Goal: Task Accomplishment & Management: Use online tool/utility

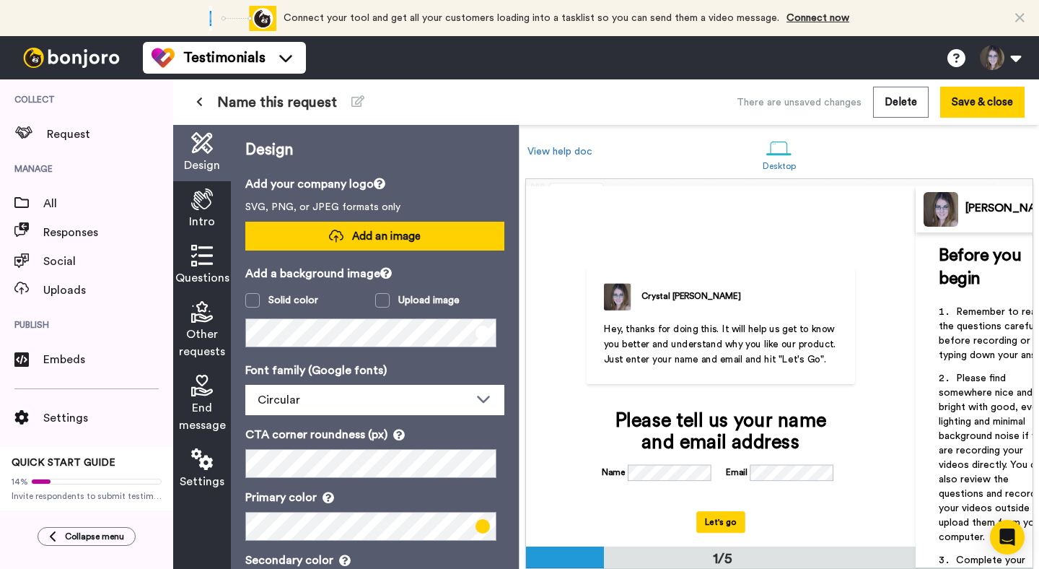
click at [394, 234] on span "Add an image" at bounding box center [386, 236] width 69 height 15
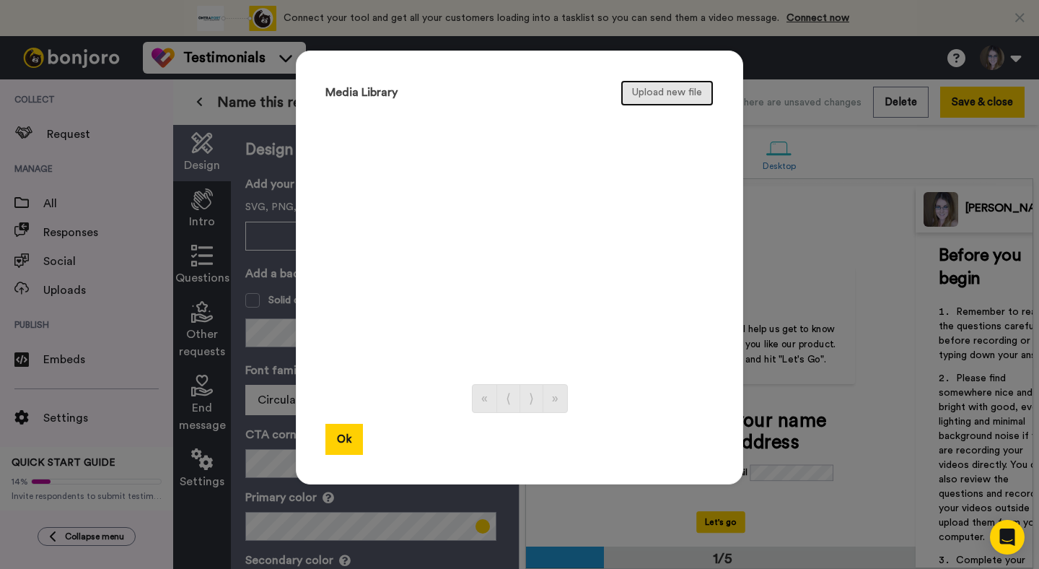
click at [631, 92] on button "Upload new file" at bounding box center [667, 93] width 93 height 26
click at [659, 95] on button "Upload new file" at bounding box center [667, 93] width 93 height 26
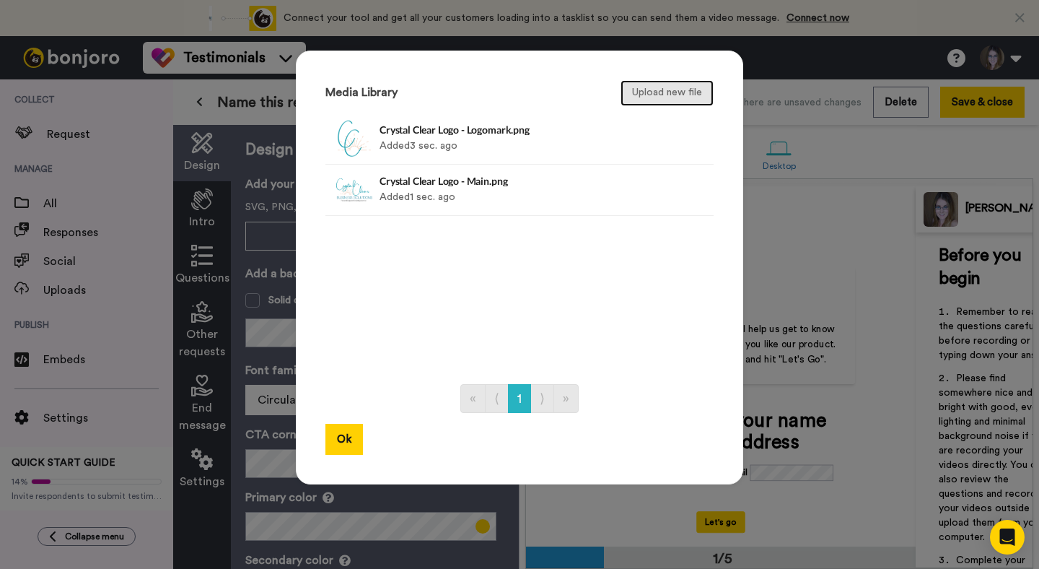
click at [662, 97] on button "Upload new file" at bounding box center [667, 93] width 93 height 26
click at [664, 101] on button "Upload new file" at bounding box center [667, 93] width 93 height 26
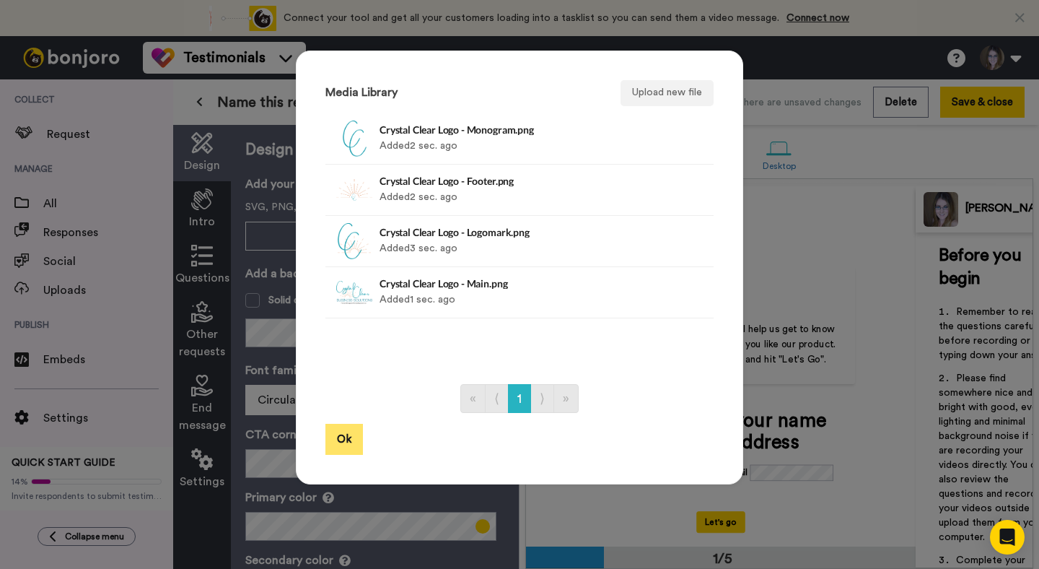
click at [341, 439] on button "Ok" at bounding box center [344, 439] width 38 height 31
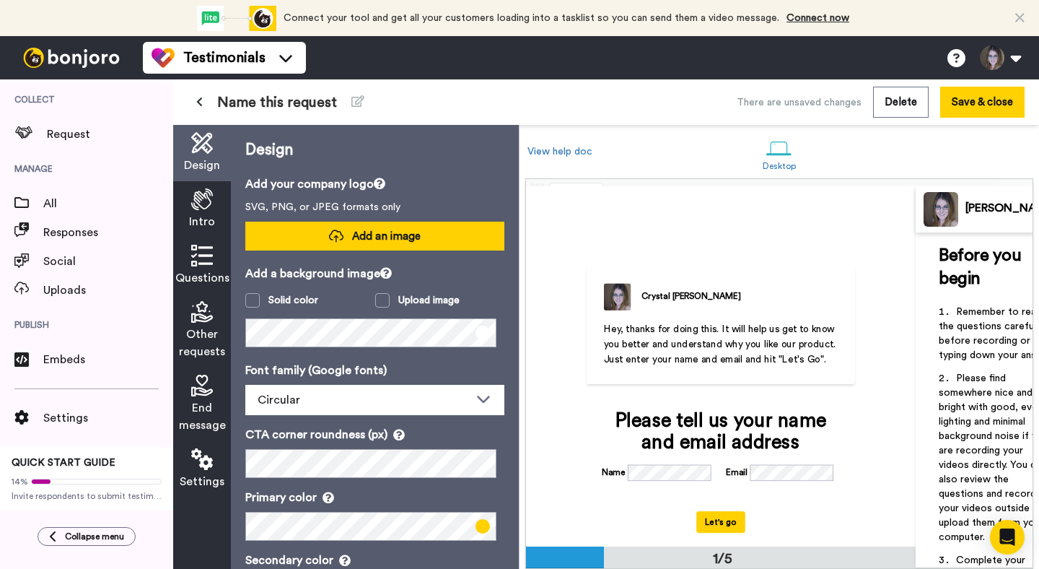
click at [334, 233] on icon at bounding box center [336, 236] width 14 height 15
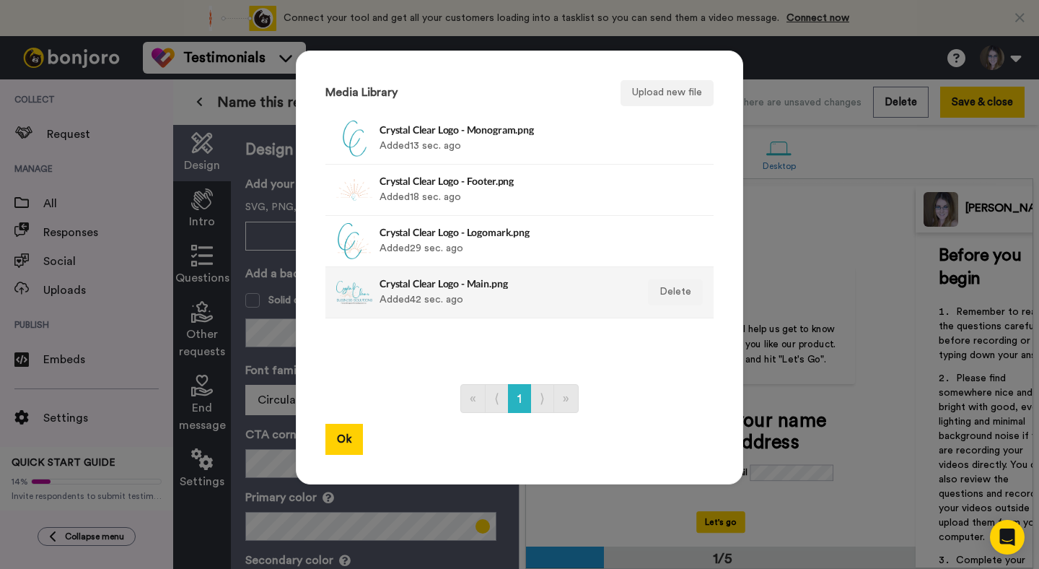
click at [356, 294] on div at bounding box center [354, 292] width 36 height 36
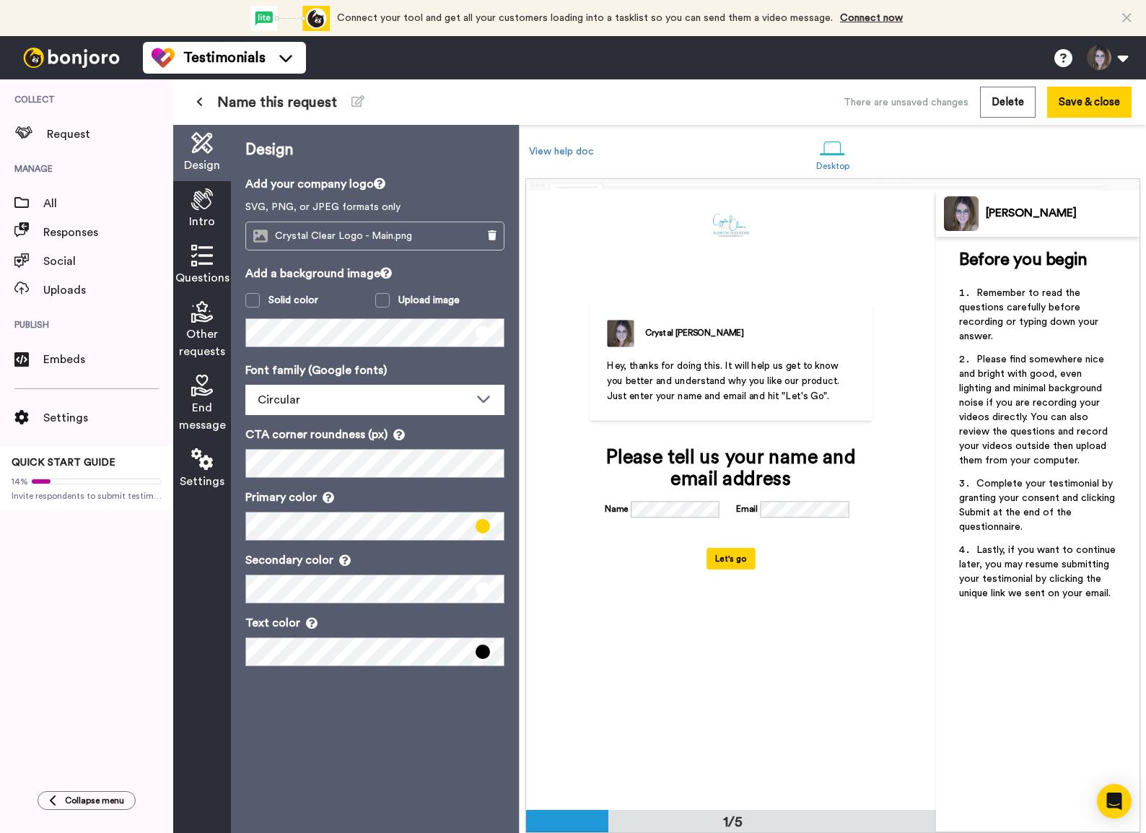
click at [740, 234] on img at bounding box center [731, 225] width 36 height 23
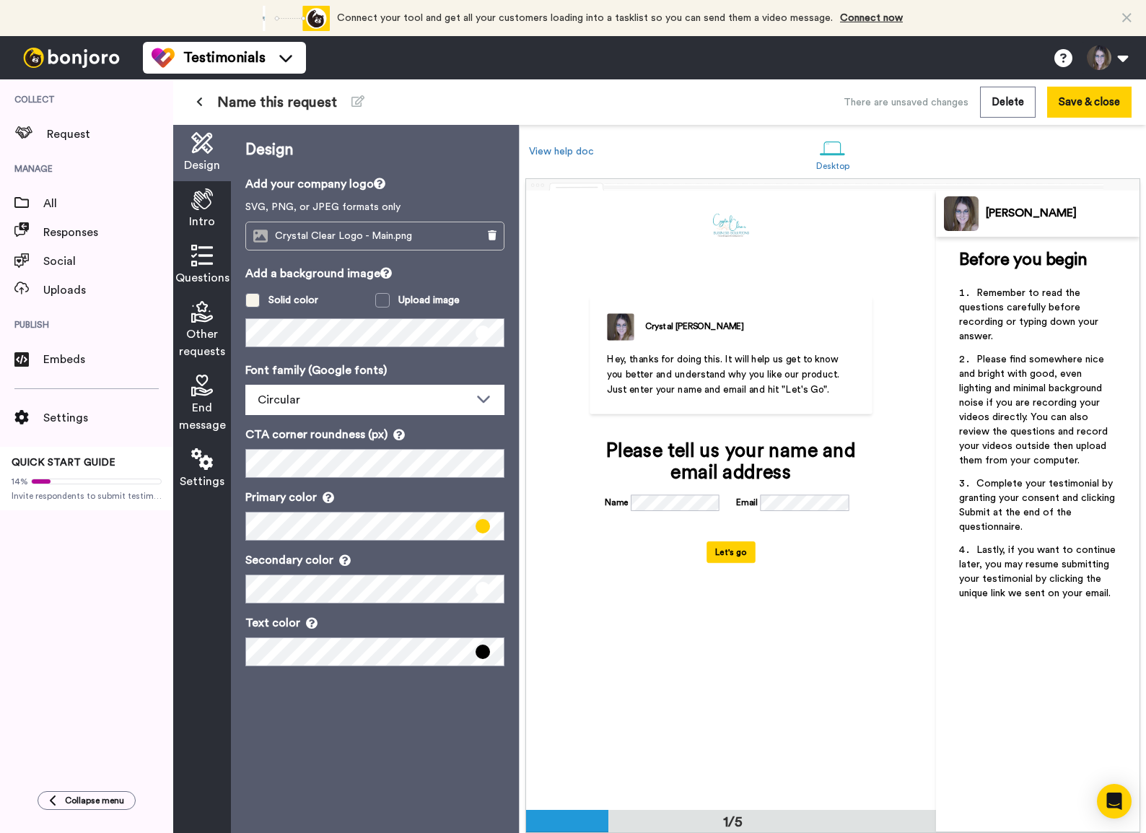
click at [292, 297] on div "Solid color" at bounding box center [293, 300] width 50 height 14
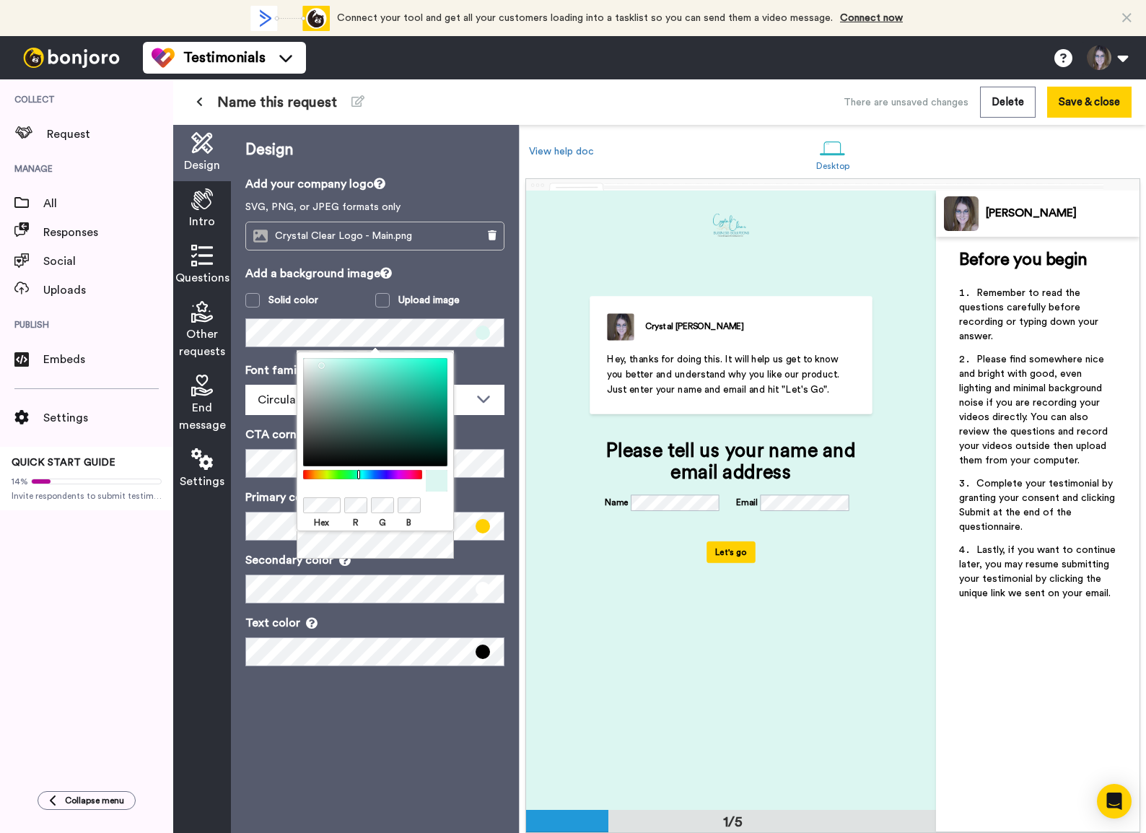
click at [318, 362] on div at bounding box center [375, 412] width 144 height 108
click at [315, 362] on div at bounding box center [375, 412] width 144 height 108
click at [314, 361] on div at bounding box center [375, 412] width 144 height 108
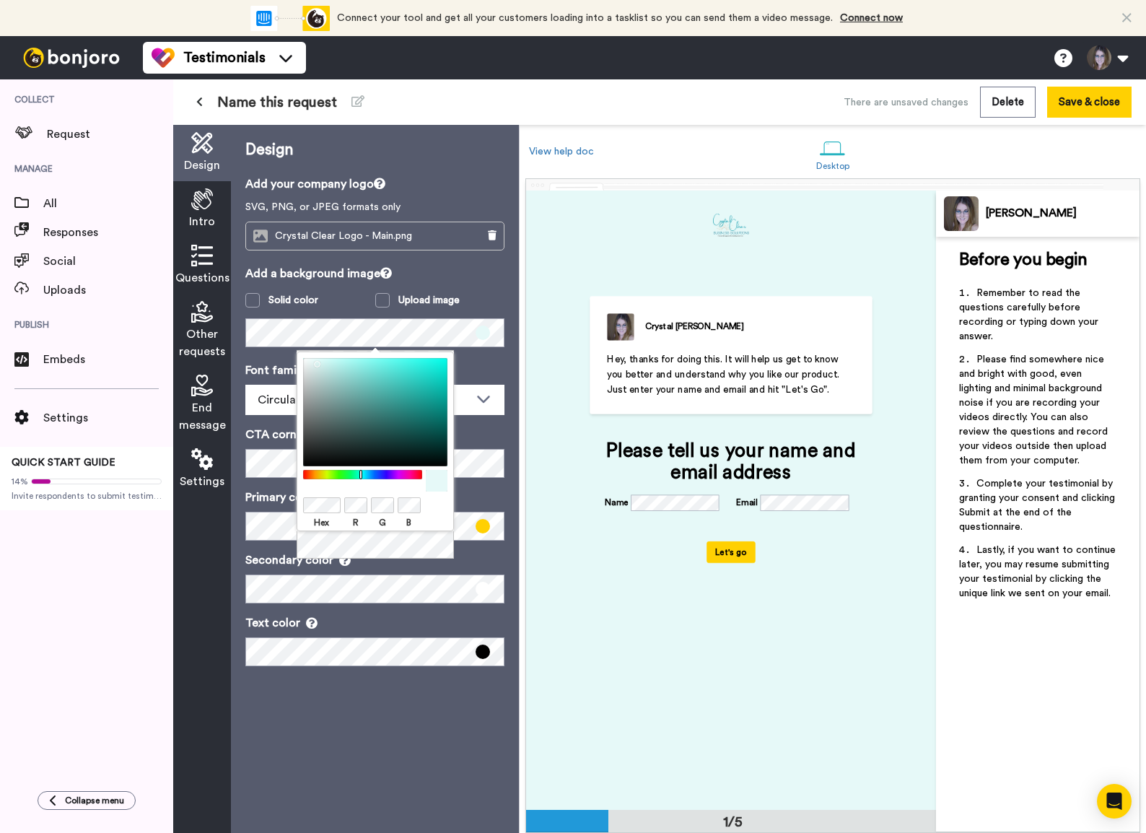
click at [361, 476] on div at bounding box center [362, 474] width 124 height 9
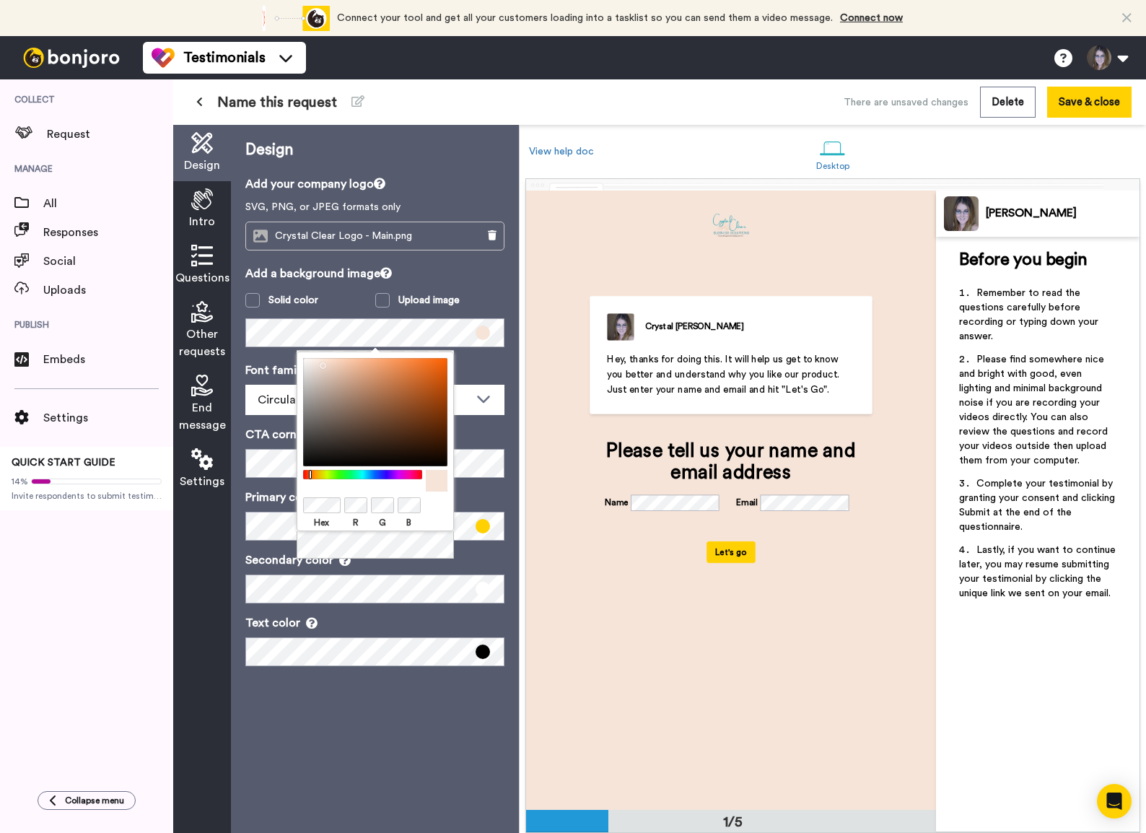
click at [320, 362] on div at bounding box center [375, 412] width 144 height 108
click at [315, 361] on div at bounding box center [375, 412] width 144 height 108
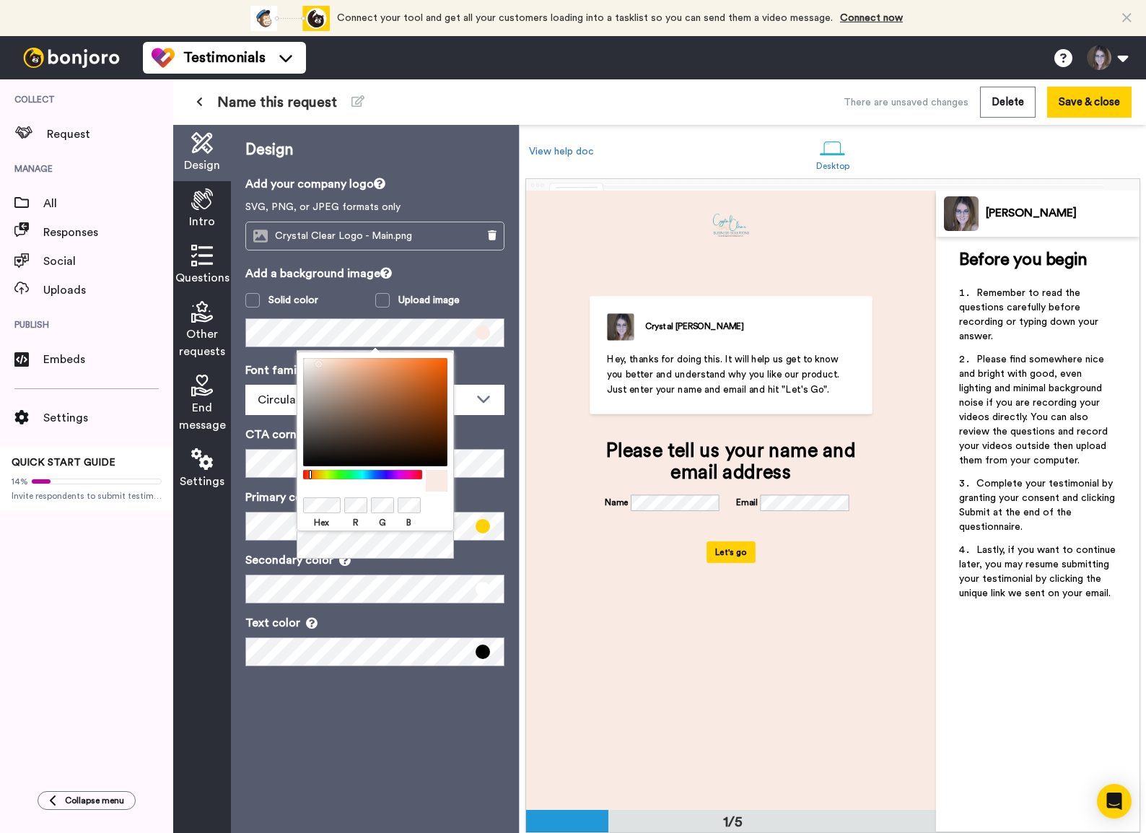
click at [314, 360] on div at bounding box center [375, 412] width 144 height 108
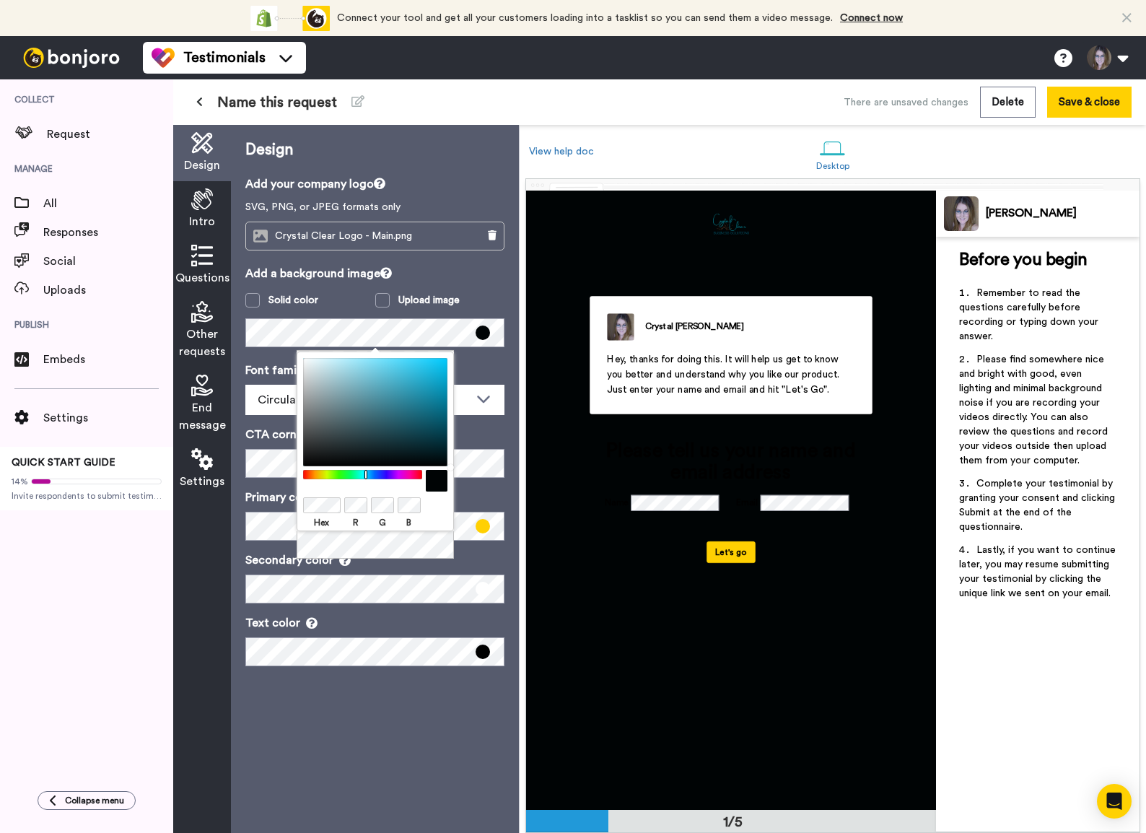
click at [307, 369] on div at bounding box center [375, 412] width 144 height 108
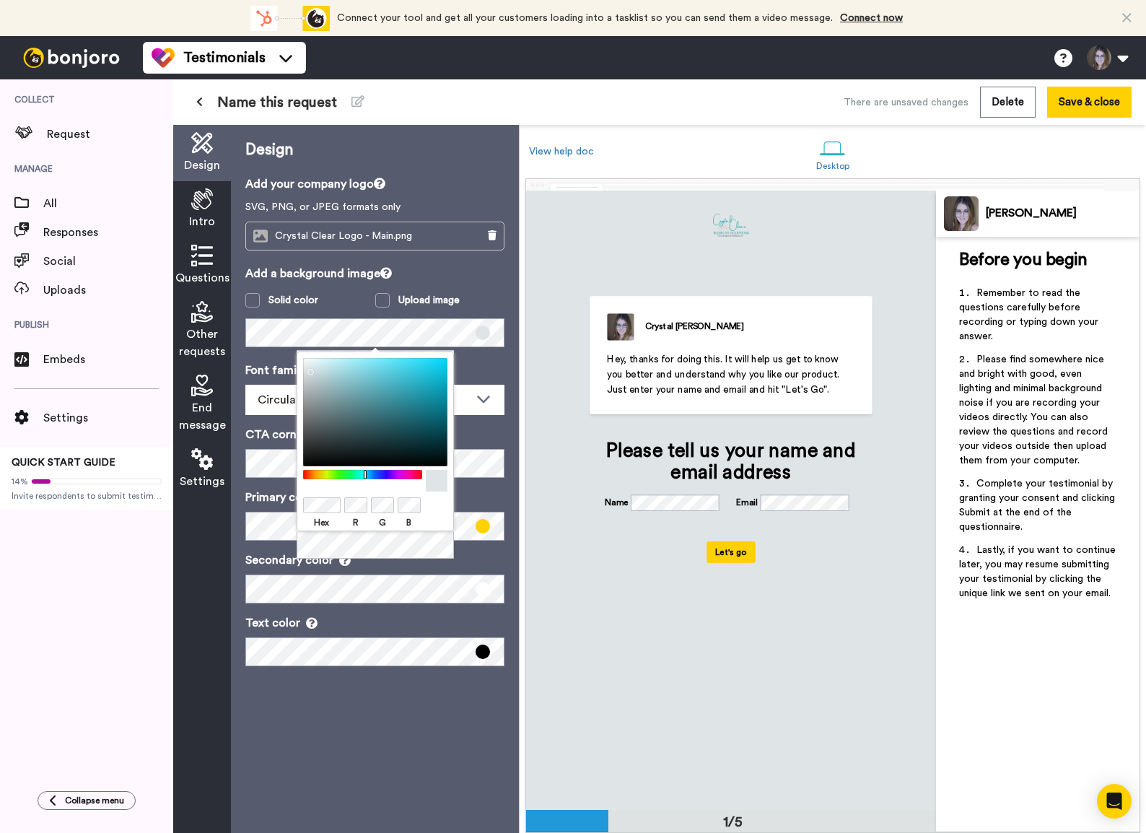
click at [305, 368] on div at bounding box center [375, 412] width 144 height 108
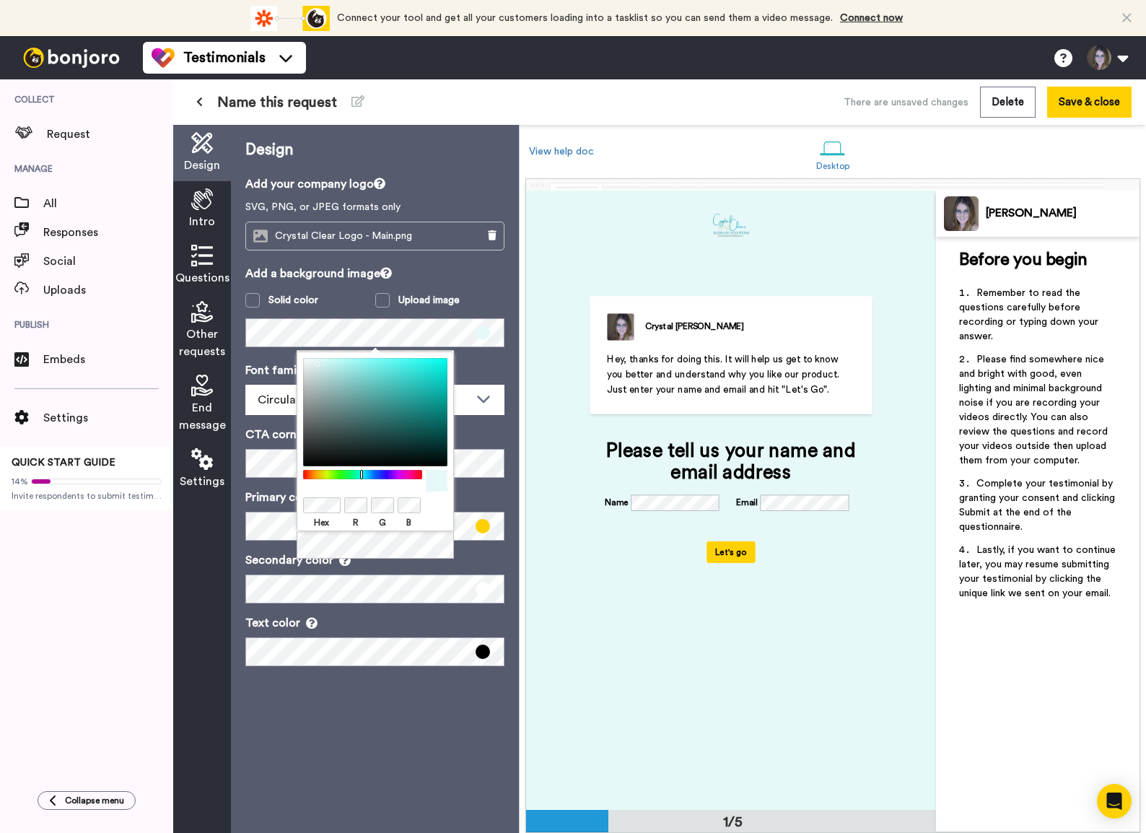
click at [253, 360] on div "Design Add your company logo SVG, PNG, or JPEG formats only Crystal Clear Logo …" at bounding box center [375, 479] width 288 height 708
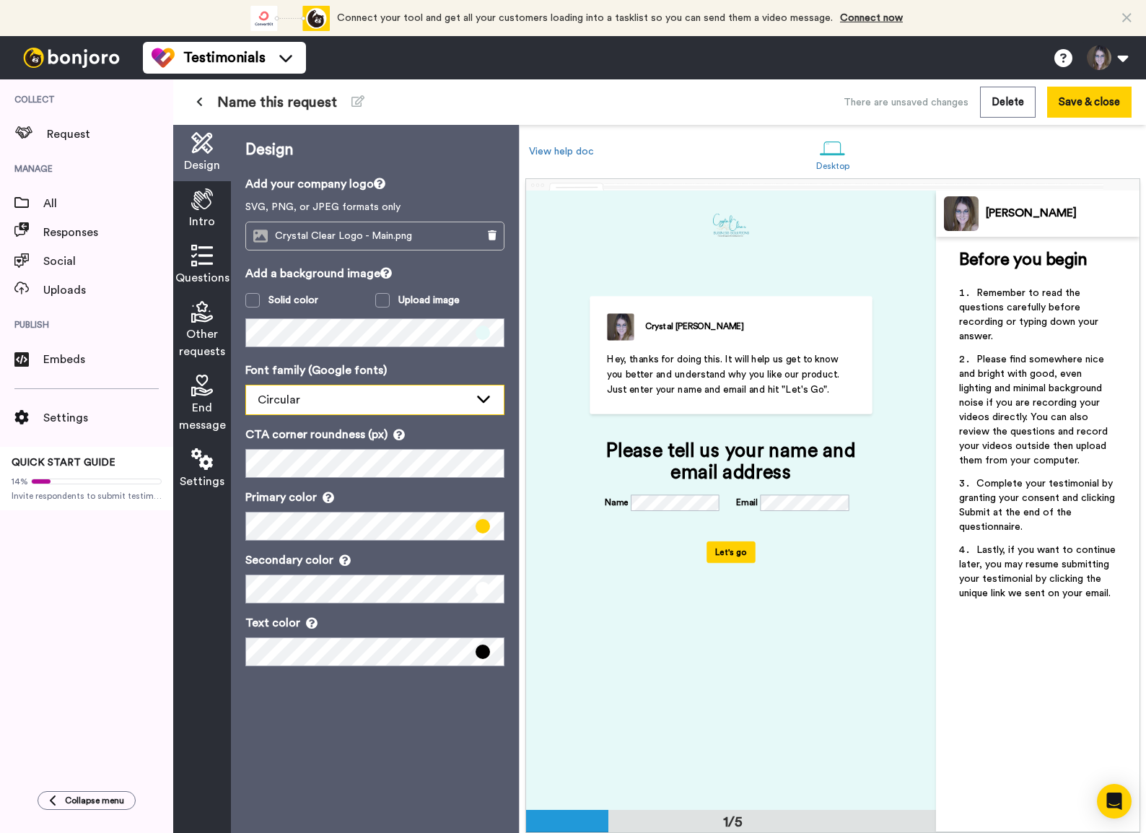
click at [329, 404] on div "Circular" at bounding box center [363, 399] width 211 height 17
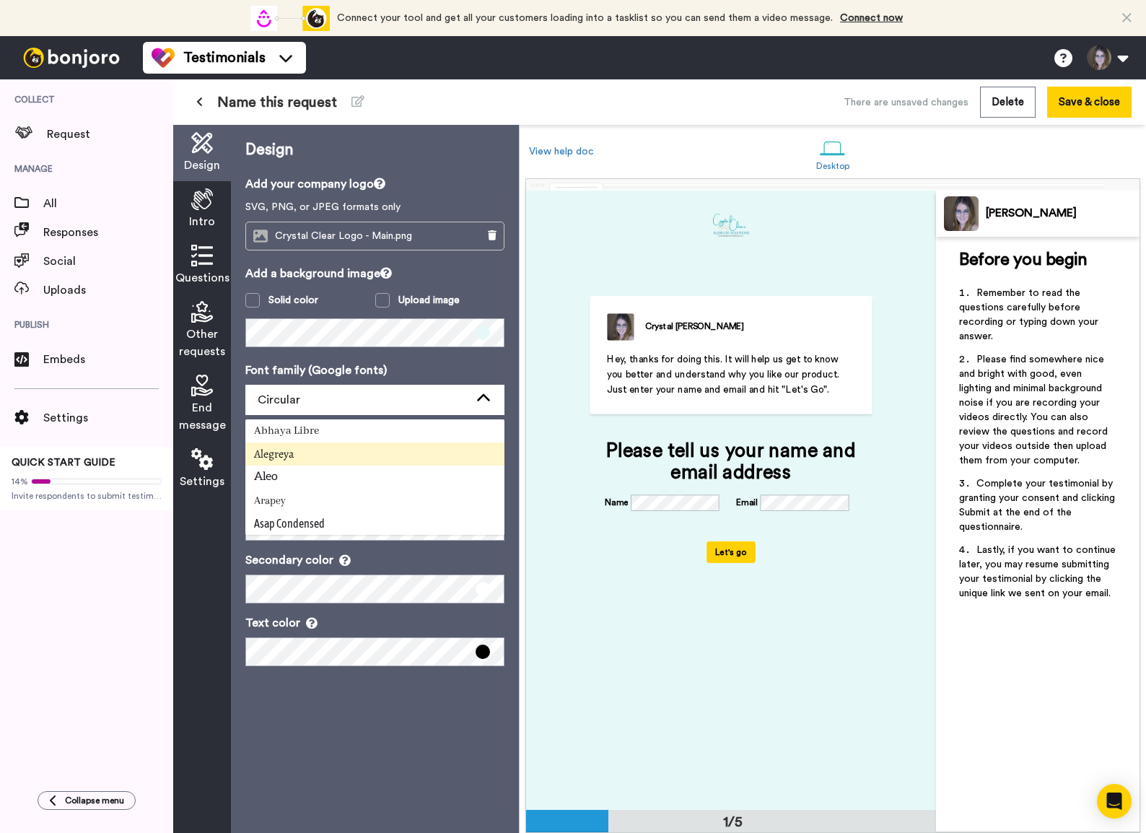
click at [289, 452] on span "Alegreya" at bounding box center [274, 454] width 40 height 16
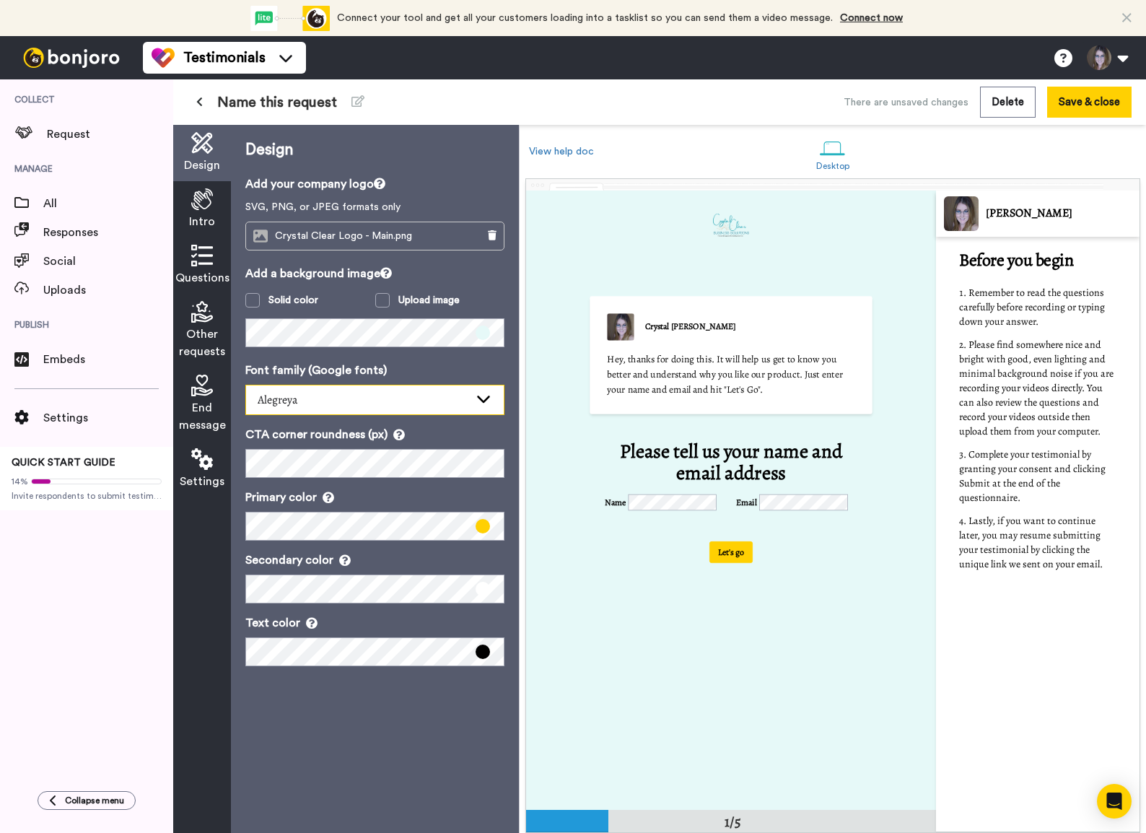
click at [312, 402] on div "Alegreya" at bounding box center [363, 399] width 211 height 17
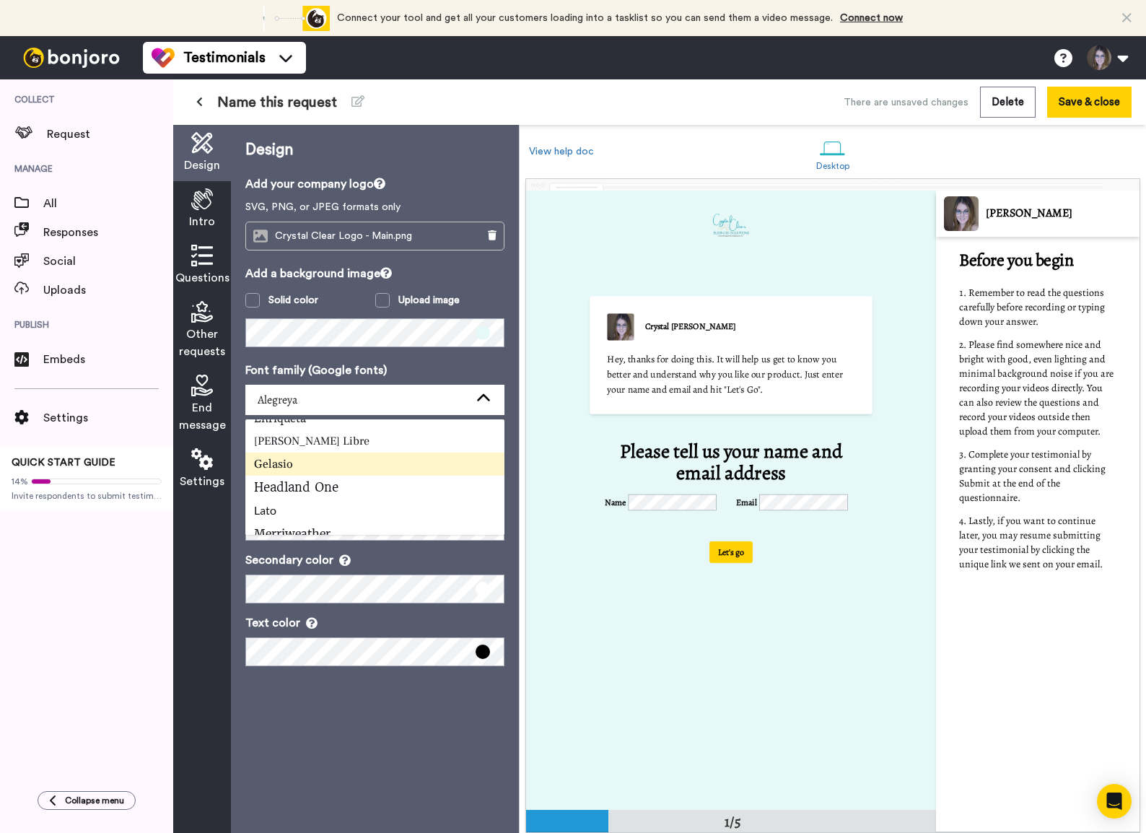
scroll to position [332, 0]
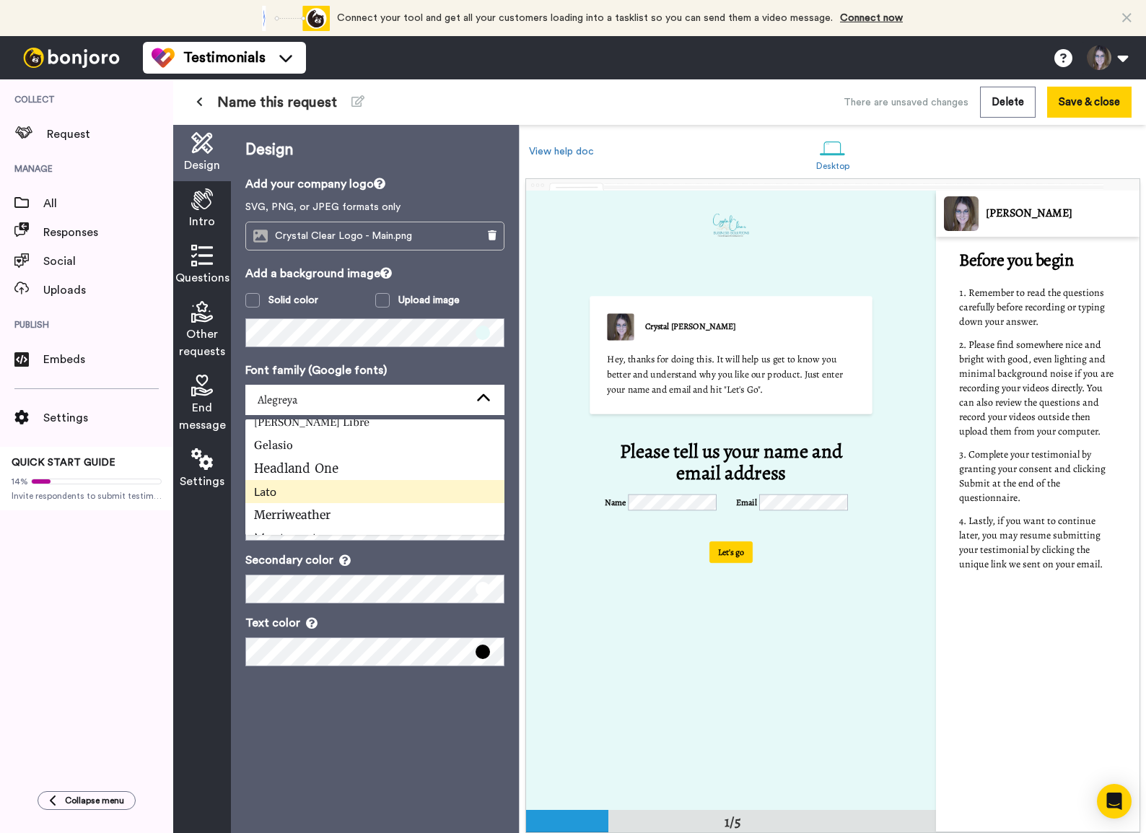
click at [309, 493] on li "Lato" at bounding box center [374, 491] width 259 height 23
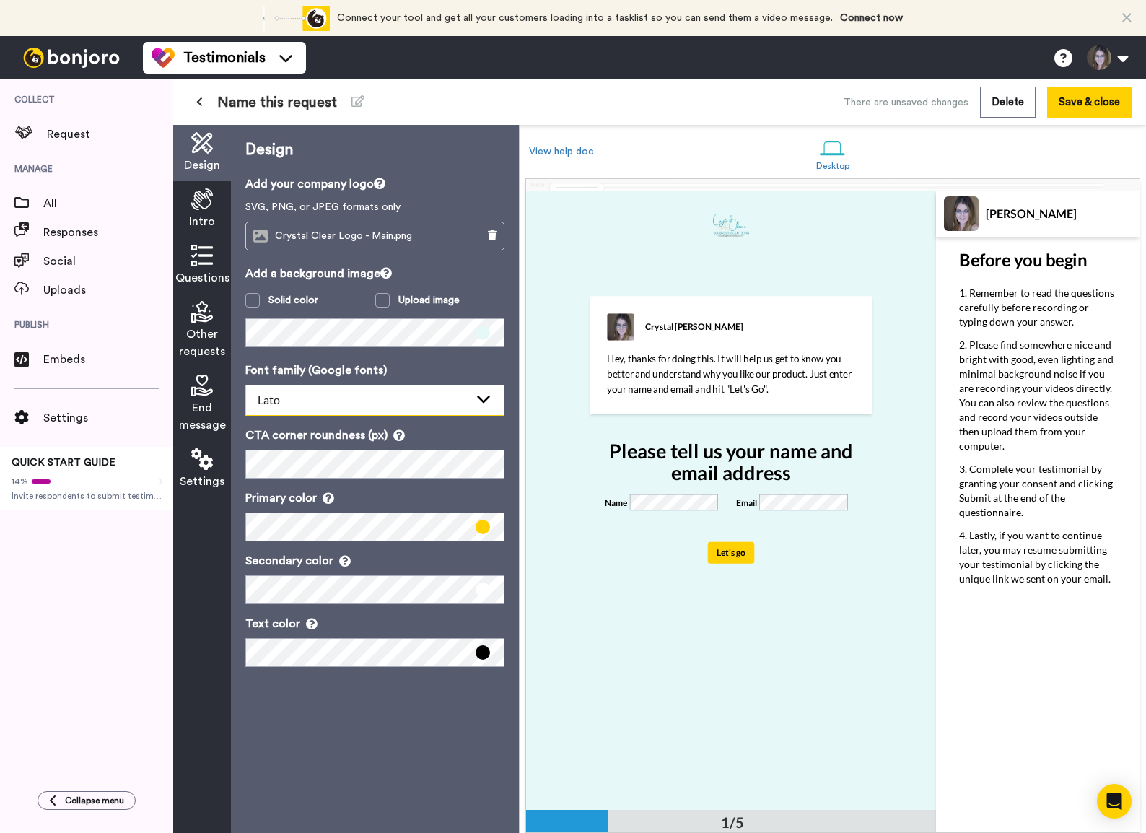
click at [300, 410] on div "Lato" at bounding box center [375, 400] width 258 height 30
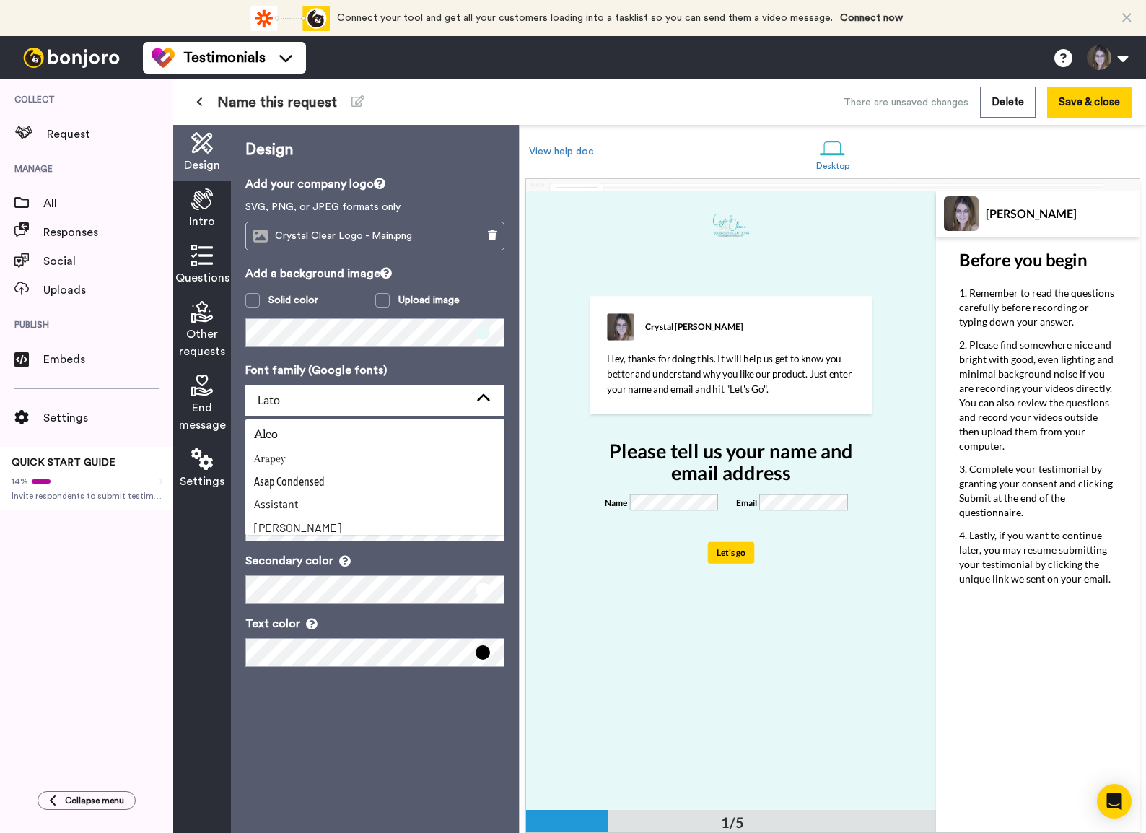
scroll to position [0, 0]
click at [299, 457] on span "Alegreya" at bounding box center [273, 453] width 57 height 17
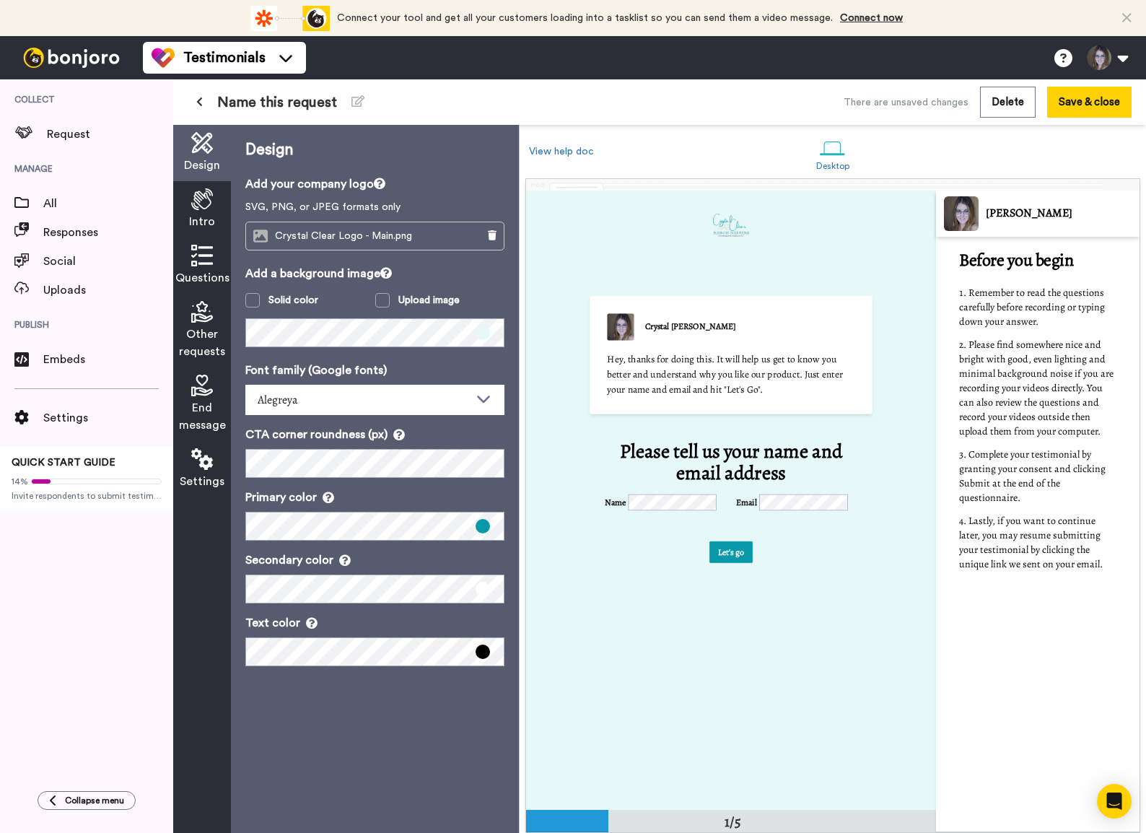
click at [245, 568] on div "Design Add your company logo SVG, PNG, or JPEG formats only Crystal Clear Logo …" at bounding box center [375, 479] width 288 height 708
click at [473, 568] on div "Design Add your company logo SVG, PNG, or JPEG formats only Crystal Clear Logo …" at bounding box center [375, 479] width 288 height 708
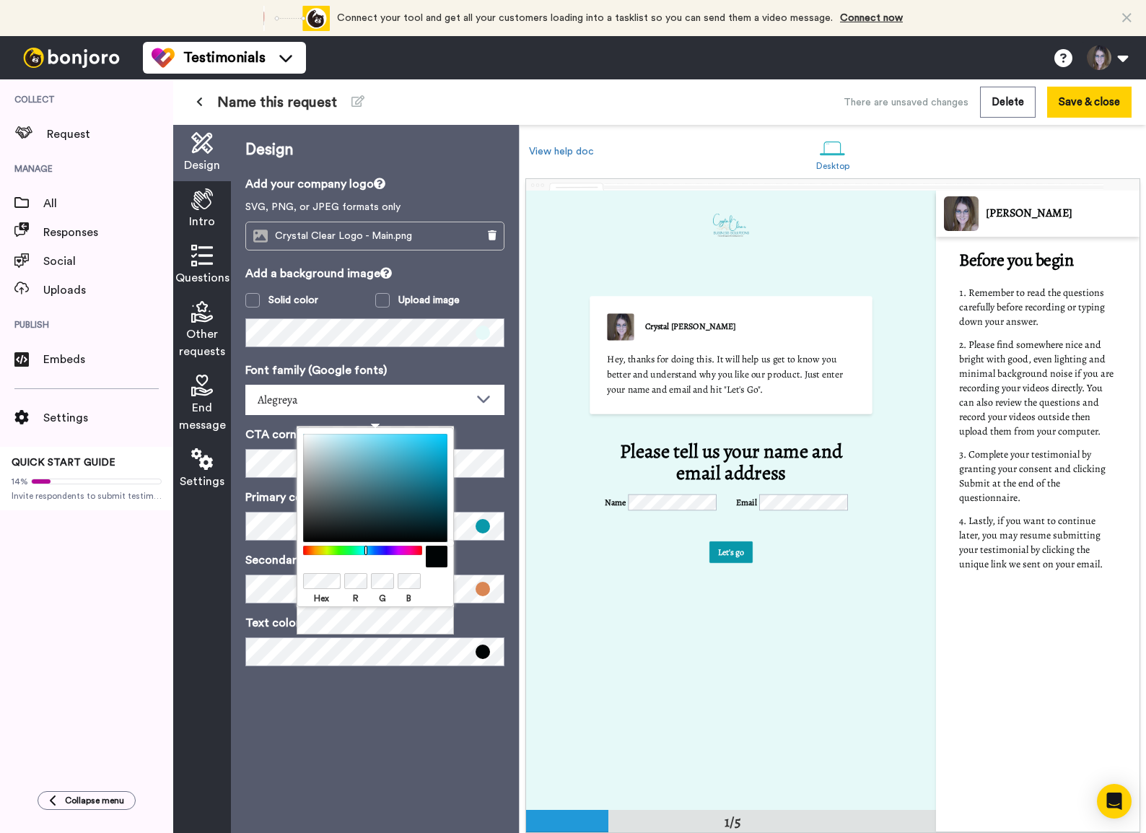
click at [711, 568] on div "Crystal Clark Hey, thanks for doing this. It will help us get to know you bette…" at bounding box center [731, 493] width 410 height 619
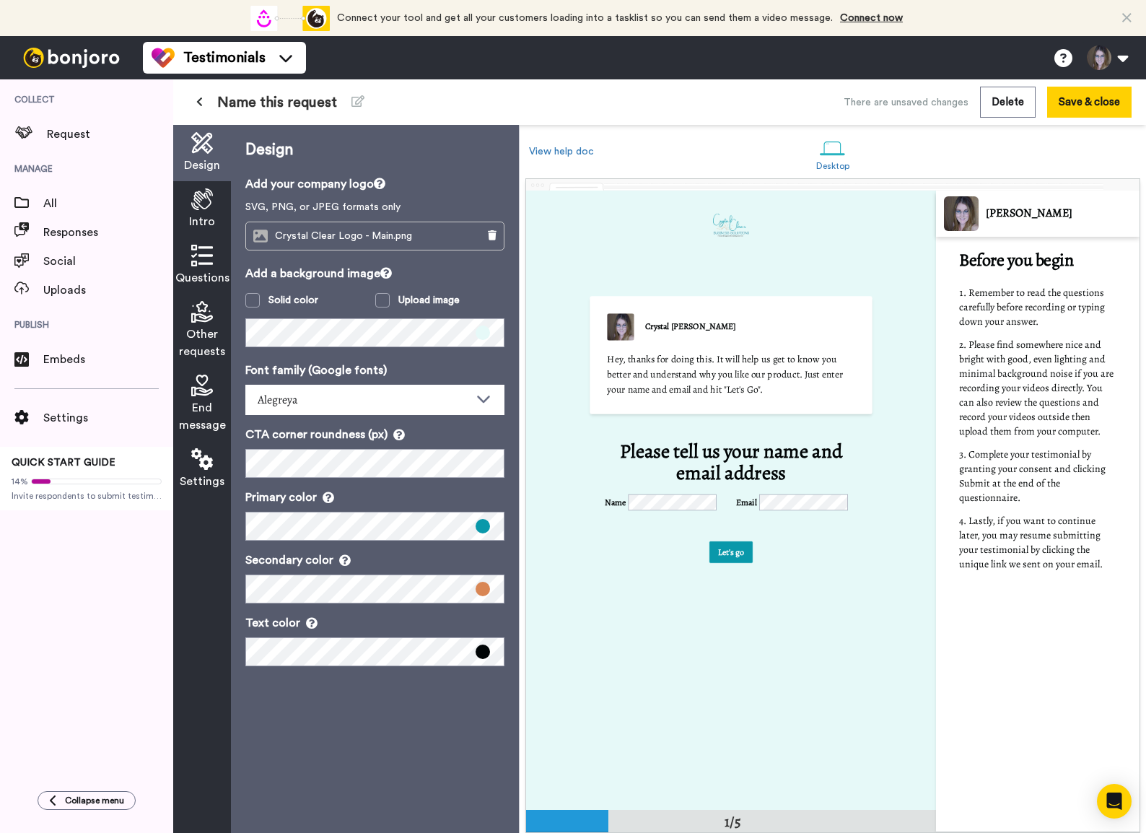
click at [199, 214] on span "Intro" at bounding box center [202, 221] width 26 height 17
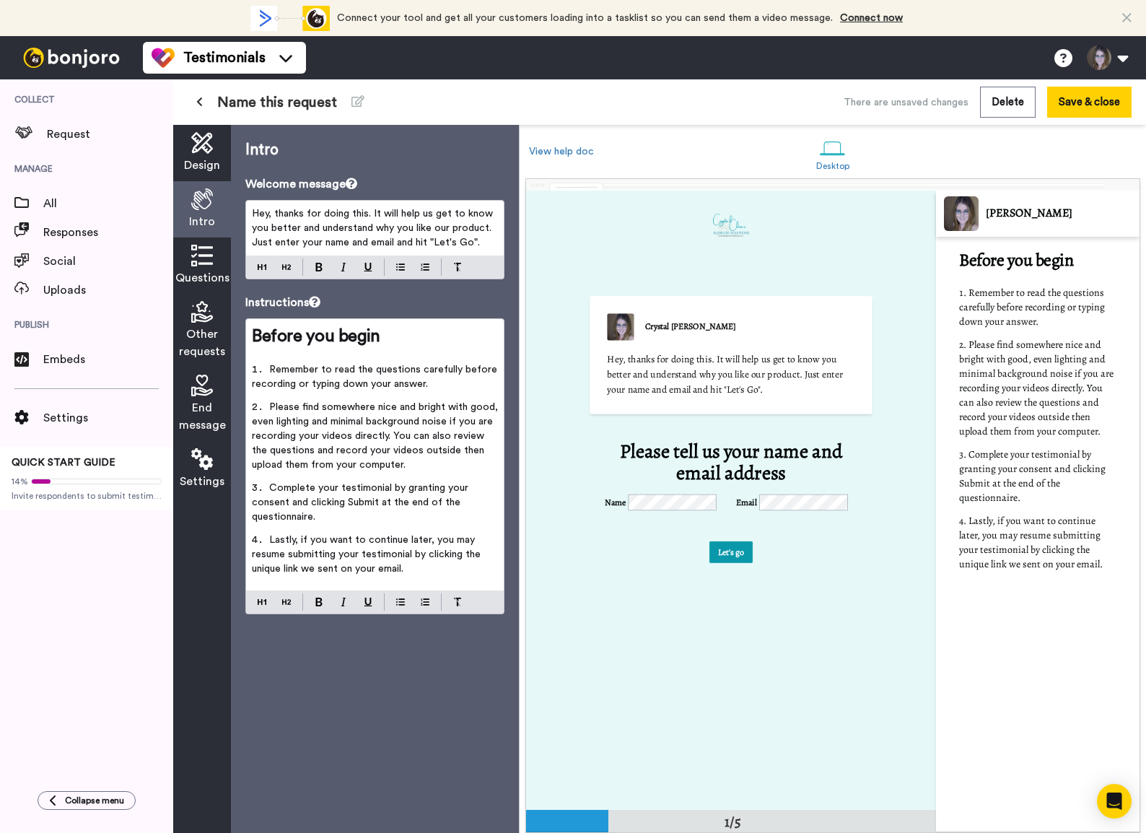
click at [274, 229] on span "Hey, thanks for doing this. It will help us get to know you better and understa…" at bounding box center [374, 228] width 244 height 39
click at [296, 232] on span "Hey, thanks for doing this. It will help us get to know you better and understa…" at bounding box center [374, 228] width 244 height 39
click at [491, 227] on span "Hey, thanks for doing this. It will help us get to know you better and understa…" at bounding box center [374, 228] width 244 height 39
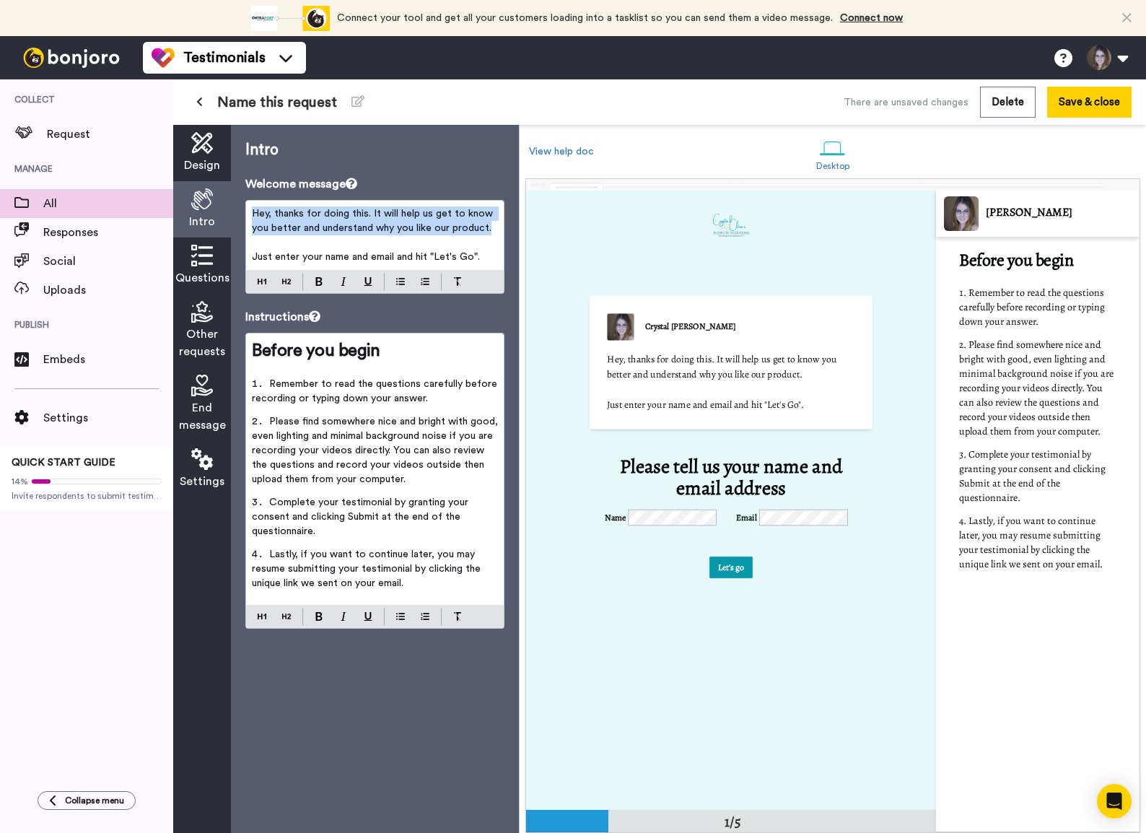
drag, startPoint x: 495, startPoint y: 227, endPoint x: 148, endPoint y: 194, distance: 348.7
click at [148, 194] on div "Collect Request Manage All Responses Social Uploads Publish Embeds Settings QUI…" at bounding box center [573, 455] width 1146 height 753
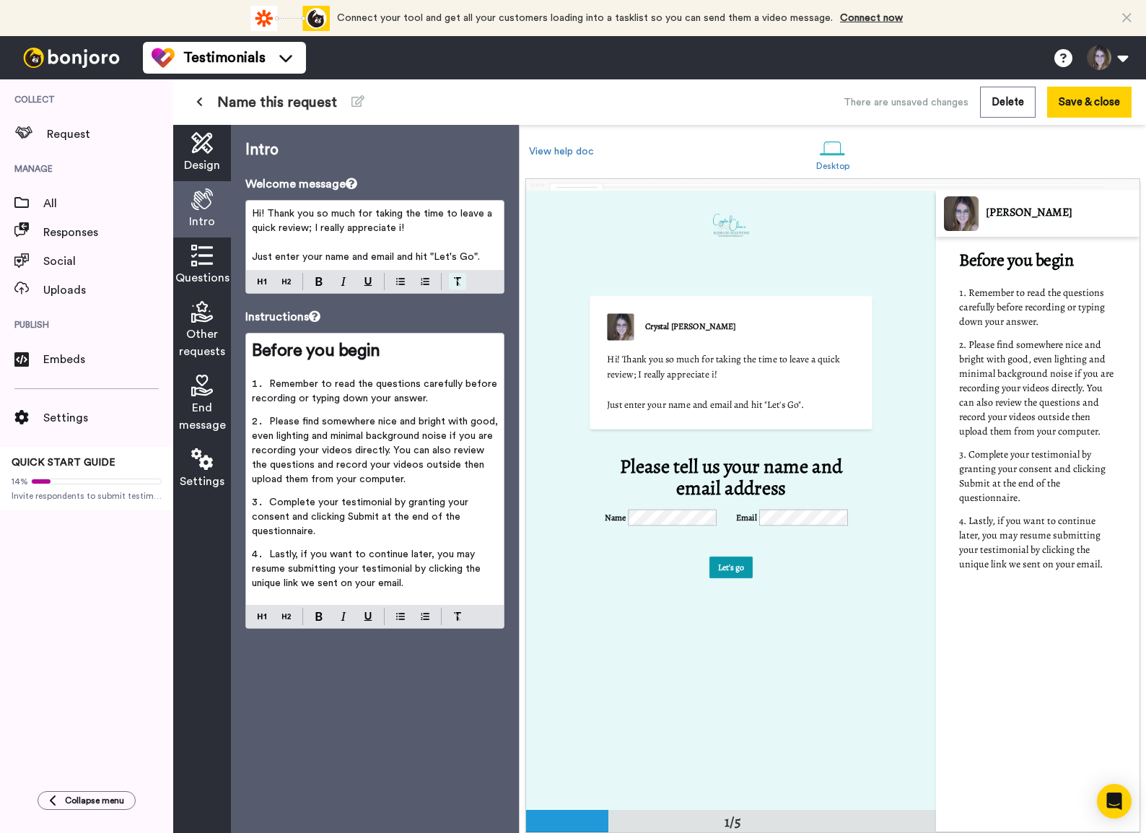
click at [455, 279] on img at bounding box center [457, 281] width 9 height 9
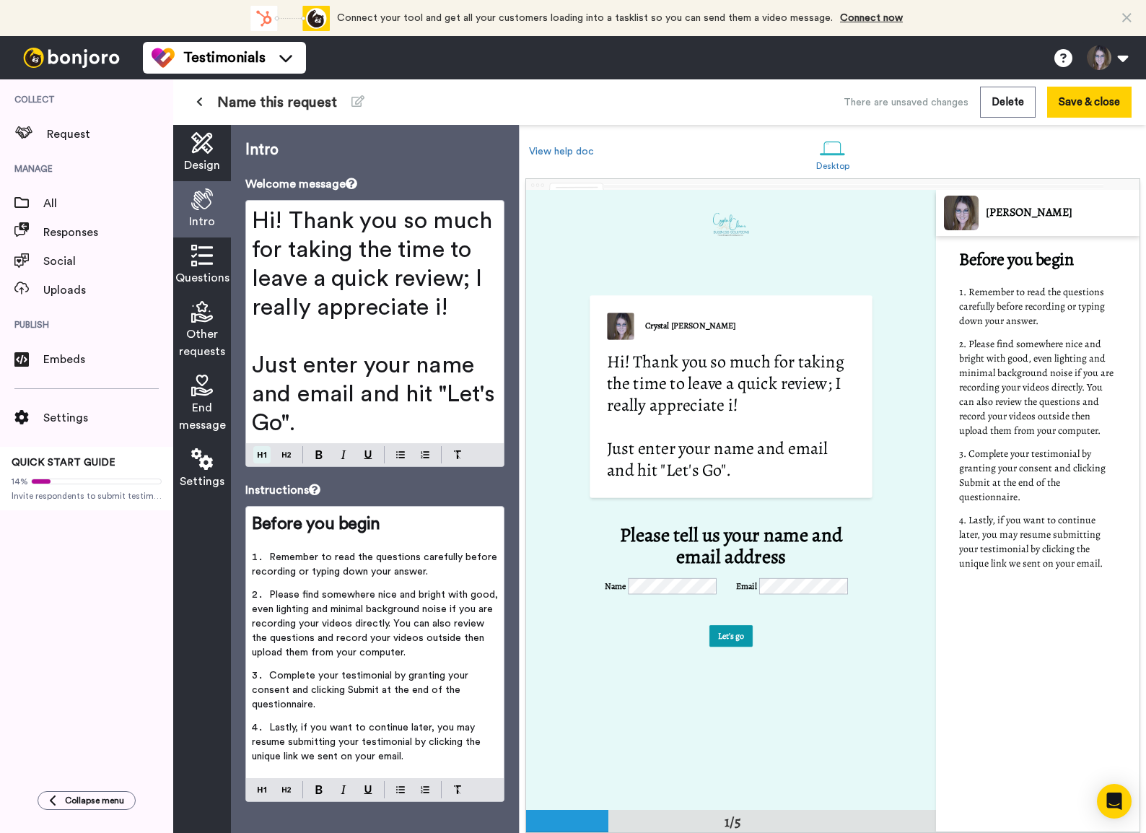
click at [262, 281] on div "Hi! Thank you so much for taking the time to leave a quick review; I really app…" at bounding box center [374, 333] width 259 height 267
click at [311, 426] on span "Just enter your name and email and hit "Let's Go"." at bounding box center [377, 394] width 250 height 81
click at [311, 428] on span "Just enter your name and email and hit "Let's Go"." at bounding box center [377, 394] width 250 height 81
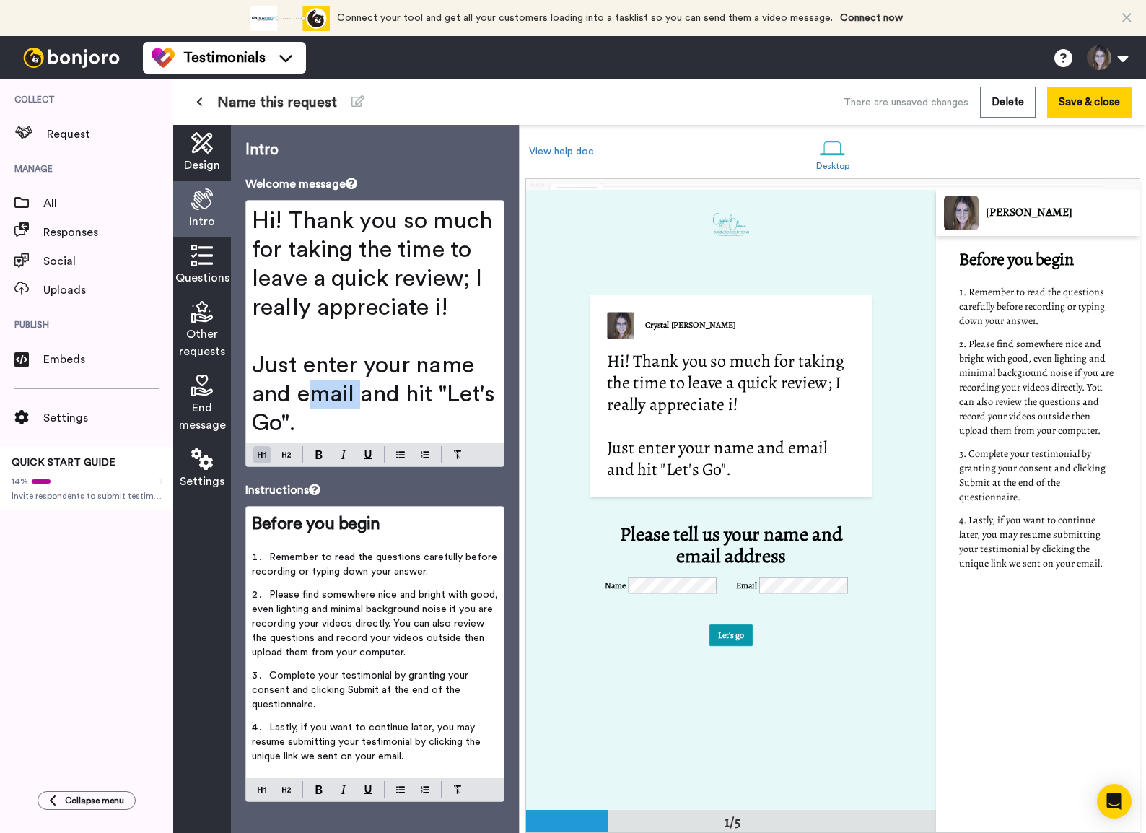
click at [310, 428] on span "Just enter your name and email and hit "Let's Go"." at bounding box center [377, 394] width 250 height 81
click at [289, 481] on div "Intro Welcome message Hi! Thank you so much for taking the time to leave a quic…" at bounding box center [375, 479] width 288 height 708
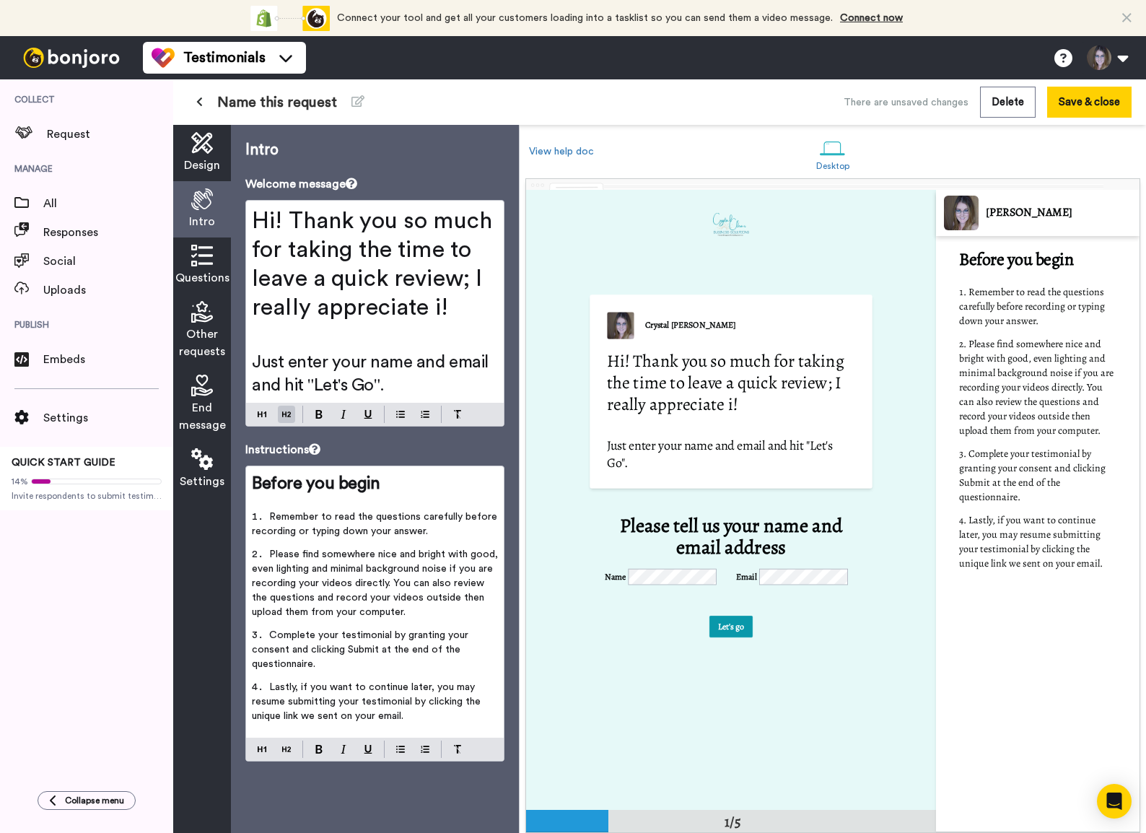
click at [439, 299] on span "Hi! Thank you so much for taking the time to leave a quick review; I really app…" at bounding box center [375, 264] width 246 height 110
click at [269, 551] on span "Please find somewhere nice and bright with good, even lighting and minimal back…" at bounding box center [376, 583] width 249 height 68
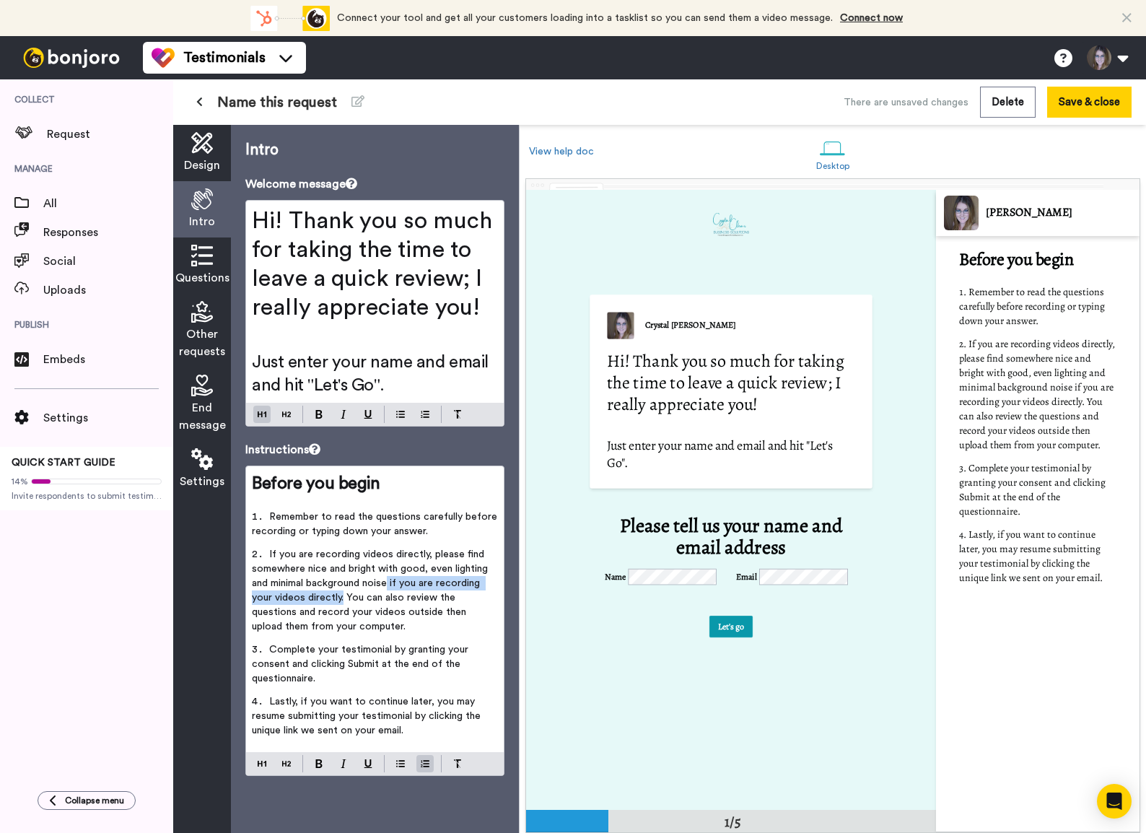
drag, startPoint x: 391, startPoint y: 584, endPoint x: 341, endPoint y: 595, distance: 51.1
click at [341, 568] on span "If you are recording videos directly, please find somewhere nice and bright wit…" at bounding box center [371, 590] width 239 height 82
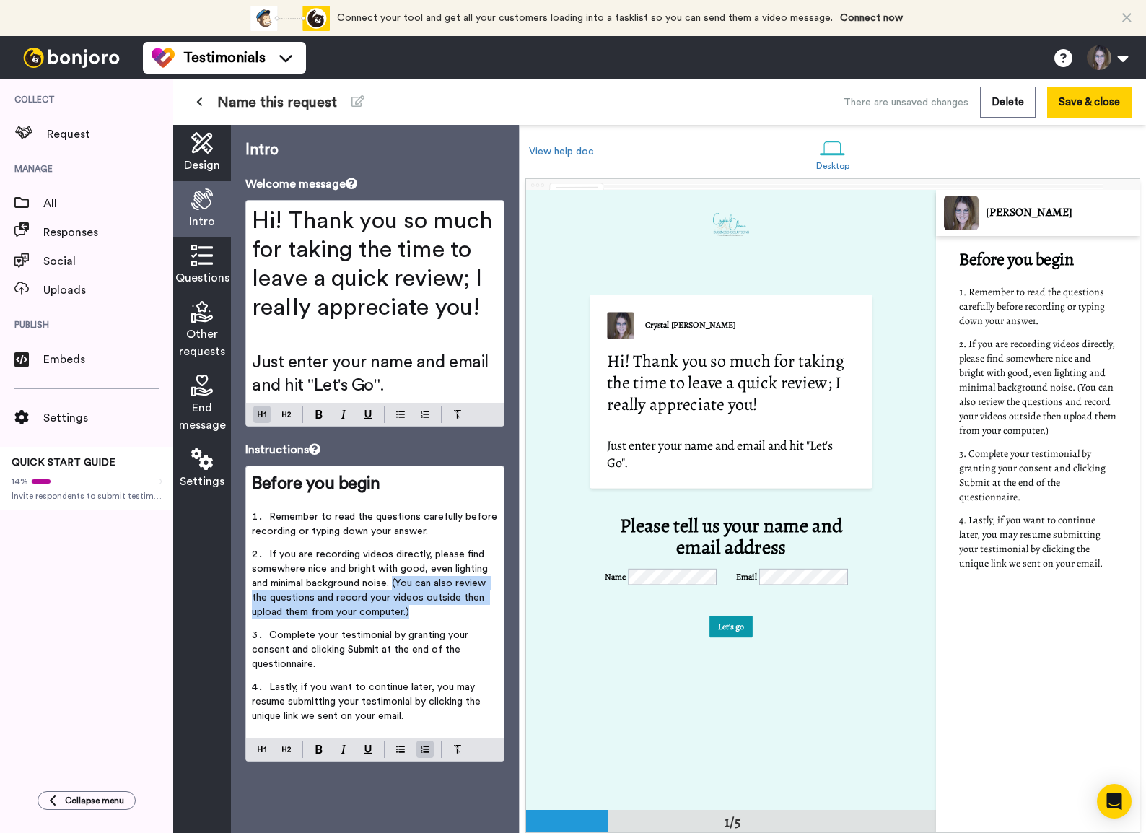
click at [397, 568] on span "If you are recording videos directly, please find somewhere nice and bright wit…" at bounding box center [371, 583] width 239 height 68
click at [348, 568] on li "Complete your testimonial by granting your consent and clicking Submit at the e…" at bounding box center [375, 654] width 246 height 52
click at [350, 568] on span "Lastly, if you want to continue later, you may resume submitting your testimoni…" at bounding box center [368, 701] width 232 height 39
click at [279, 483] on span "Before you begin" at bounding box center [316, 483] width 128 height 17
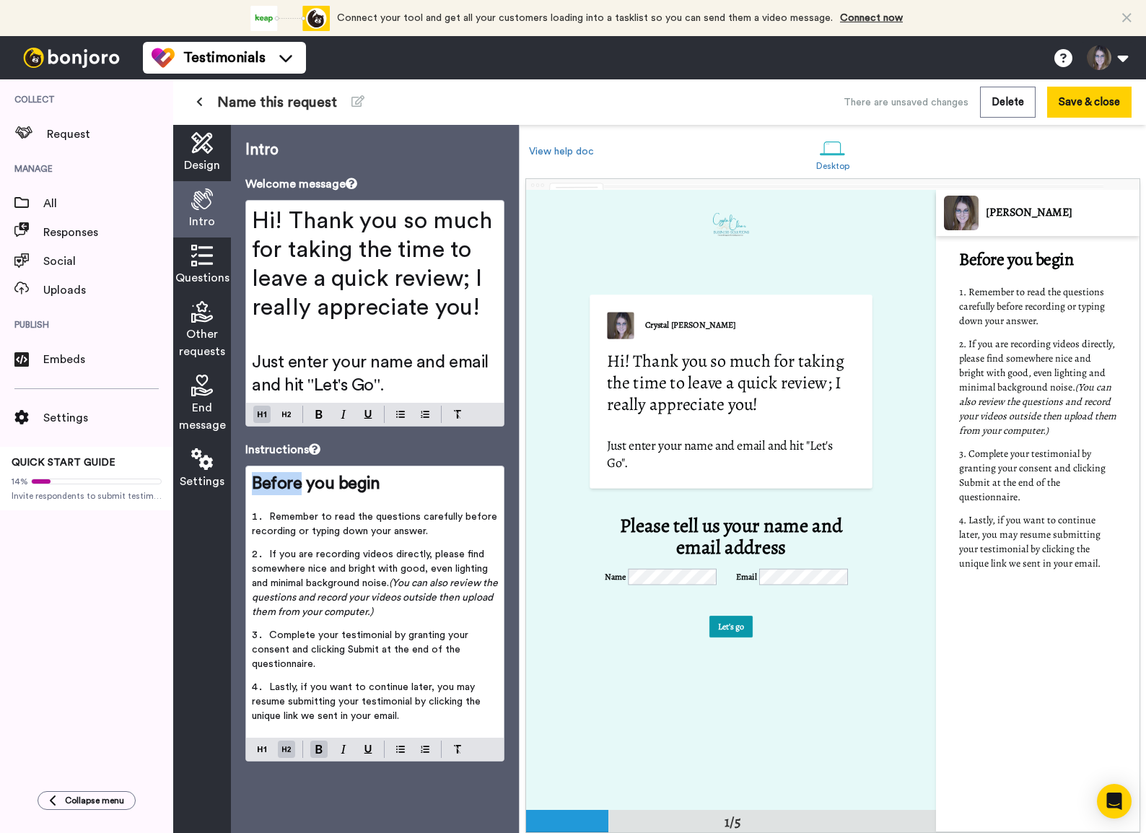
click at [279, 483] on span "Before you begin" at bounding box center [316, 483] width 128 height 17
click at [280, 483] on span "Before you begin" at bounding box center [316, 483] width 128 height 17
click at [305, 385] on span "Just enter your name and email and hit "Let's Go"." at bounding box center [372, 374] width 240 height 40
click at [205, 153] on icon at bounding box center [202, 143] width 22 height 22
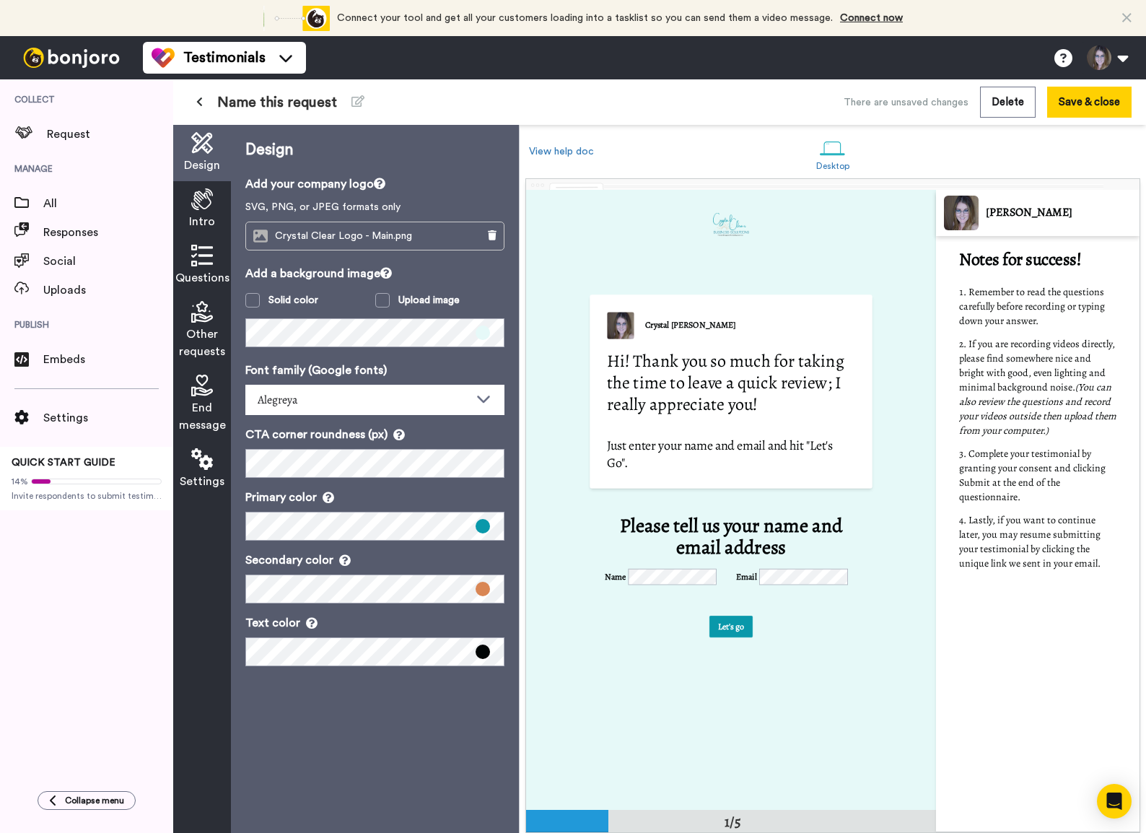
click at [363, 230] on span "Crystal Clear Logo - Main.png" at bounding box center [347, 236] width 144 height 12
click at [364, 235] on span "Crystal Clear Logo - Main.png" at bounding box center [347, 236] width 144 height 12
click at [488, 235] on icon at bounding box center [492, 235] width 9 height 10
click at [420, 232] on button "Add an image" at bounding box center [374, 236] width 259 height 29
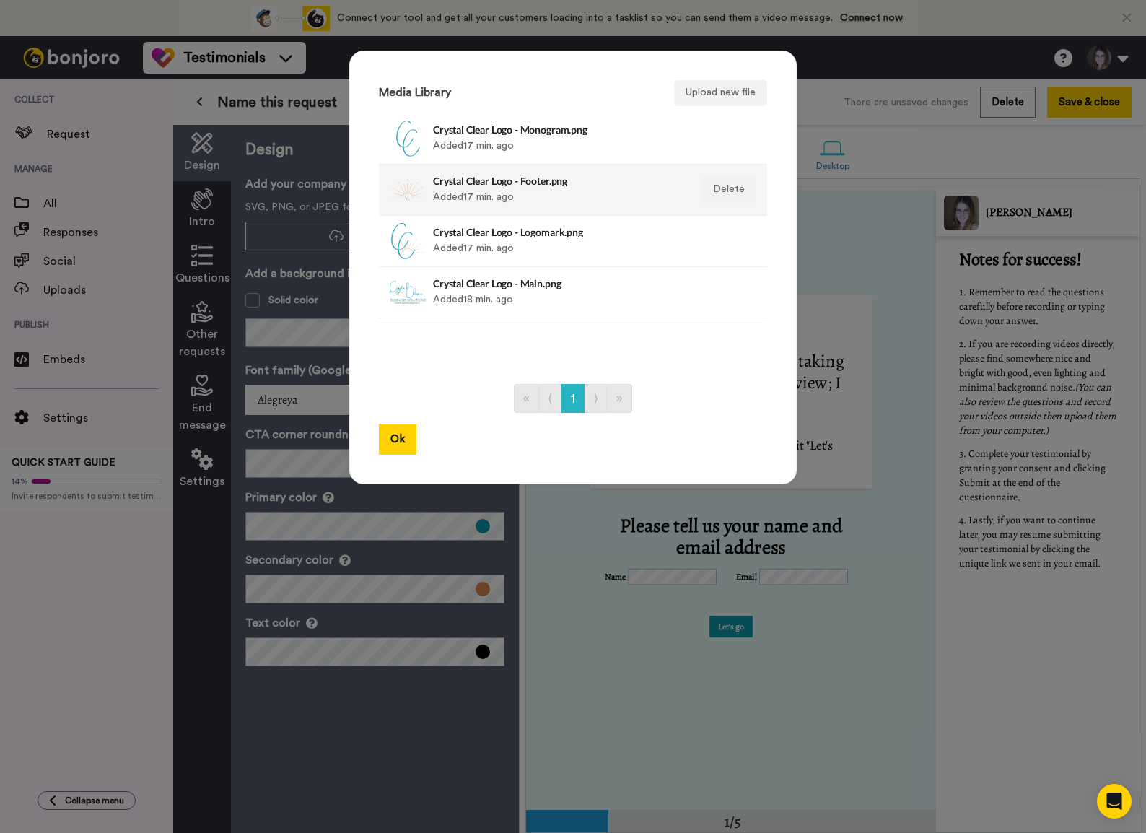
click at [487, 195] on div "Crystal Clear Logo - Footer.png Added 17 min. ago" at bounding box center [557, 190] width 249 height 36
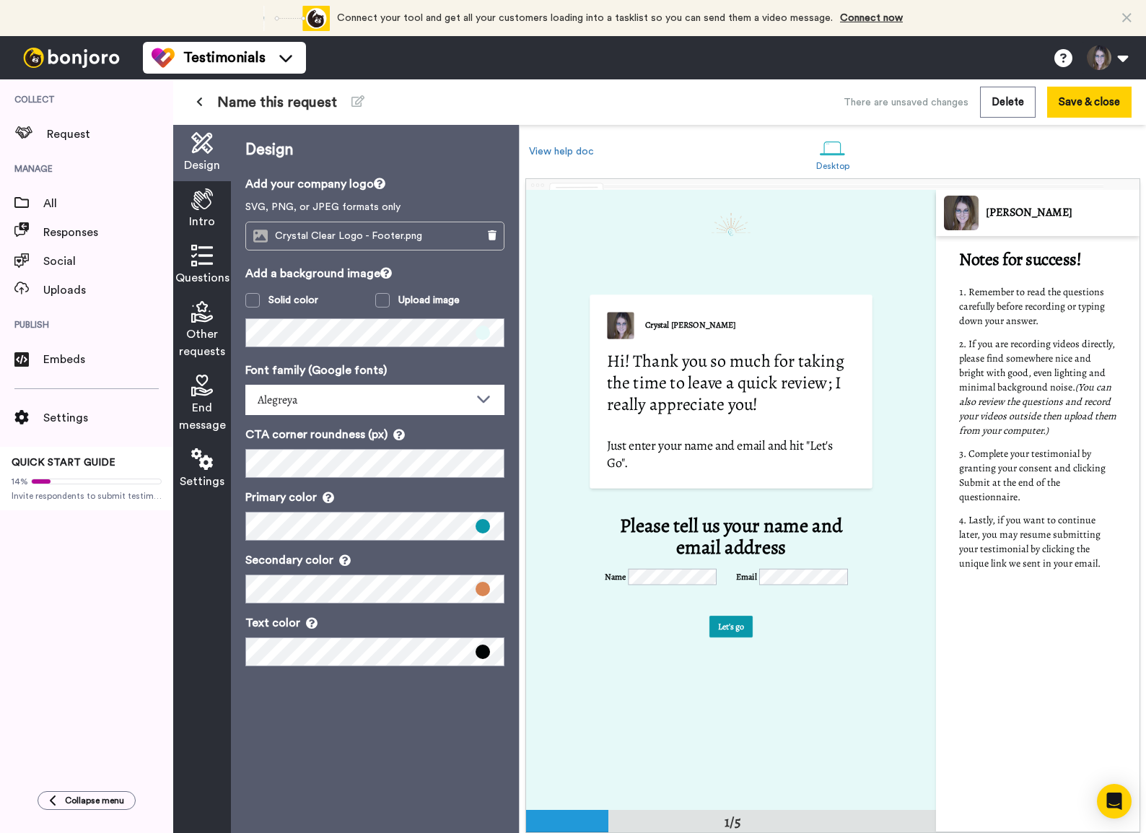
click at [719, 229] on img at bounding box center [731, 224] width 39 height 23
click at [491, 237] on icon at bounding box center [492, 235] width 9 height 10
click at [439, 232] on button "Add an image" at bounding box center [374, 236] width 259 height 29
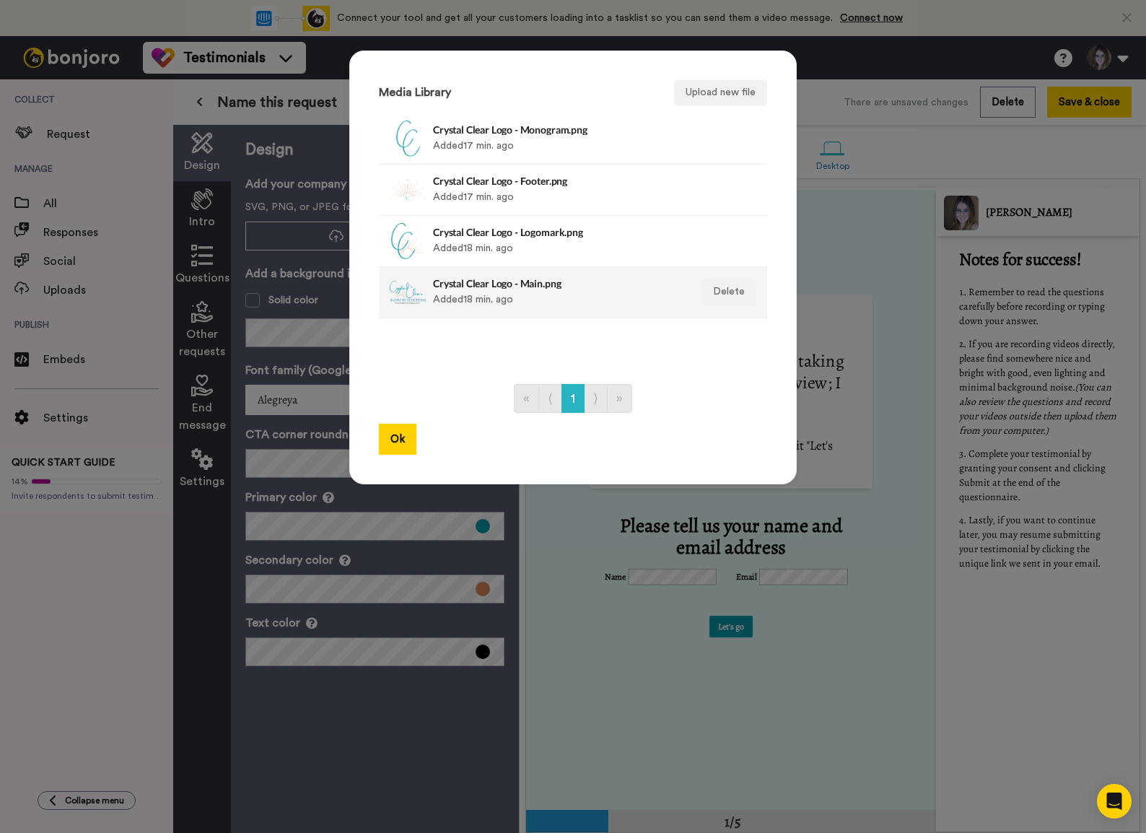
click at [450, 300] on div "Crystal Clear Logo - Main.png Added 18 min. ago" at bounding box center [557, 292] width 249 height 36
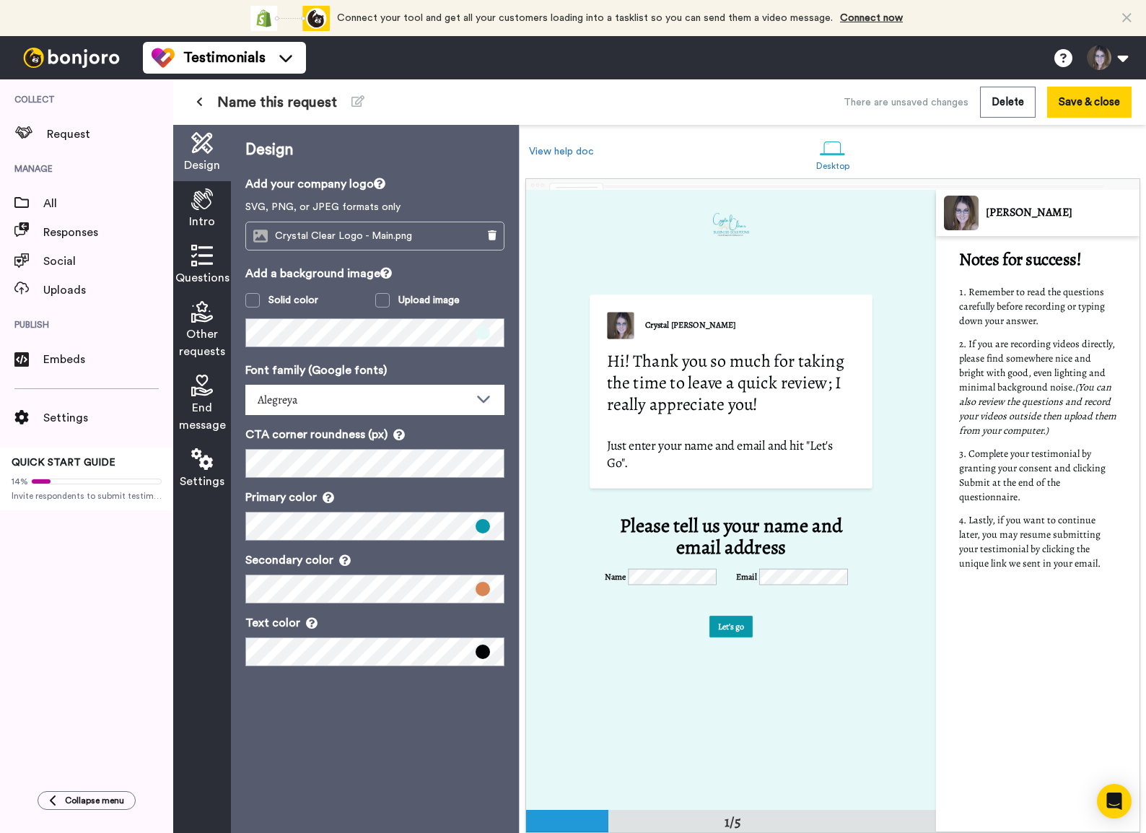
click at [183, 207] on div "Intro" at bounding box center [202, 209] width 58 height 56
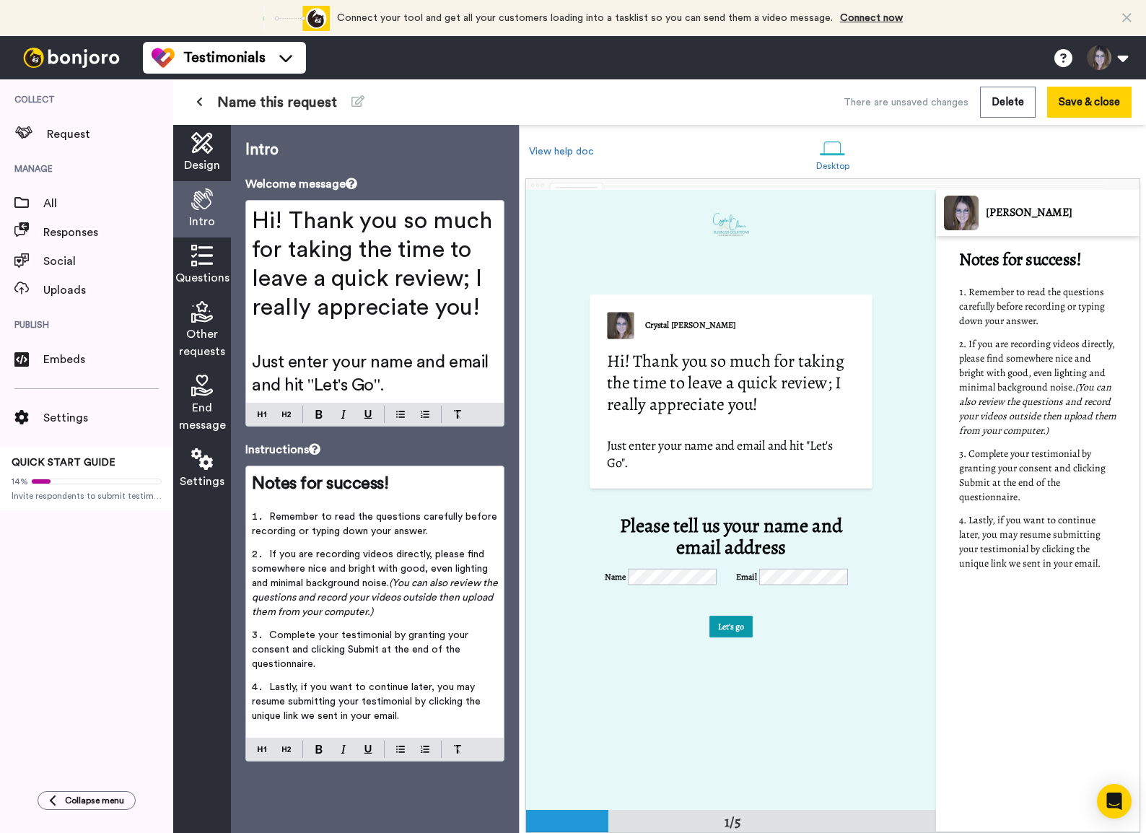
click at [185, 262] on div "Questions" at bounding box center [202, 265] width 58 height 56
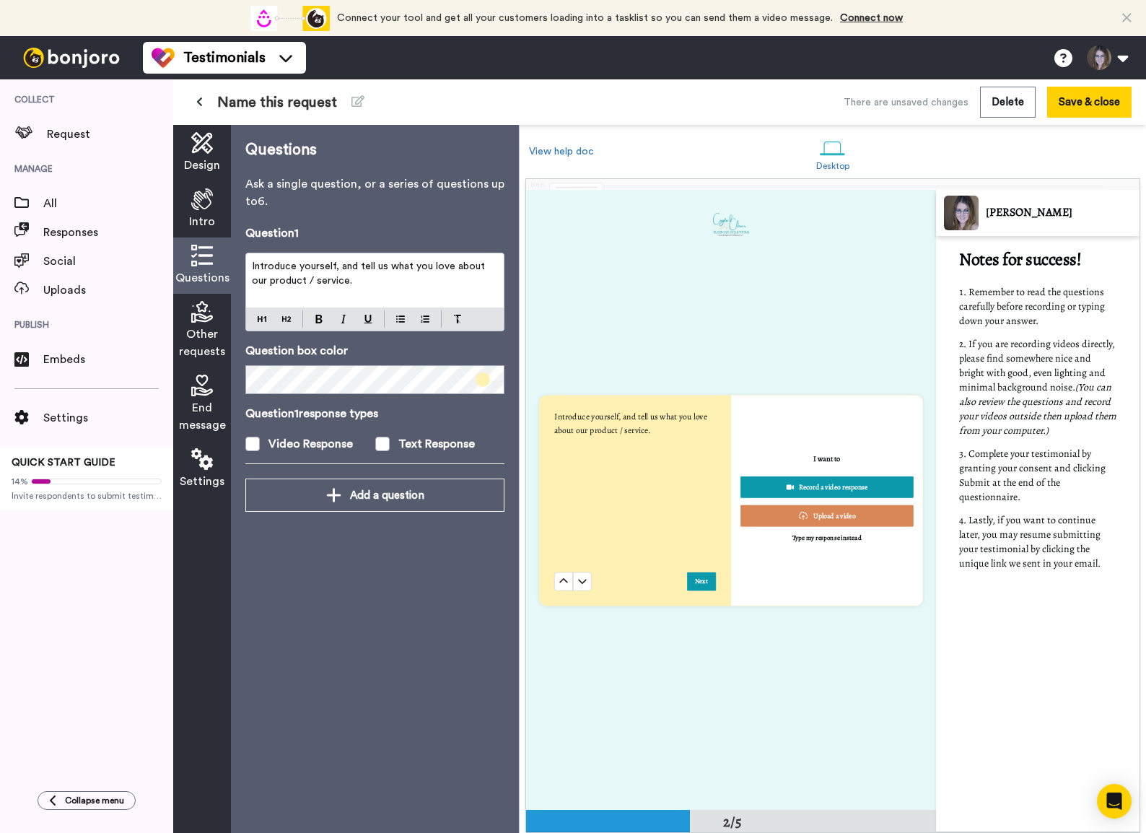
scroll to position [620, 0]
drag, startPoint x: 252, startPoint y: 265, endPoint x: 346, endPoint y: 314, distance: 105.9
click at [346, 314] on div "Introduce yourself, and tell us what you love about our product / service." at bounding box center [374, 292] width 259 height 79
drag, startPoint x: 388, startPoint y: 263, endPoint x: 391, endPoint y: 282, distance: 19.0
click at [391, 282] on p "Please introduce yourself and let me know what you think about" at bounding box center [375, 273] width 246 height 29
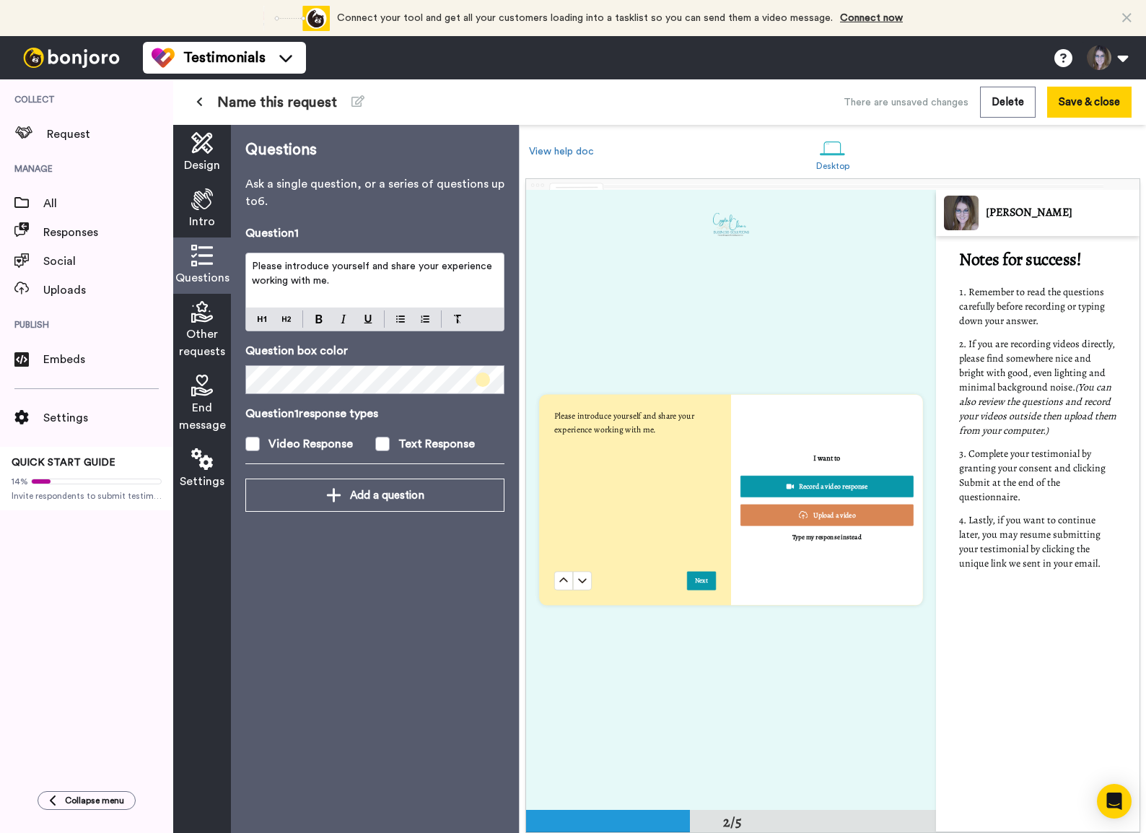
drag, startPoint x: 411, startPoint y: 266, endPoint x: 439, endPoint y: 284, distance: 33.8
click at [411, 266] on span "Please introduce yourself and share your experience working with me." at bounding box center [373, 273] width 243 height 25
click at [427, 288] on div "Please introduce yourself and share about your experience working with me." at bounding box center [375, 280] width 258 height 54
drag, startPoint x: 398, startPoint y: 281, endPoint x: 255, endPoint y: 245, distance: 147.4
click at [255, 245] on div "Question 1 Please introduce yourself and share about your experience working wi…" at bounding box center [374, 351] width 259 height 254
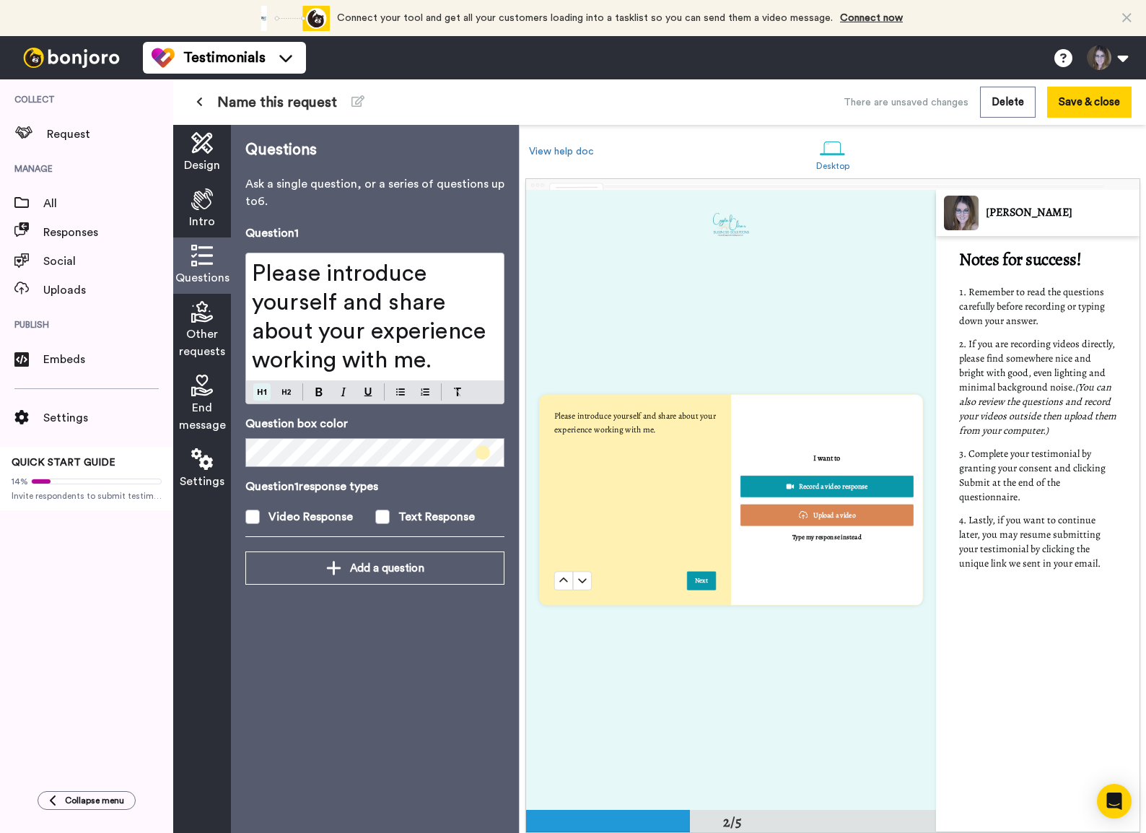
click at [263, 317] on div "Please introduce yourself and share about your experience working with me." at bounding box center [374, 329] width 259 height 152
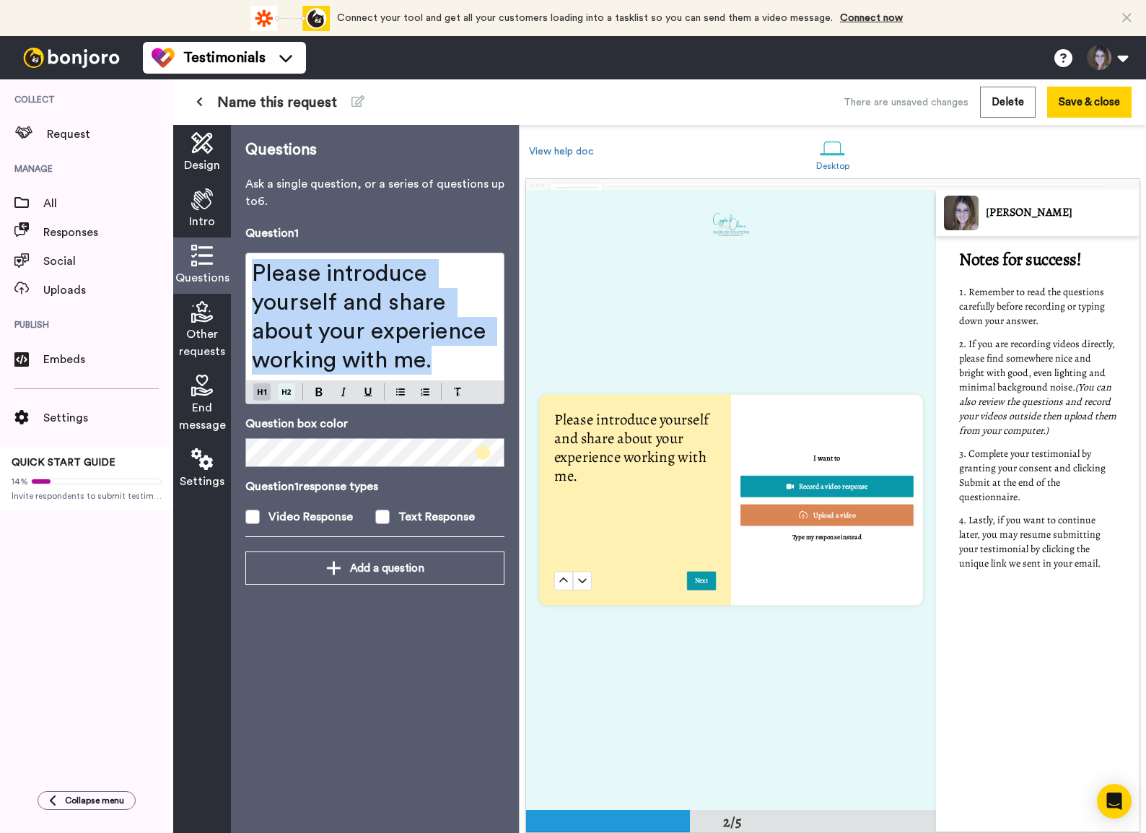
click at [289, 389] on div "Question 1 Please introduce yourself and share about your experience working wi…" at bounding box center [374, 387] width 259 height 327
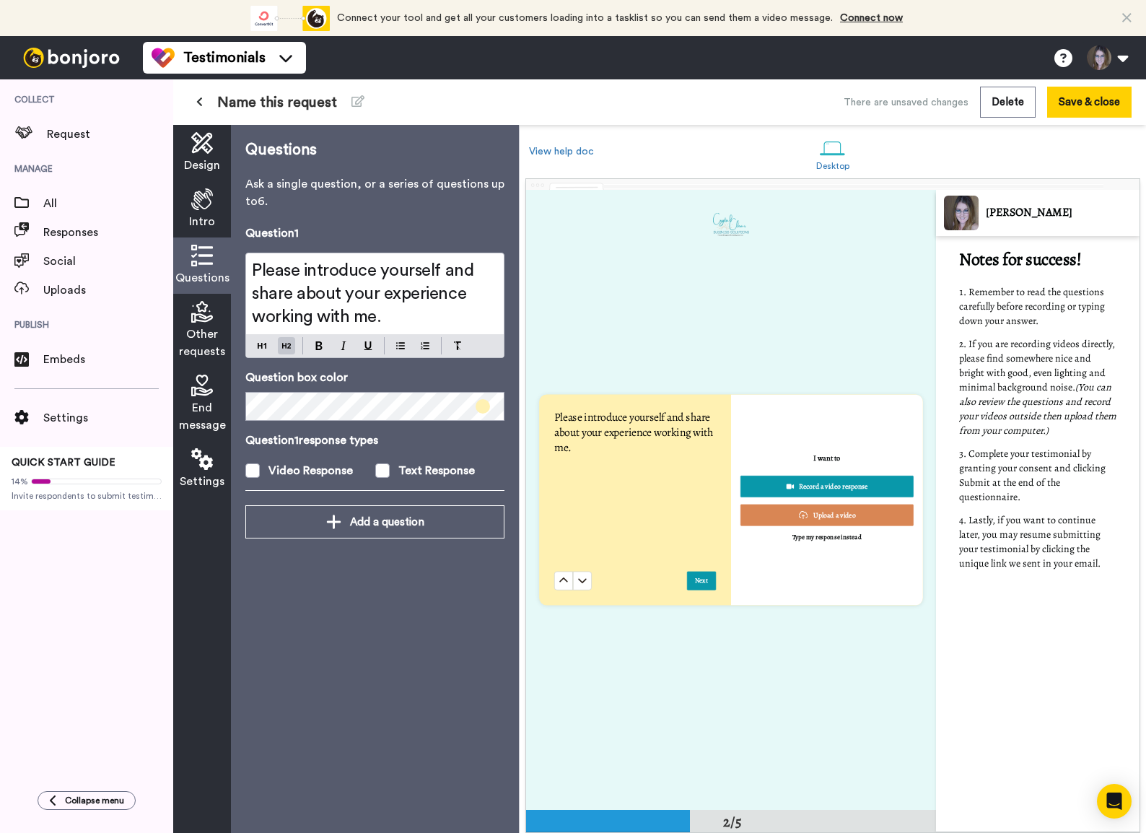
click at [389, 315] on h2 "Please introduce yourself and share about your experience working with me." at bounding box center [375, 293] width 246 height 69
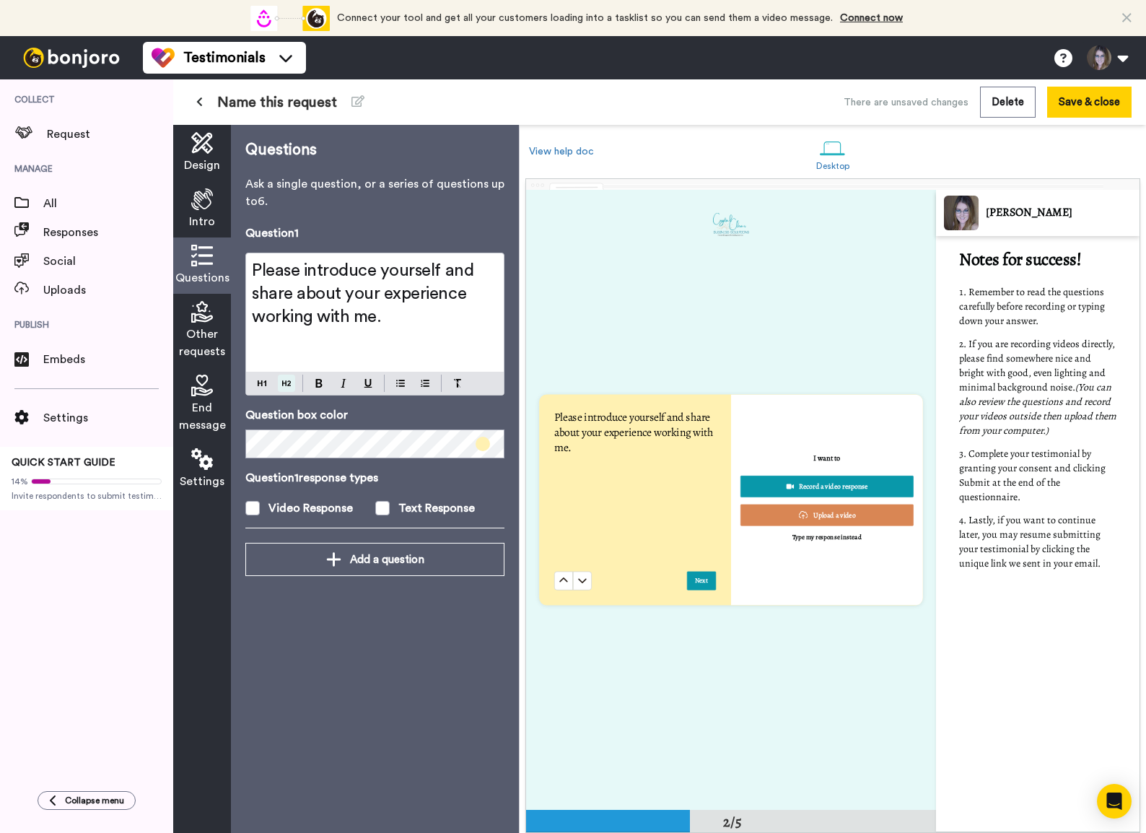
click at [281, 393] on div at bounding box center [375, 383] width 258 height 23
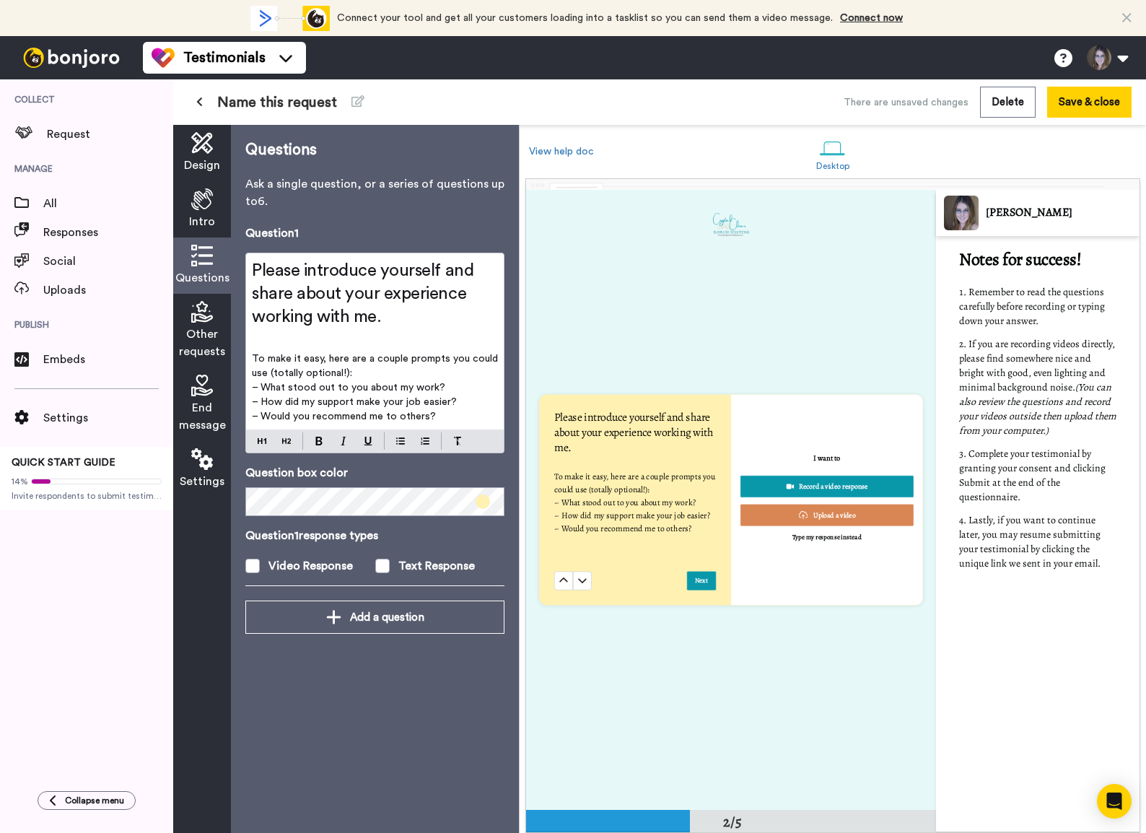
click at [360, 372] on p "To make it easy, here are a couple prompts you could use (totally optional!):" at bounding box center [375, 365] width 246 height 29
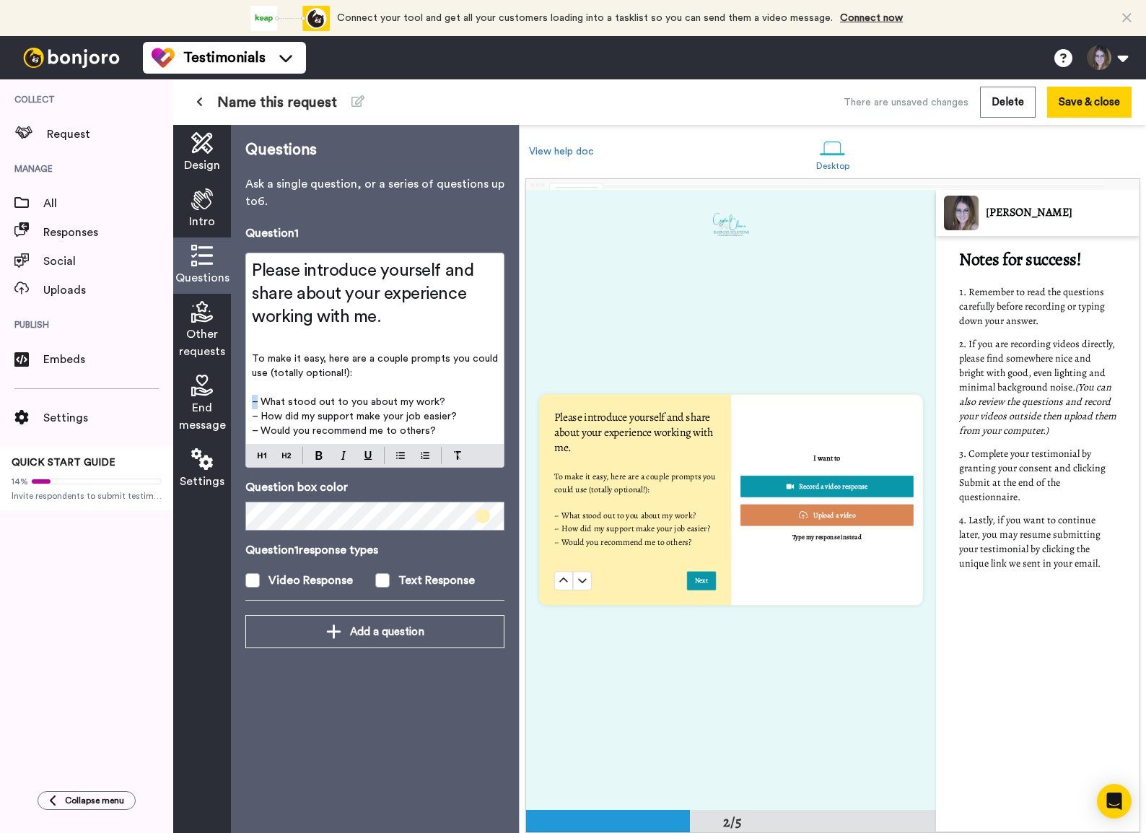
drag, startPoint x: 255, startPoint y: 401, endPoint x: 247, endPoint y: 401, distance: 8.7
click at [247, 401] on div "Please introduce yourself and share about your experience working with me. ﻿ To…" at bounding box center [375, 348] width 258 height 191
drag, startPoint x: 261, startPoint y: 401, endPoint x: 252, endPoint y: 400, distance: 9.4
click at [252, 400] on span "☼ What stood out to you about my work?" at bounding box center [352, 402] width 200 height 10
click at [253, 398] on span "᳀ What stood out to you about my work?" at bounding box center [352, 402] width 201 height 10
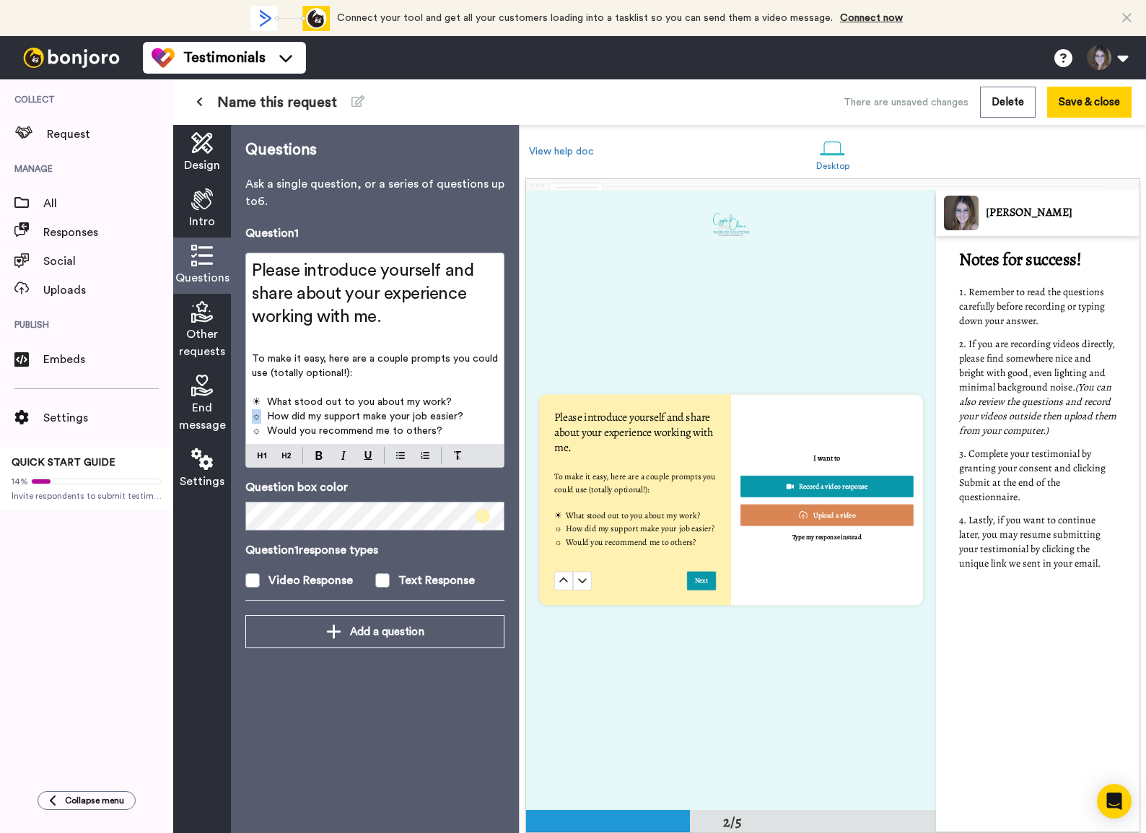
drag, startPoint x: 258, startPoint y: 416, endPoint x: 249, endPoint y: 416, distance: 9.4
click at [249, 416] on div "Please introduce yourself and share about your experience working with me. ﻿ To…" at bounding box center [375, 348] width 258 height 191
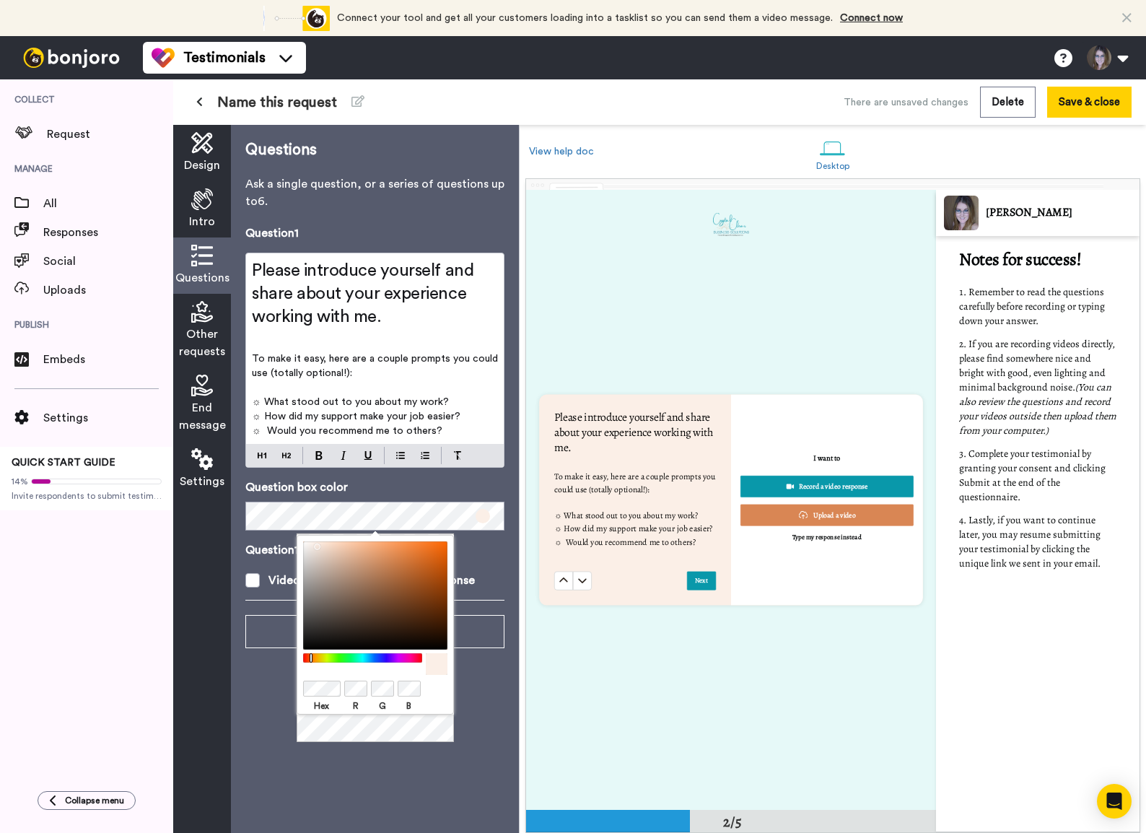
click at [346, 381] on p "﻿" at bounding box center [375, 387] width 246 height 14
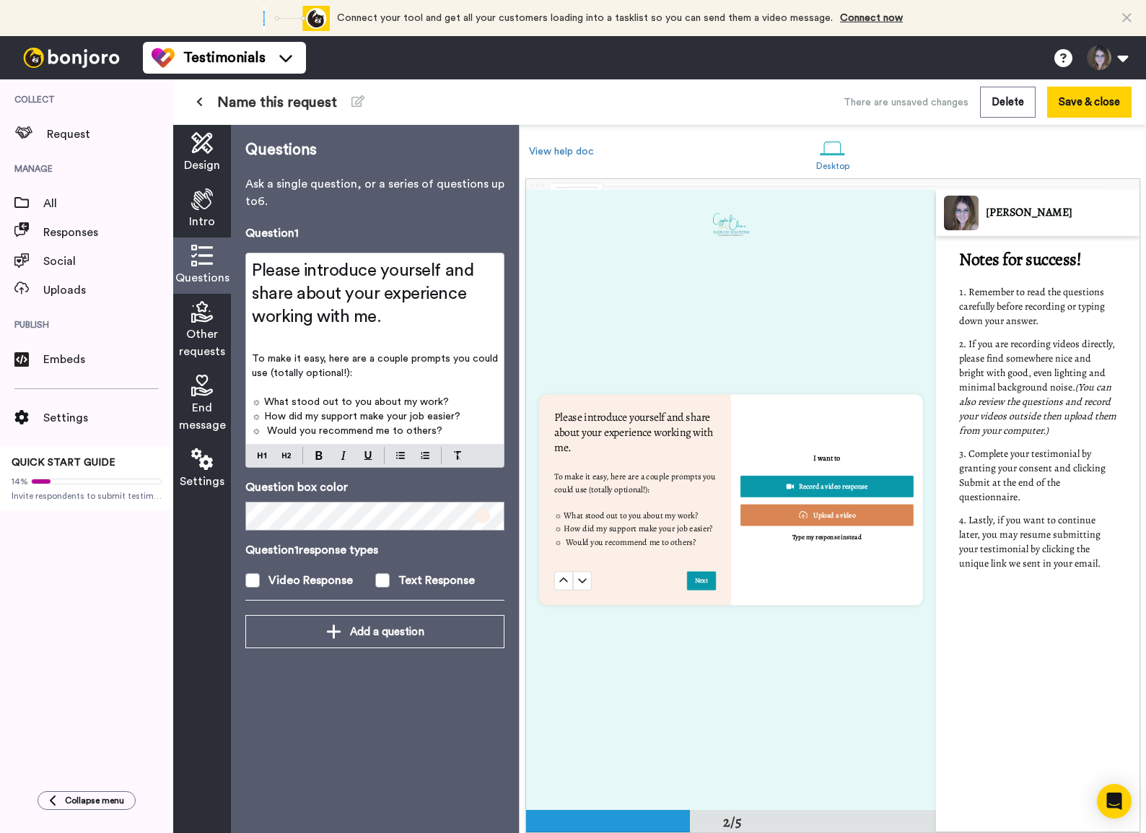
click at [469, 434] on p "☼ Would you recommend me to others?" at bounding box center [375, 431] width 246 height 14
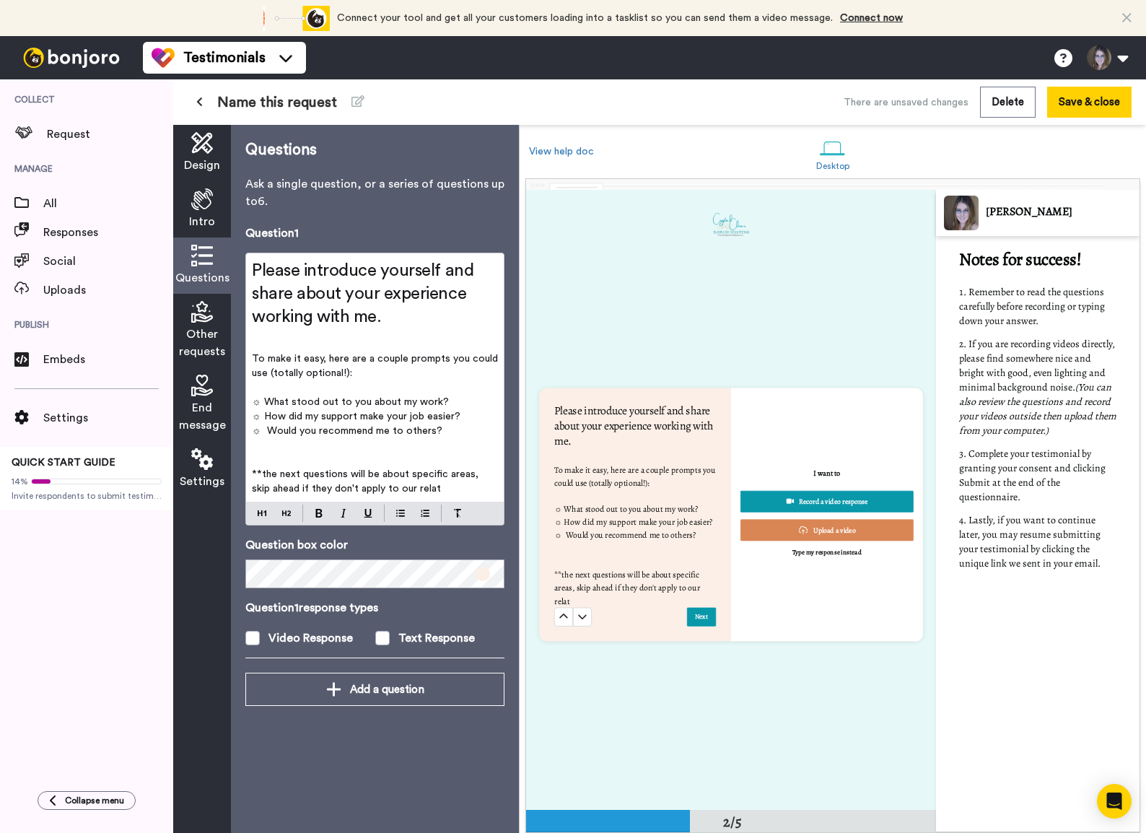
scroll to position [599, 0]
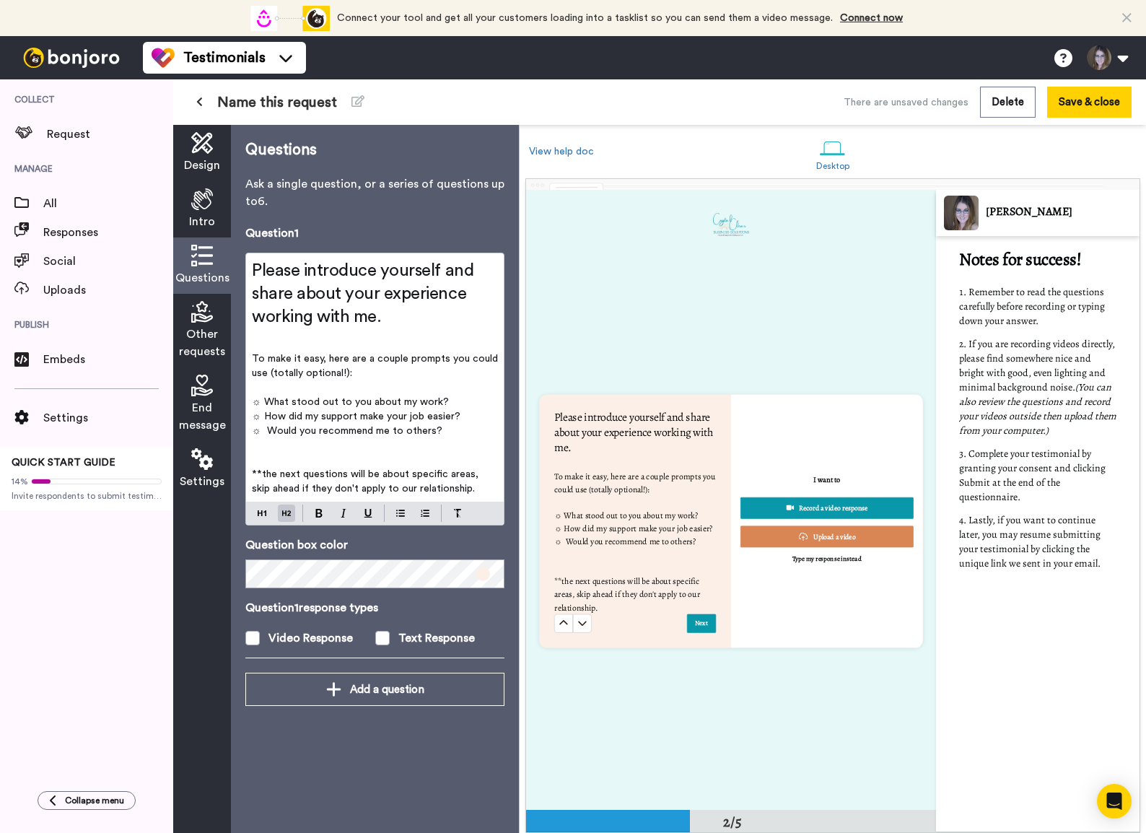
click at [310, 270] on span "Please introduce yourself and share about your experience working with me." at bounding box center [365, 294] width 226 height 64
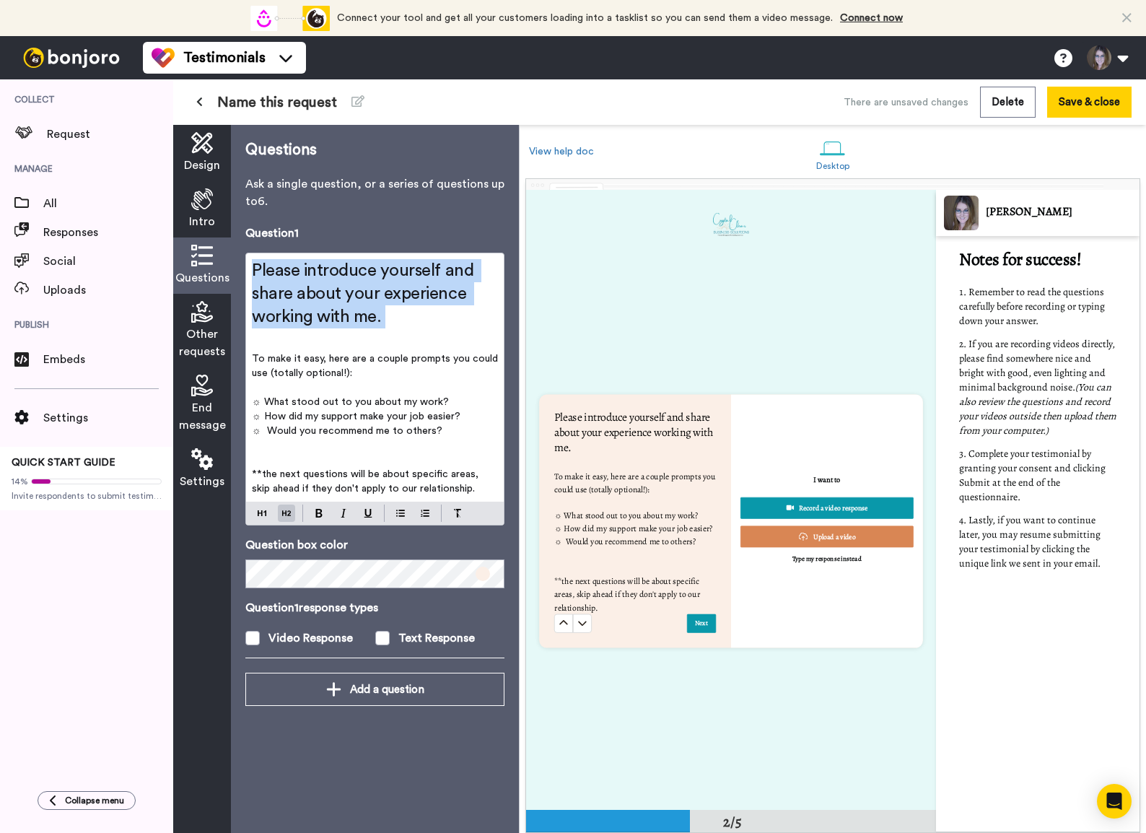
click at [310, 270] on span "Please introduce yourself and share about your experience working with me." at bounding box center [365, 294] width 226 height 64
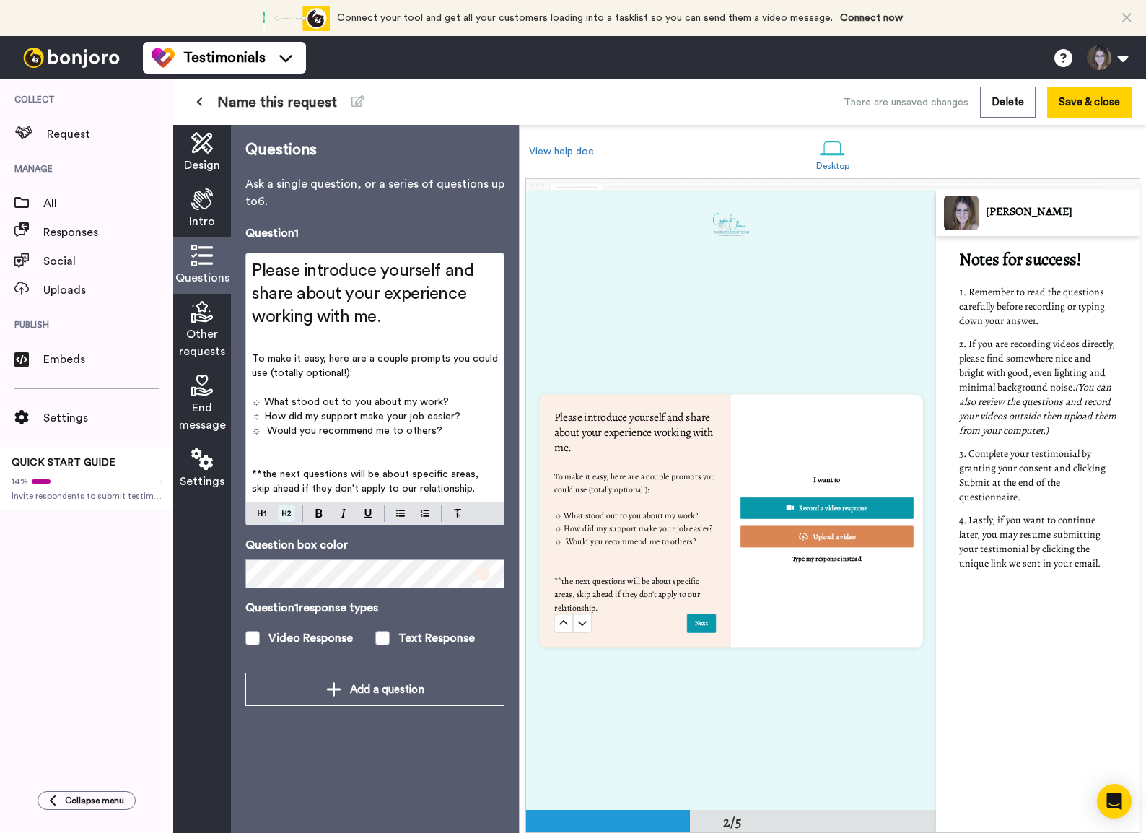
click at [288, 520] on div "Question 1 Please introduce yourself and share about your experience working wi…" at bounding box center [374, 448] width 259 height 448
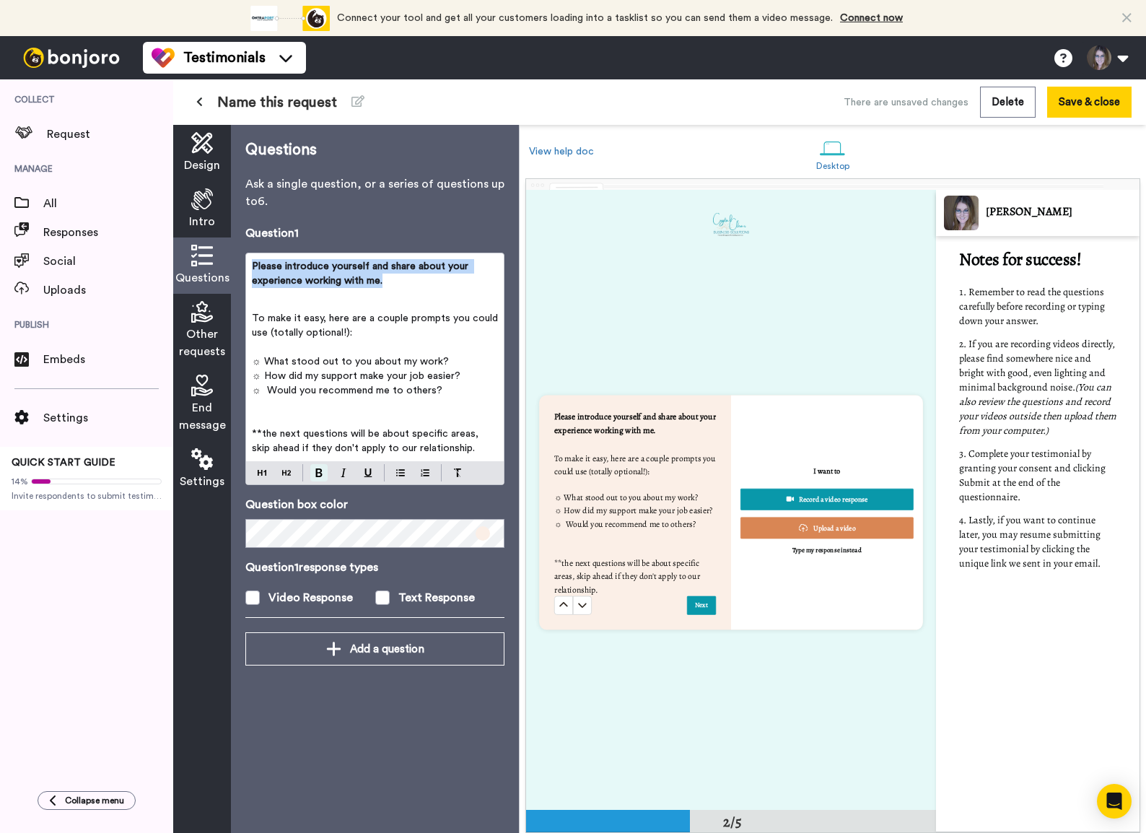
click at [315, 474] on button at bounding box center [318, 472] width 17 height 17
click at [272, 305] on h2 "﻿" at bounding box center [375, 299] width 246 height 23
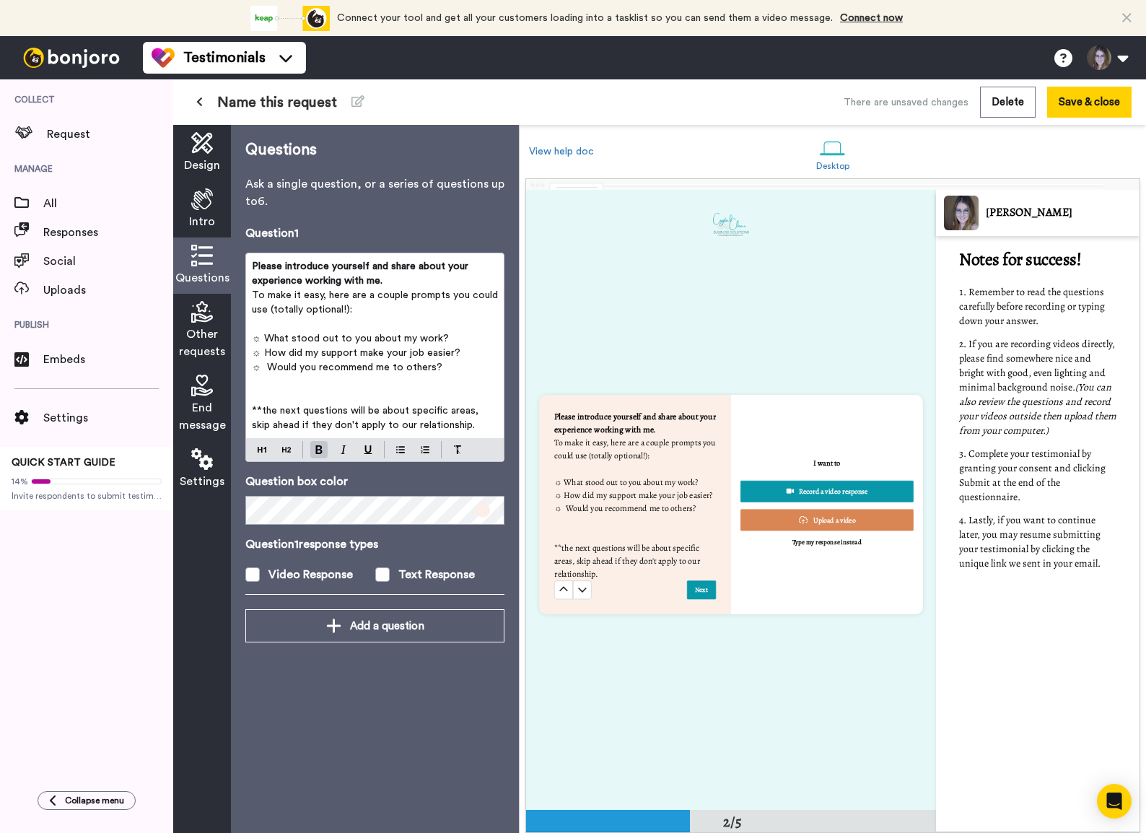
scroll to position [609, 0]
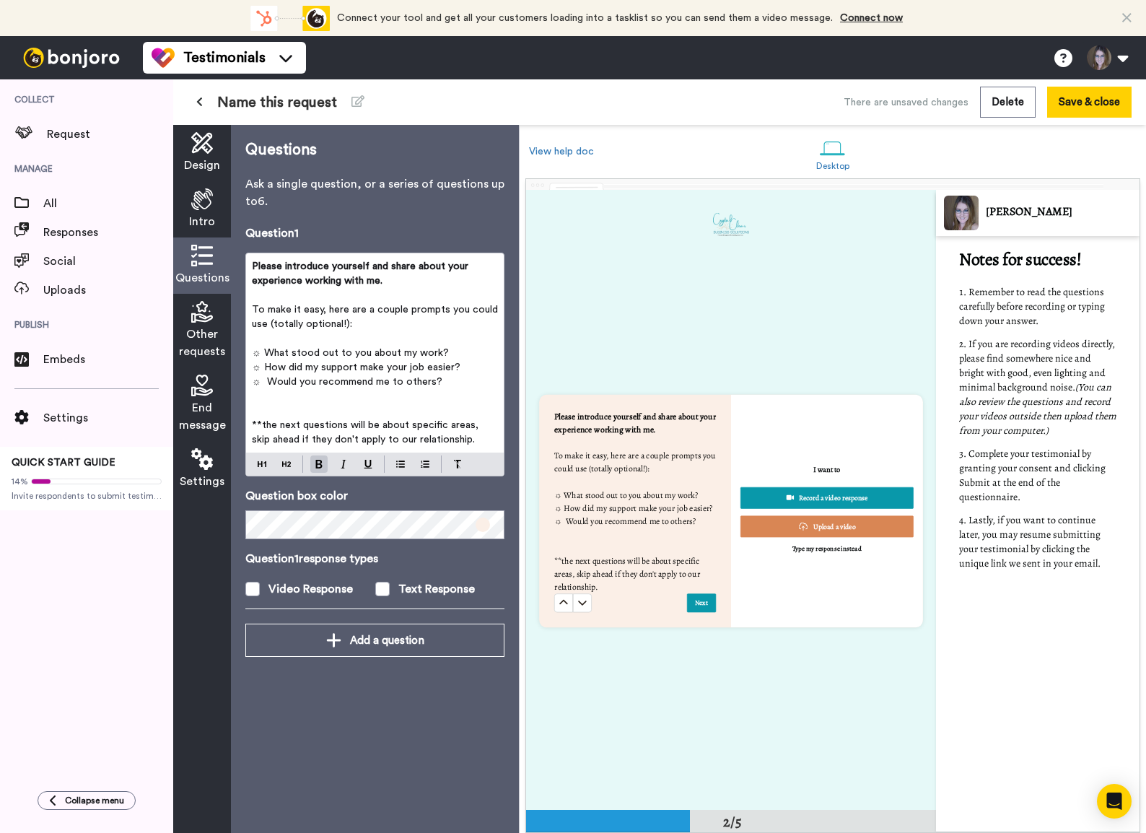
click at [1038, 20] on icon at bounding box center [1126, 18] width 9 height 14
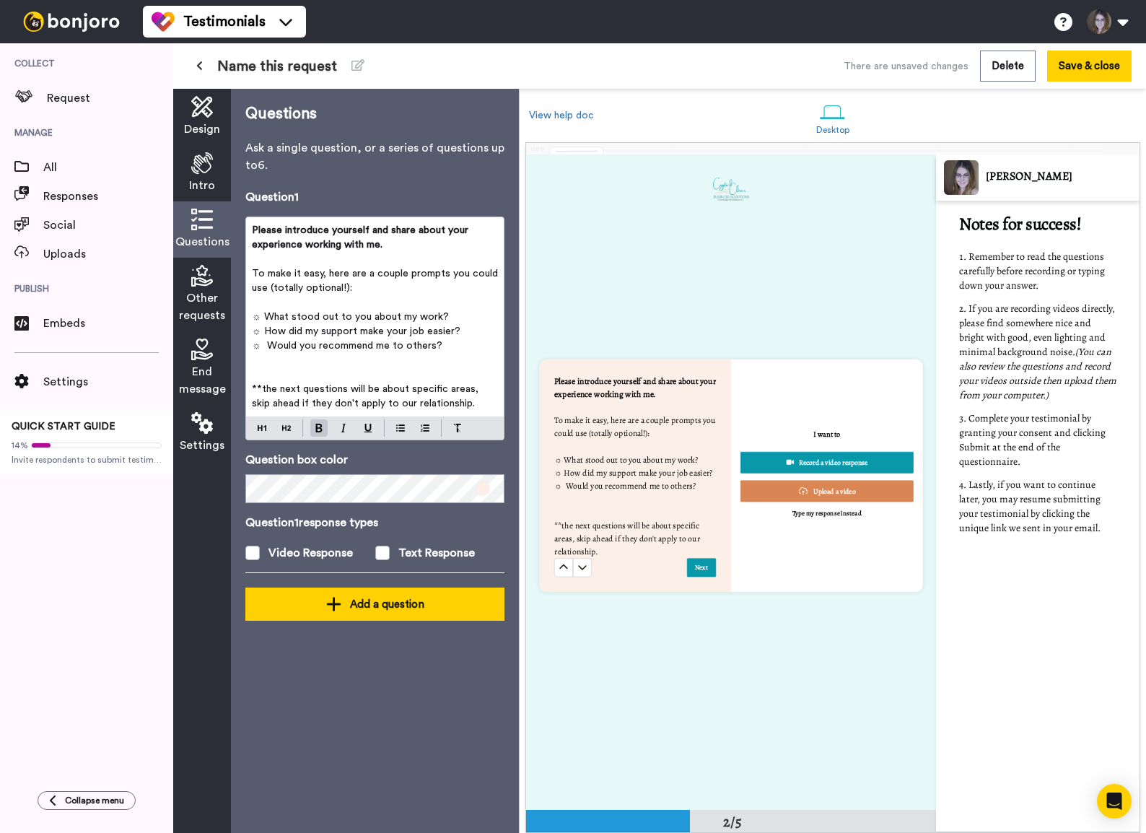
click at [352, 568] on div "Add a question" at bounding box center [375, 603] width 236 height 17
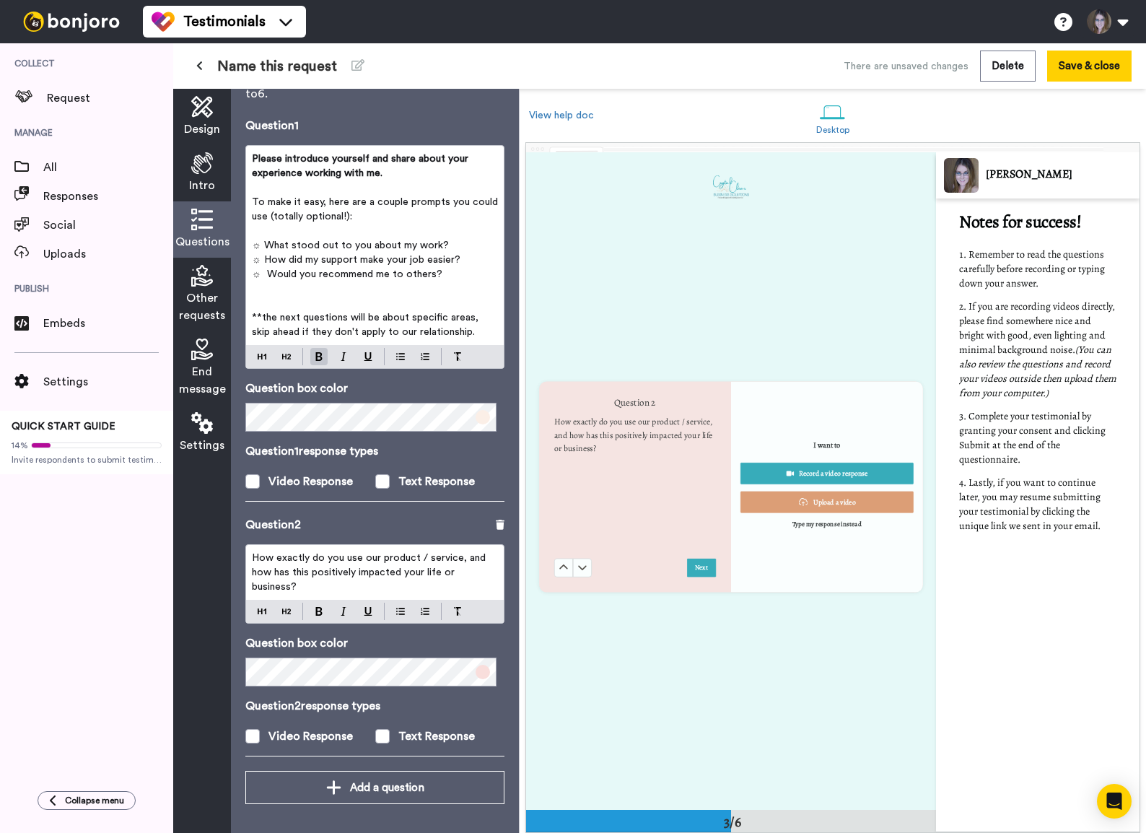
scroll to position [1310, 0]
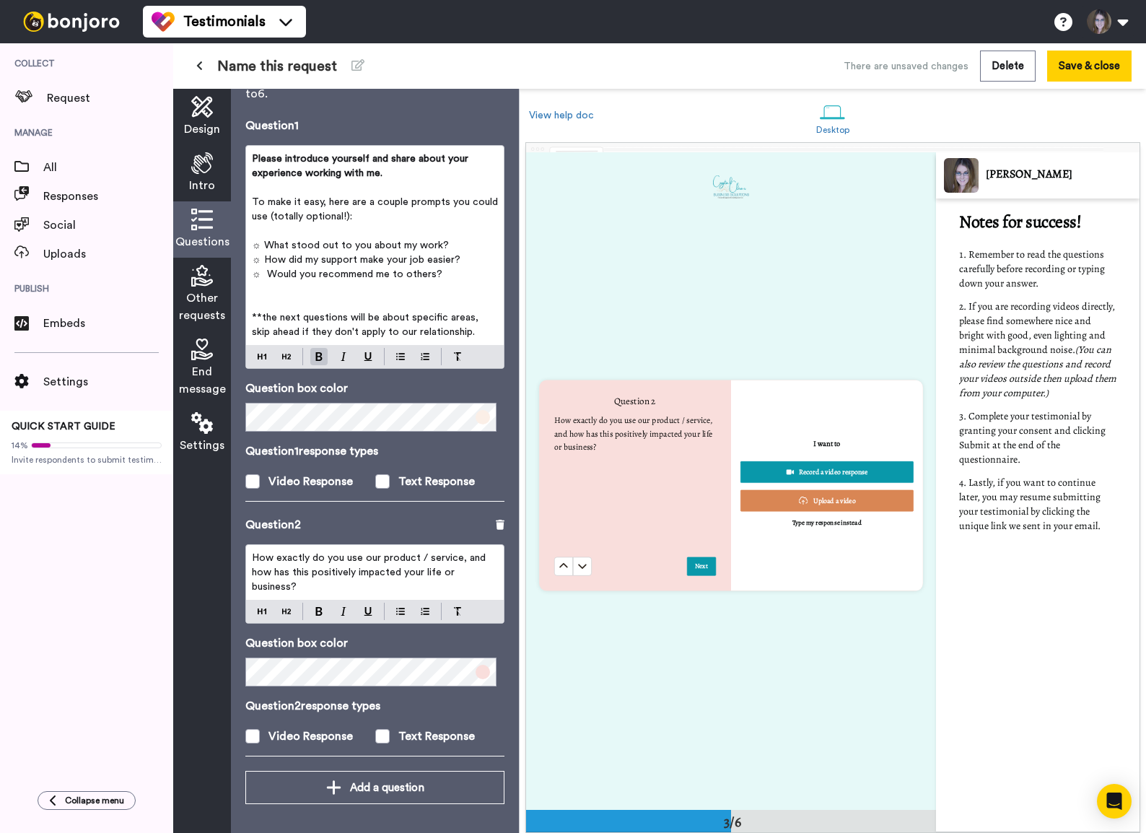
click at [314, 564] on p "How exactly do you use our product / service, and how has this positively impac…" at bounding box center [375, 572] width 246 height 43
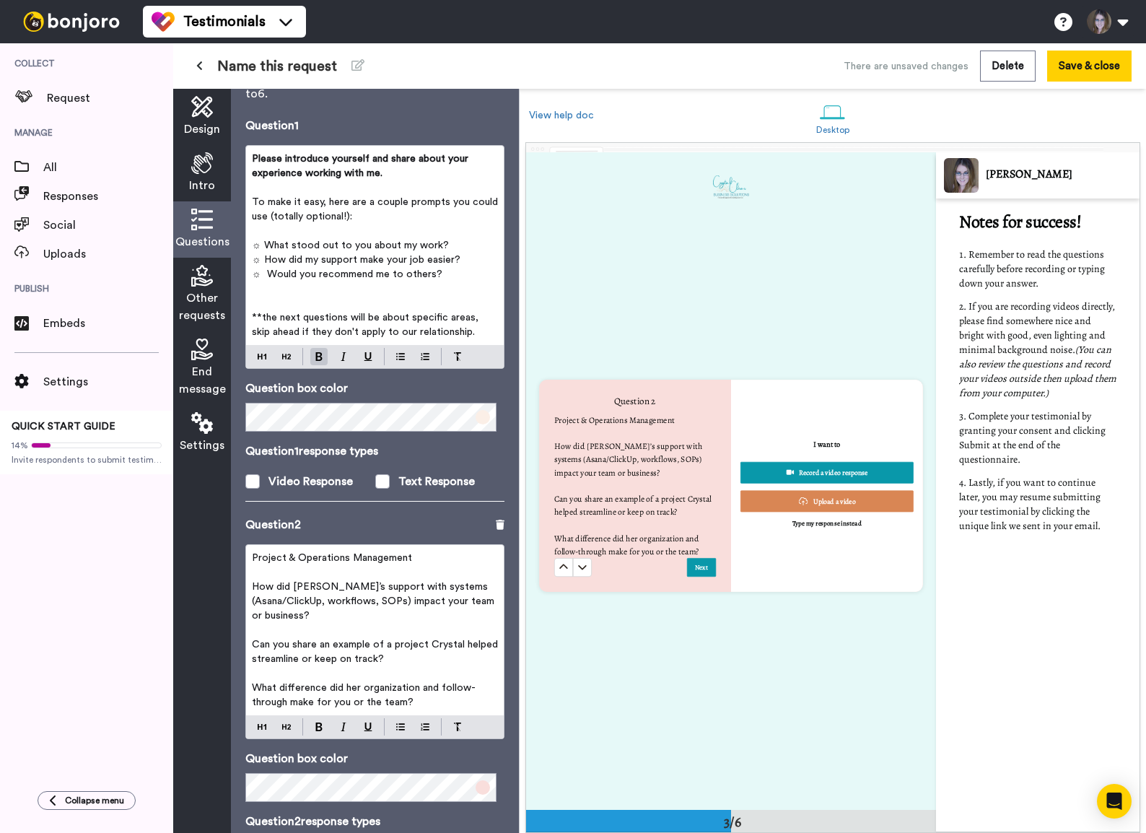
click at [298, 556] on span "Project & Operations Management" at bounding box center [332, 558] width 160 height 10
click at [284, 553] on span "Project & Operations Management" at bounding box center [332, 558] width 160 height 10
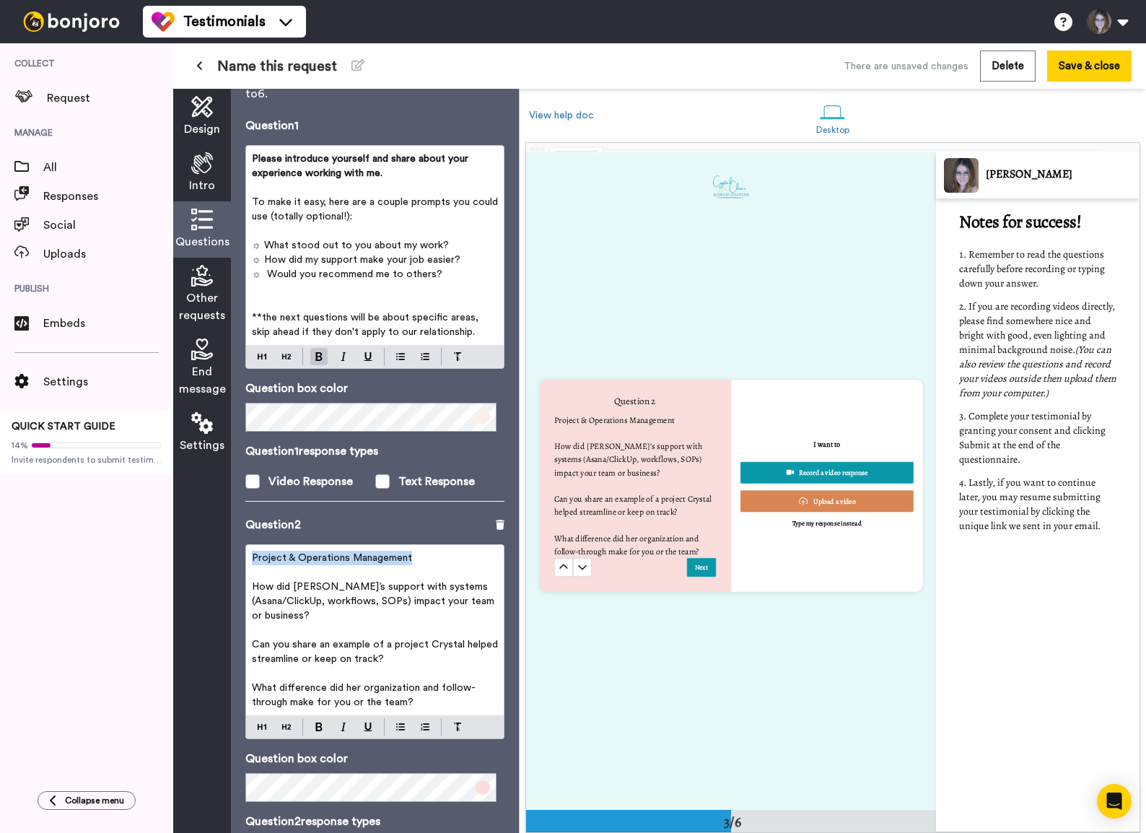
click at [284, 553] on span "Project & Operations Management" at bounding box center [332, 558] width 160 height 10
click at [284, 568] on div "Project & Operations Management ﻿ How did Crystal’s support with systems (Asana…" at bounding box center [374, 641] width 259 height 195
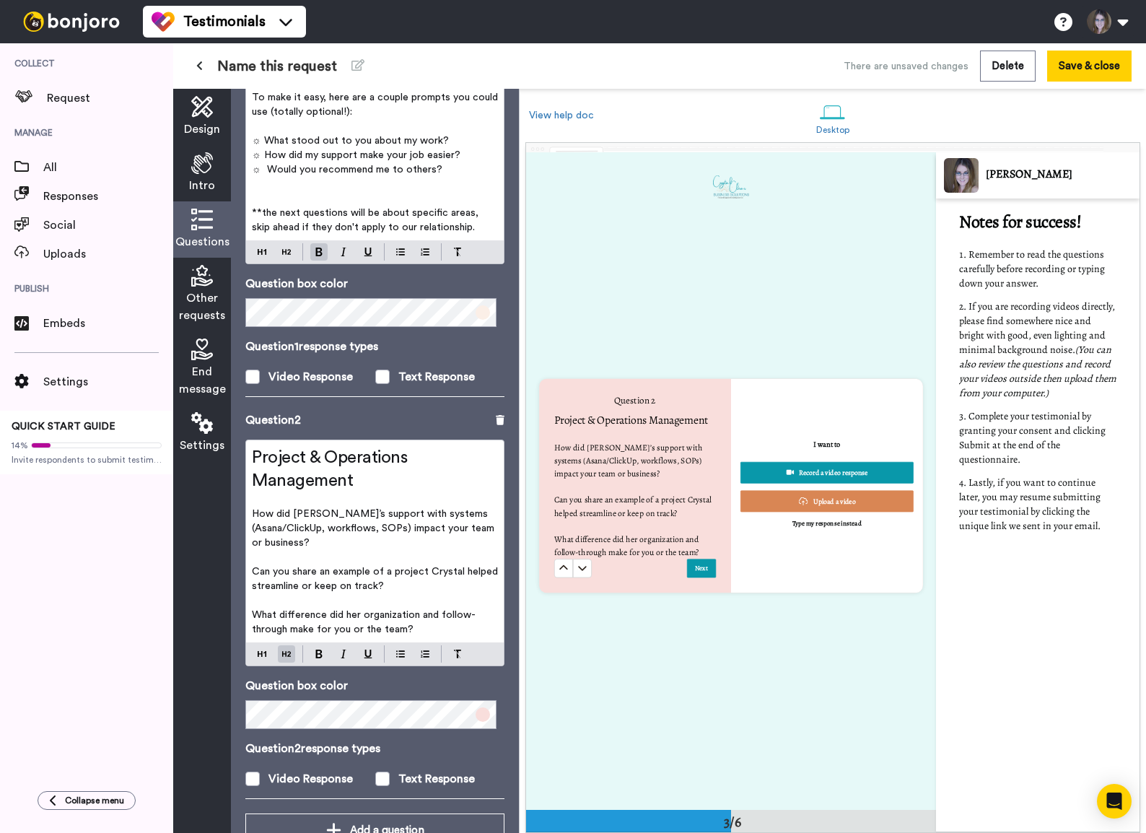
scroll to position [178, 0]
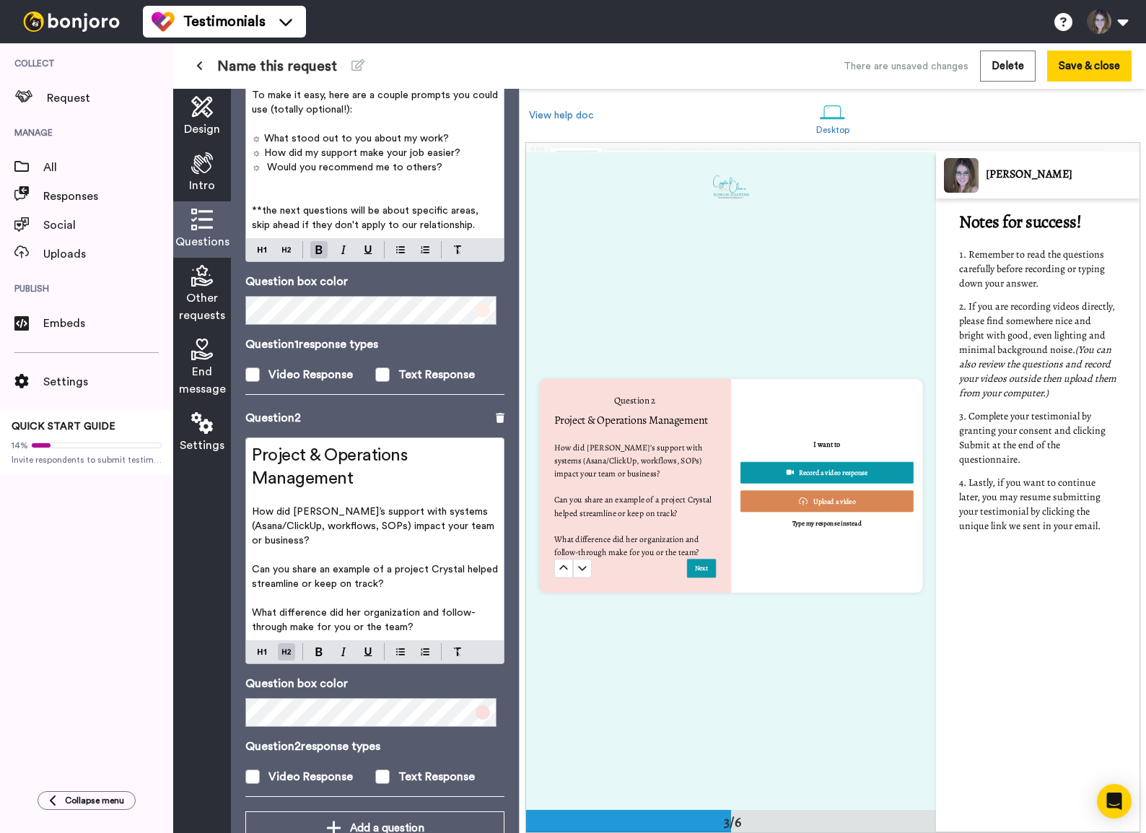
click at [284, 526] on span "How did Crystal’s support with systems (Asana/ClickUp, workflows, SOPs) impact …" at bounding box center [374, 526] width 245 height 39
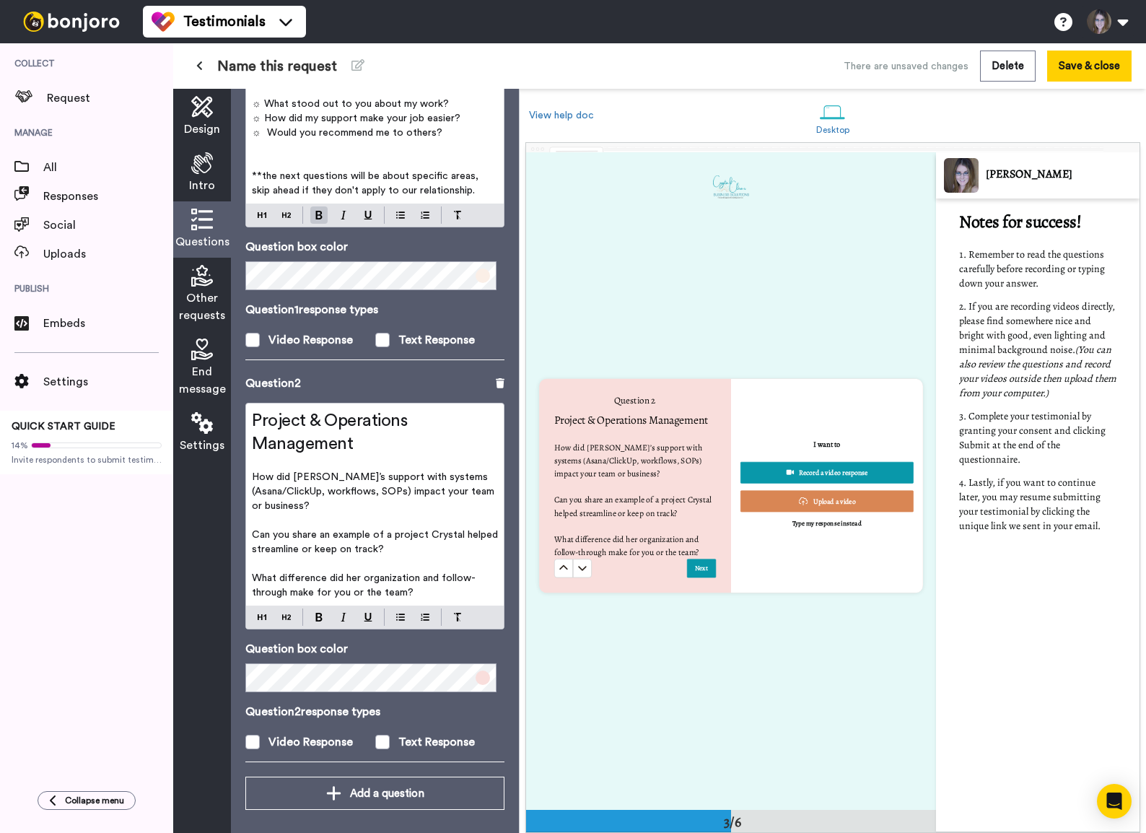
scroll to position [219, 0]
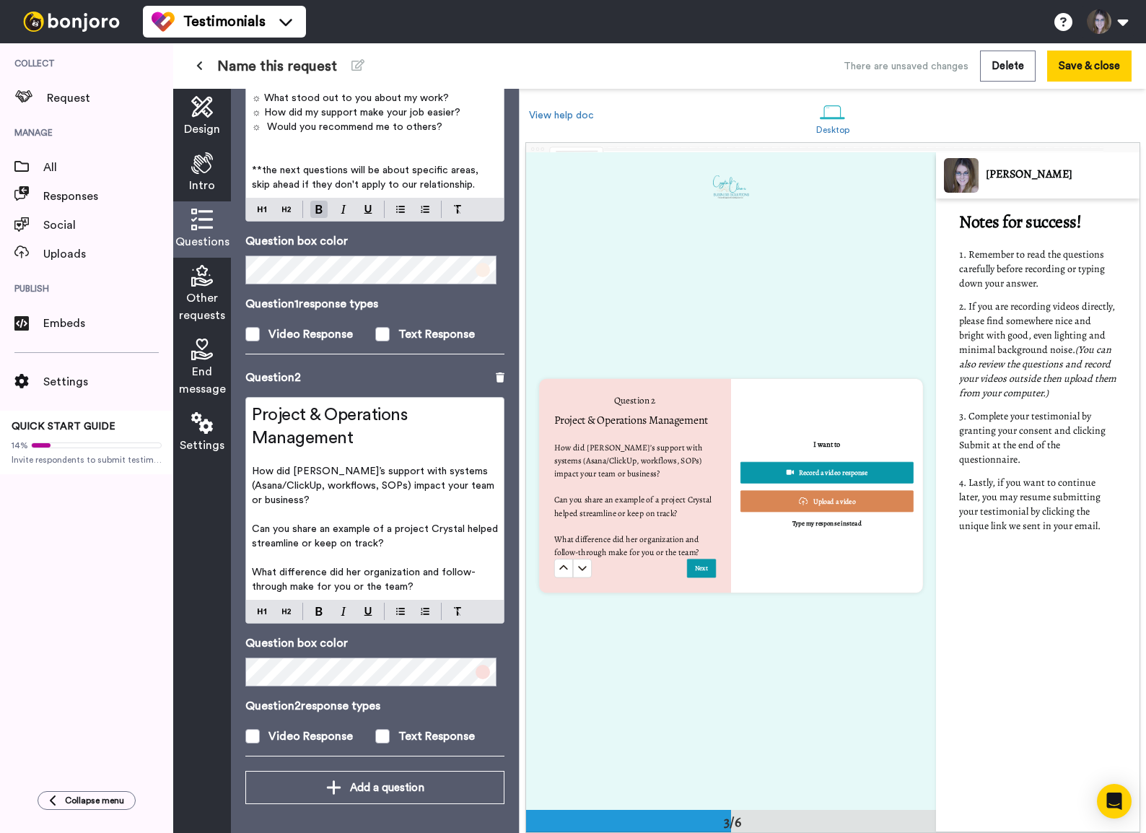
click at [272, 464] on p "How did Crystal’s support with systems (Asana/ClickUp, workflows, SOPs) impact …" at bounding box center [375, 485] width 246 height 43
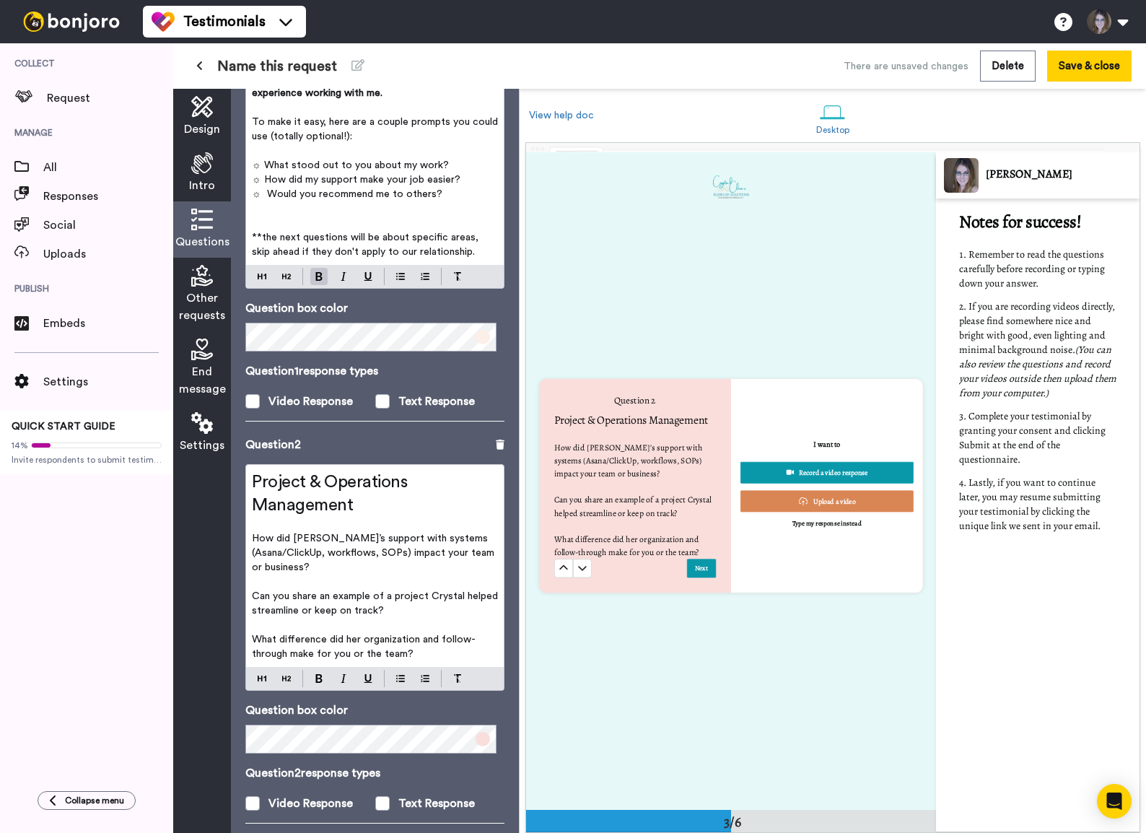
scroll to position [153, 0]
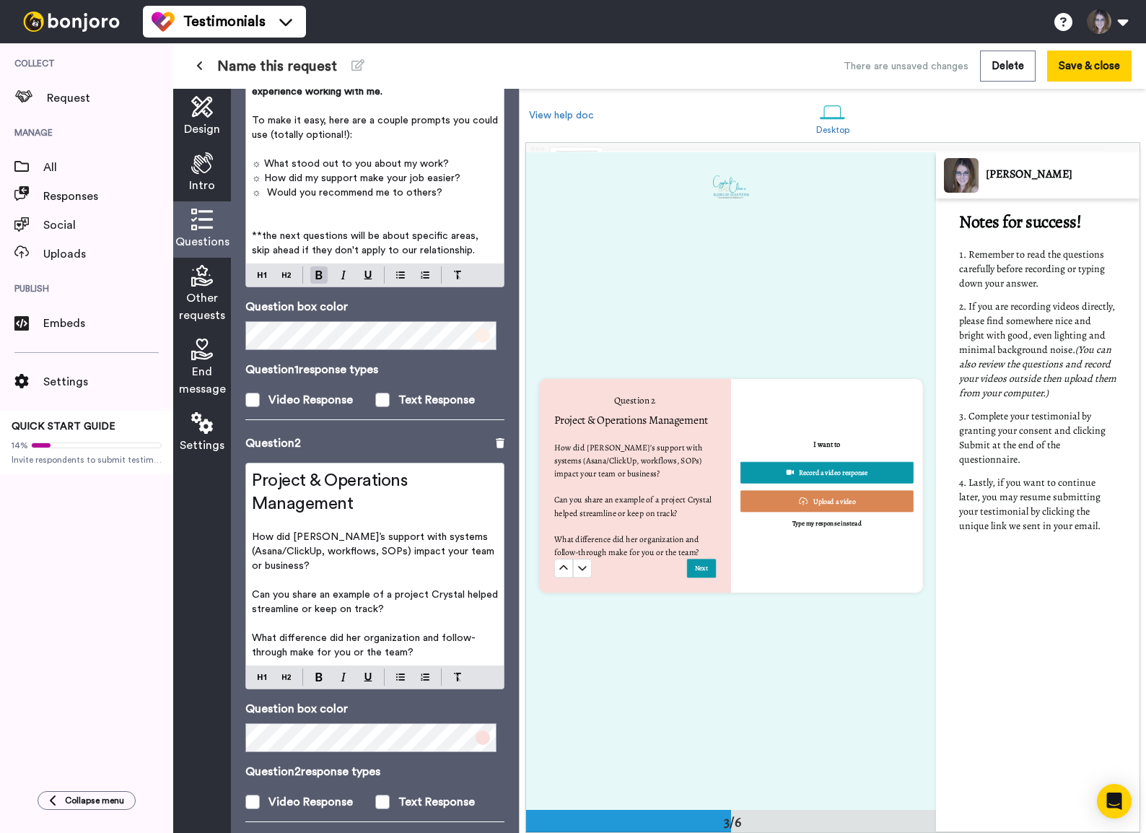
click at [253, 121] on span "To make it easy, here are a couple prompts you could use (totally optional!):" at bounding box center [376, 127] width 249 height 25
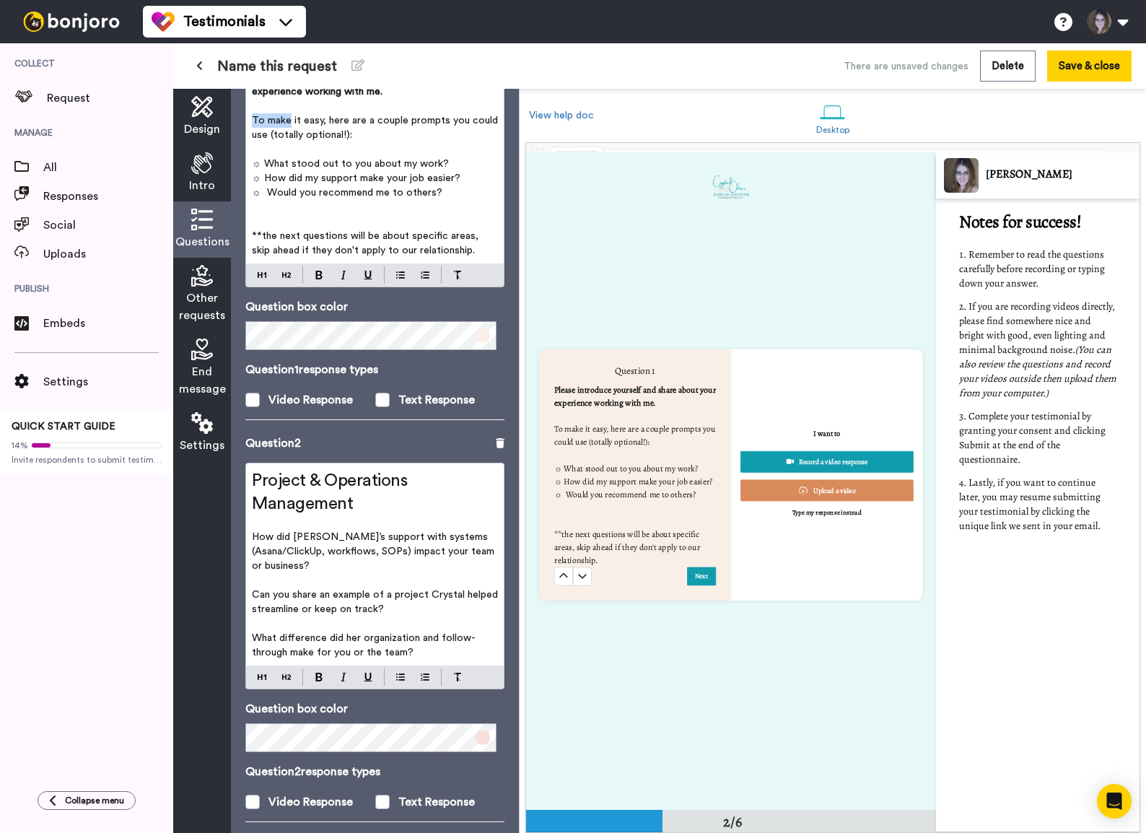
scroll to position [657, 0]
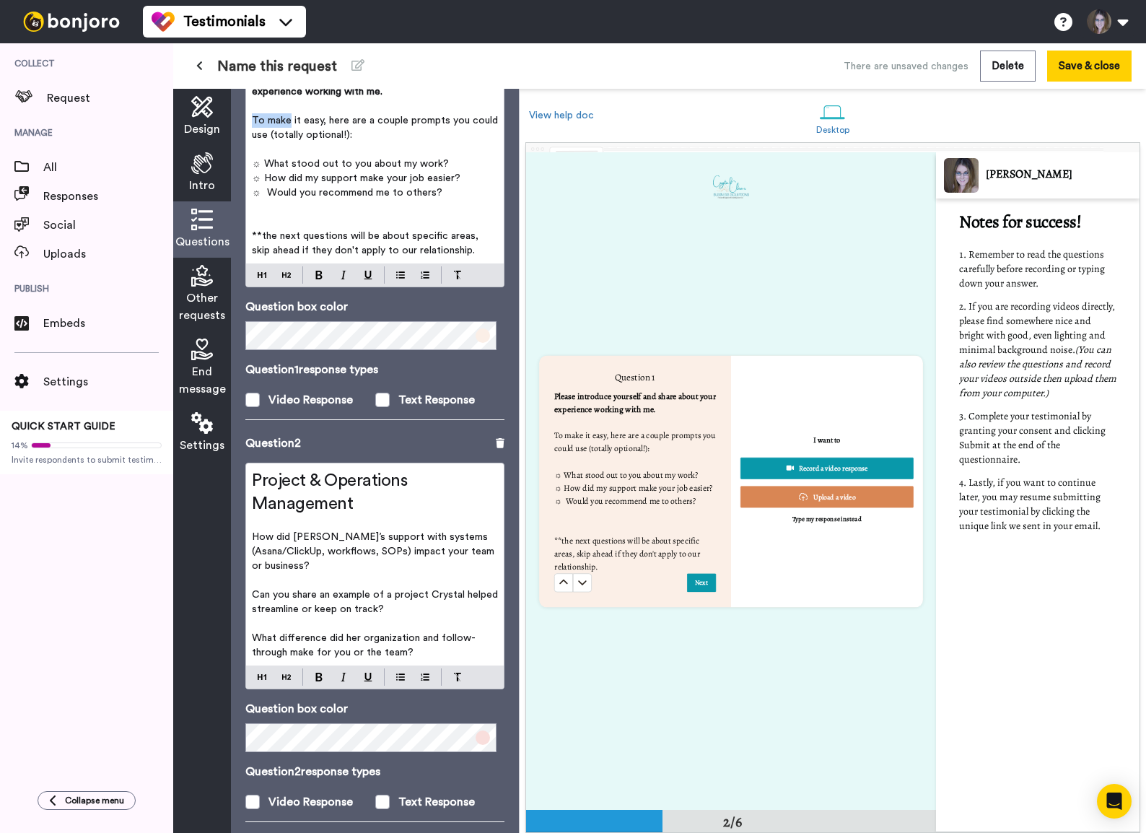
drag, startPoint x: 253, startPoint y: 121, endPoint x: 377, endPoint y: 136, distance: 124.4
click at [377, 136] on span "To make it easy, here are a couple prompts you could use (totally optional!):" at bounding box center [376, 127] width 249 height 25
drag, startPoint x: 377, startPoint y: 136, endPoint x: 253, endPoint y: 118, distance: 125.5
click at [253, 118] on span "To make it easy, here are a couple prompts you could use (totally optional!):" at bounding box center [376, 127] width 249 height 25
copy span "To make it easy, here are a couple prompts you could use (totally optional!):"
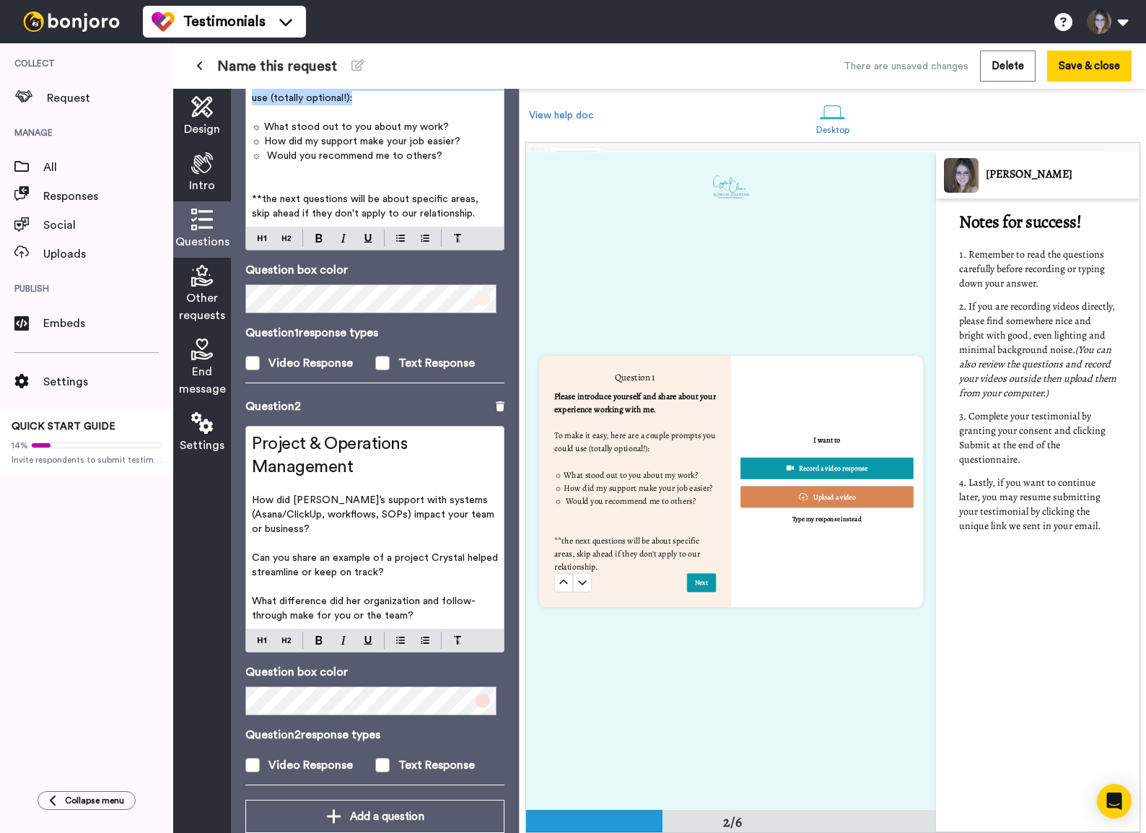
scroll to position [219, 0]
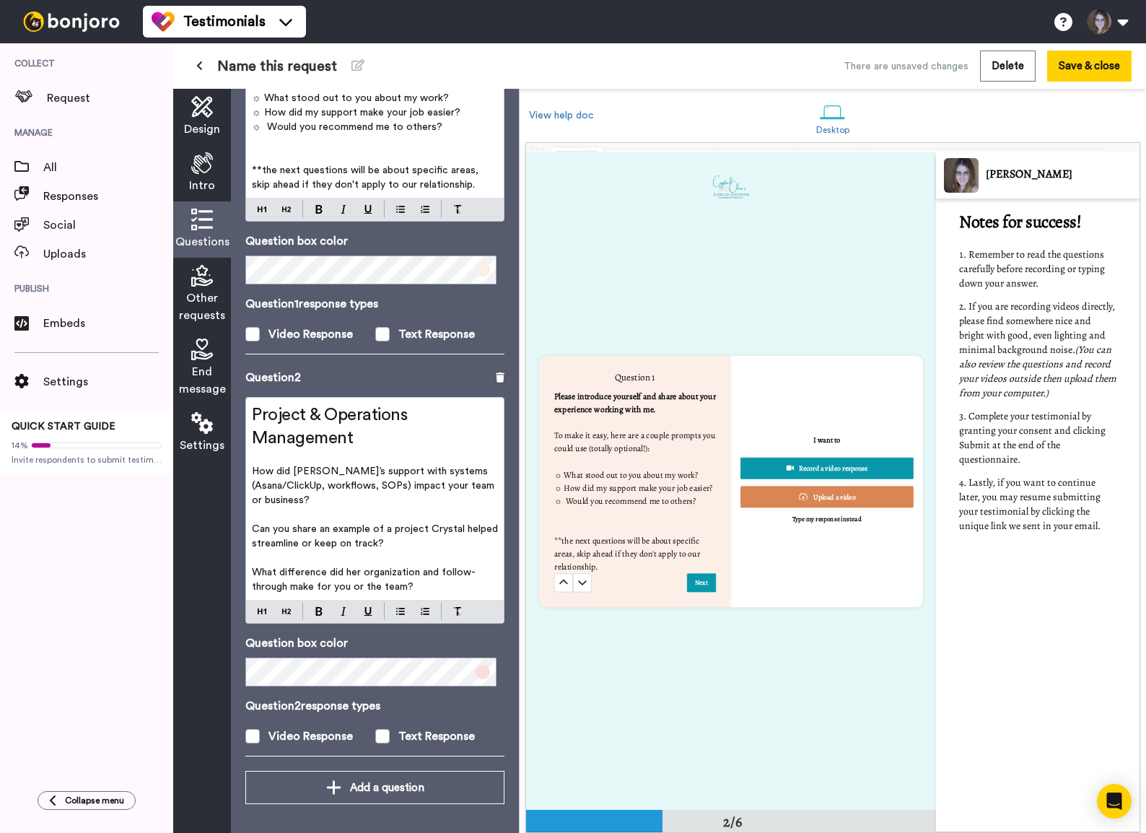
click at [263, 452] on p "﻿" at bounding box center [375, 457] width 246 height 14
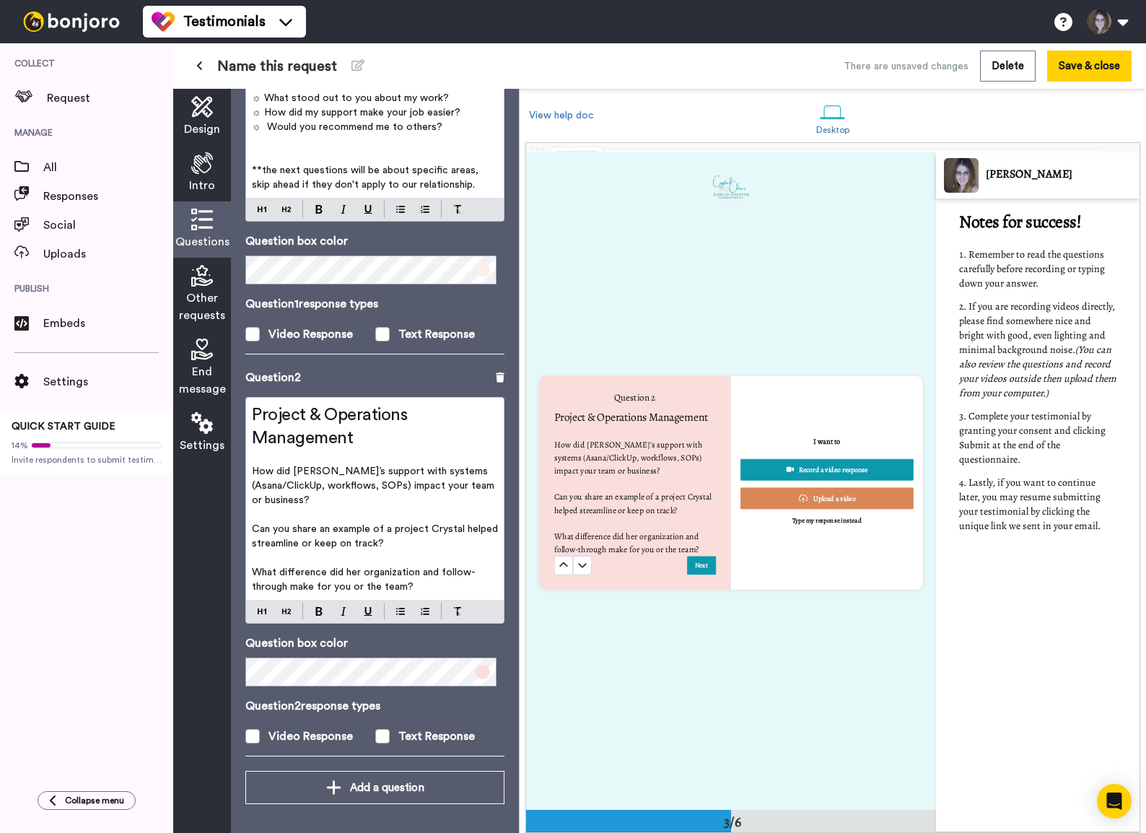
scroll to position [1314, 0]
click at [266, 460] on p "﻿" at bounding box center [375, 457] width 246 height 14
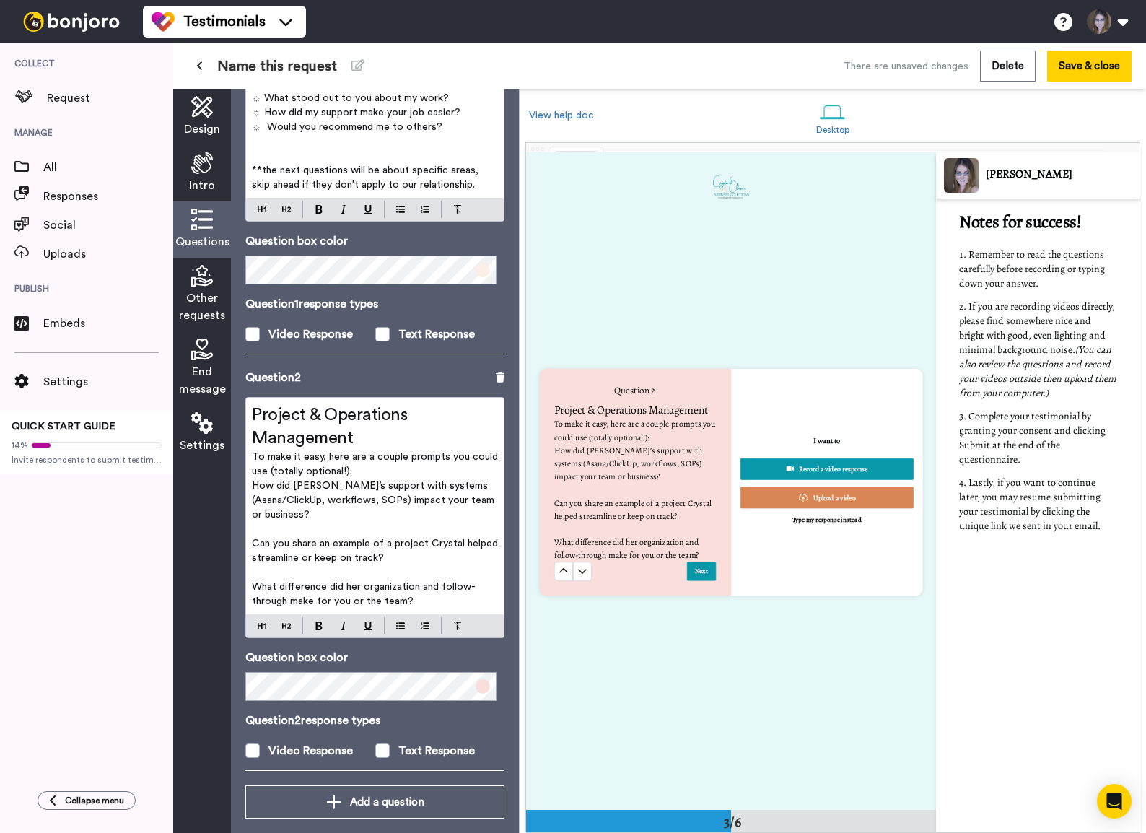
scroll to position [1308, 0]
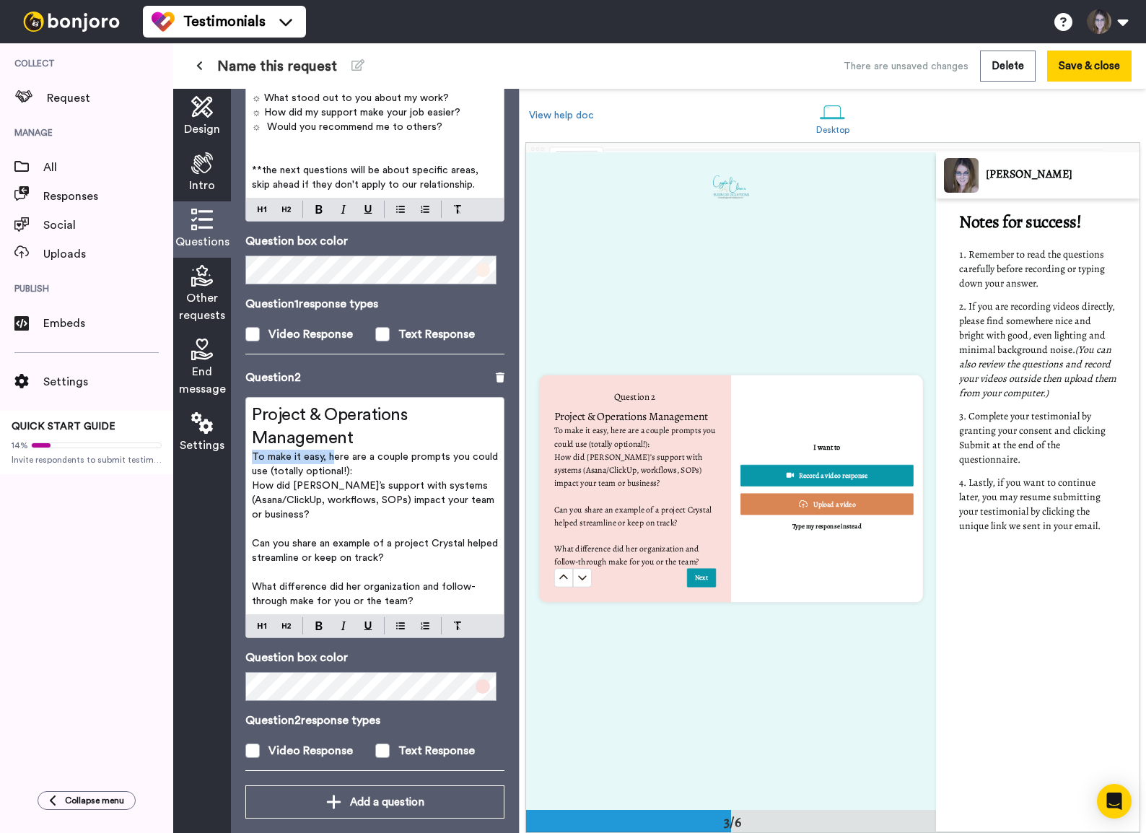
drag, startPoint x: 252, startPoint y: 455, endPoint x: 330, endPoint y: 455, distance: 77.9
click at [330, 455] on span "To make it easy, here are a couple prompts you could use (totally optional!):" at bounding box center [376, 464] width 249 height 25
click at [323, 457] on span "Here are a couple prompts you could use (totally optional!):" at bounding box center [366, 464] width 228 height 25
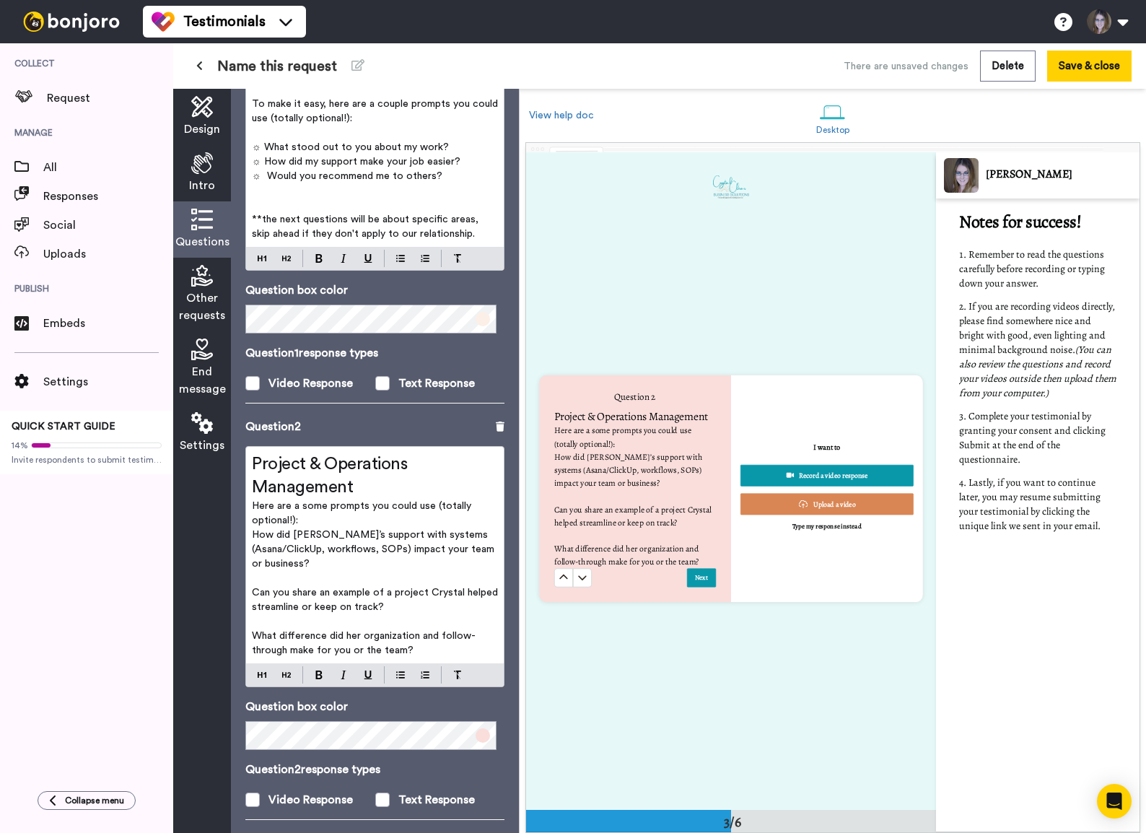
scroll to position [136, 0]
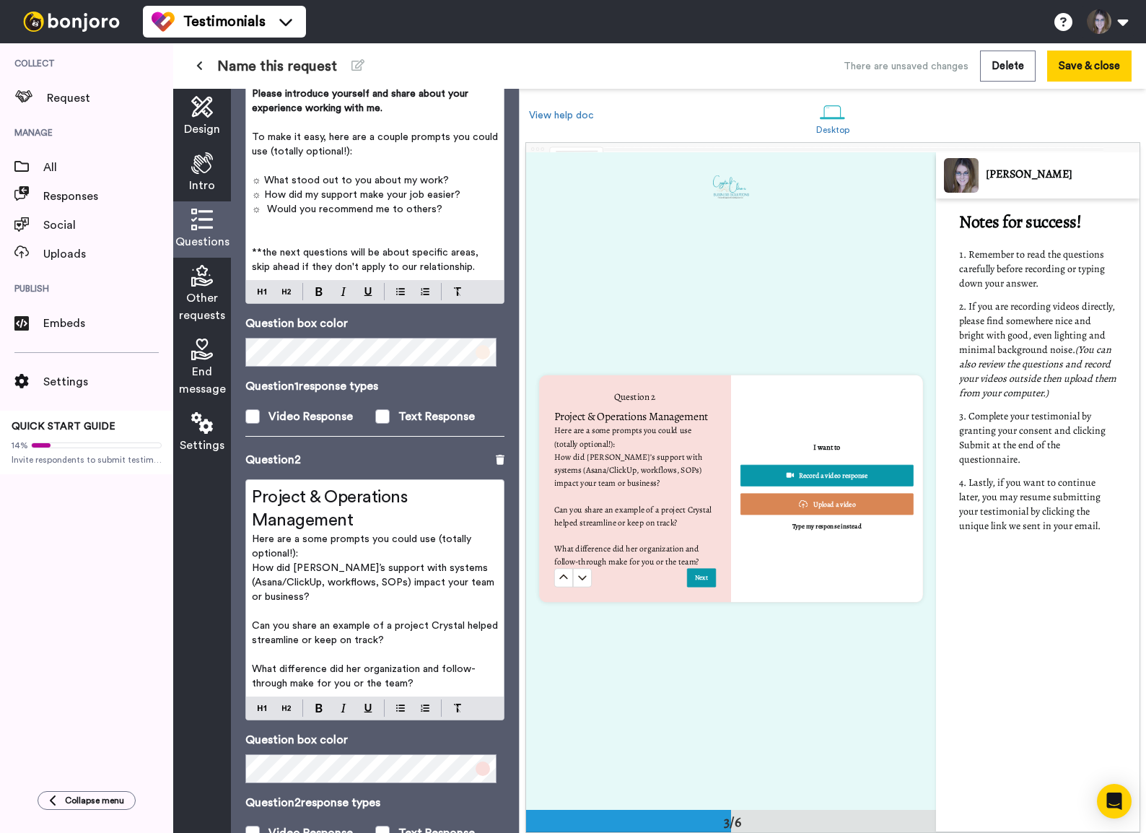
click at [382, 138] on span "To make it easy, here are a couple prompts you could use (totally optional!):" at bounding box center [376, 144] width 249 height 25
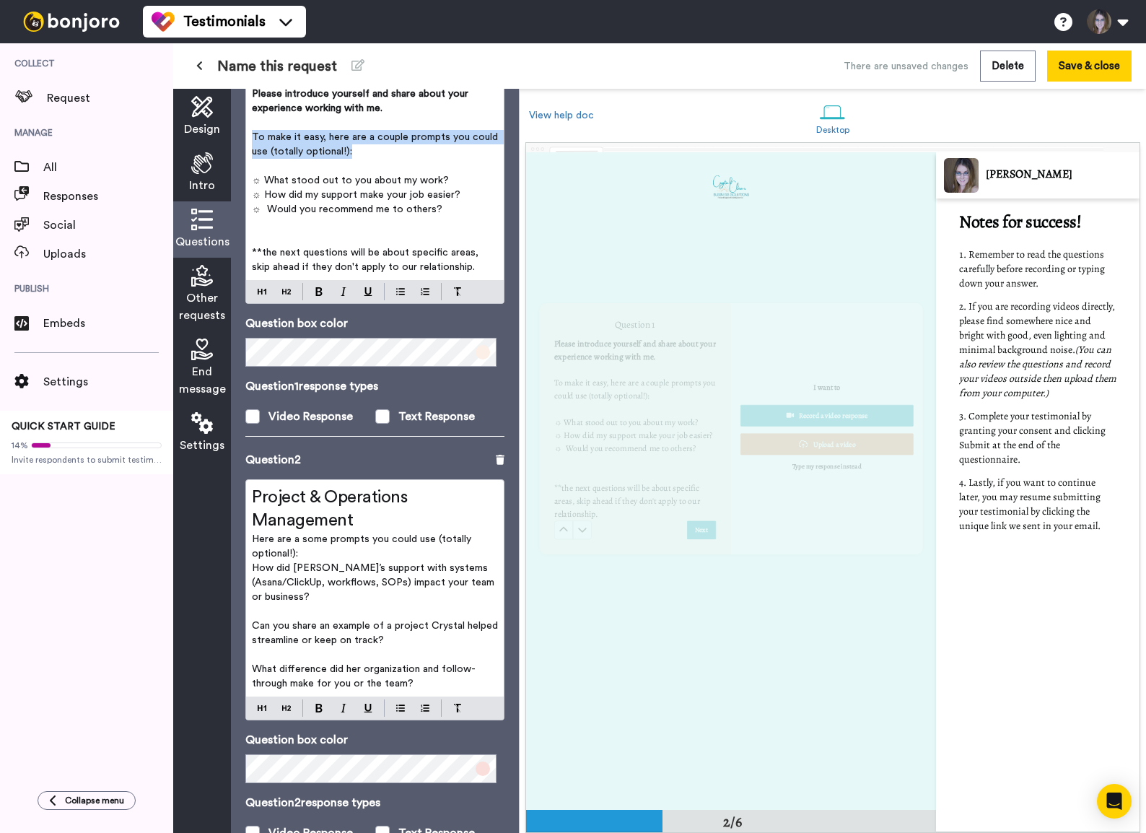
click at [382, 138] on span "To make it easy, here are a couple prompts you could use (totally optional!):" at bounding box center [376, 144] width 249 height 25
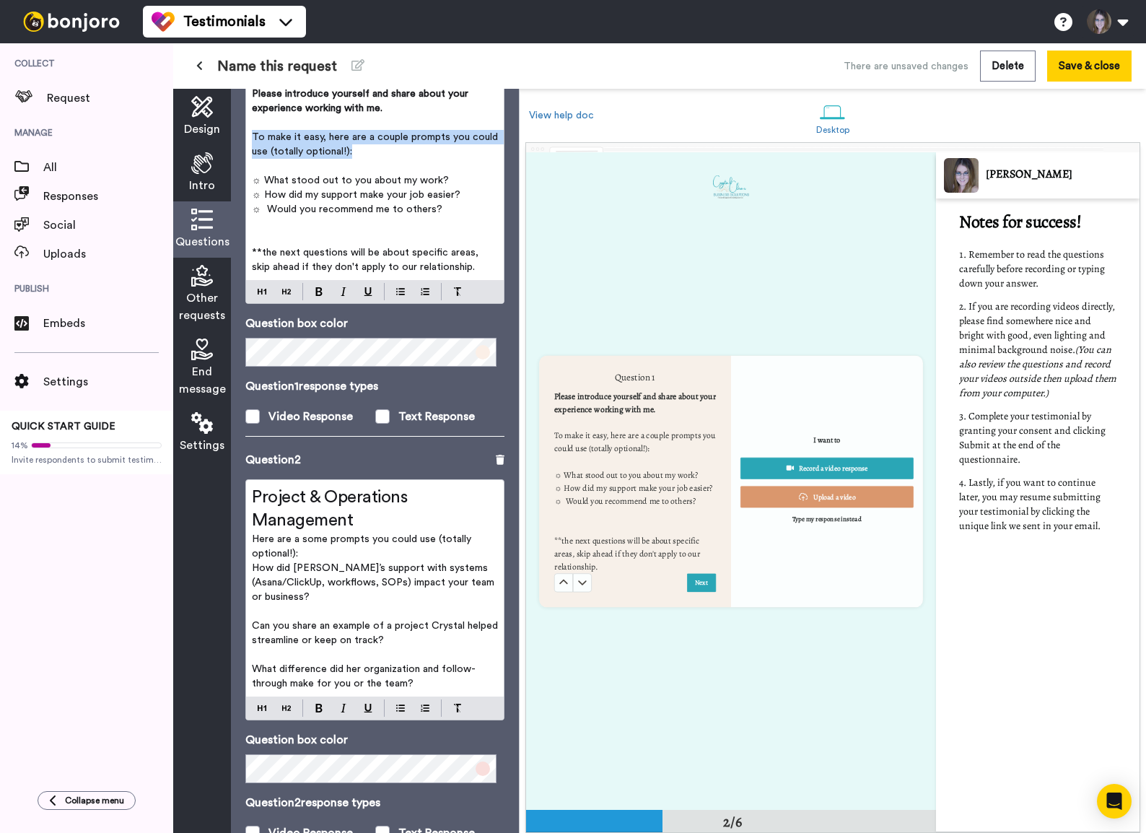
scroll to position [657, 0]
click at [384, 137] on span "To make it easy, here are a couple prompts you could use (totally optional!):" at bounding box center [376, 144] width 249 height 25
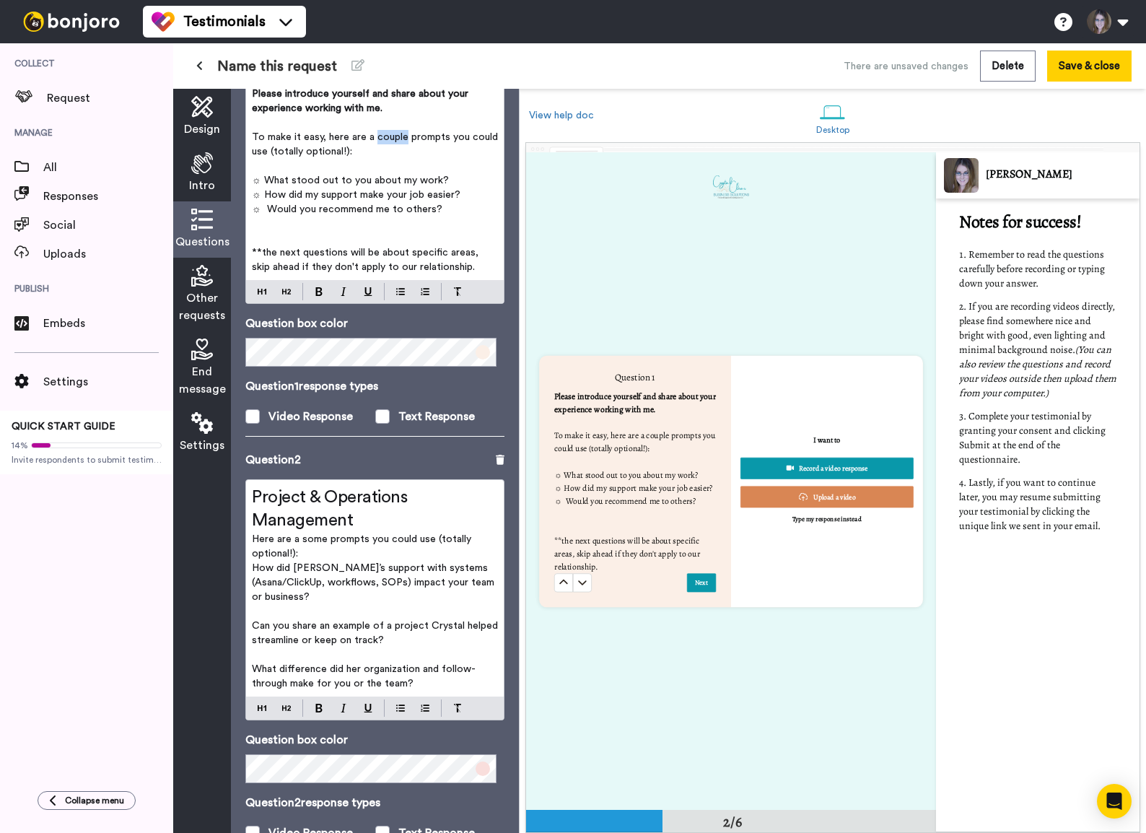
click at [384, 137] on span "To make it easy, here are a couple prompts you could use (totally optional!):" at bounding box center [376, 144] width 249 height 25
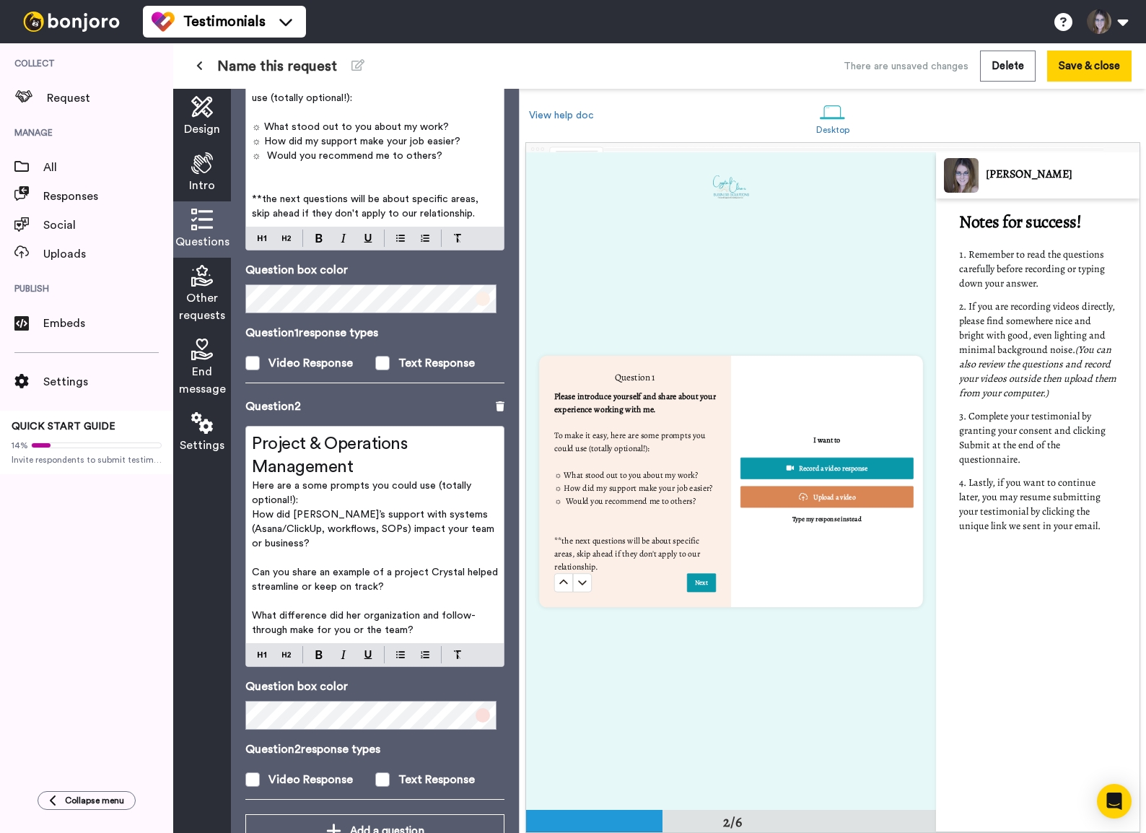
scroll to position [193, 0]
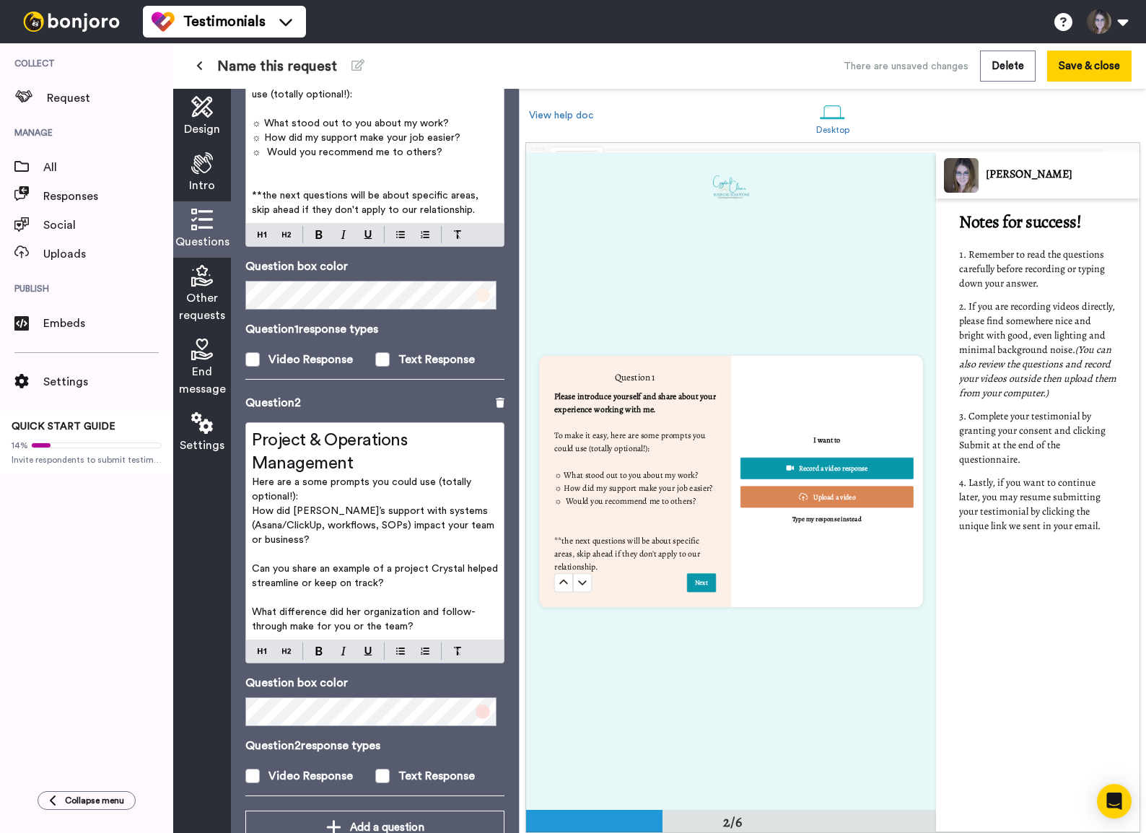
click at [369, 482] on span "Here are a some prompts you could use (totally optional!):" at bounding box center [363, 489] width 222 height 25
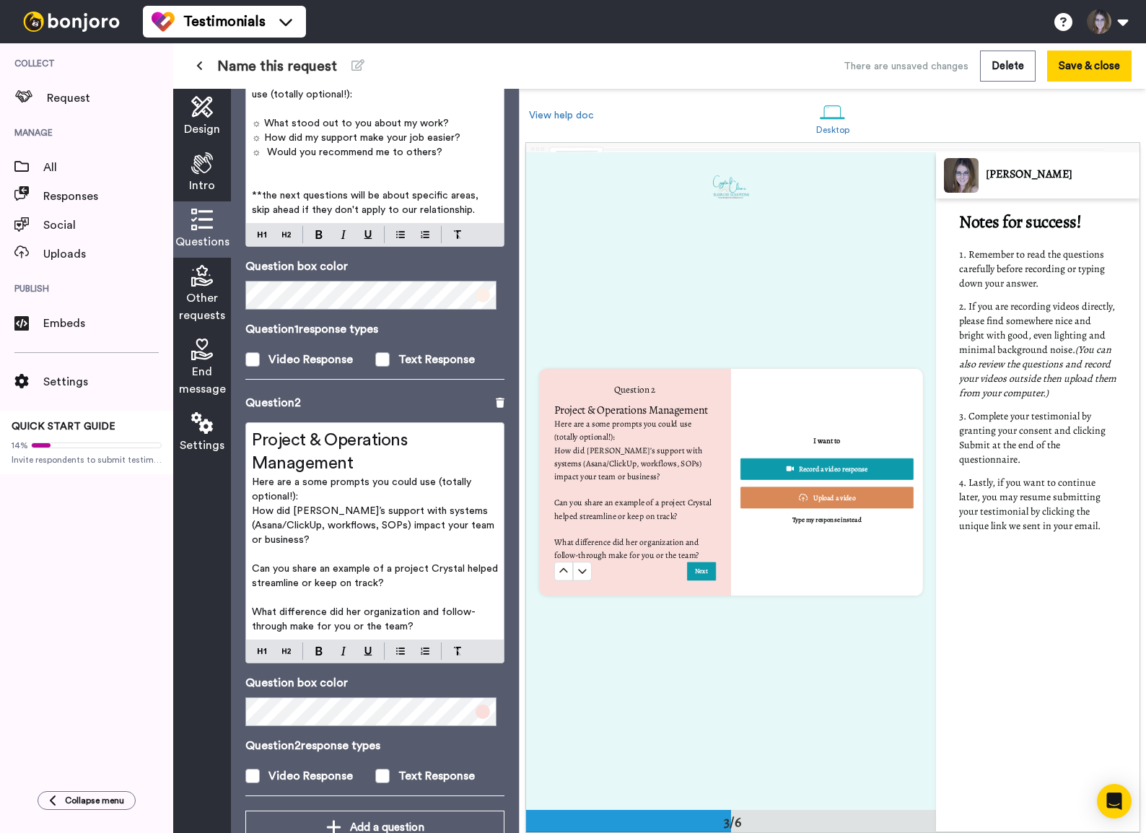
scroll to position [1314, 0]
drag, startPoint x: 366, startPoint y: 483, endPoint x: 292, endPoint y: 493, distance: 74.3
click at [292, 493] on span "Here are a some prompts you could use (totally optional!):" at bounding box center [363, 489] width 222 height 25
click at [252, 513] on span "How did Crystal’s support with systems (Asana/ClickUp, workflows, SOPs) impact …" at bounding box center [374, 525] width 245 height 39
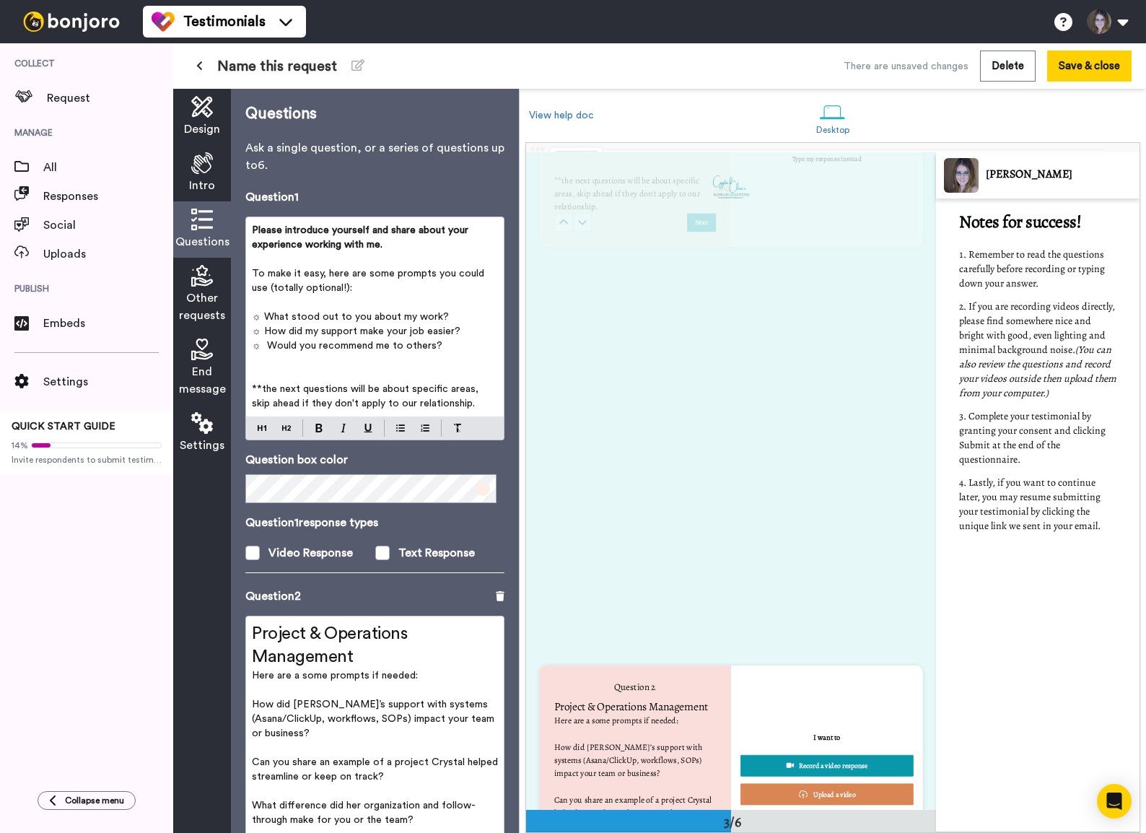
click at [266, 150] on div "Questions Ask a single question, or a series of questions up to 6 . Question 1 …" at bounding box center [375, 461] width 288 height 744
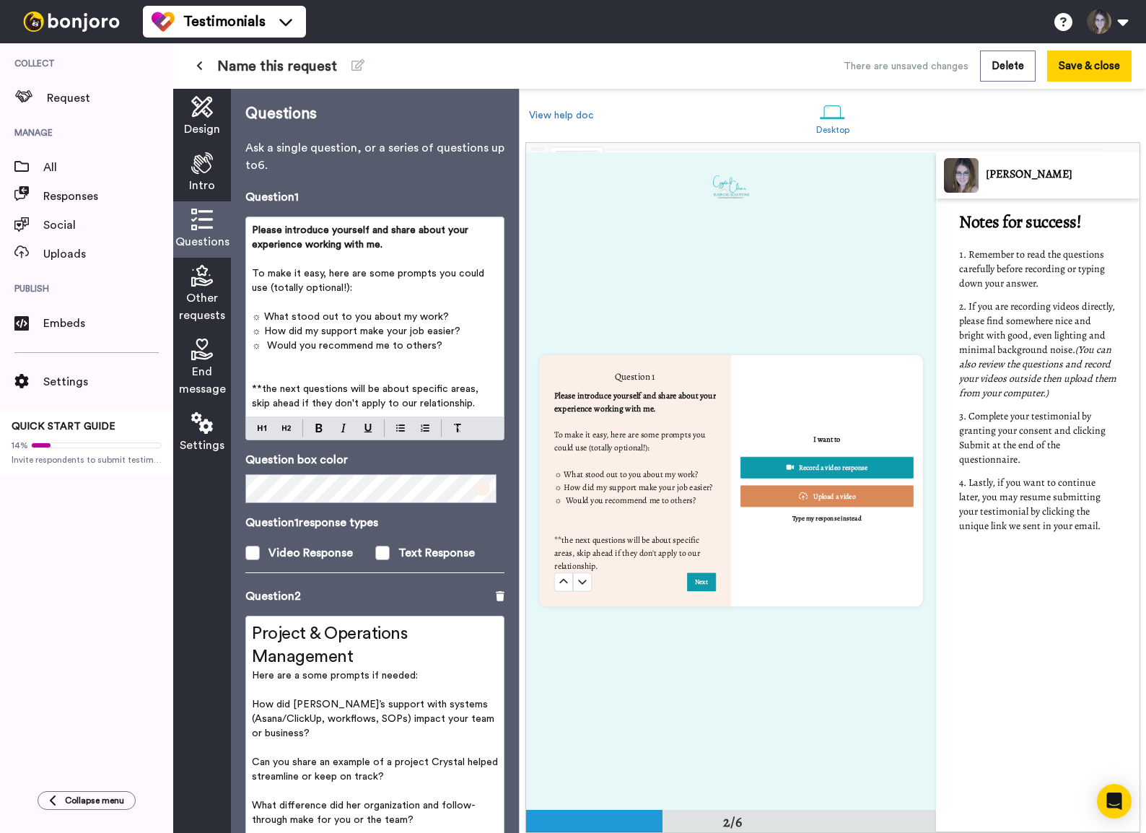
scroll to position [657, 0]
click at [266, 346] on span "☼ Would you recommend me to others?" at bounding box center [347, 346] width 191 height 10
copy span "☼"
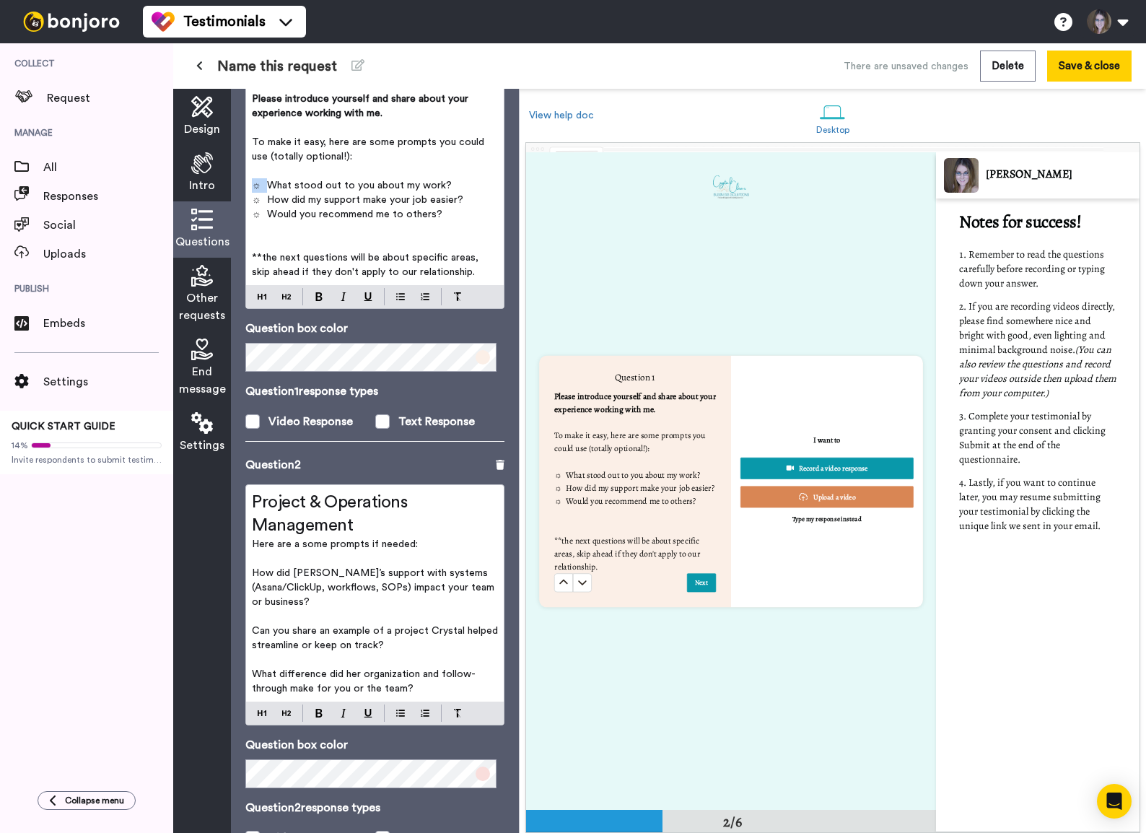
scroll to position [191, 0]
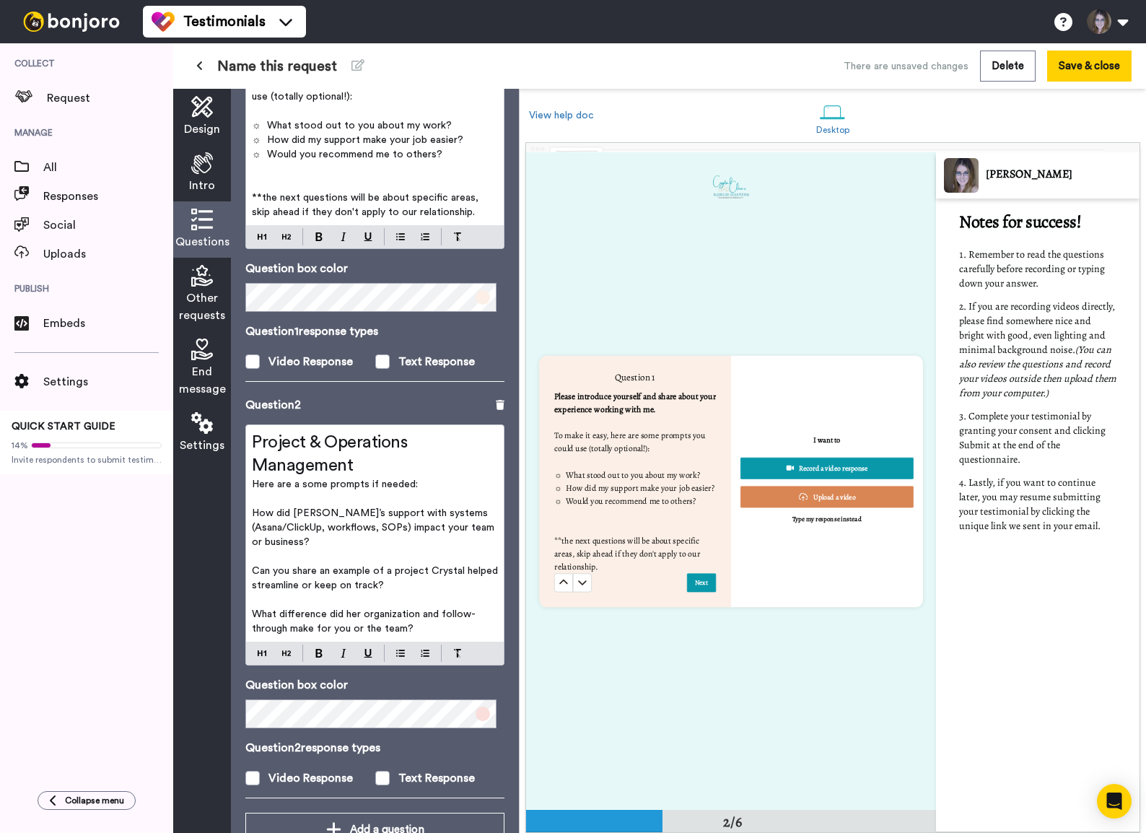
click at [252, 509] on span "How did Crystal’s support with systems (Asana/ClickUp, workflows, SOPs) impact …" at bounding box center [374, 527] width 245 height 39
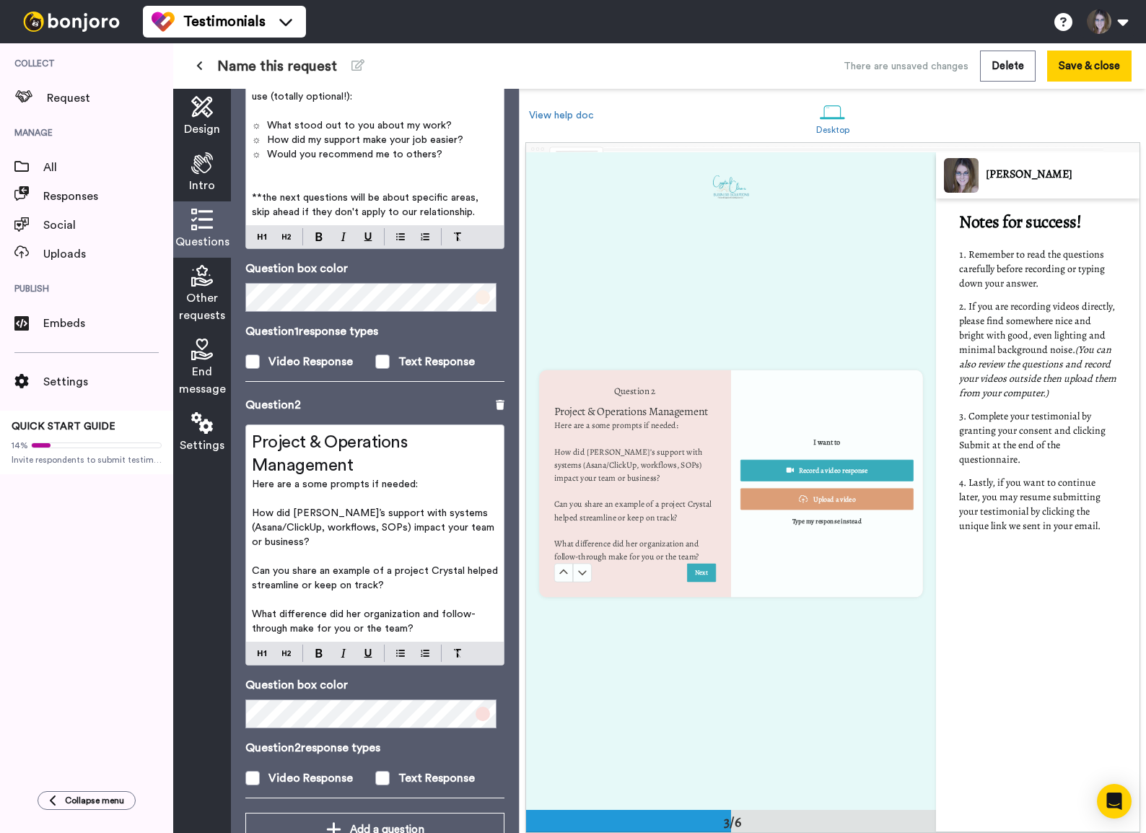
scroll to position [1314, 0]
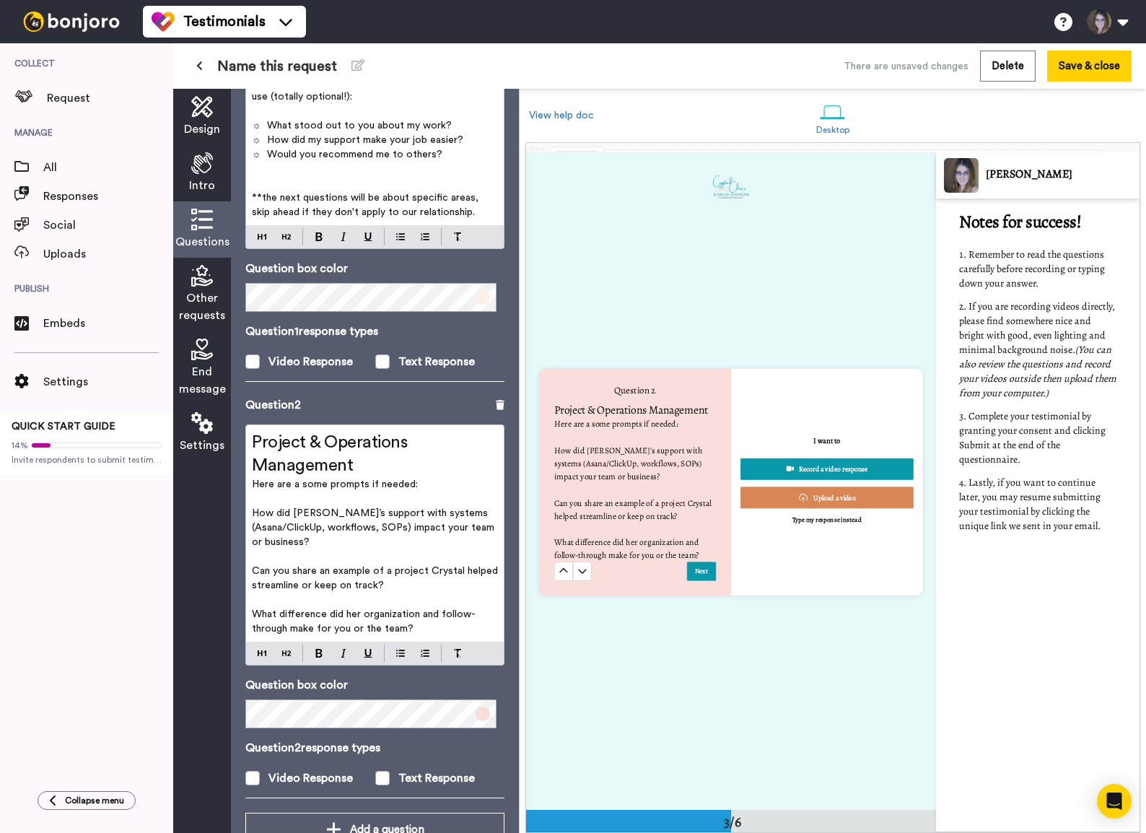
click at [255, 513] on span "How did Crystal’s support with systems (Asana/ClickUp, workflows, SOPs) impact …" at bounding box center [374, 527] width 245 height 39
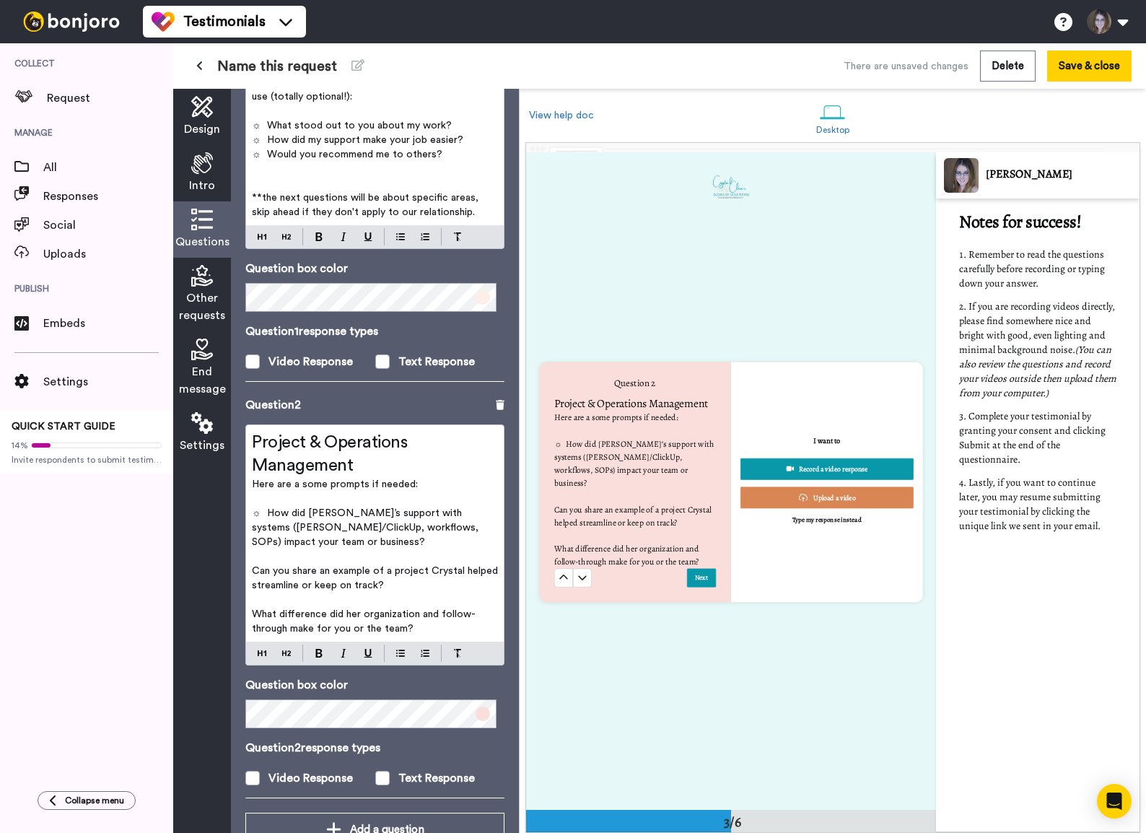
click at [319, 528] on span "☼ How did Crystal’s support with systems (Asana/ClickUp, workflows, SOPs) impac…" at bounding box center [366, 527] width 229 height 39
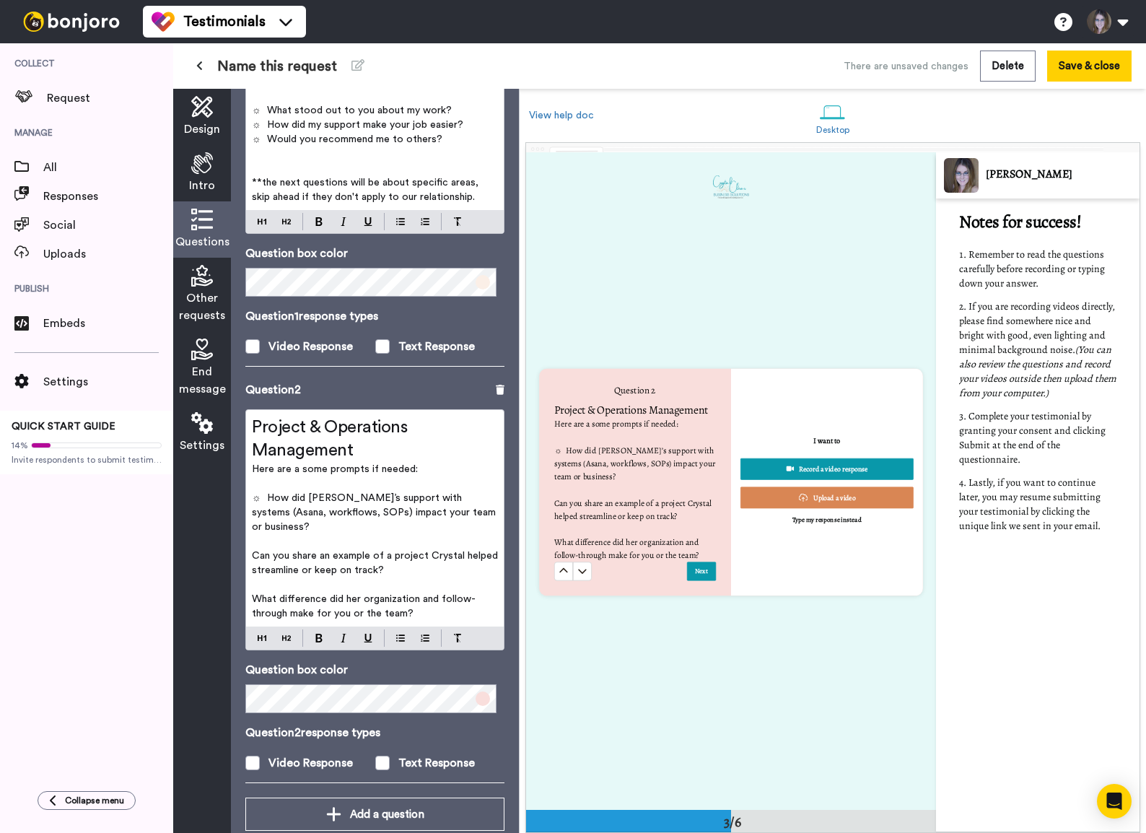
scroll to position [219, 0]
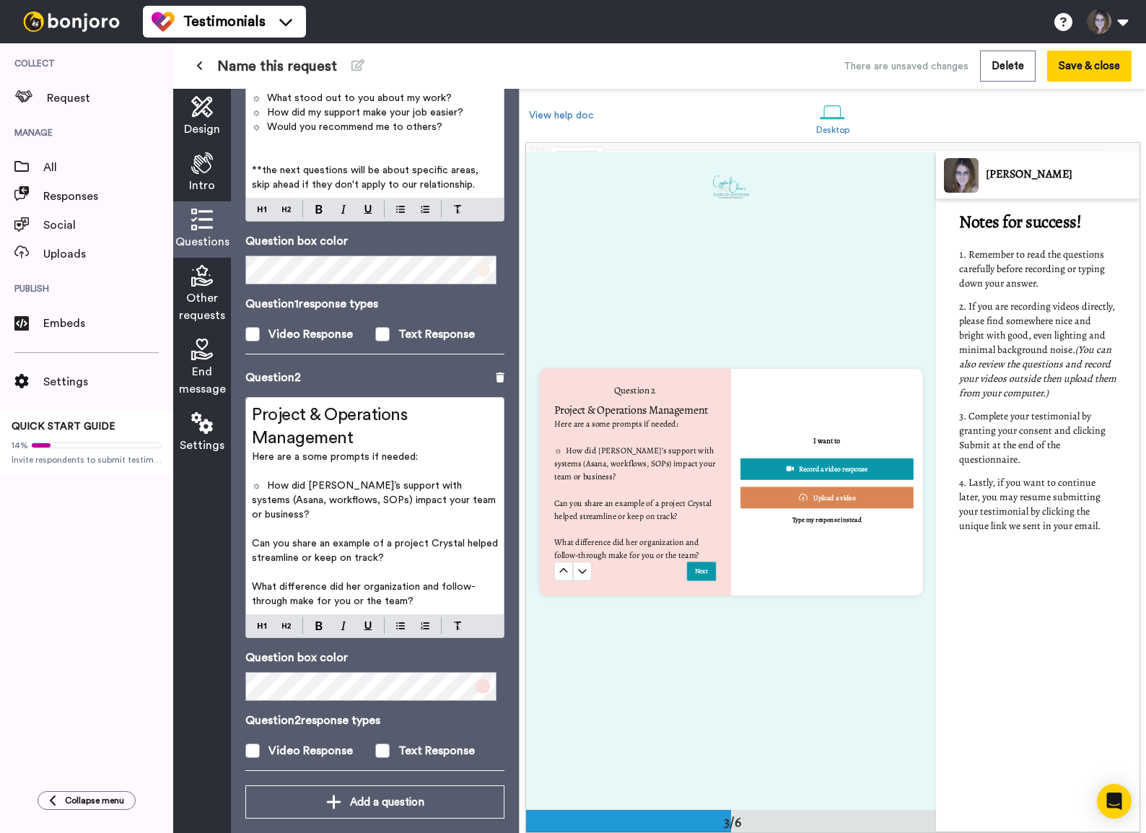
click at [253, 538] on span "Can you share an example of a project Crystal helped streamline or keep on trac…" at bounding box center [376, 550] width 249 height 25
click at [253, 568] on span "What difference did her organization and follow-through make for you or the tea…" at bounding box center [364, 594] width 224 height 25
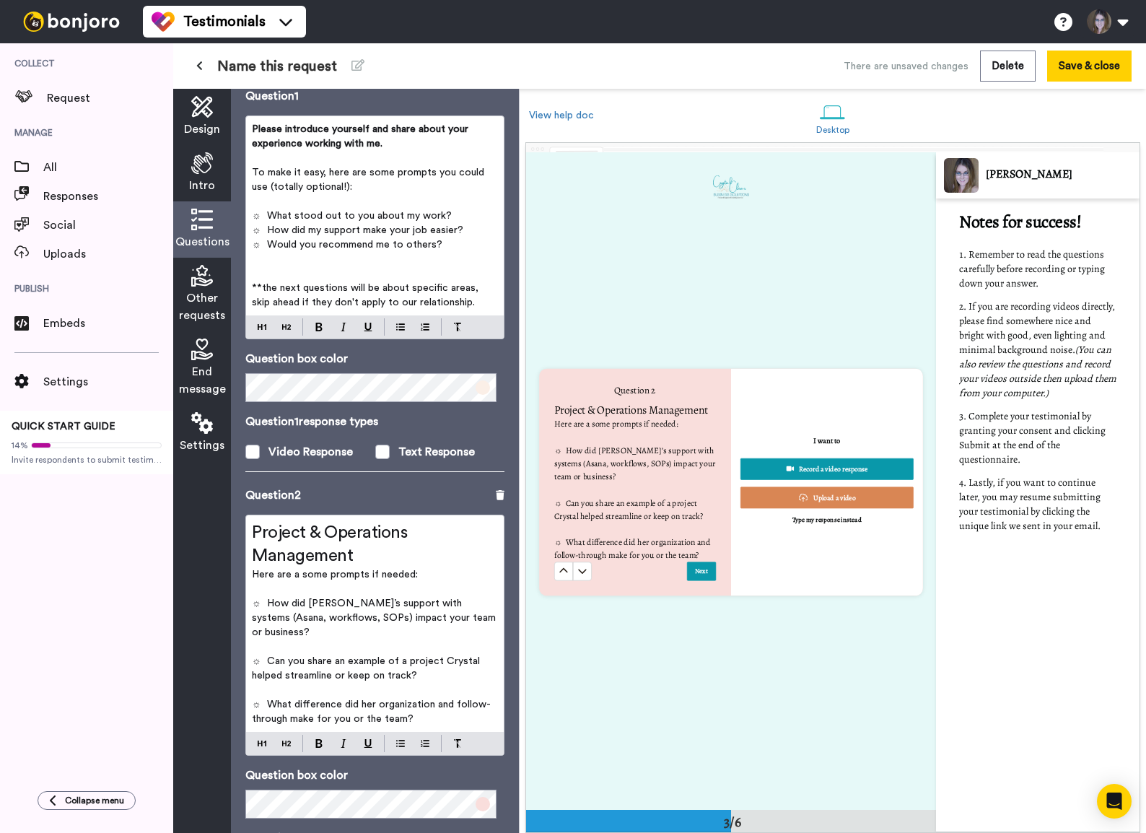
scroll to position [84, 0]
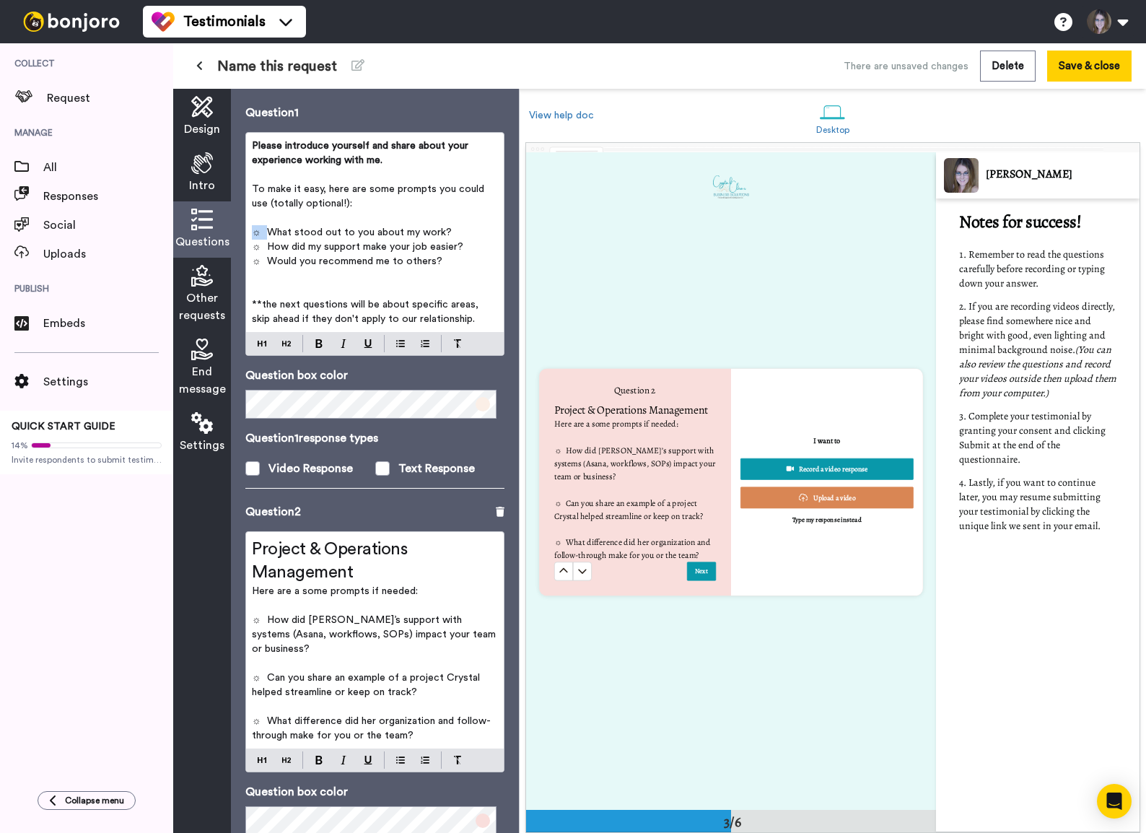
click at [479, 319] on p "**the next questions will be about specific areas, skip ahead if they don't app…" at bounding box center [375, 311] width 246 height 29
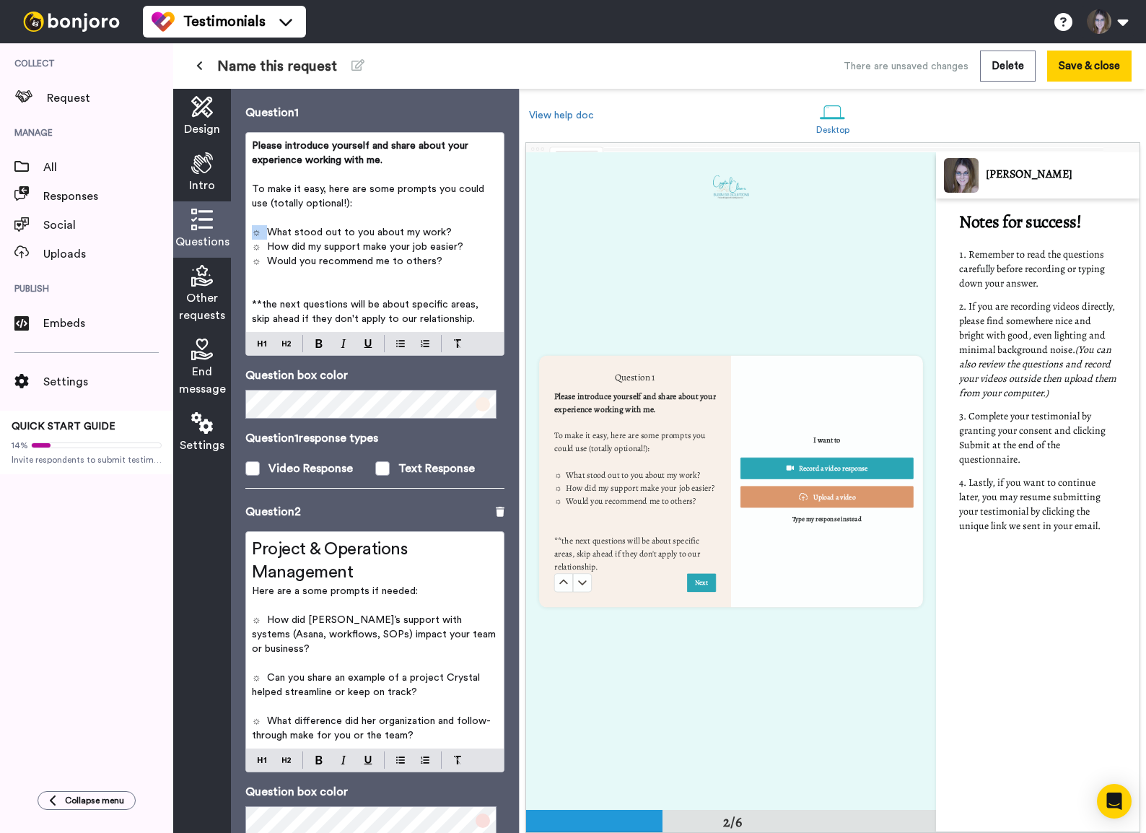
scroll to position [657, 0]
click at [476, 320] on p "**the next questions will be about specific areas, skip ahead if they don't app…" at bounding box center [375, 311] width 246 height 29
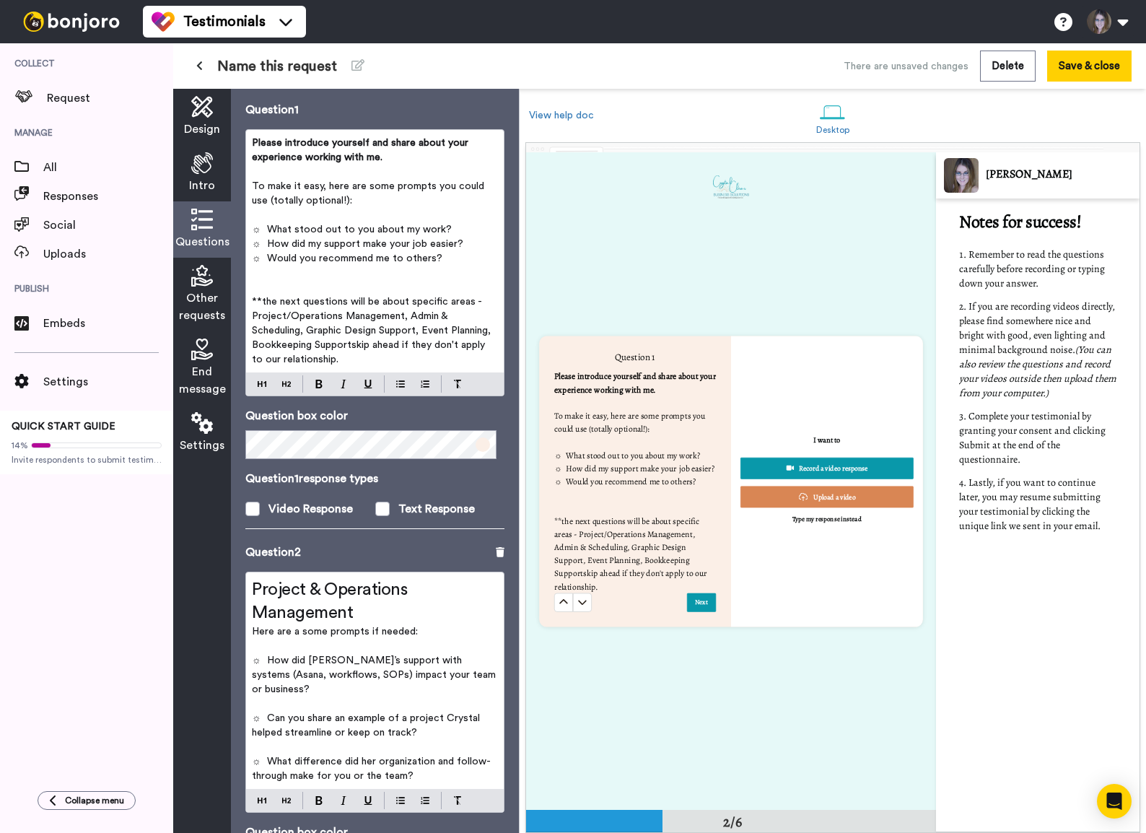
scroll to position [644, 0]
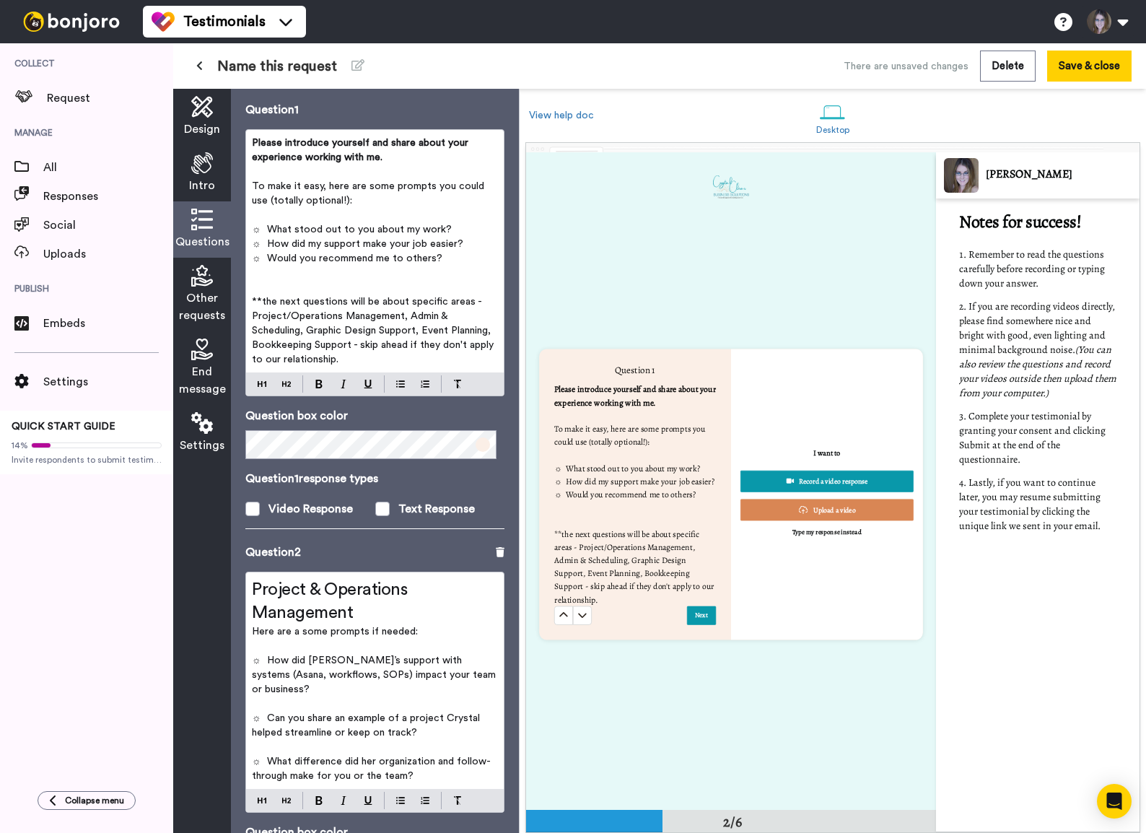
click at [476, 359] on p "**the next questions will be about specific areas - Project/Operations Manageme…" at bounding box center [375, 330] width 246 height 72
click at [578, 496] on span "☼ Would you recommend me to others?" at bounding box center [624, 495] width 141 height 12
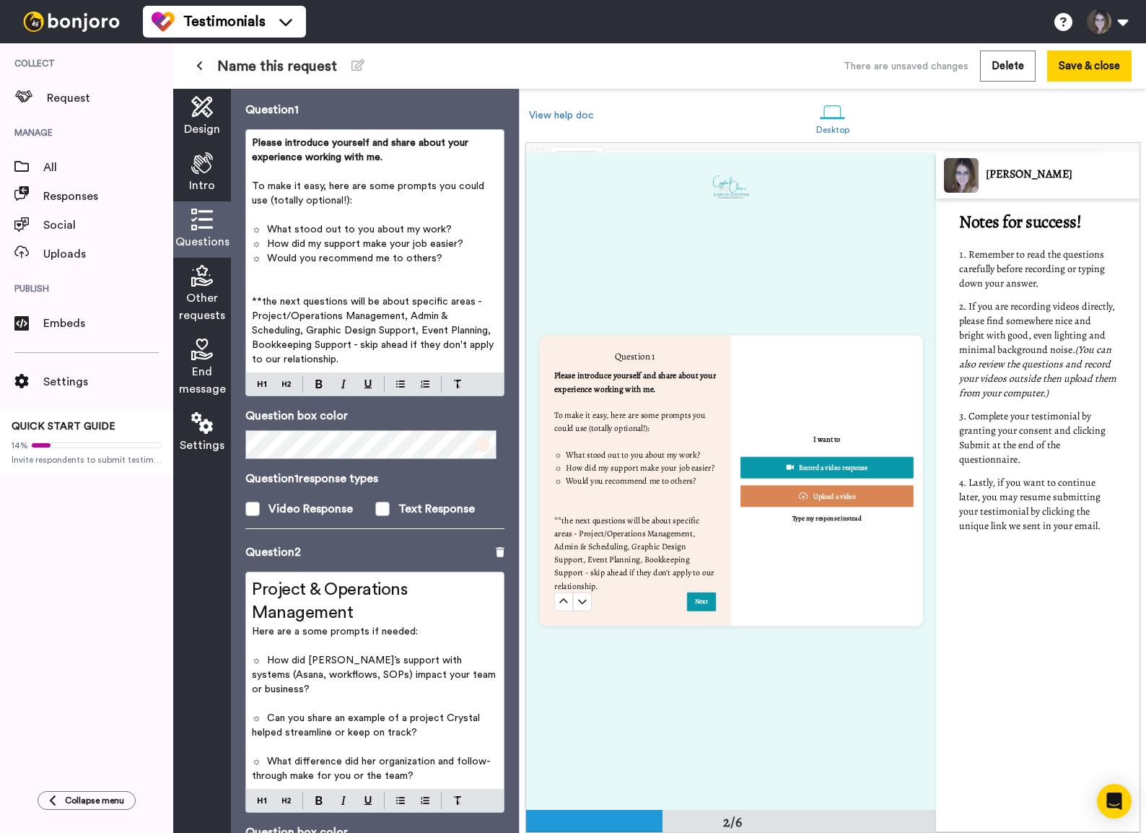
scroll to position [686, 0]
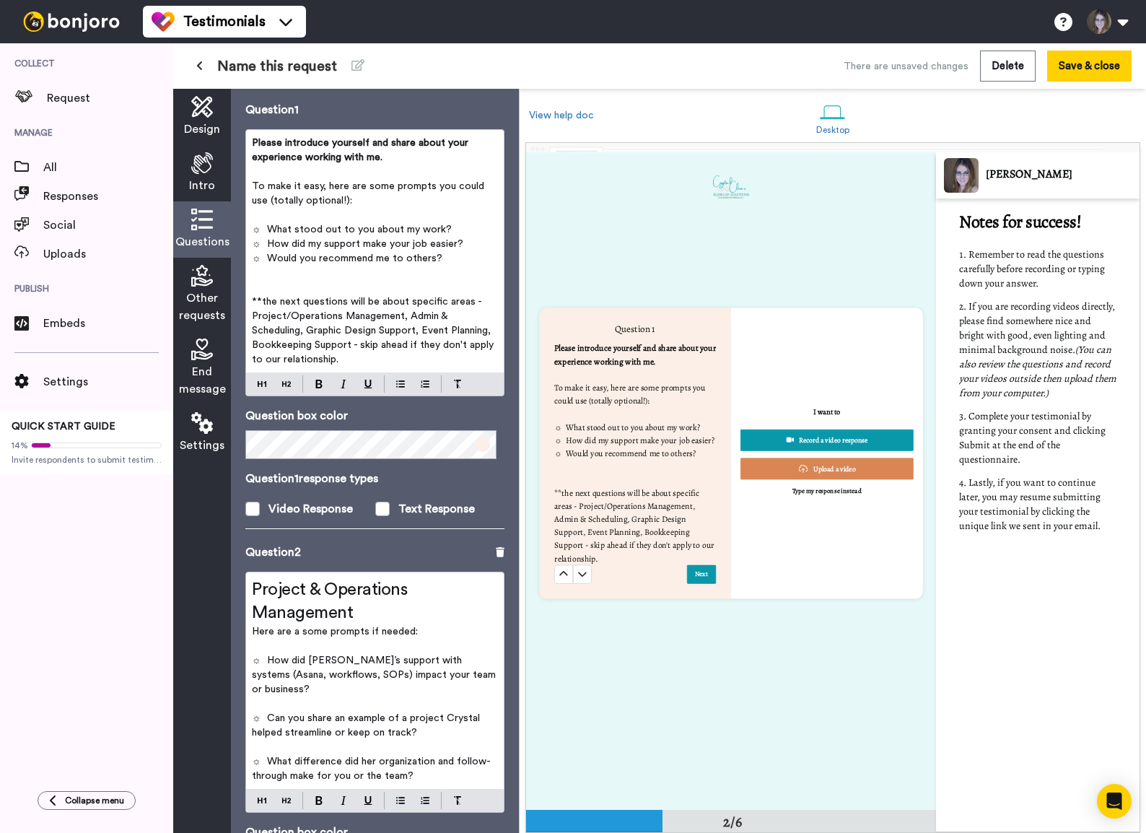
click at [421, 356] on p "**the next questions will be about specific areas - Project/Operations Manageme…" at bounding box center [375, 330] width 246 height 72
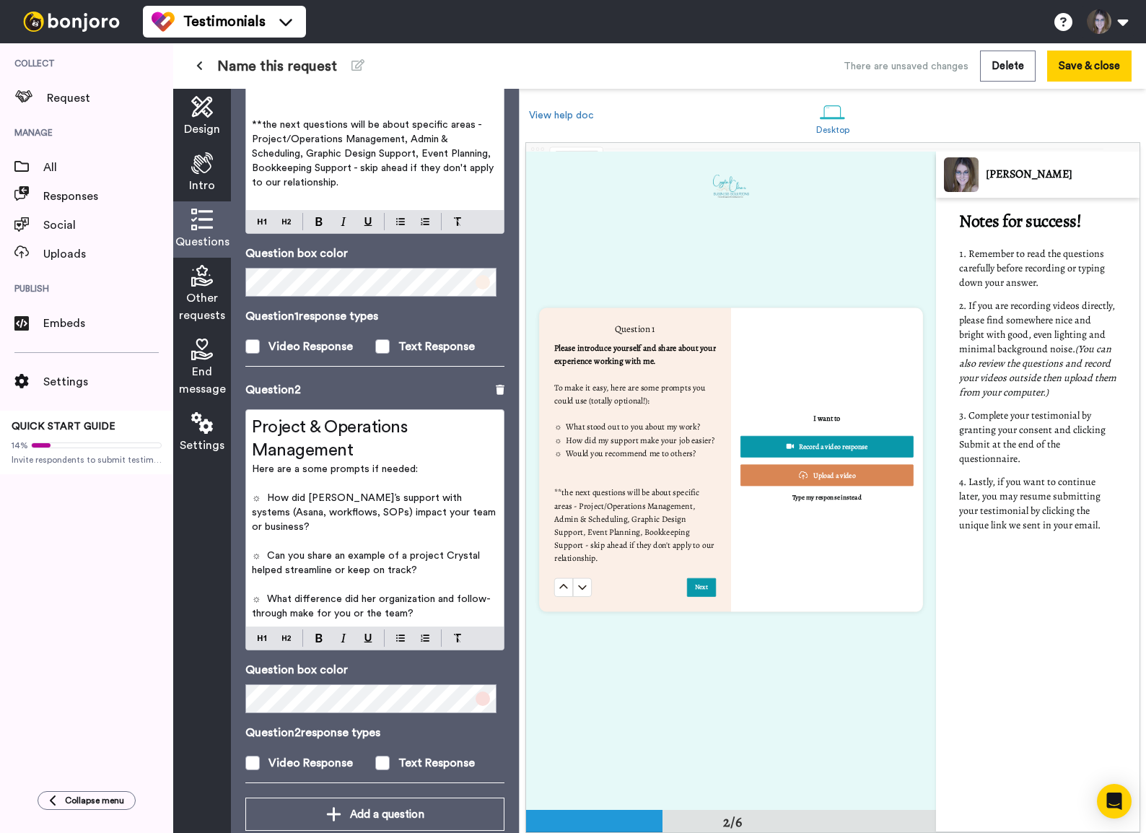
scroll to position [276, 0]
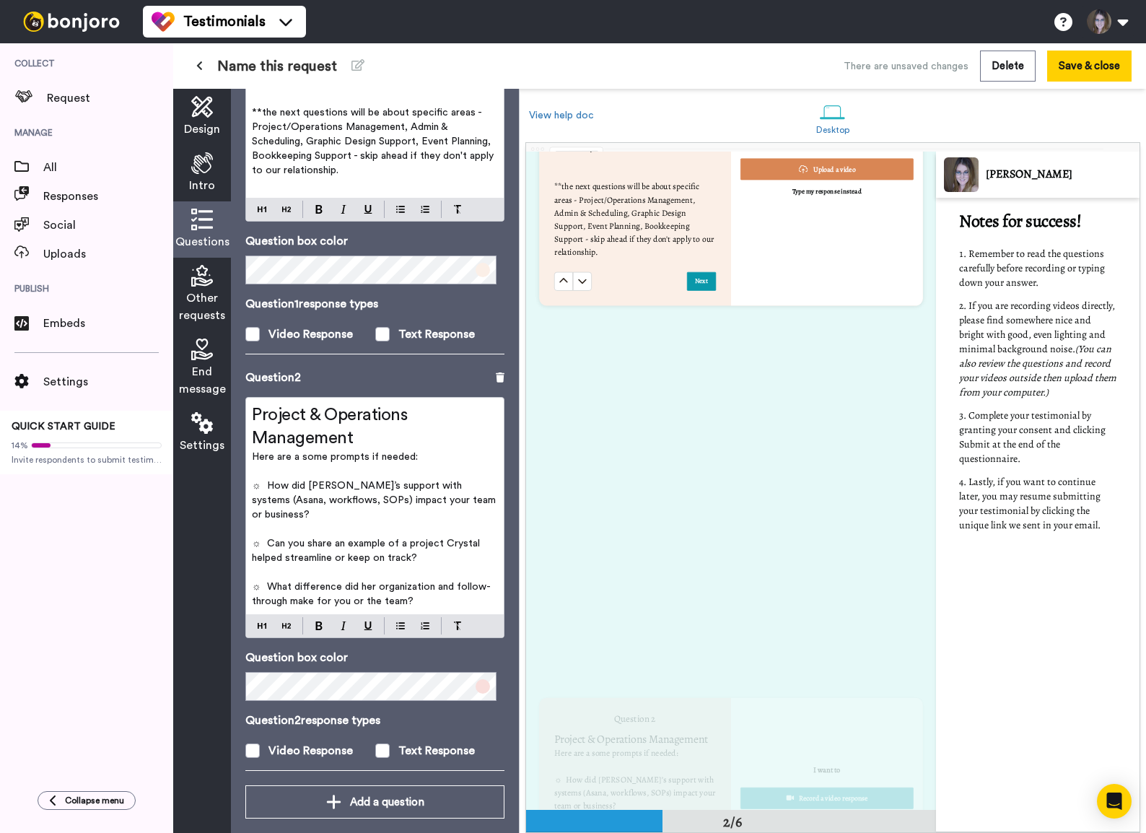
click at [417, 568] on p "☼ What difference did her organization and follow-through make for you or the t…" at bounding box center [375, 593] width 246 height 29
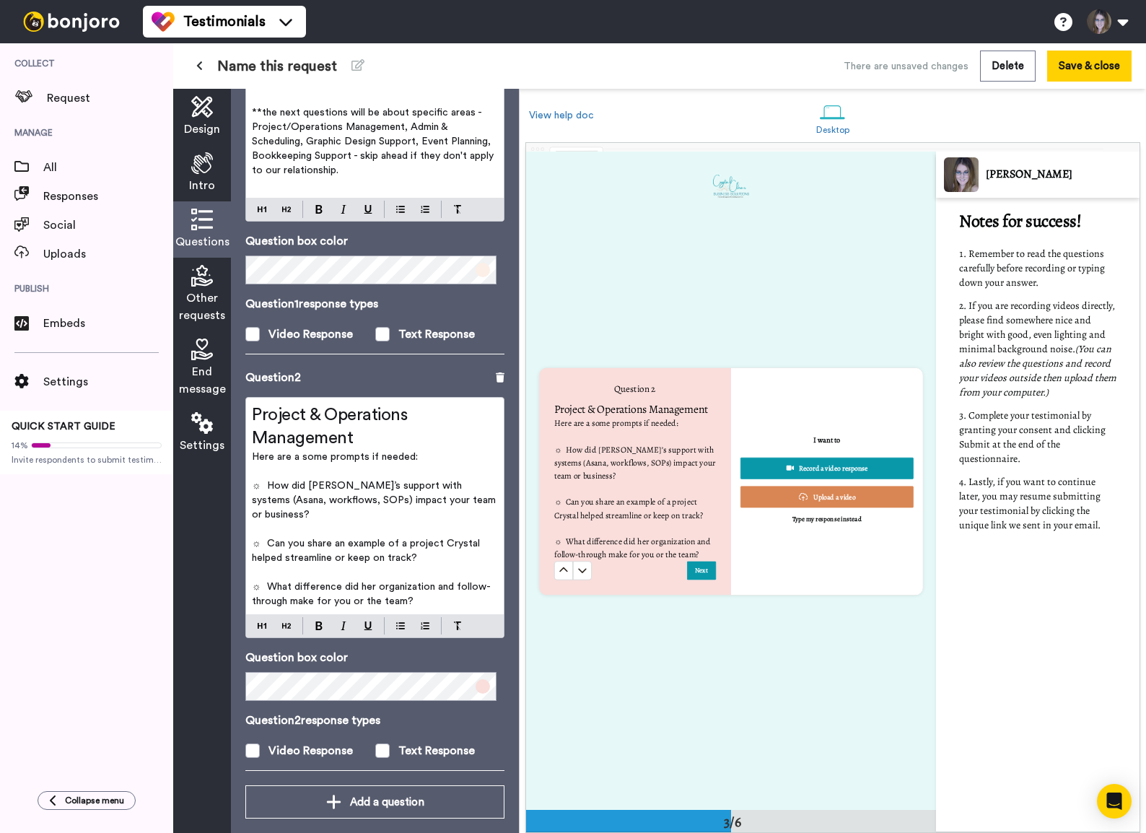
click at [554, 561] on button at bounding box center [563, 570] width 19 height 19
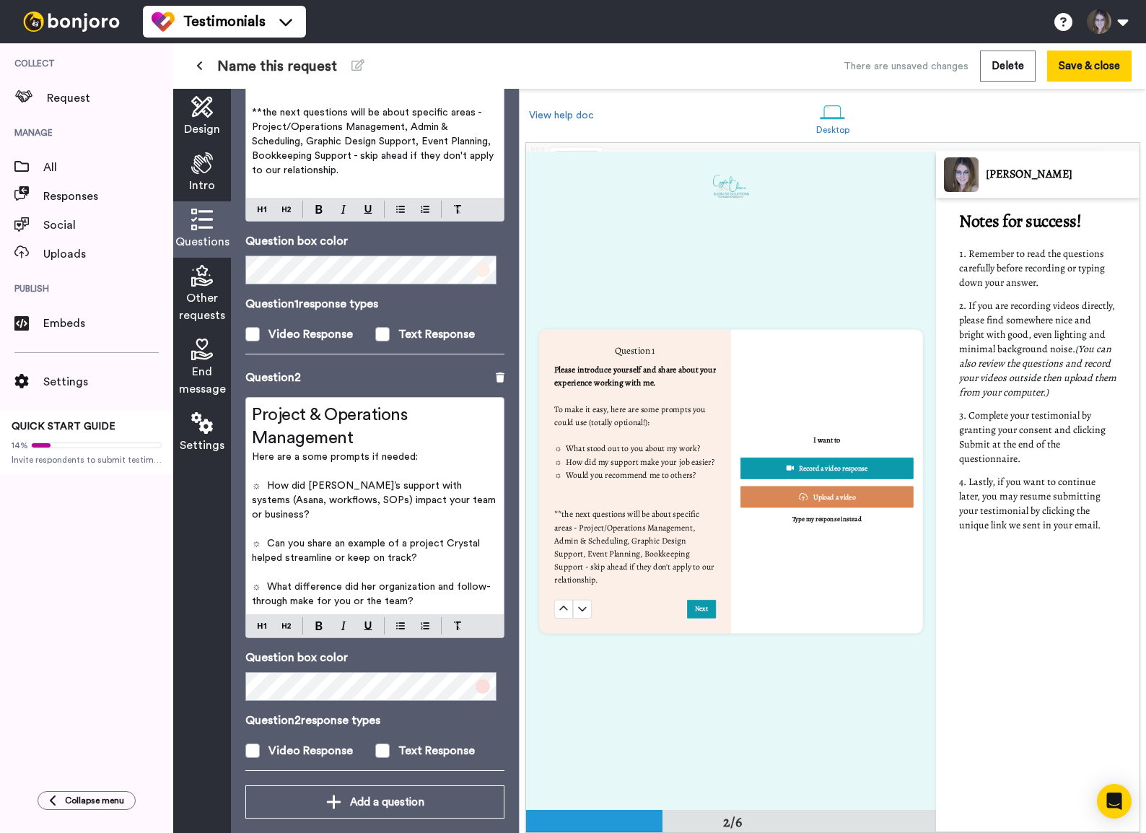
scroll to position [657, 0]
click at [417, 568] on p "☼ What difference did her organization and follow-through make for you or the t…" at bounding box center [375, 593] width 246 height 29
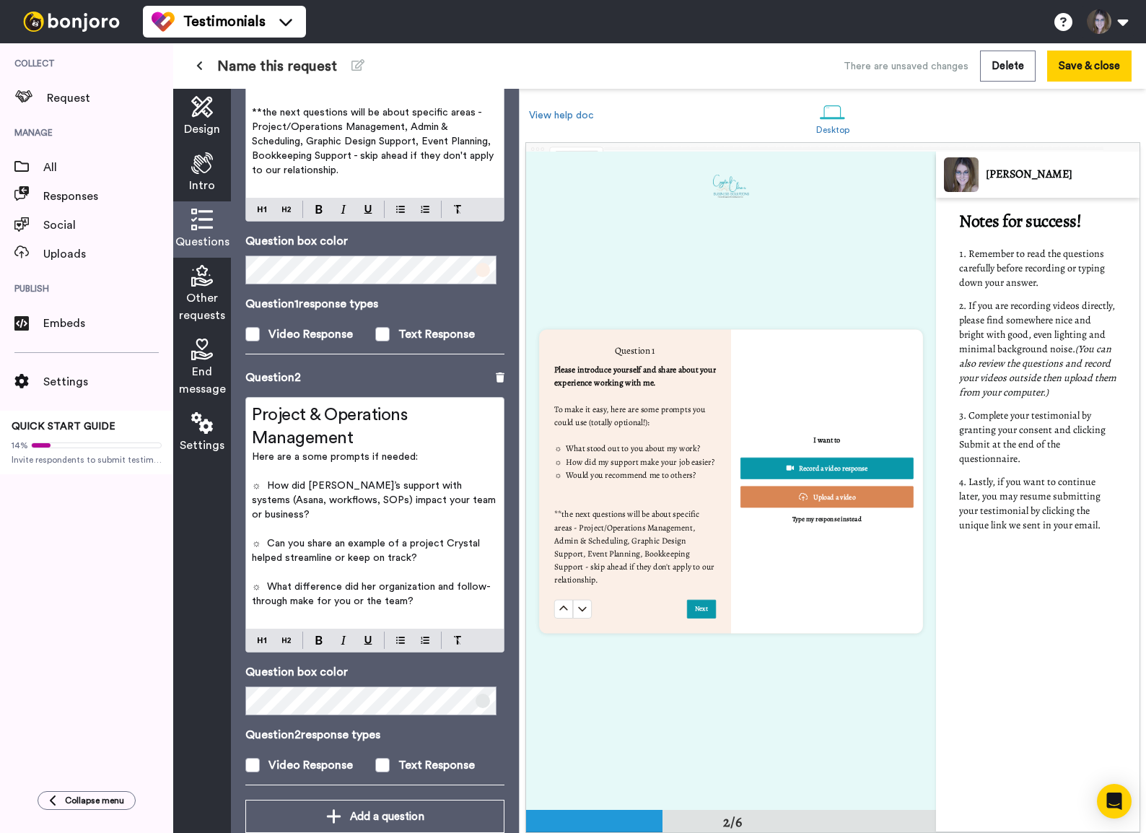
click at [487, 568] on p "☼ What difference did her organization and follow-through make for you or the t…" at bounding box center [375, 593] width 246 height 29
click at [476, 568] on p "☼ What difference did her organization and follow-through make for you or the t…" at bounding box center [375, 593] width 246 height 29
click at [341, 147] on span "**the next questions will be about specific areas - Project/Operations Manageme…" at bounding box center [374, 142] width 245 height 68
click at [312, 440] on span "Project & Operations Management" at bounding box center [331, 426] width 159 height 40
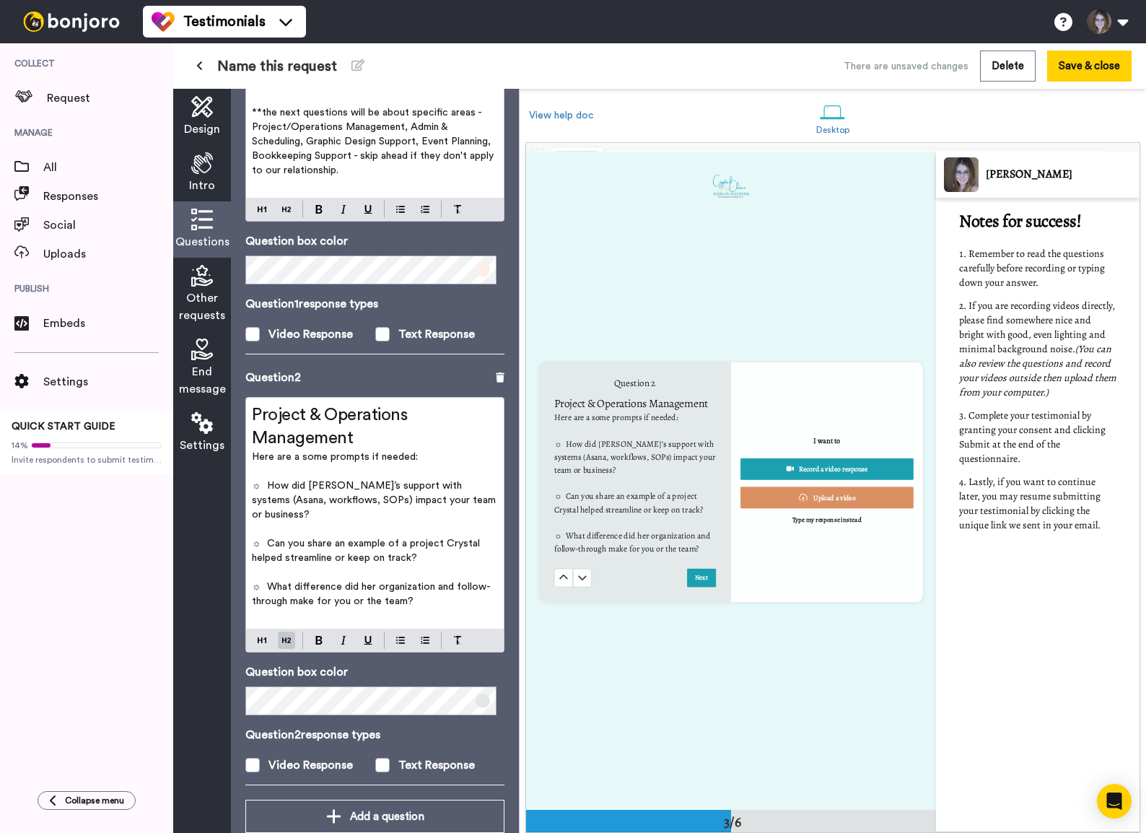
scroll to position [1315, 0]
click at [253, 413] on span "Project & Operations Management" at bounding box center [331, 426] width 159 height 40
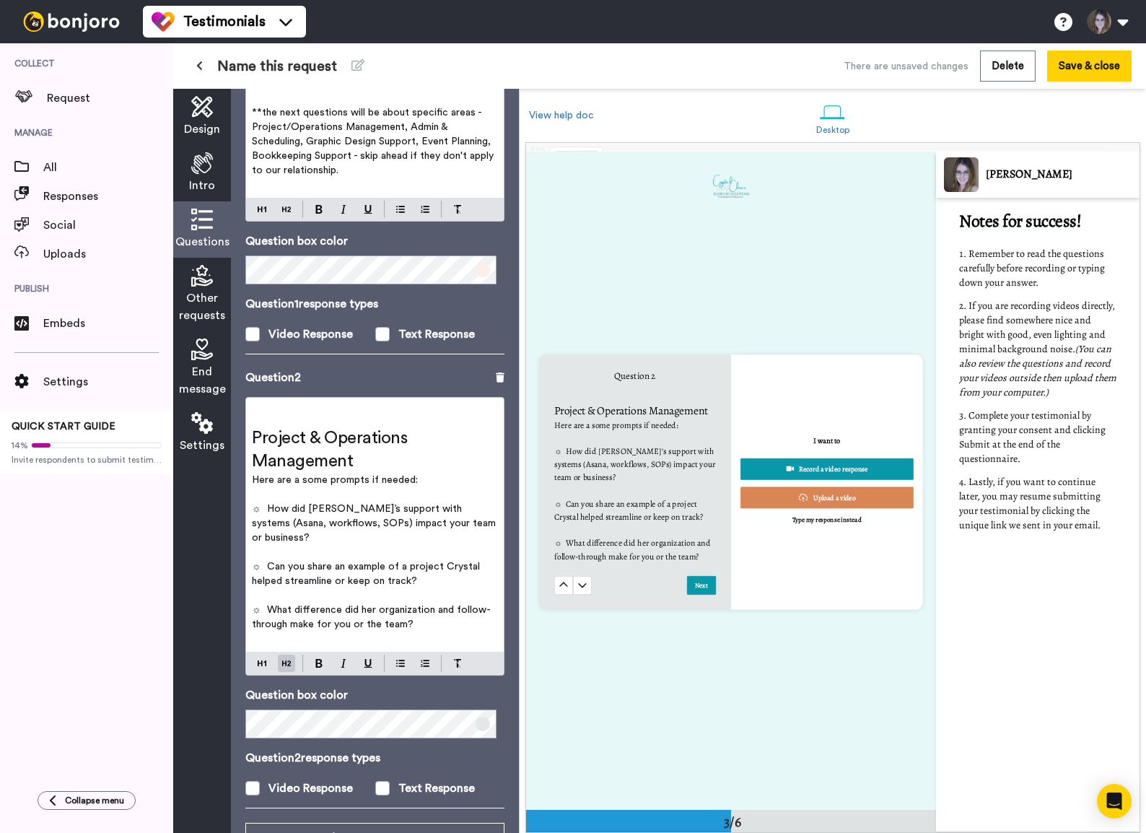
scroll to position [1308, 0]
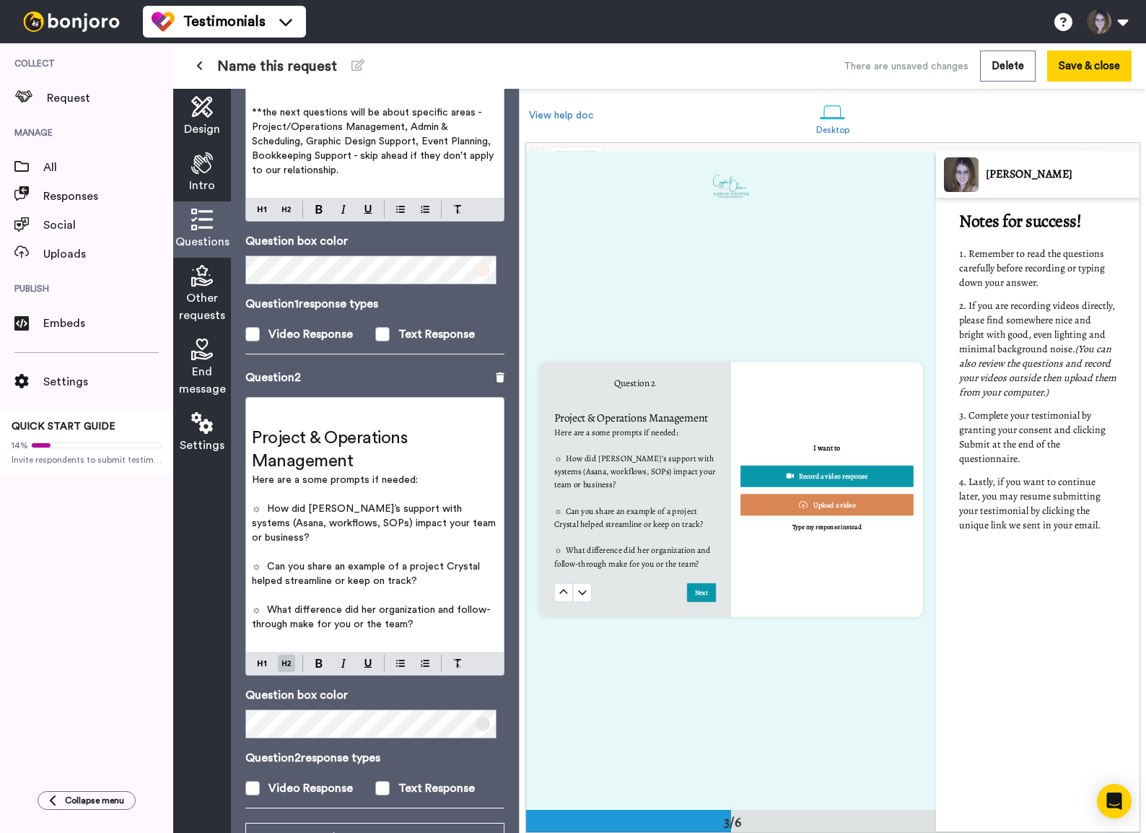
click at [303, 568] on p "﻿" at bounding box center [375, 638] width 246 height 14
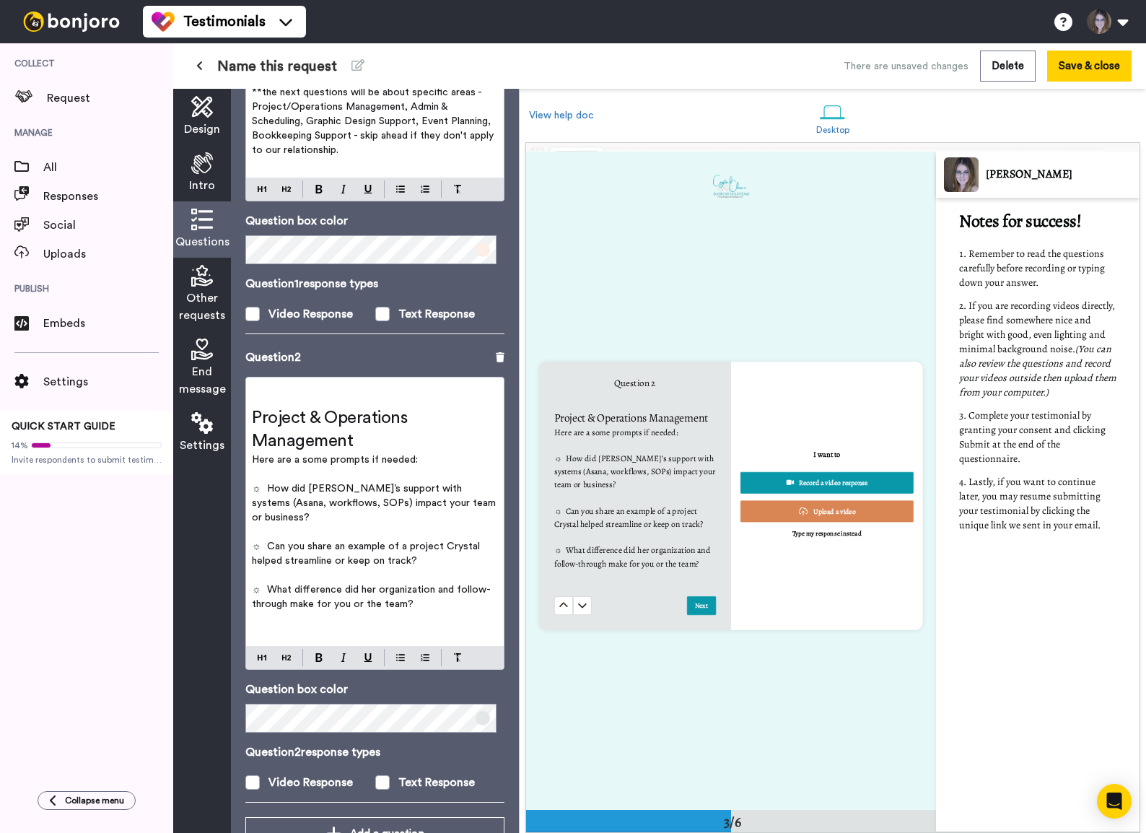
scroll to position [328, 0]
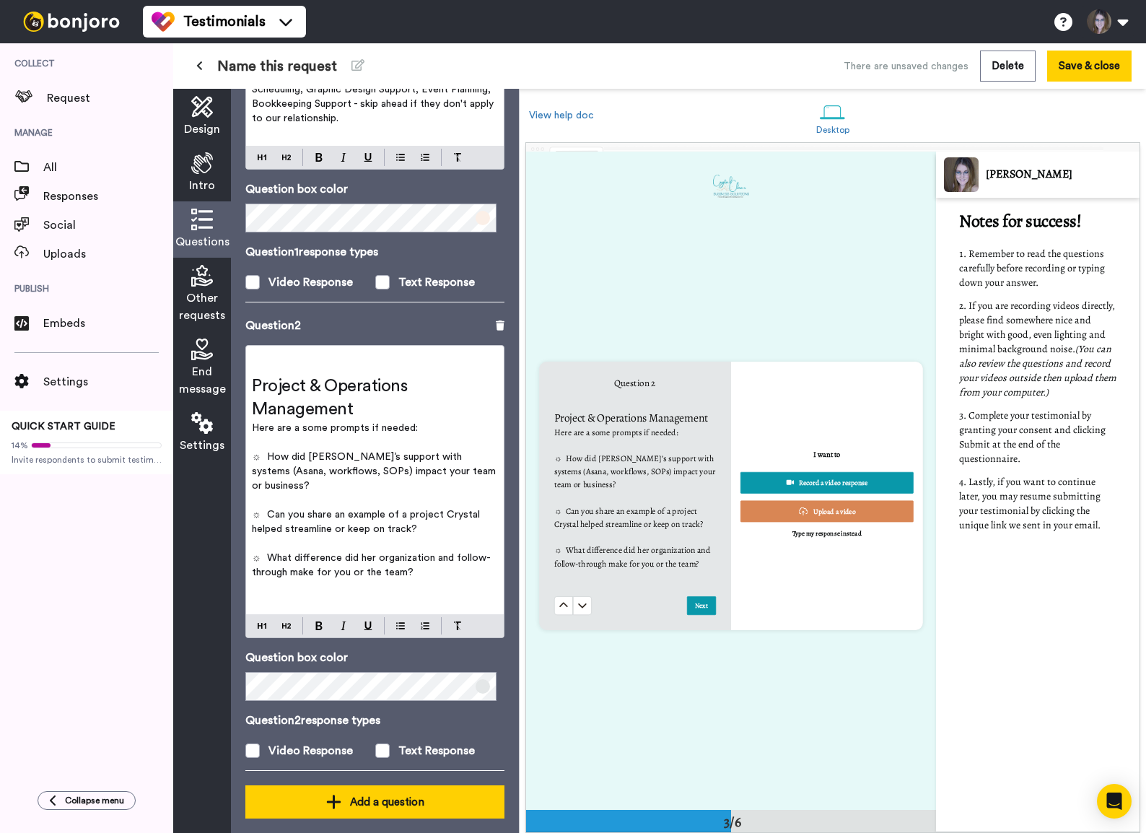
click at [391, 568] on div "Add a question" at bounding box center [375, 801] width 236 height 17
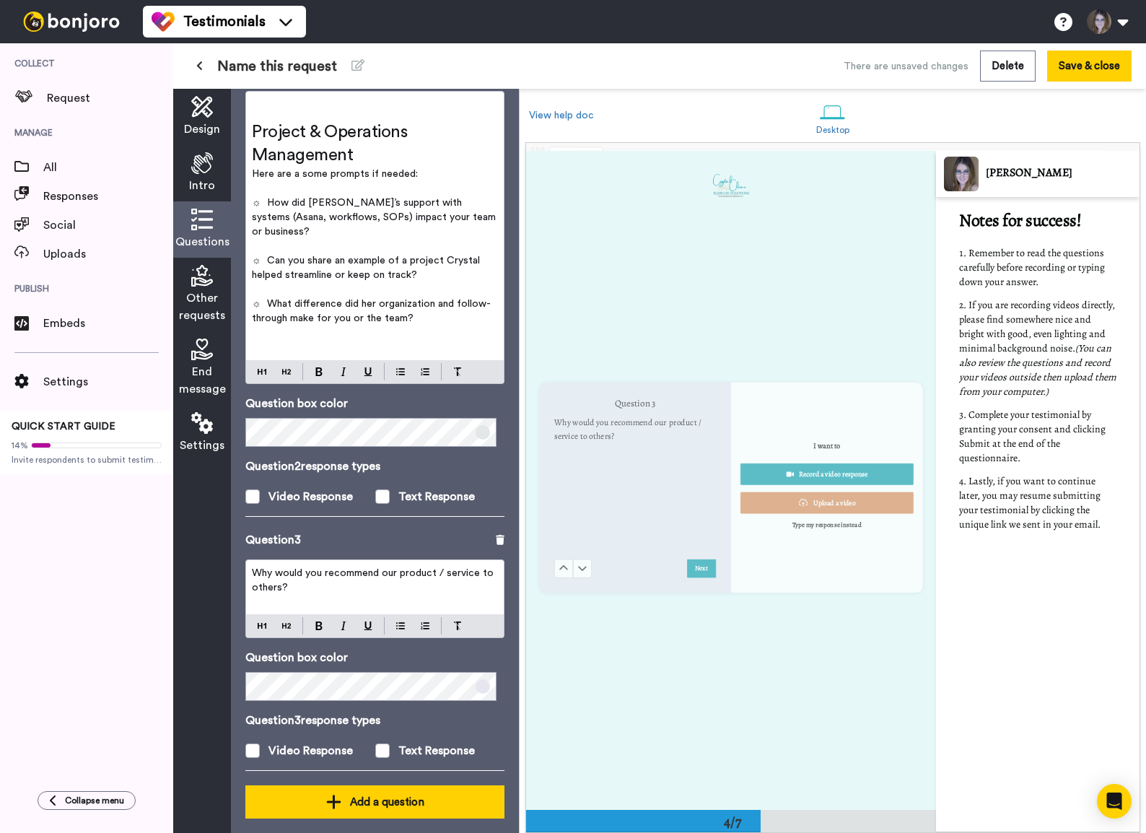
scroll to position [1972, 0]
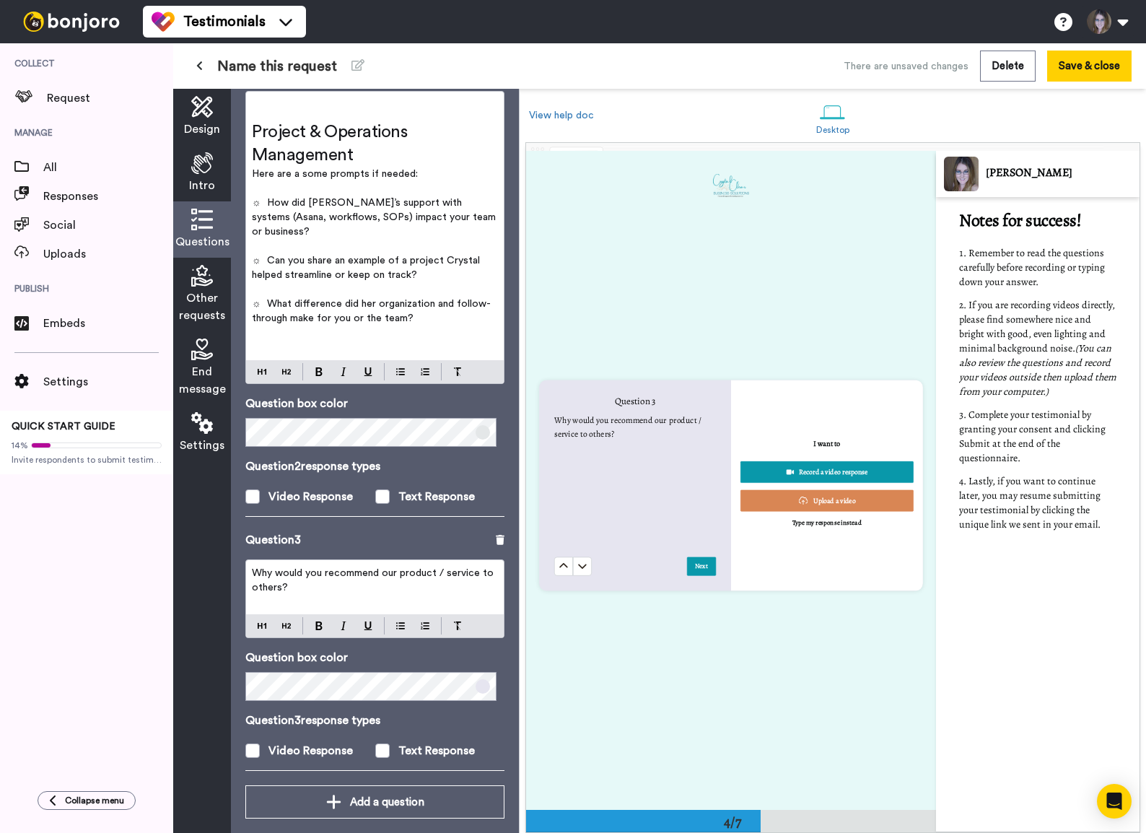
click at [306, 568] on p "Why would you recommend our product / service to others?" at bounding box center [375, 580] width 246 height 29
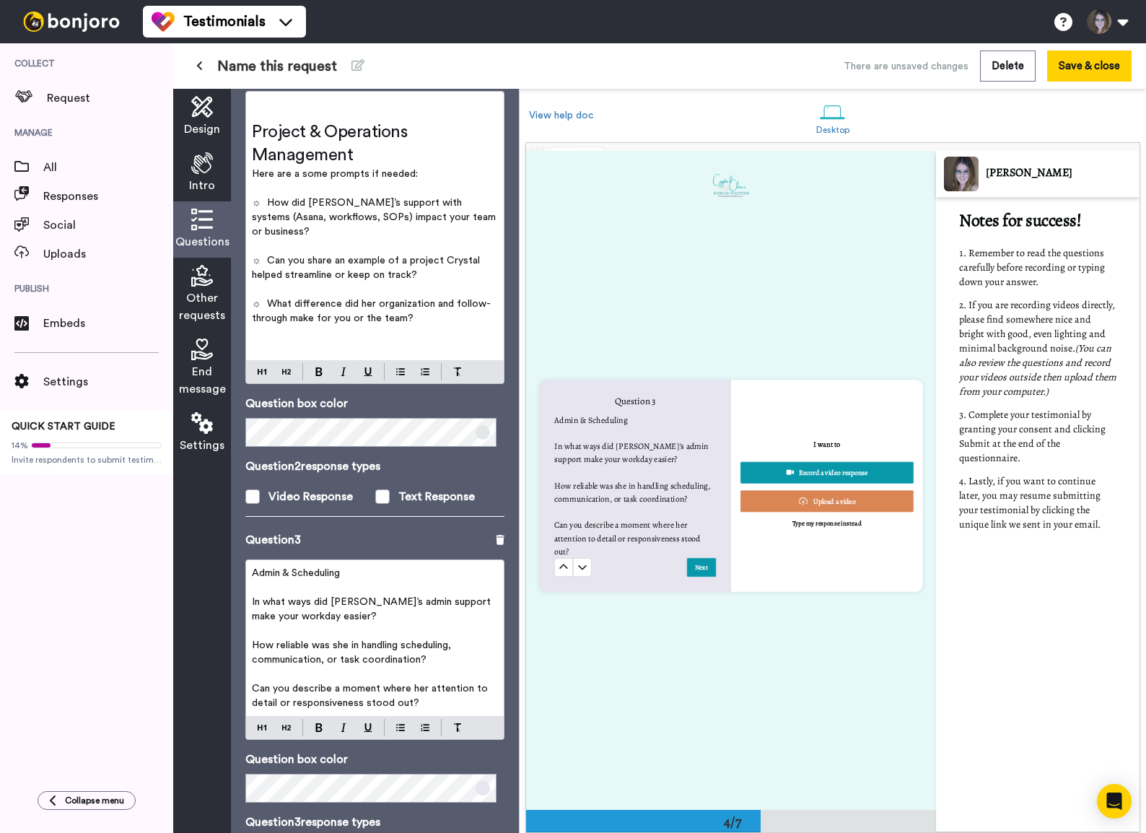
click at [297, 325] on p "﻿" at bounding box center [375, 332] width 246 height 14
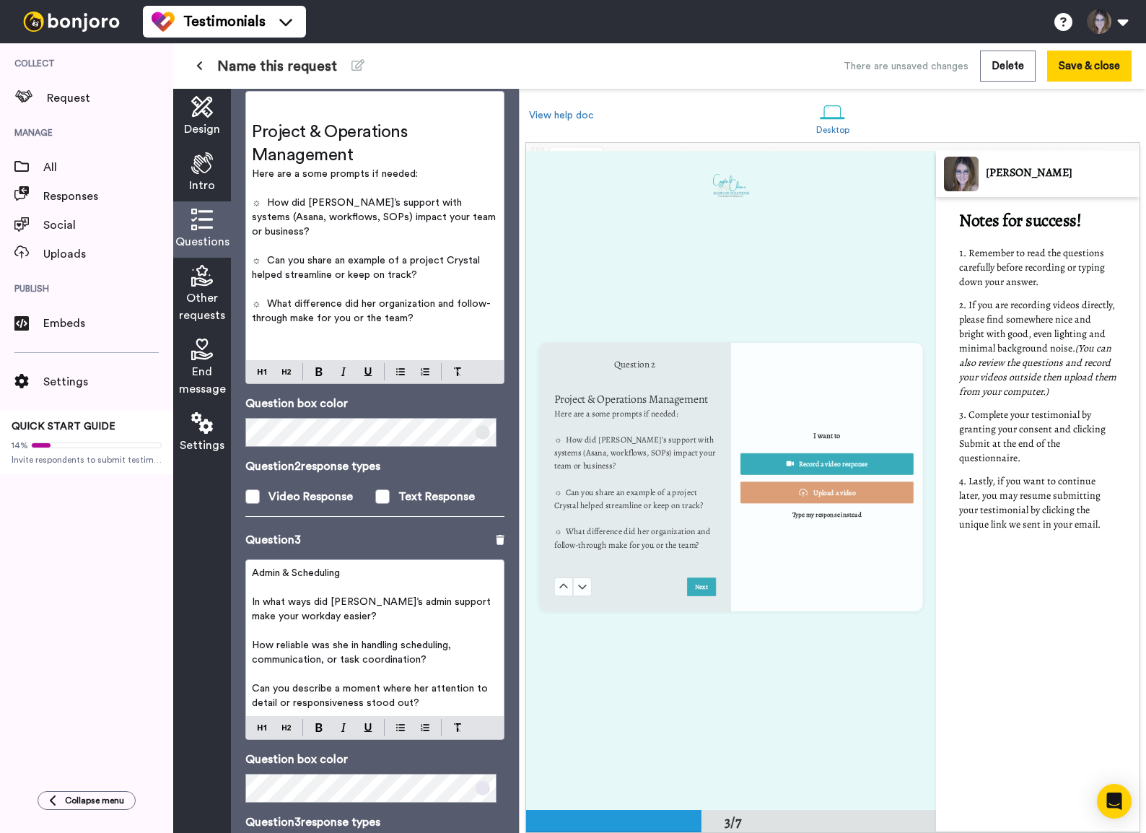
scroll to position [1317, 0]
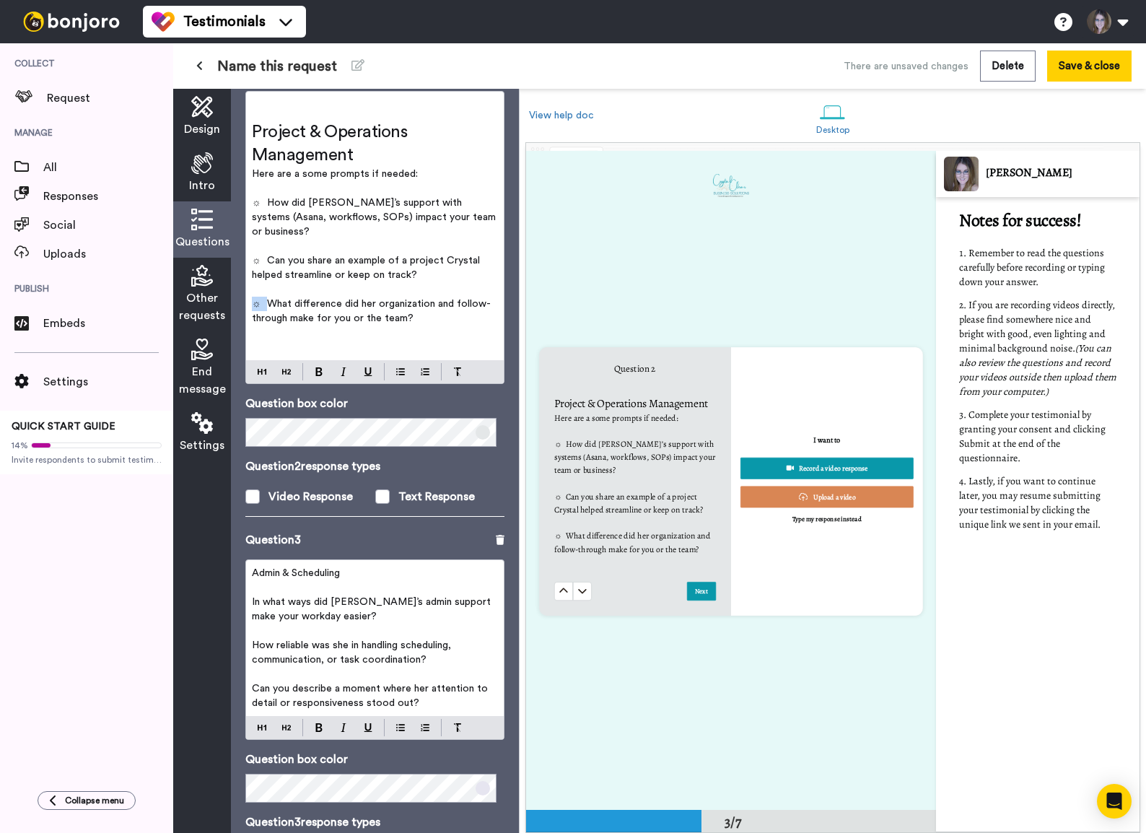
drag, startPoint x: 268, startPoint y: 289, endPoint x: 233, endPoint y: 290, distance: 34.7
click at [233, 290] on div "Questions Ask a single question, or a series of questions up to 6 . Question 1 …" at bounding box center [375, 461] width 288 height 744
copy span "☼"
click at [267, 568] on span "Admin & Scheduling" at bounding box center [296, 573] width 88 height 10
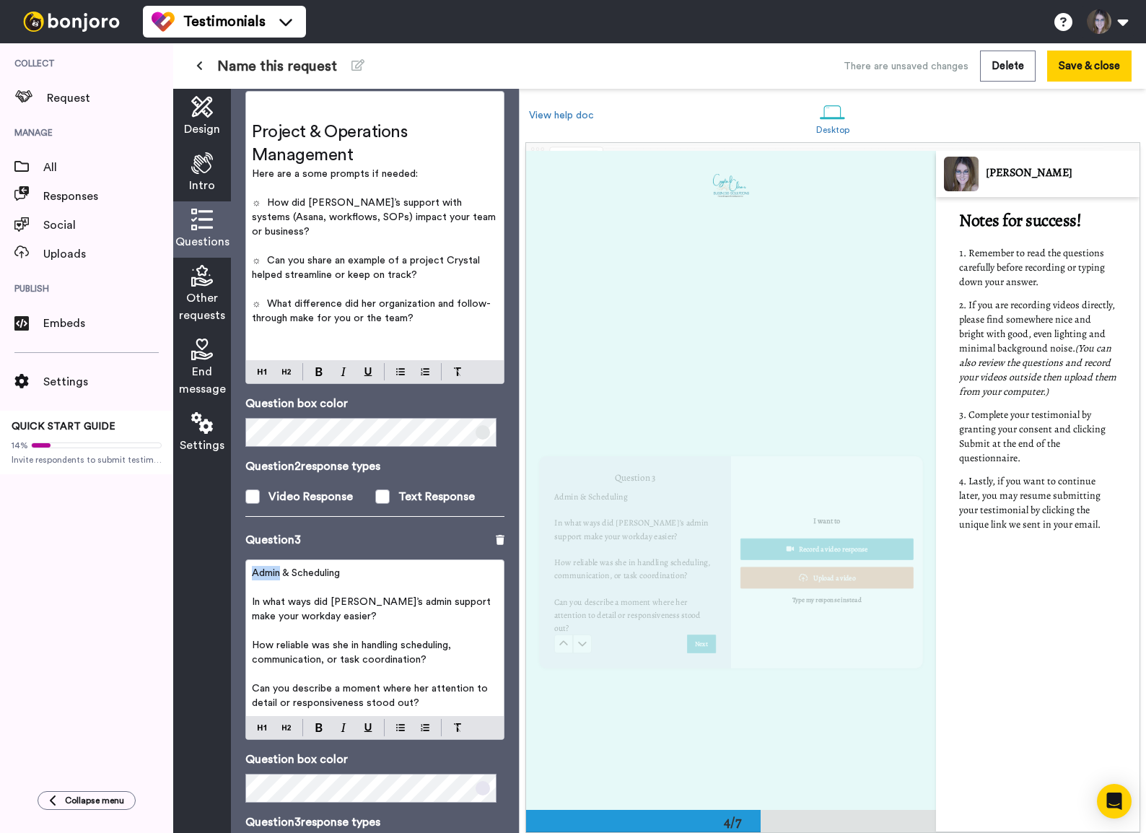
click at [267, 568] on span "Admin & Scheduling" at bounding box center [296, 573] width 88 height 10
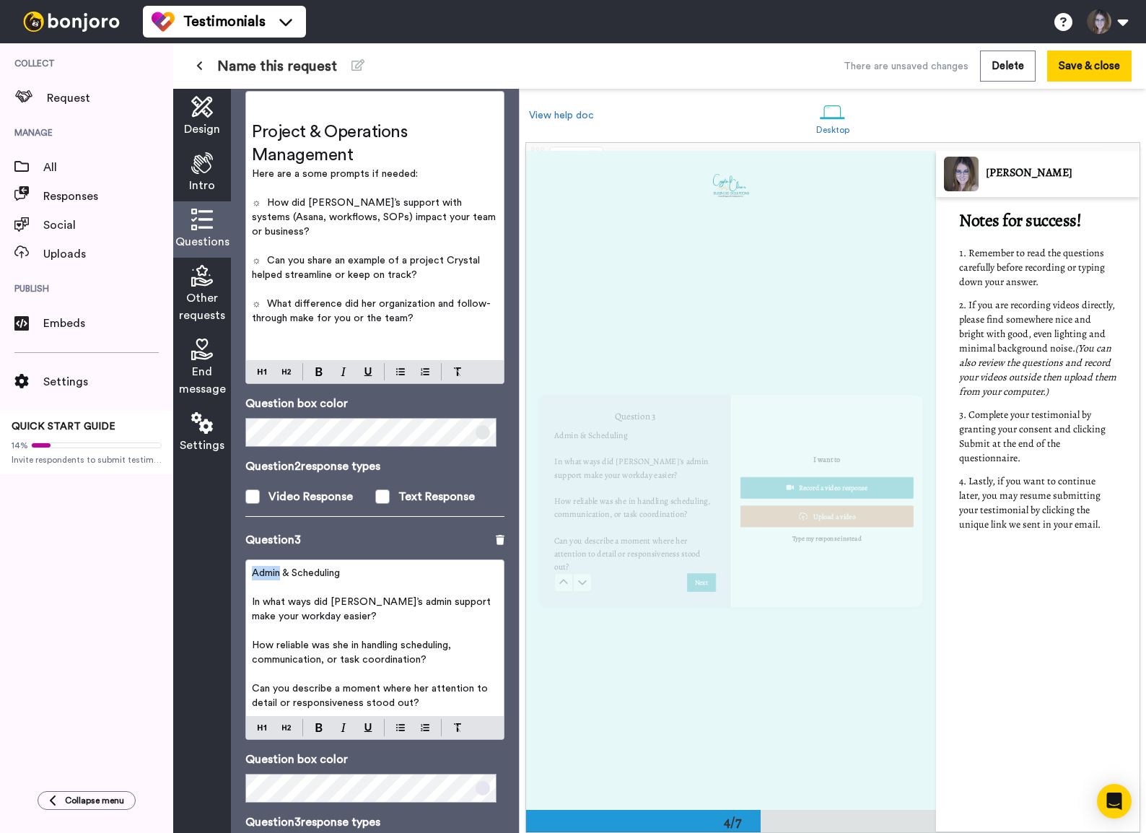
click at [267, 568] on span "Admin & Scheduling" at bounding box center [296, 573] width 88 height 10
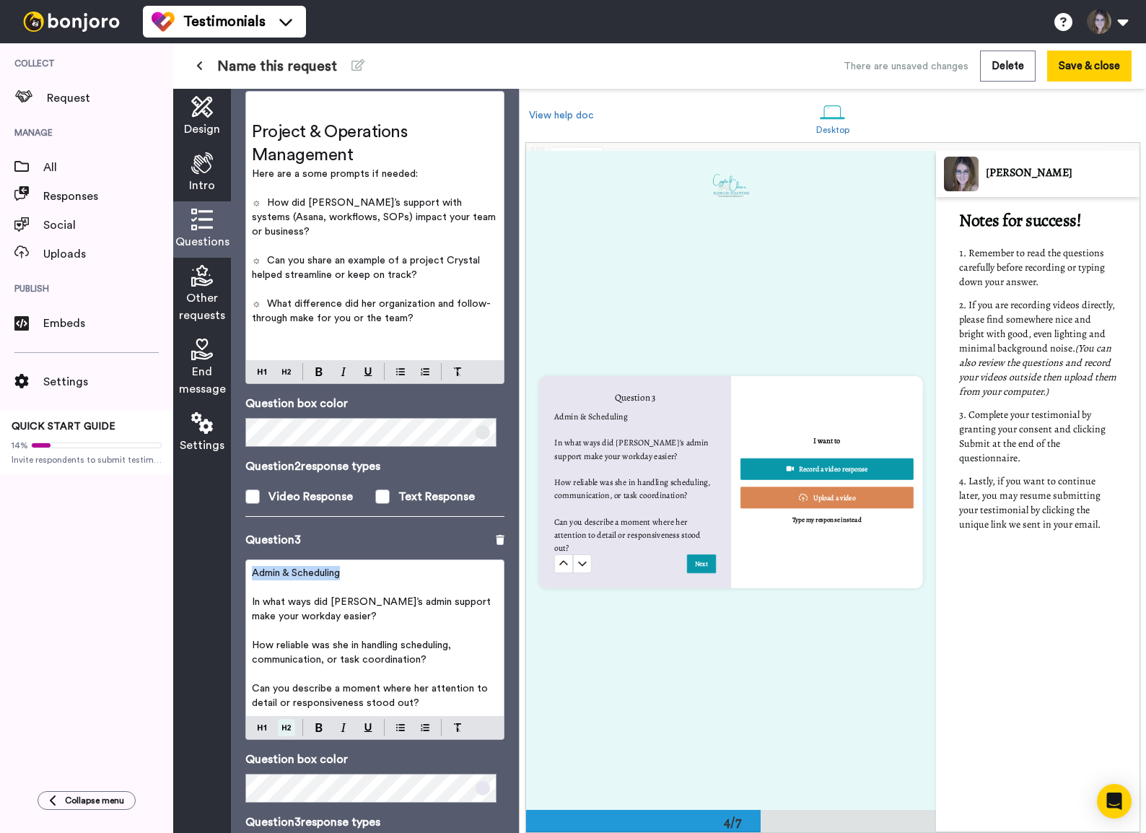
click at [285, 568] on div at bounding box center [375, 727] width 258 height 23
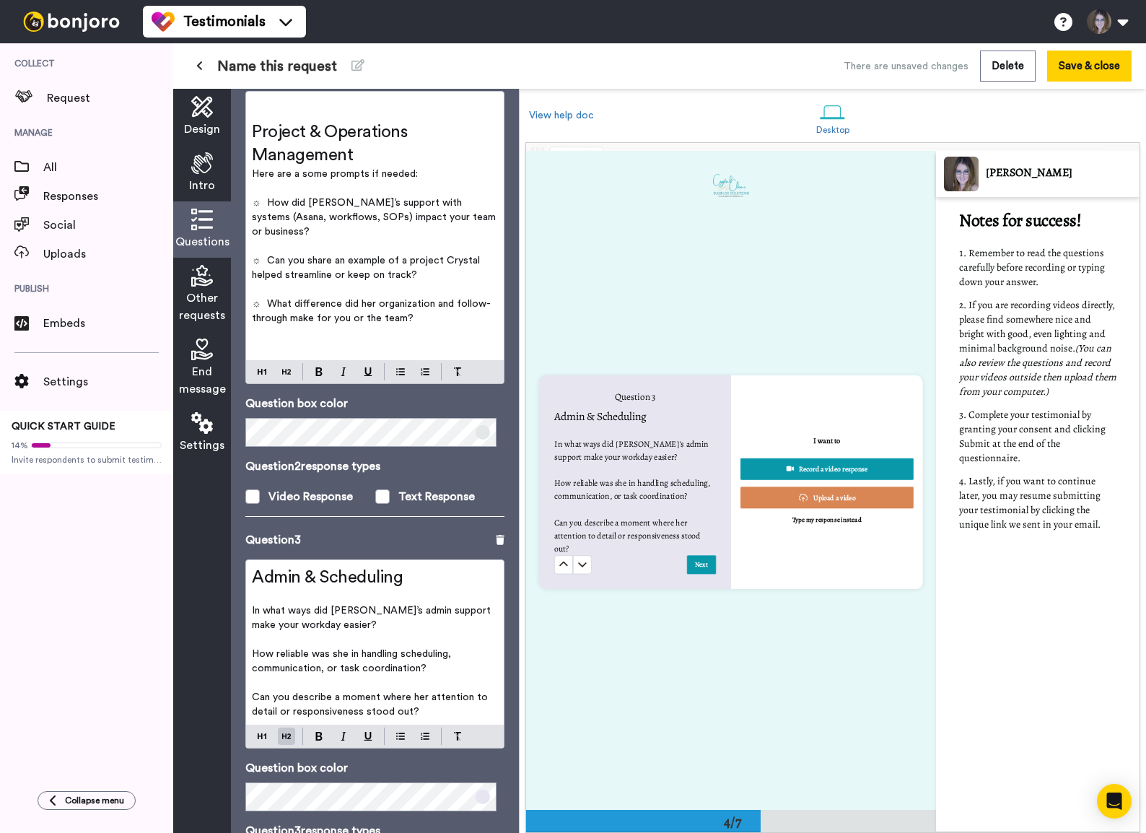
click at [251, 568] on div "Admin & Scheduling ﻿ In what ways did Crystal’s admin support make your workday…" at bounding box center [375, 642] width 258 height 165
click at [248, 568] on div "Admin & Scheduling ﻿ ☼ In what ways did Crystal’s admin support make your workd…" at bounding box center [375, 642] width 258 height 165
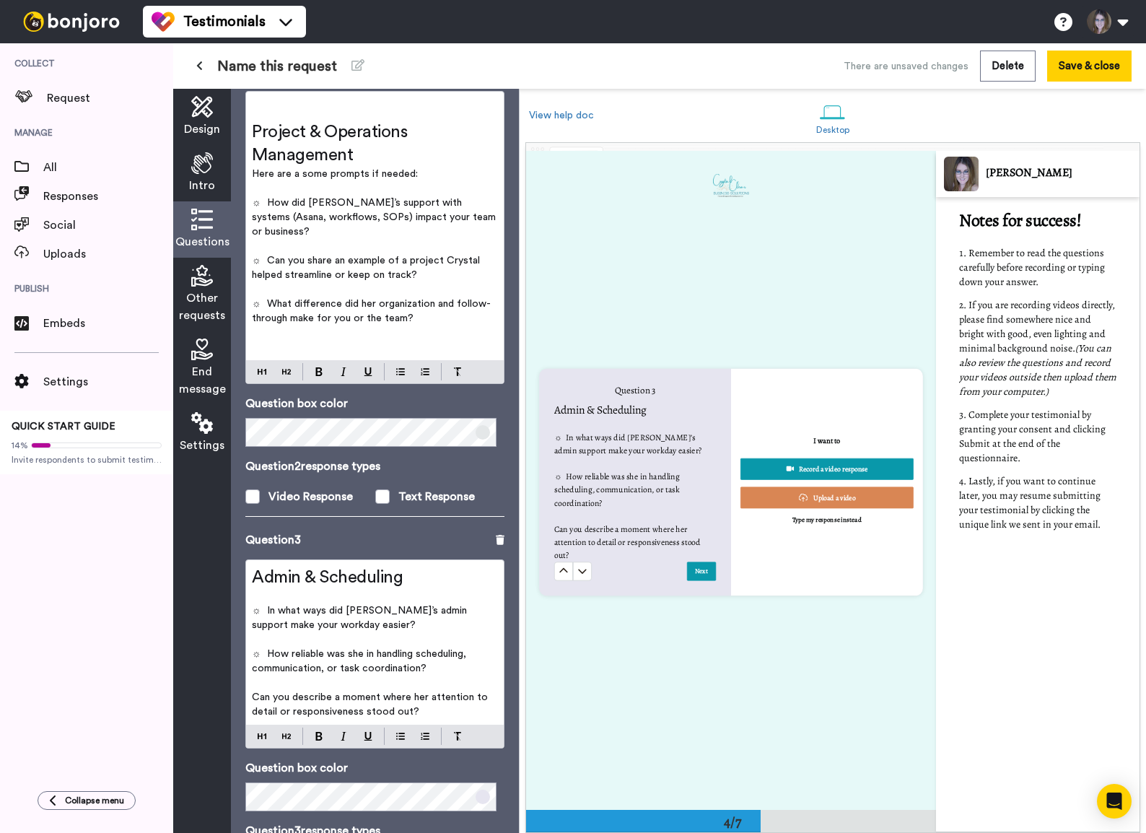
scroll to position [1974, 0]
click at [252, 568] on span "Can you describe a moment where her attention to detail or responsiveness stood…" at bounding box center [371, 704] width 239 height 25
click at [325, 178] on span "Here are a some prompts if needed:" at bounding box center [335, 174] width 166 height 10
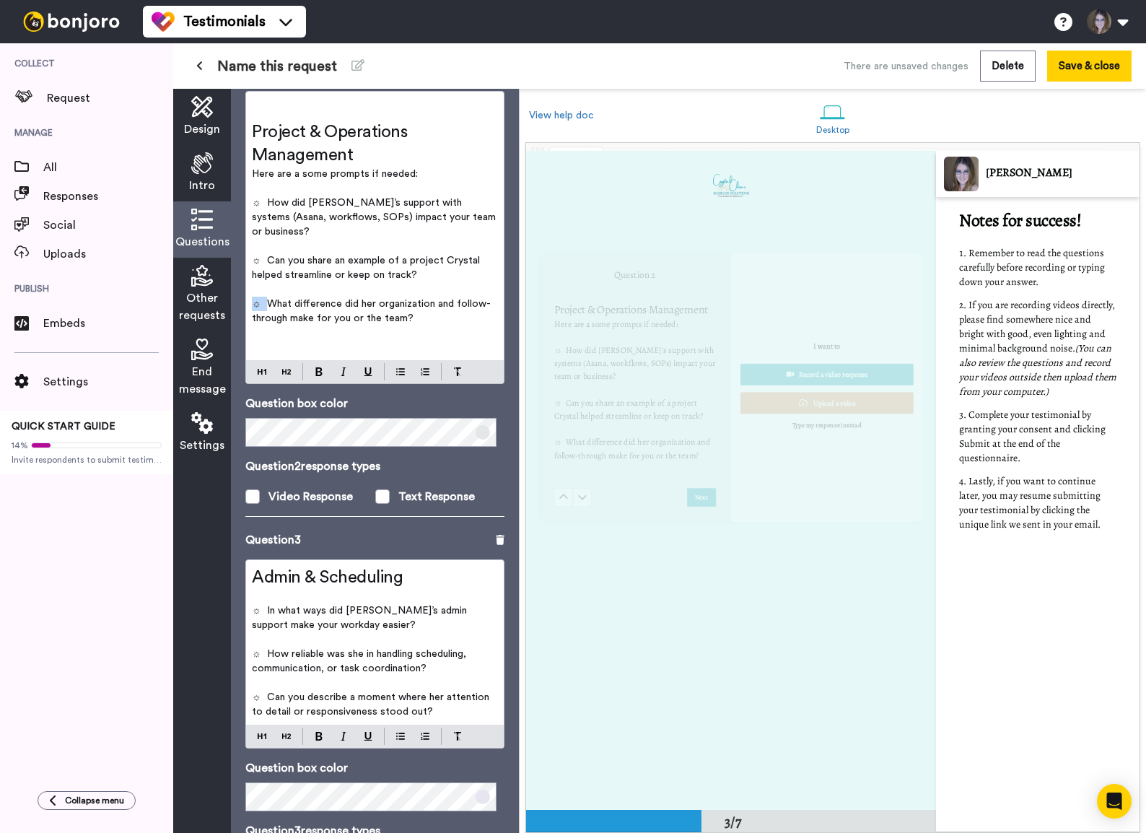
click at [325, 178] on span "Here are a some prompts if needed:" at bounding box center [335, 174] width 166 height 10
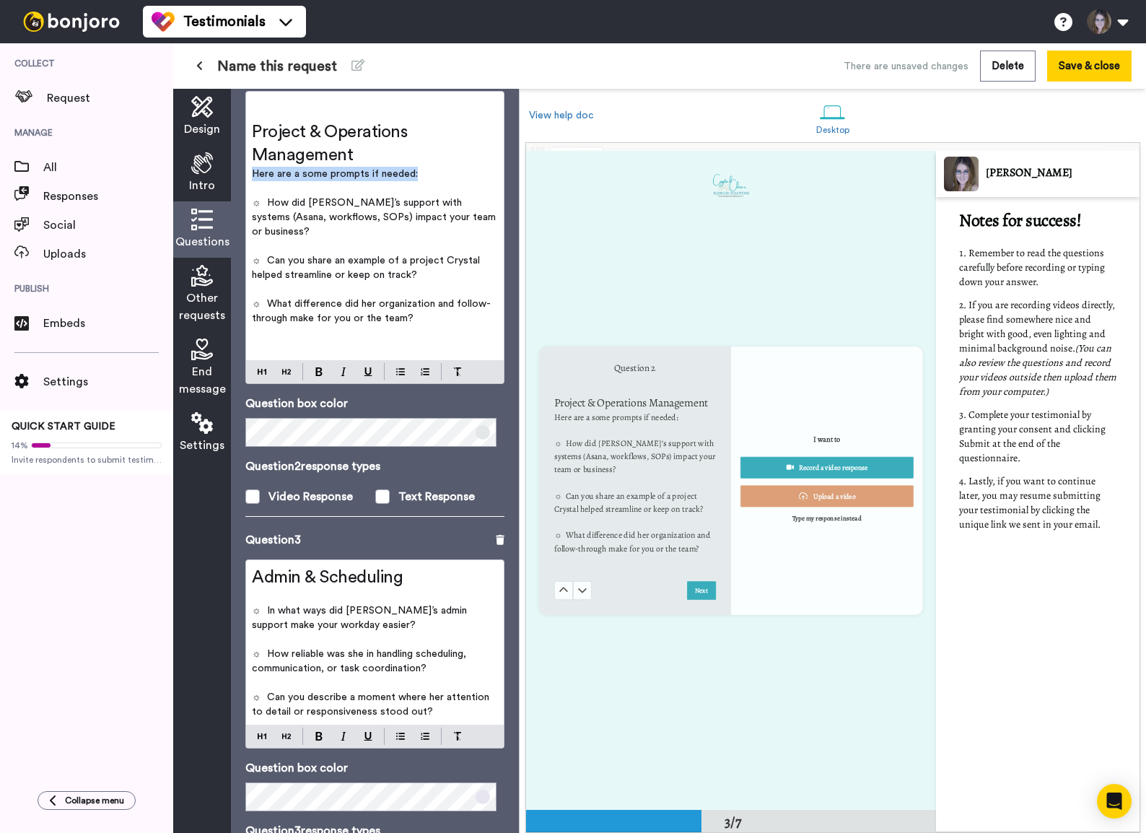
click at [325, 178] on span "Here are a some prompts if needed:" at bounding box center [335, 174] width 166 height 10
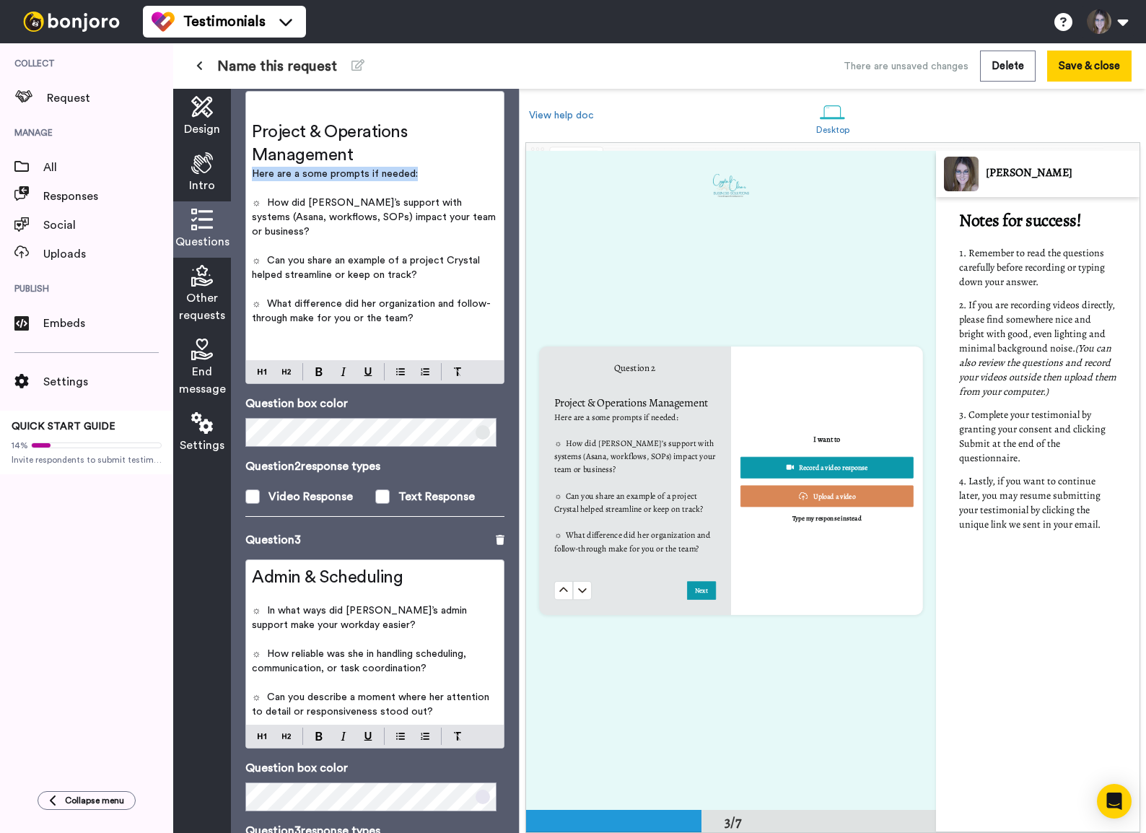
scroll to position [1317, 0]
copy span "Here are a some prompts if needed:"
click at [263, 568] on p "﻿" at bounding box center [375, 596] width 246 height 14
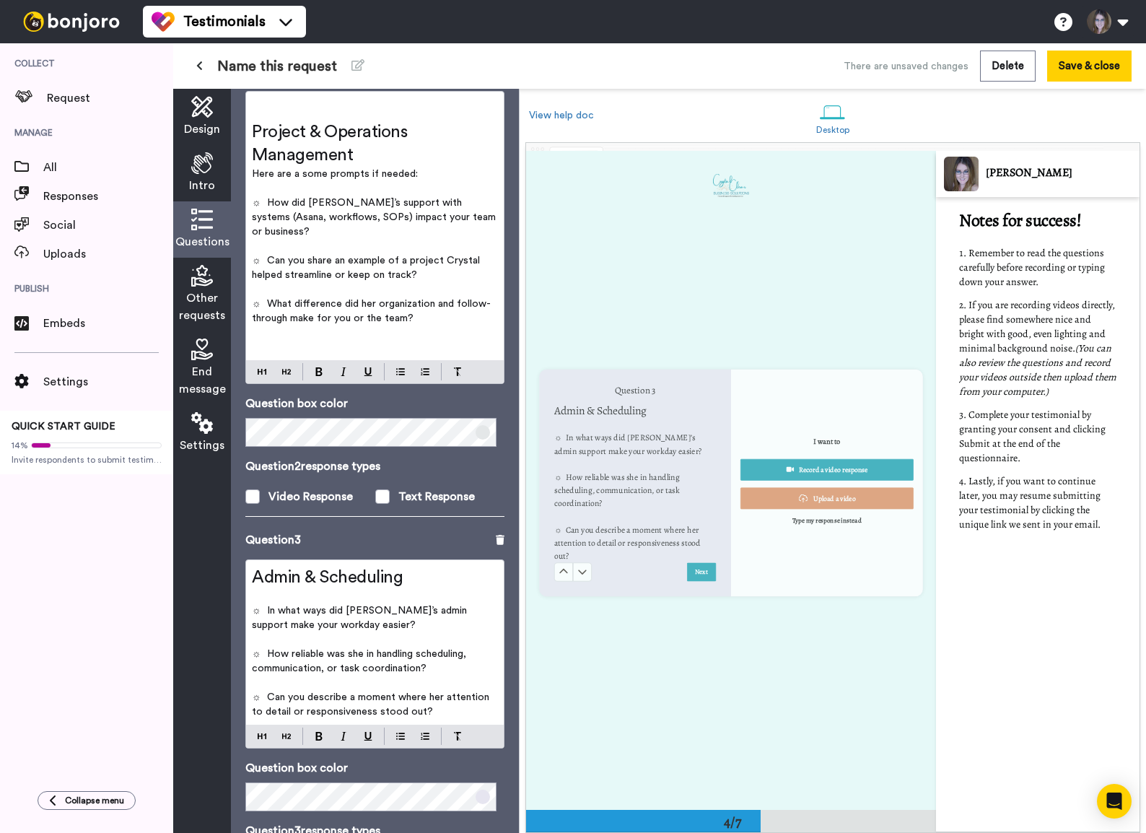
scroll to position [1976, 0]
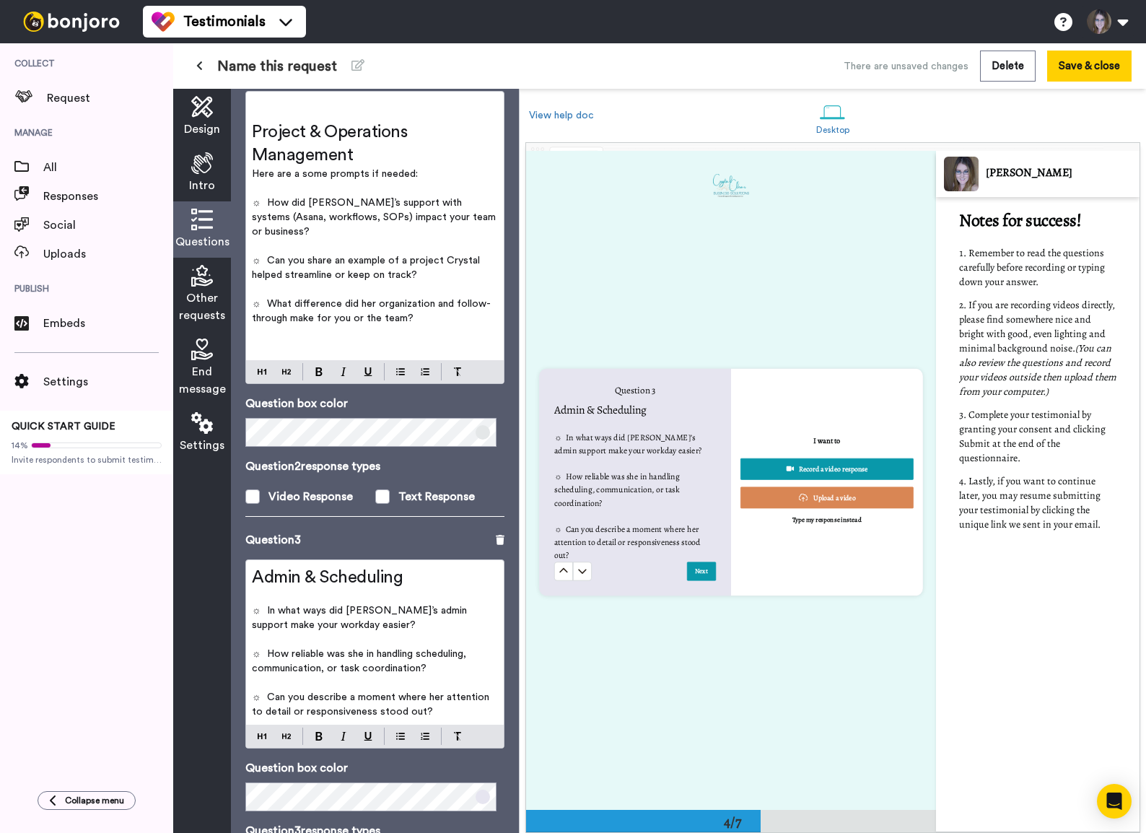
click at [263, 568] on p "﻿" at bounding box center [375, 596] width 246 height 14
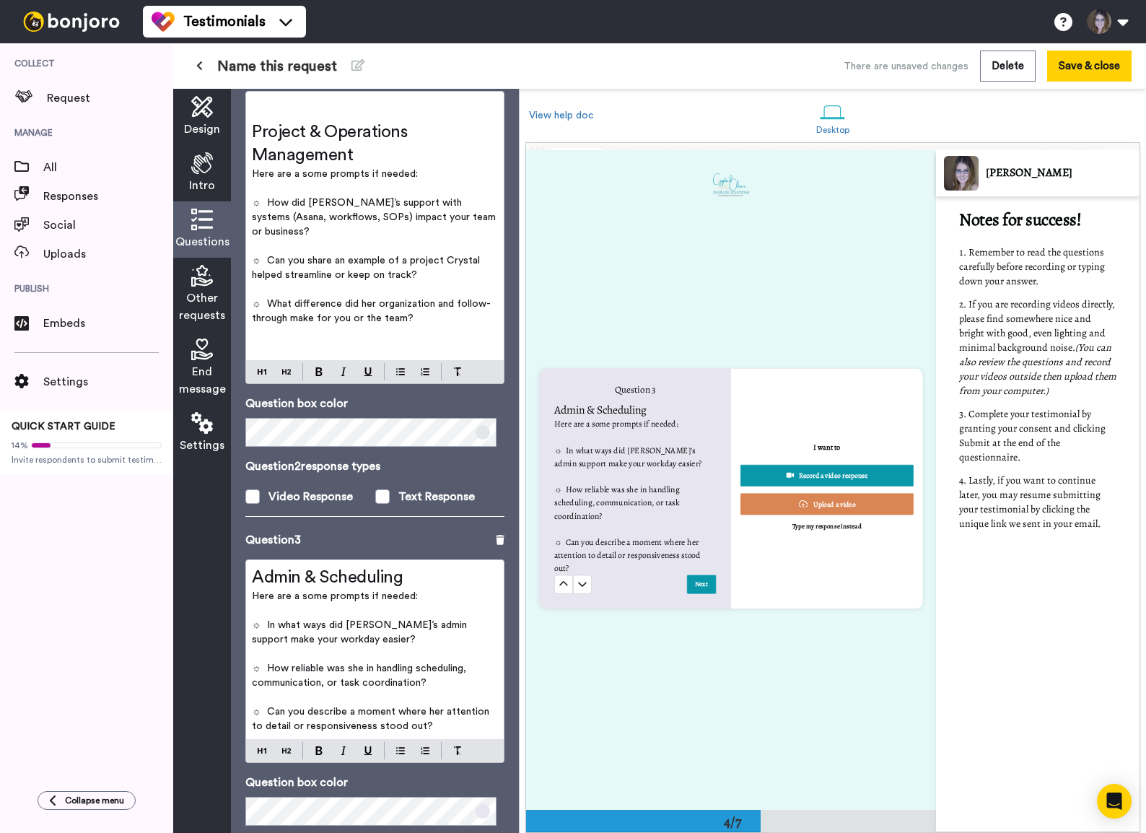
click at [286, 568] on span "Admin & Scheduling" at bounding box center [327, 577] width 151 height 17
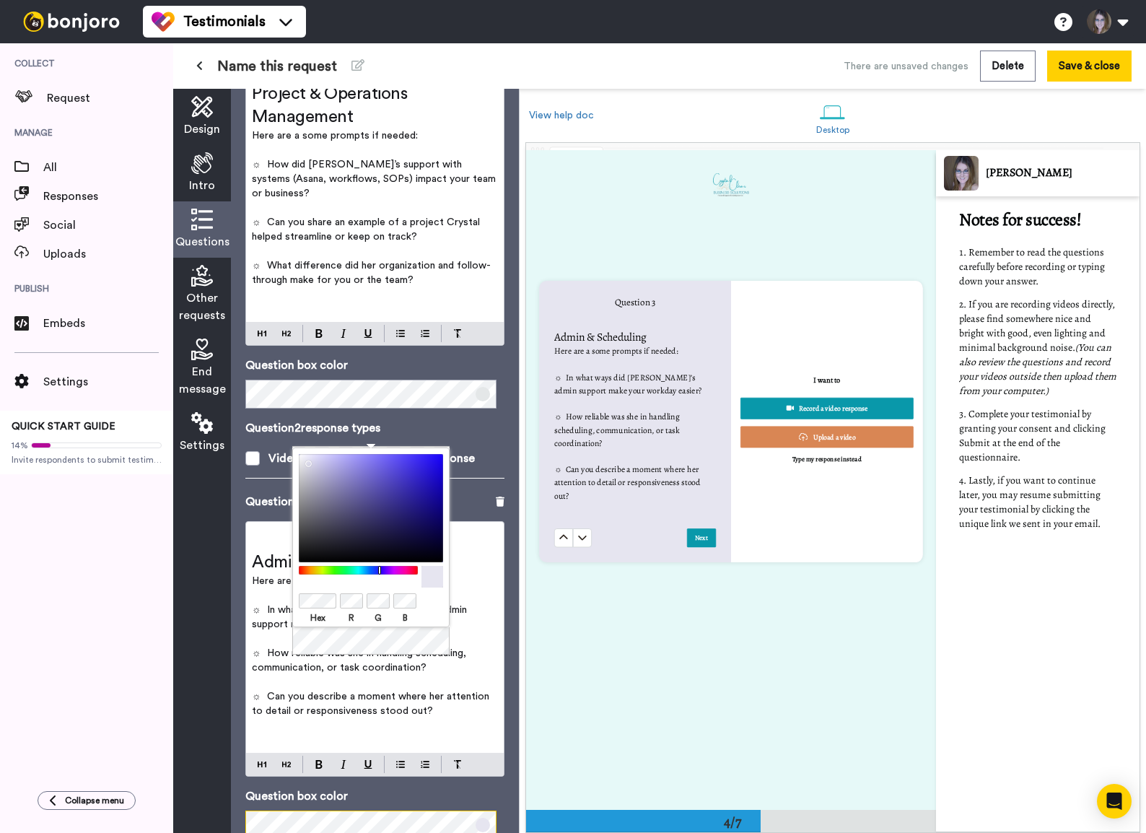
scroll to position [662, 0]
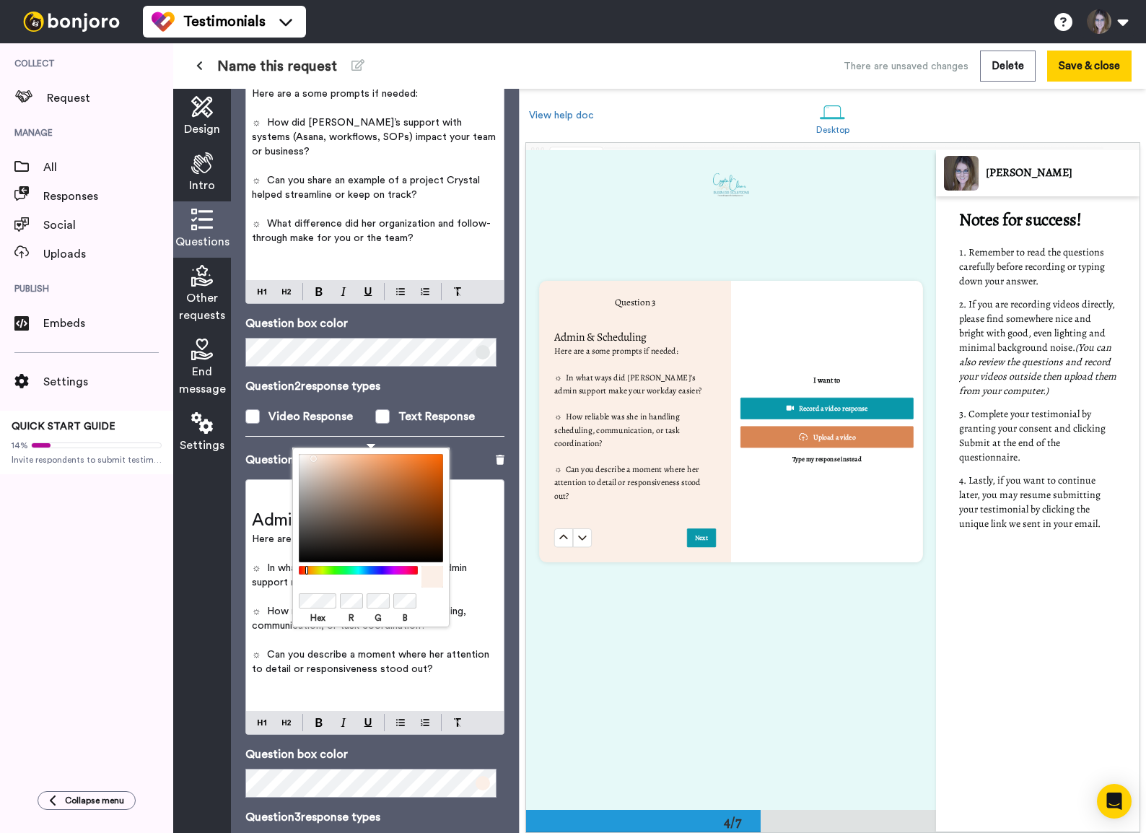
click at [444, 568] on p "﻿" at bounding box center [375, 683] width 246 height 14
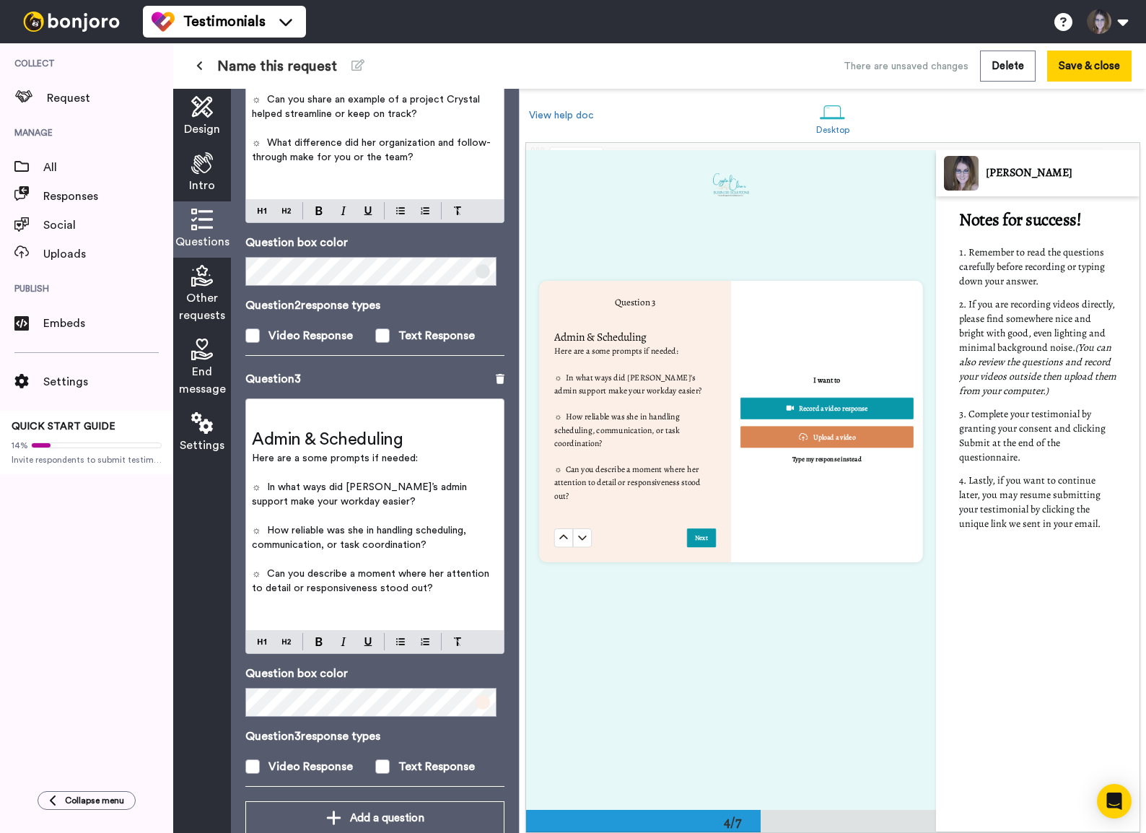
scroll to position [759, 0]
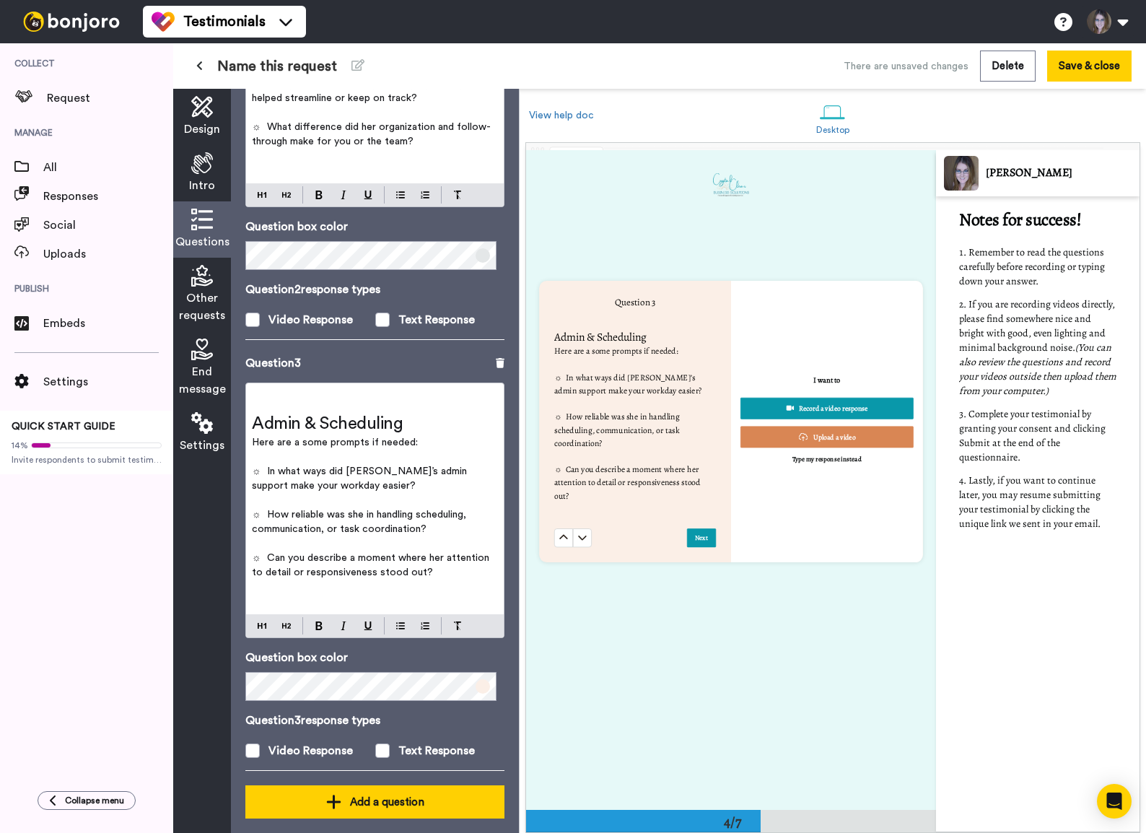
click at [338, 568] on div "Add a question" at bounding box center [375, 801] width 236 height 17
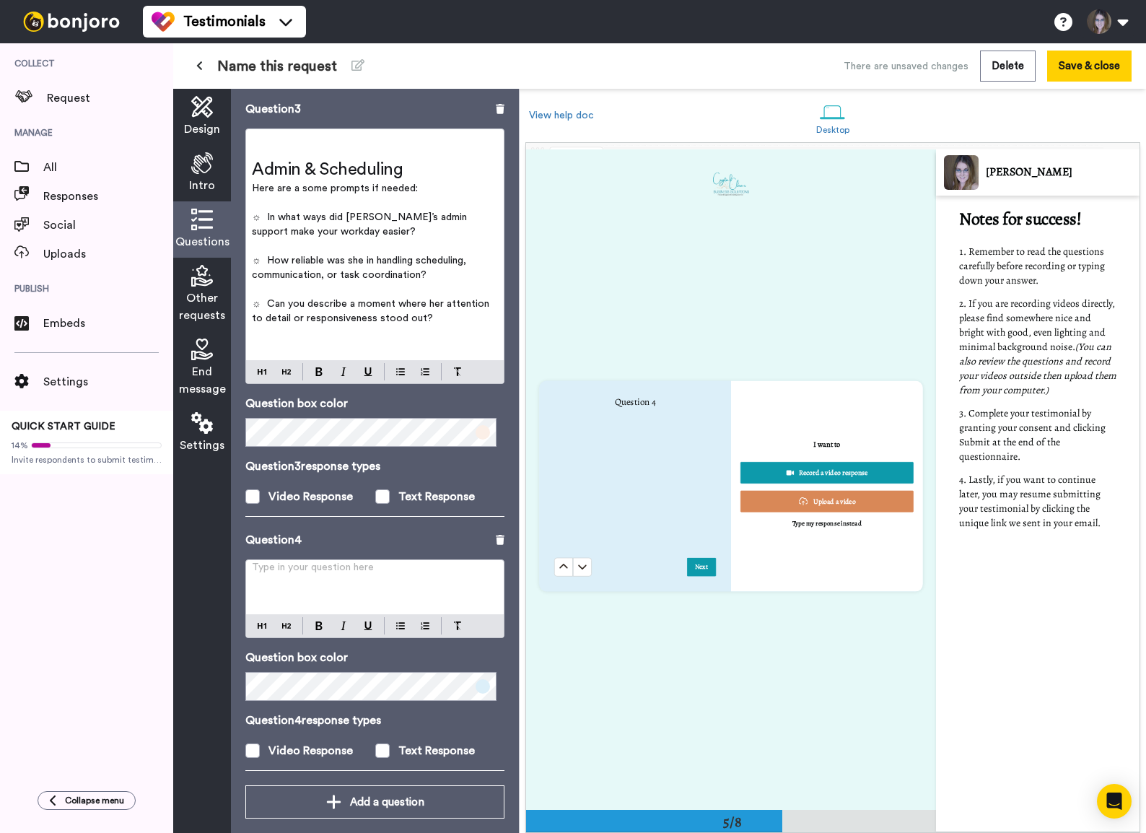
scroll to position [2635, 0]
click at [375, 566] on p "Type in your question here ﻿" at bounding box center [375, 573] width 246 height 14
click at [335, 183] on span "Here are a some prompts if needed:" at bounding box center [335, 188] width 166 height 10
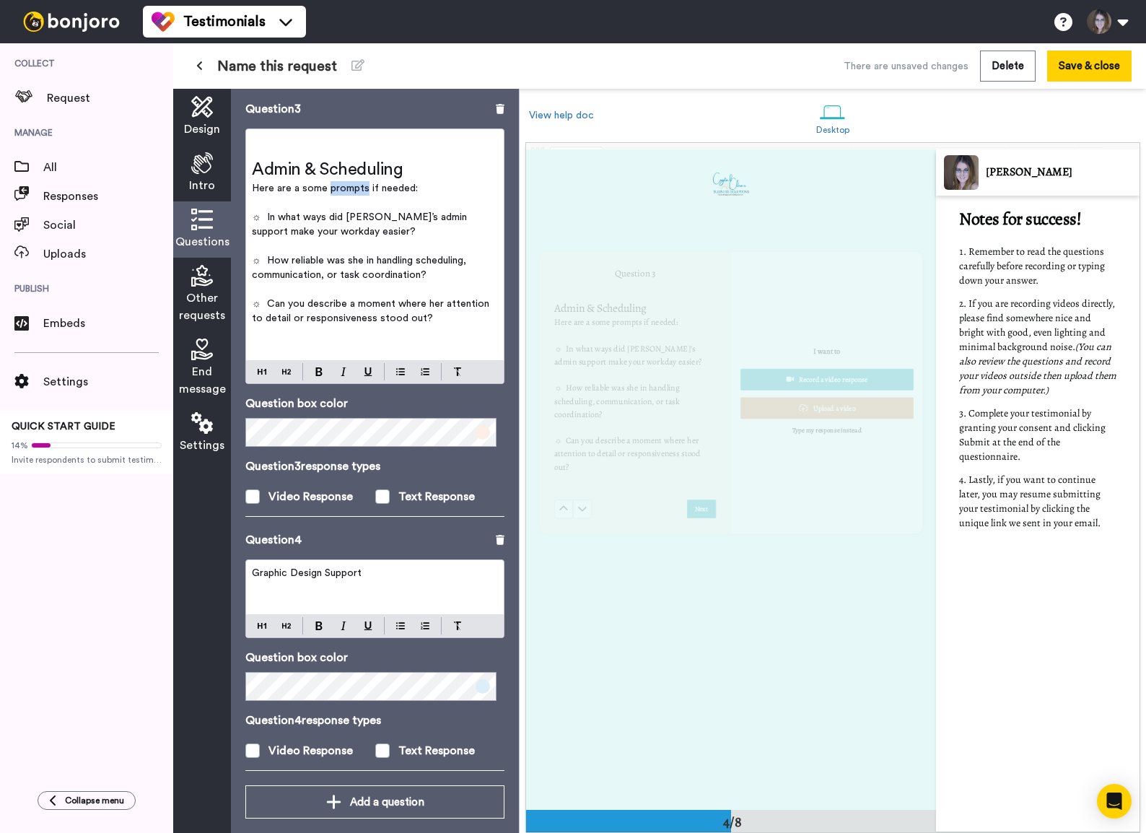
click at [335, 183] on span "Here are a some prompts if needed:" at bounding box center [335, 188] width 166 height 10
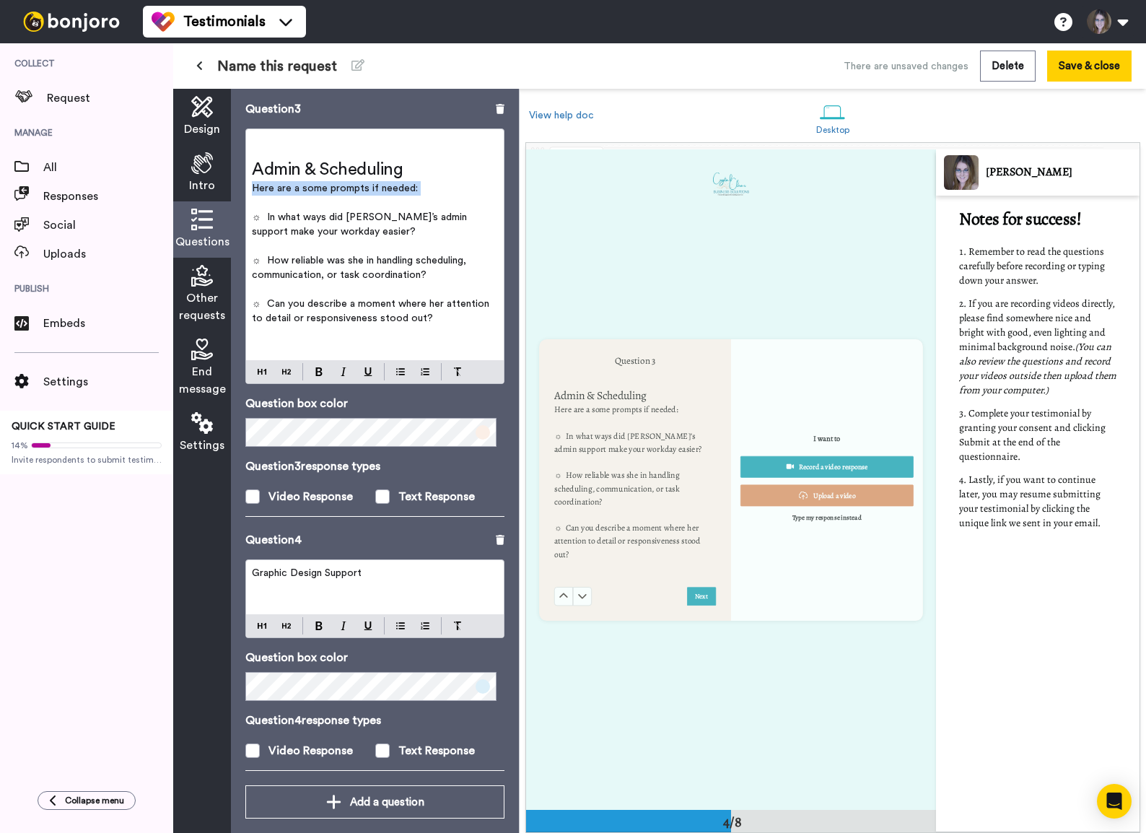
click at [335, 183] on span "Here are a some prompts if needed:" at bounding box center [335, 188] width 166 height 10
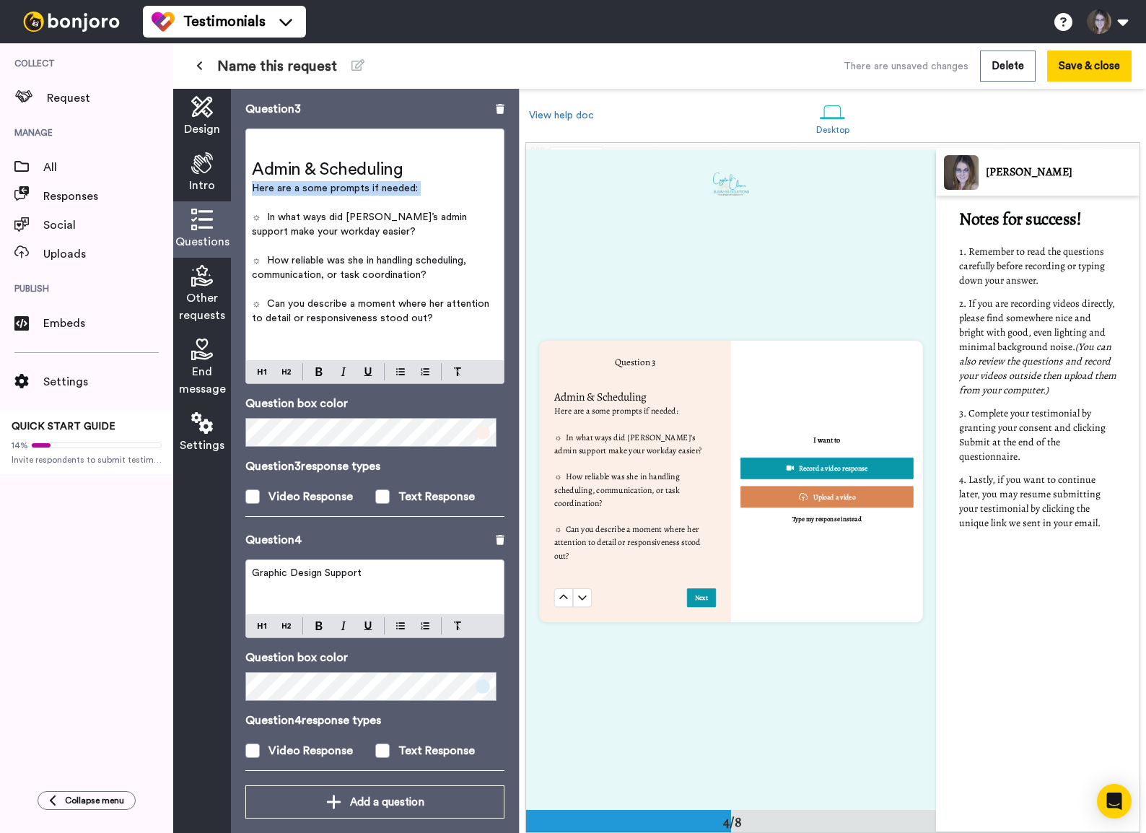
copy div "Here are a some prompts if needed: ﻿"
click at [325, 568] on div "Graphic Design Support" at bounding box center [375, 587] width 258 height 54
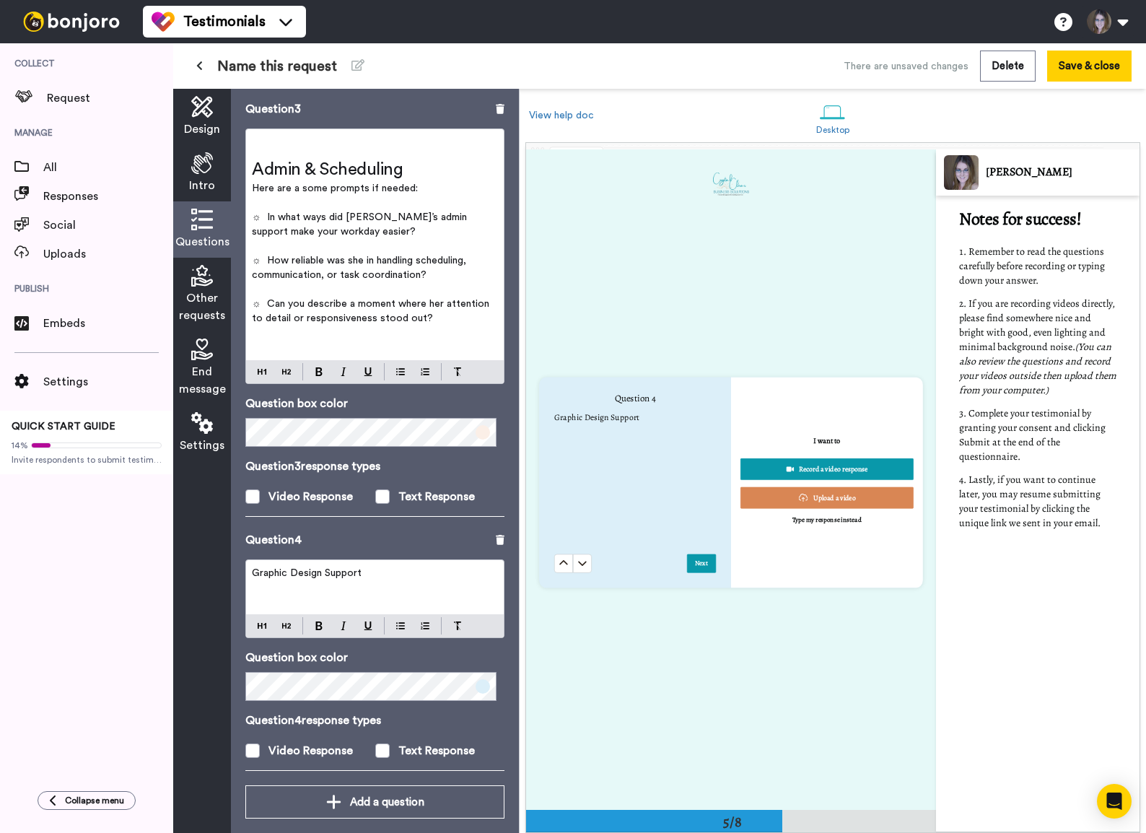
click at [554, 553] on button at bounding box center [563, 562] width 19 height 19
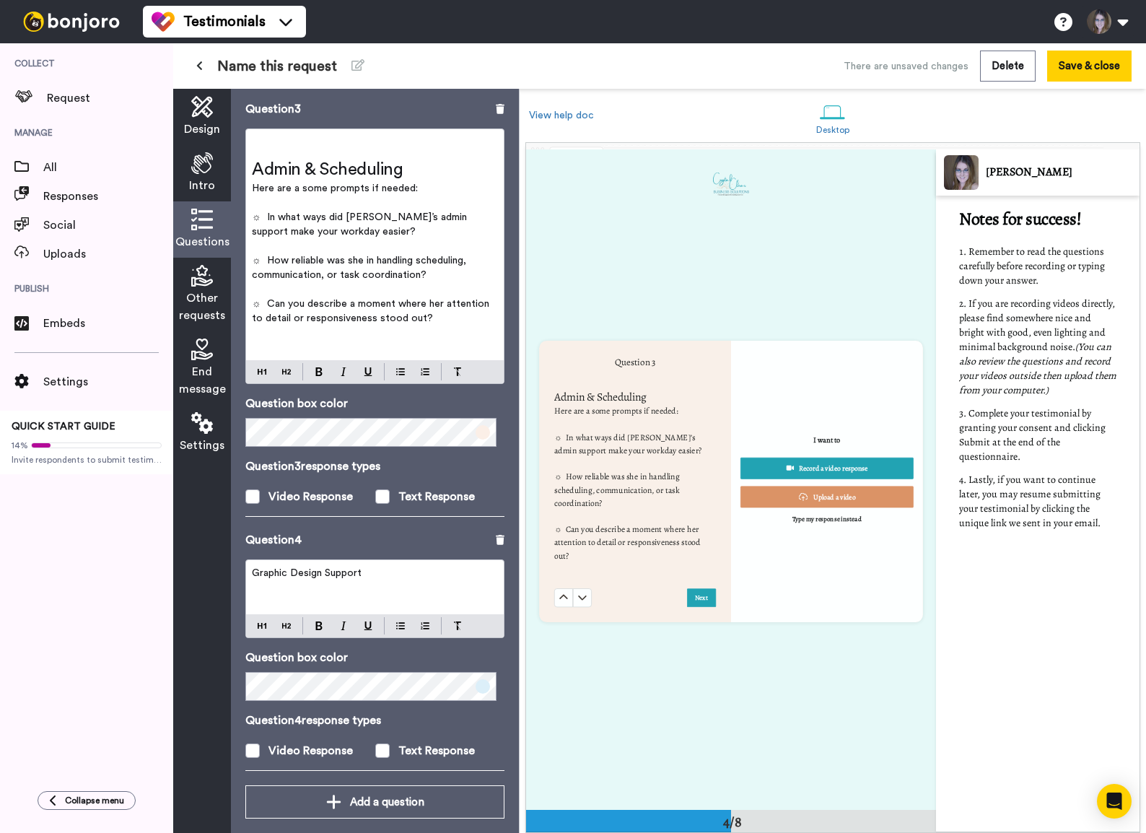
click at [554, 568] on button at bounding box center [563, 598] width 19 height 19
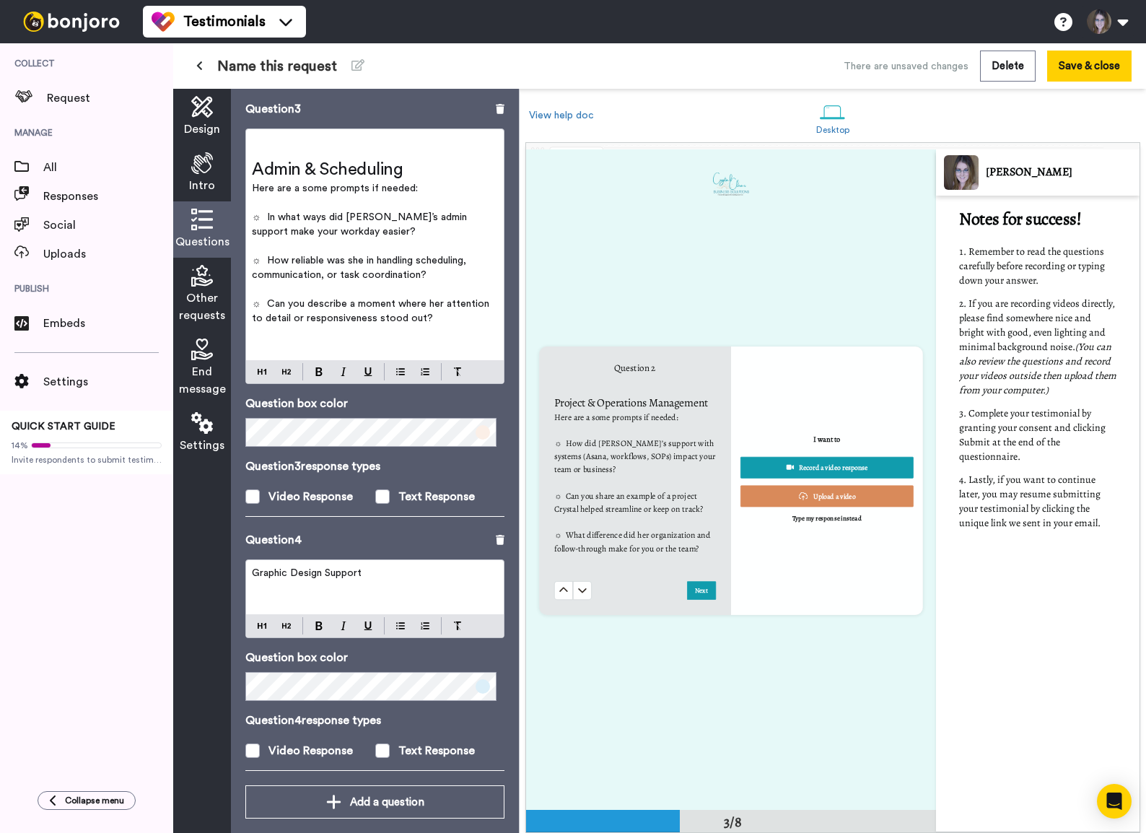
scroll to position [1319, 0]
click at [323, 568] on div "Graphic Design Support" at bounding box center [375, 587] width 258 height 54
click at [326, 568] on span "Graphic Design Support" at bounding box center [307, 573] width 110 height 10
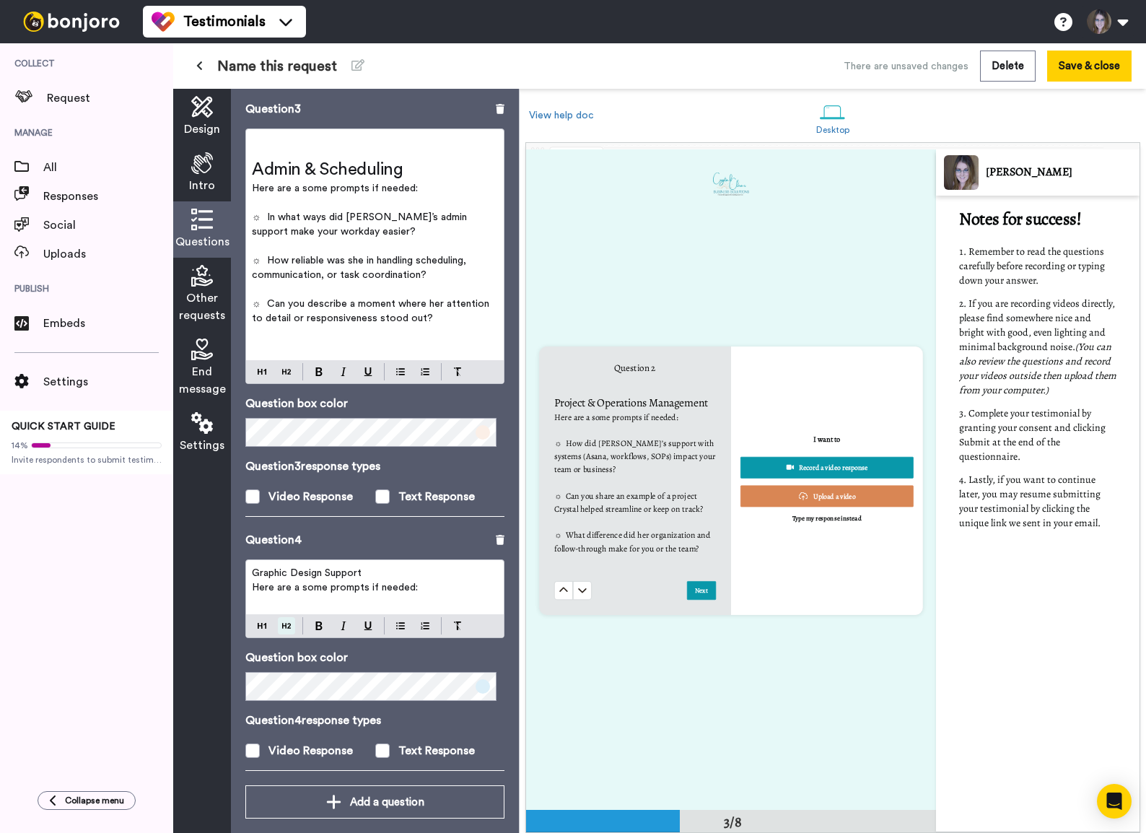
click at [286, 568] on img at bounding box center [286, 626] width 9 height 12
click at [430, 568] on p "Here are a some prompts if needed:" at bounding box center [375, 596] width 246 height 14
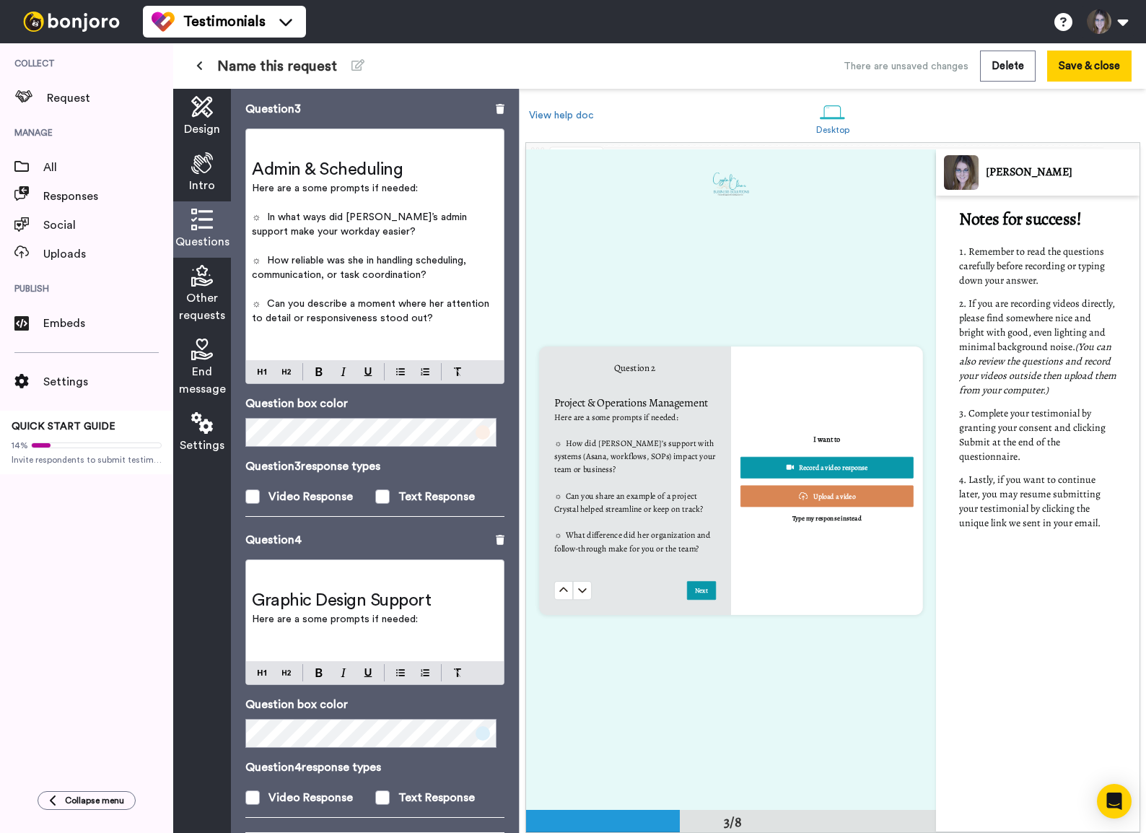
click at [293, 568] on p "﻿" at bounding box center [375, 633] width 246 height 14
click at [283, 568] on p "﻿" at bounding box center [375, 633] width 246 height 14
click at [279, 568] on p "﻿" at bounding box center [375, 648] width 246 height 14
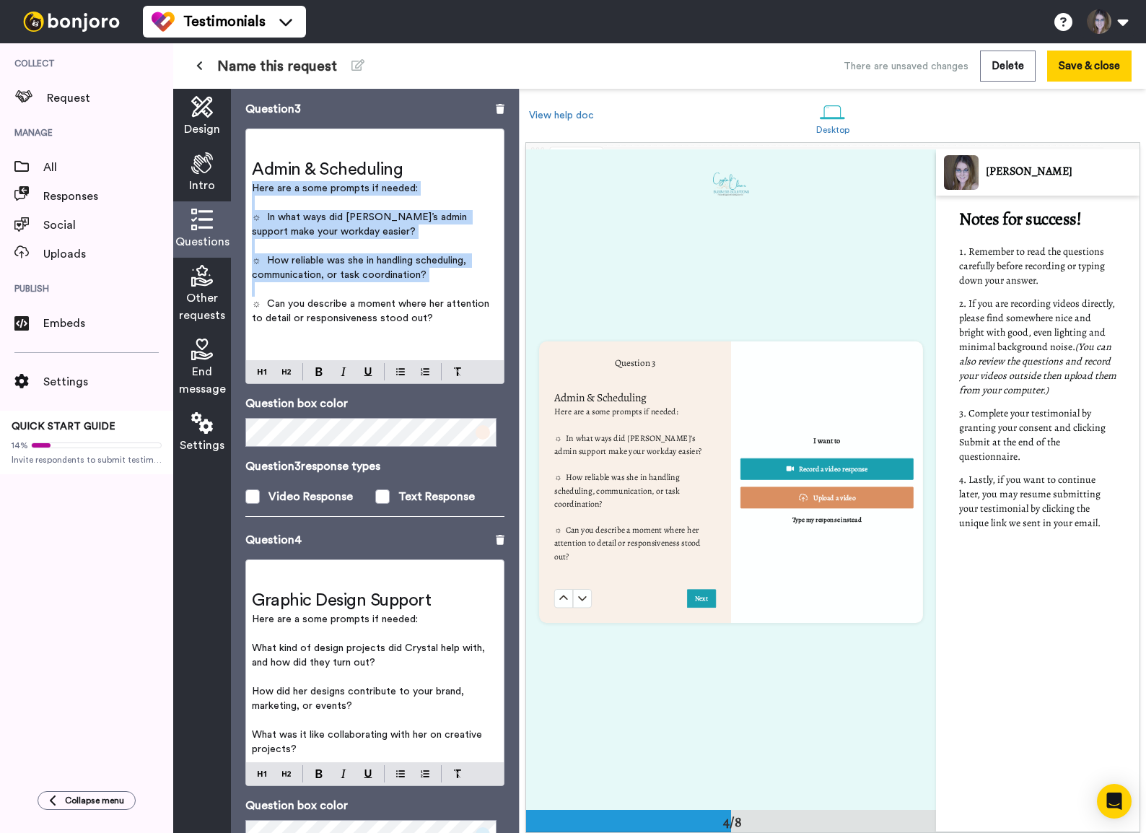
drag, startPoint x: 265, startPoint y: 292, endPoint x: 251, endPoint y: 290, distance: 13.8
click at [251, 290] on div "﻿ Admin & Scheduling Here are a some prompts if needed: ﻿ ☼ In what ways did Cr…" at bounding box center [375, 244] width 258 height 231
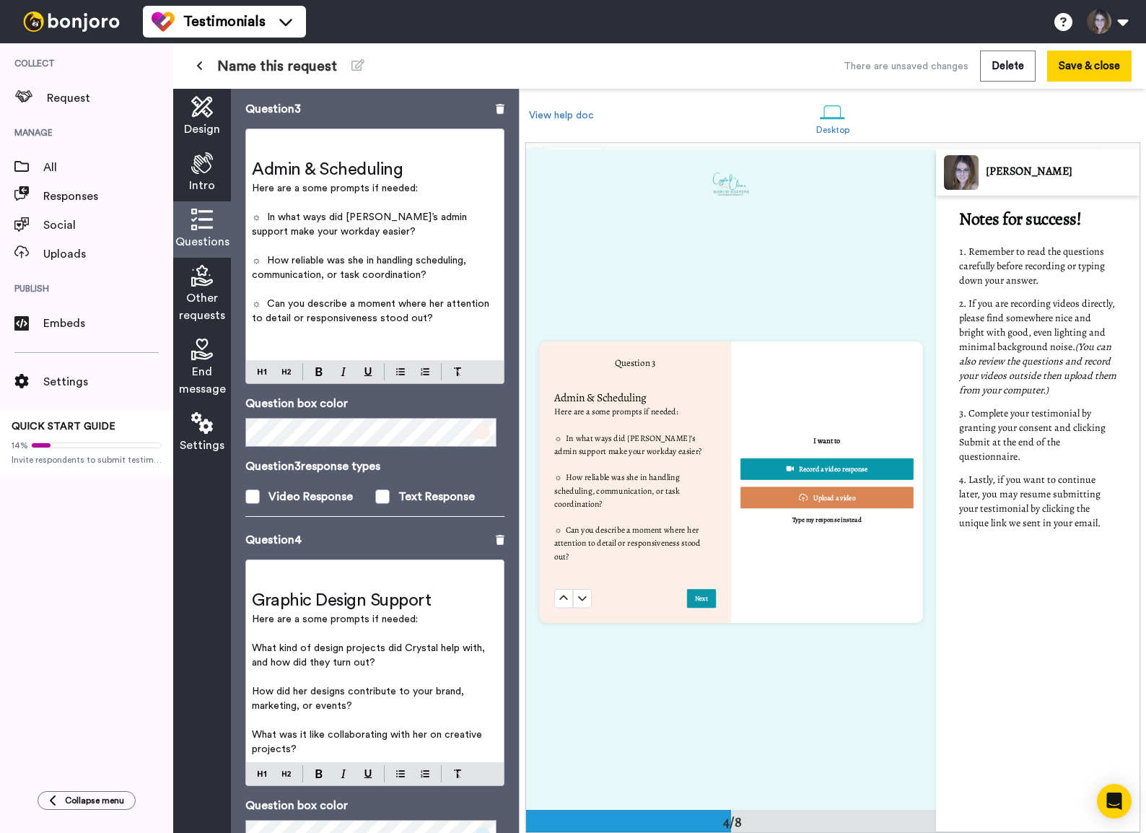
click at [271, 299] on span "☼ Can you describe a moment where her attention to detail or responsiveness sto…" at bounding box center [372, 311] width 240 height 25
drag, startPoint x: 268, startPoint y: 290, endPoint x: 254, endPoint y: 288, distance: 13.9
click at [254, 299] on span "☼ Can you describe a moment where her attention to detail or responsiveness sto…" at bounding box center [372, 311] width 240 height 25
copy span "☼"
click at [251, 568] on div "﻿ Graphic Design Support Here are a some prompts if needed: ﻿ What kind of desi…" at bounding box center [375, 661] width 258 height 202
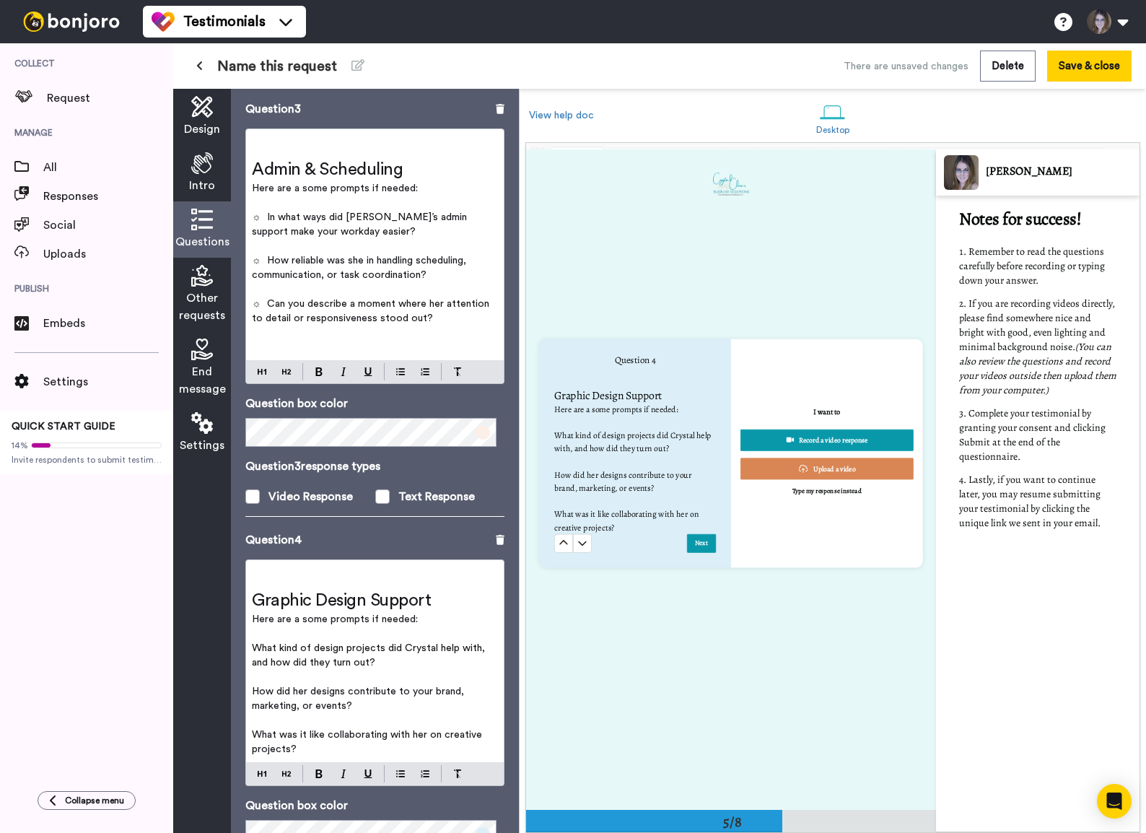
scroll to position [2696, 0]
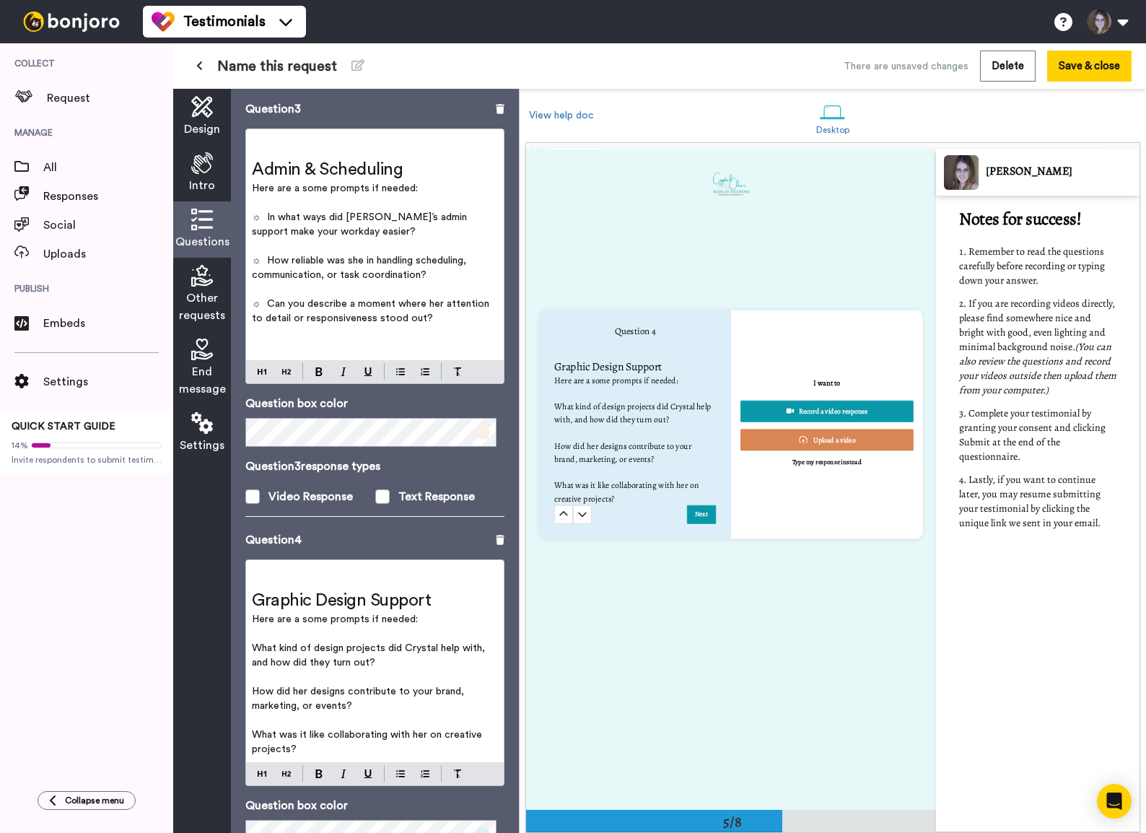
click at [251, 568] on div "﻿ Graphic Design Support Here are a some prompts if needed: ﻿ What kind of desi…" at bounding box center [375, 661] width 258 height 202
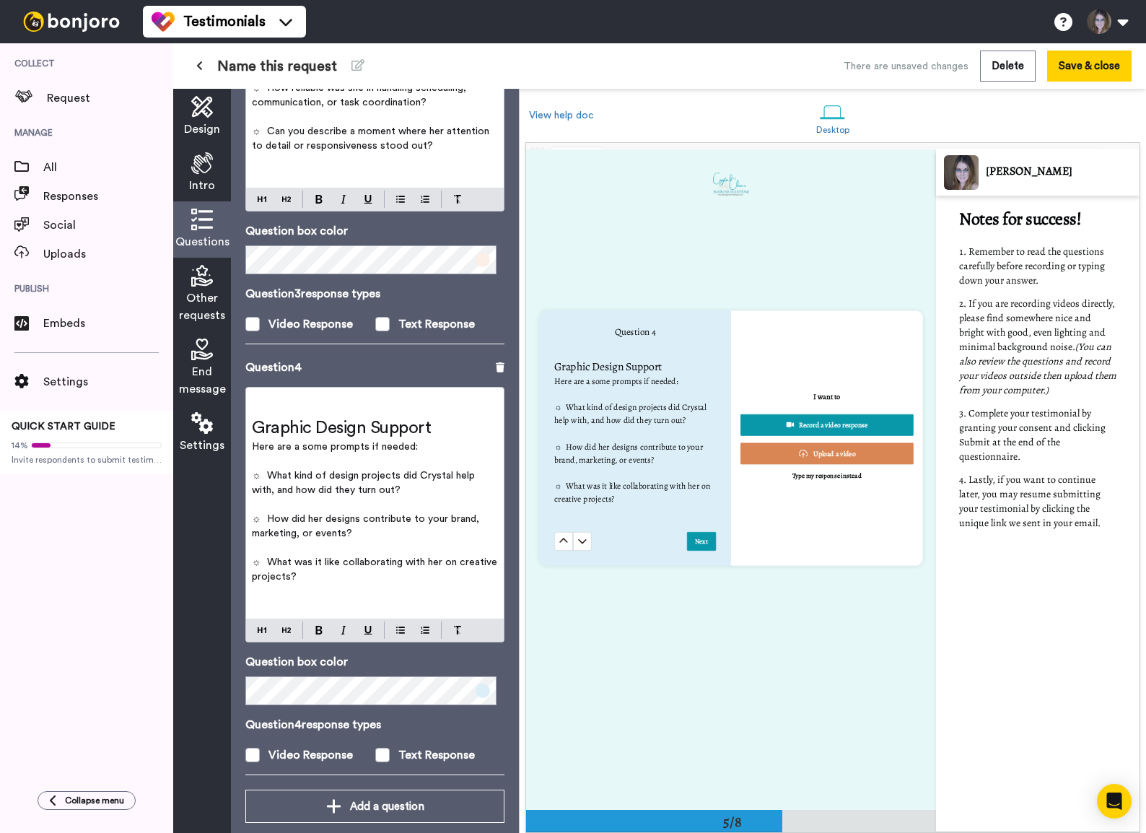
scroll to position [1190, 0]
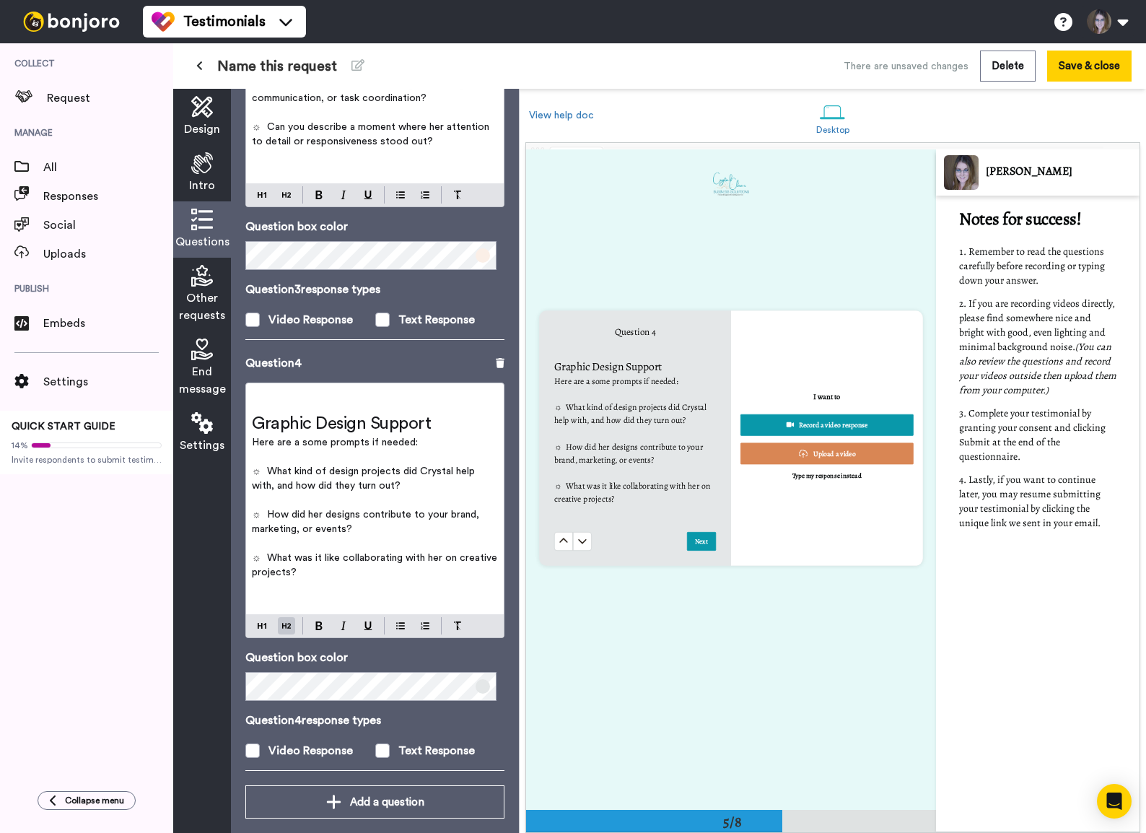
click at [452, 412] on h2 "Graphic Design Support" at bounding box center [375, 423] width 246 height 23
click at [339, 568] on div "Add a question" at bounding box center [375, 801] width 236 height 17
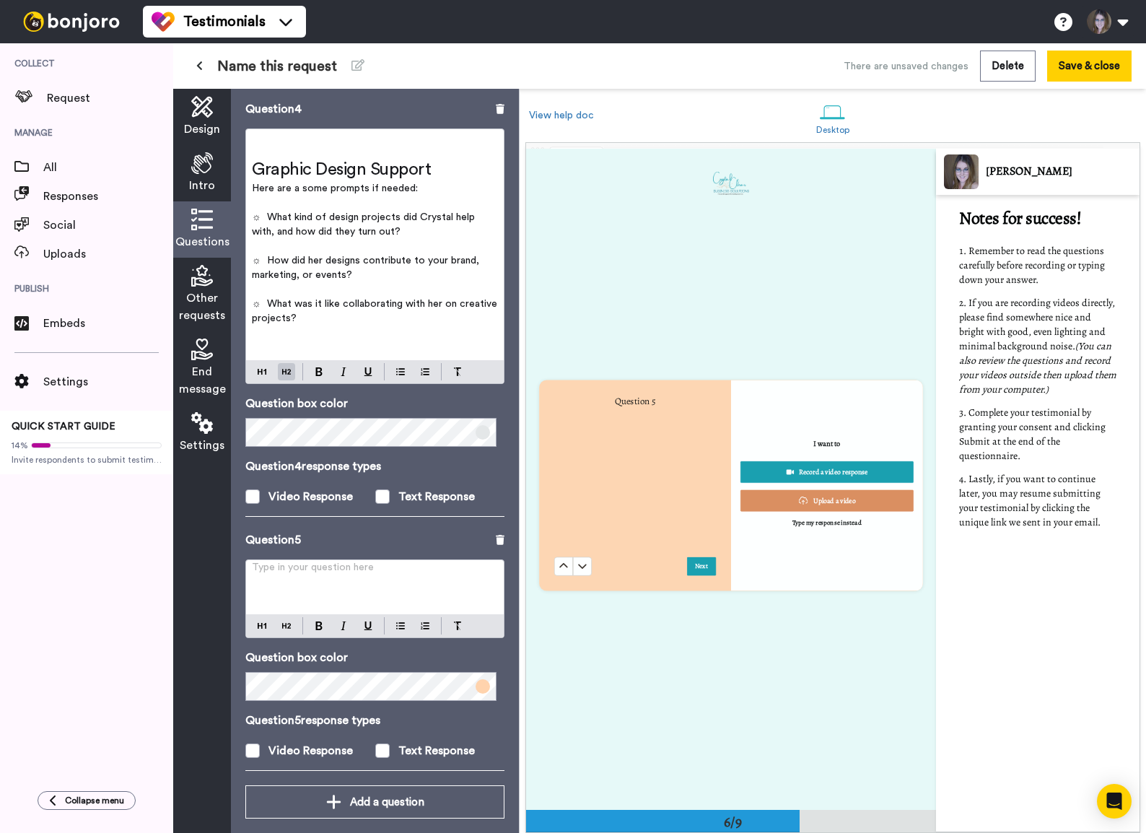
scroll to position [3298, 0]
click at [287, 568] on div "Type in your question here ﻿" at bounding box center [375, 587] width 258 height 54
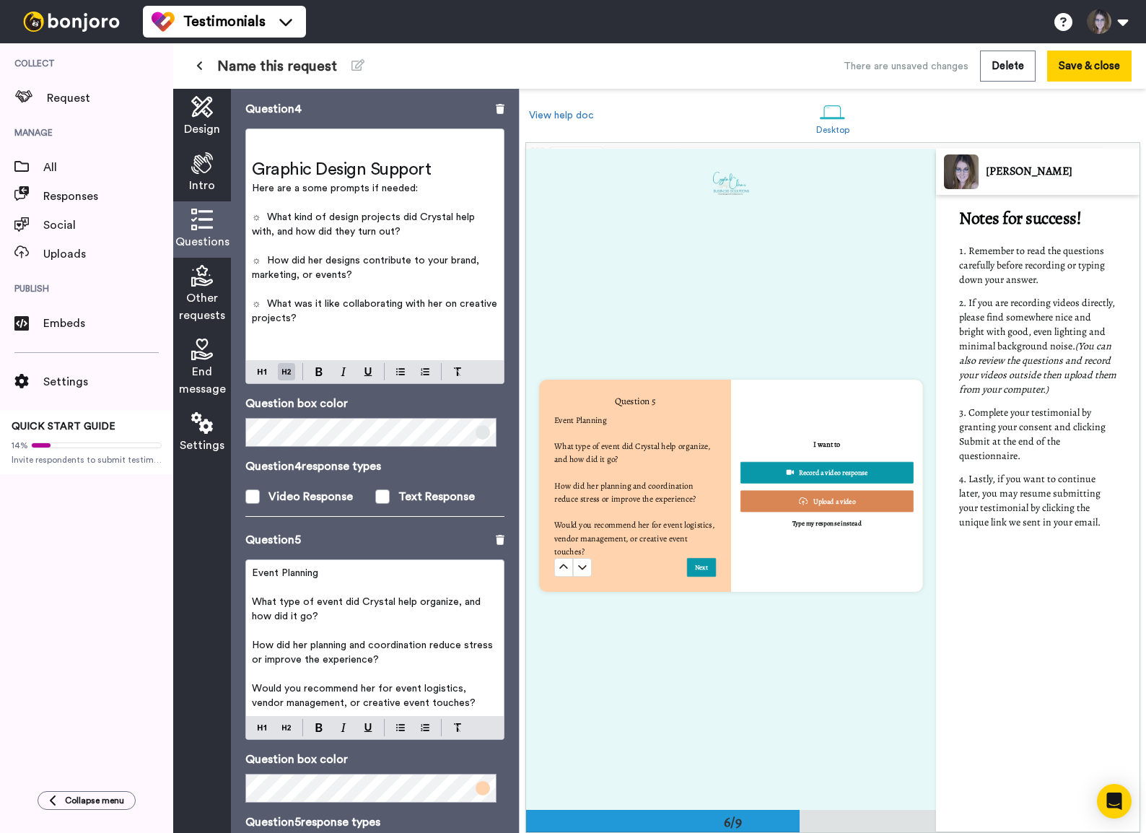
click at [354, 181] on p "Here are a some prompts if needed:" at bounding box center [375, 188] width 246 height 14
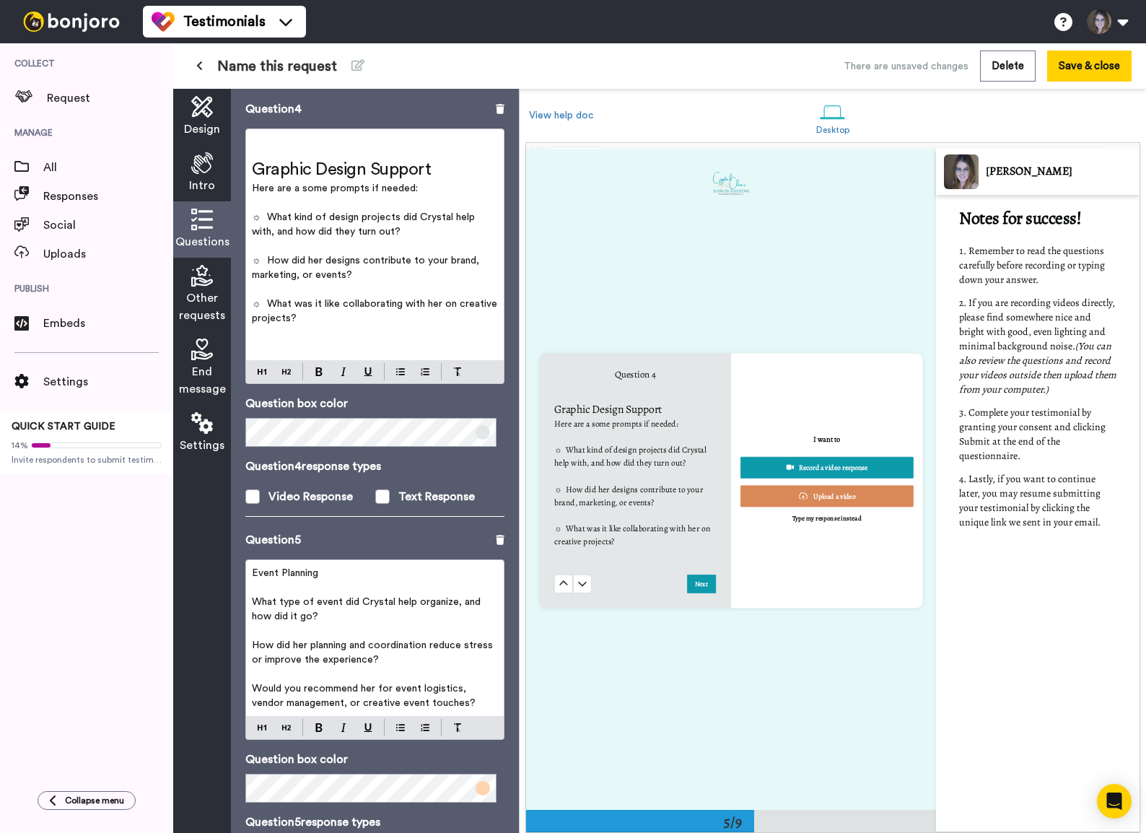
scroll to position [2641, 0]
click at [354, 183] on span "Here are a some prompts if needed:" at bounding box center [335, 188] width 166 height 10
copy span "Here are a some prompts if needed:"
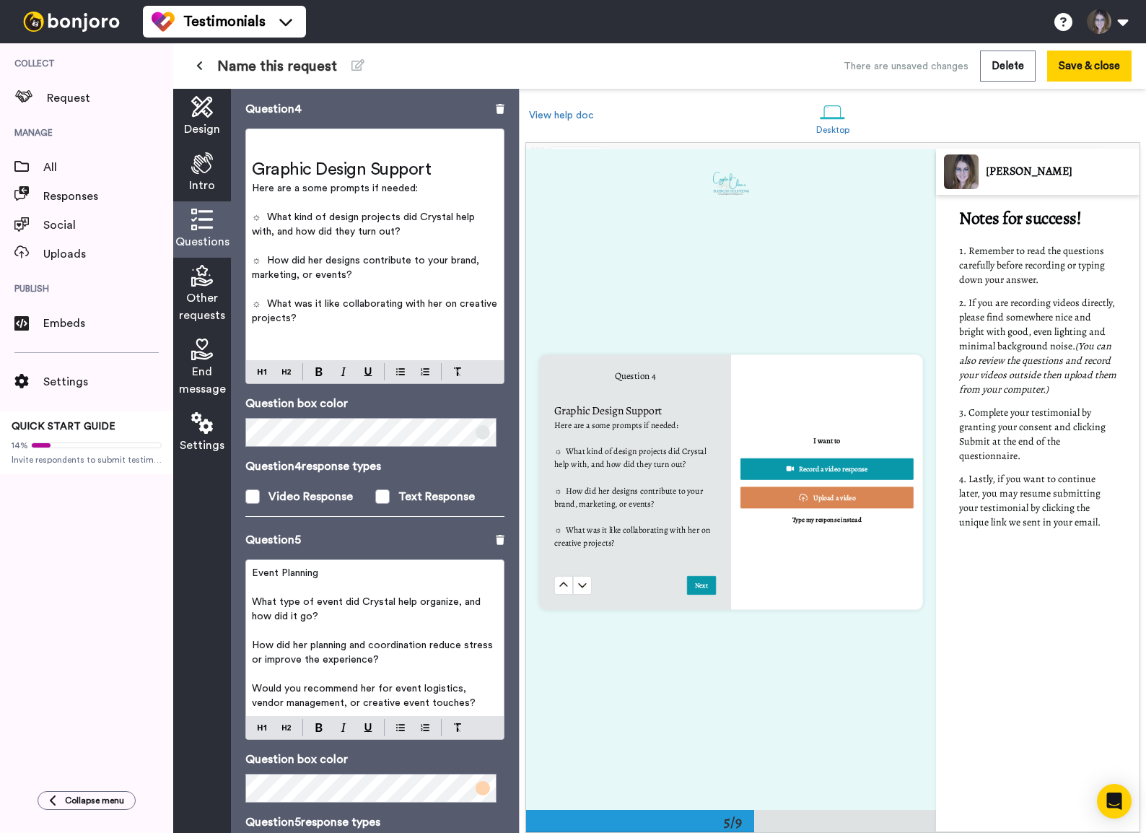
click at [296, 568] on p "﻿" at bounding box center [375, 587] width 246 height 14
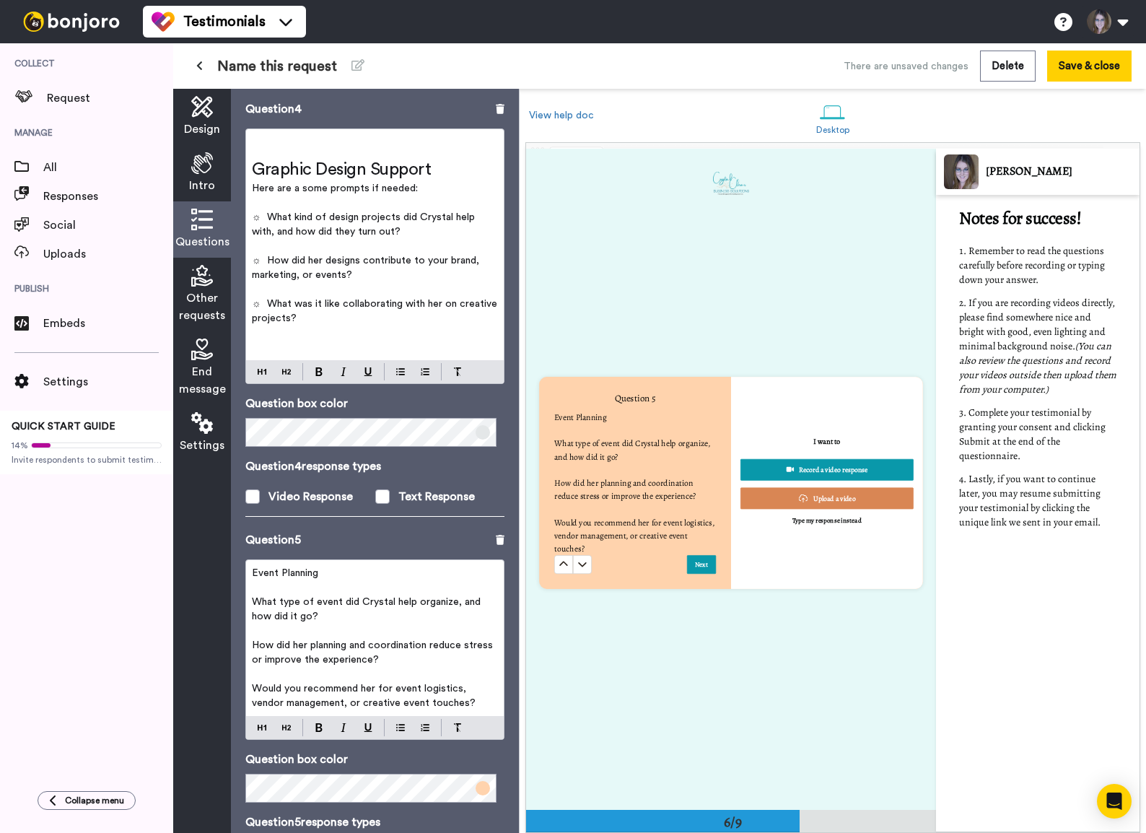
click at [554, 555] on button at bounding box center [563, 564] width 19 height 19
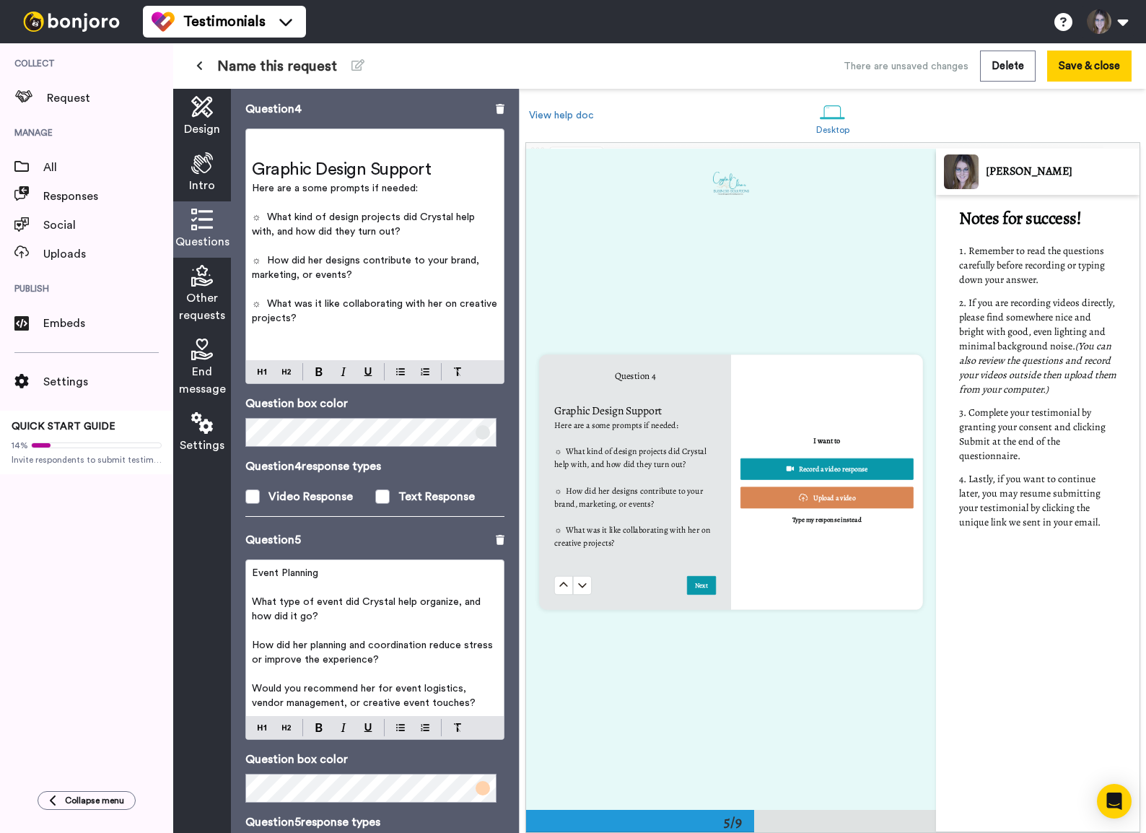
click at [296, 568] on p "﻿" at bounding box center [375, 587] width 246 height 14
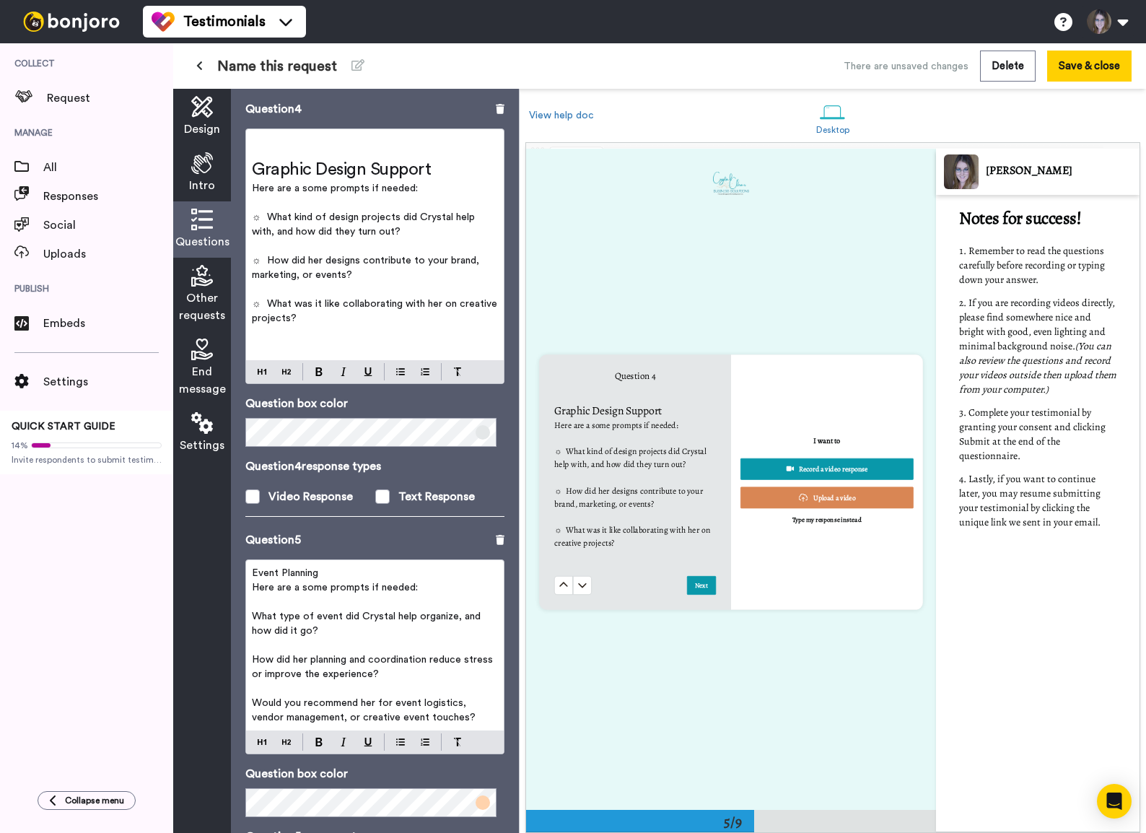
click at [248, 560] on div "Event Planning Here are a some prompts if needed: ﻿ What type of event did Crys…" at bounding box center [375, 645] width 258 height 170
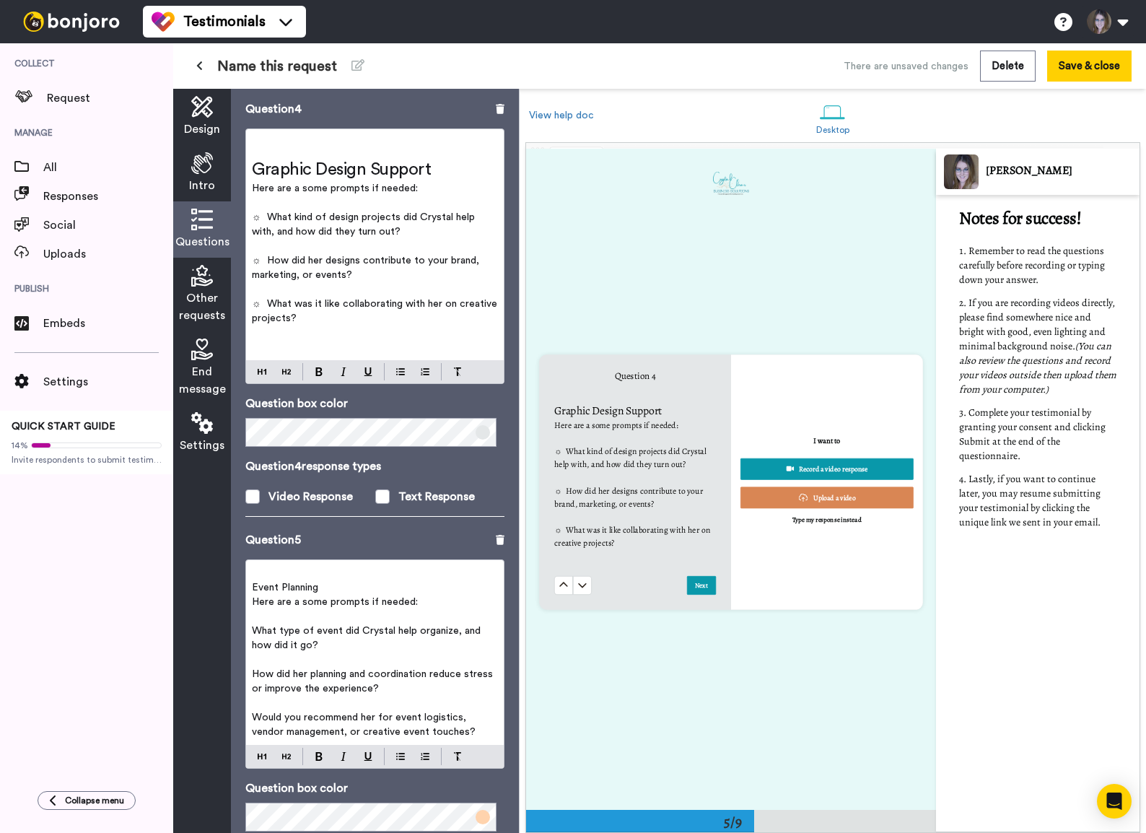
click at [258, 568] on span "Event Planning" at bounding box center [285, 587] width 66 height 10
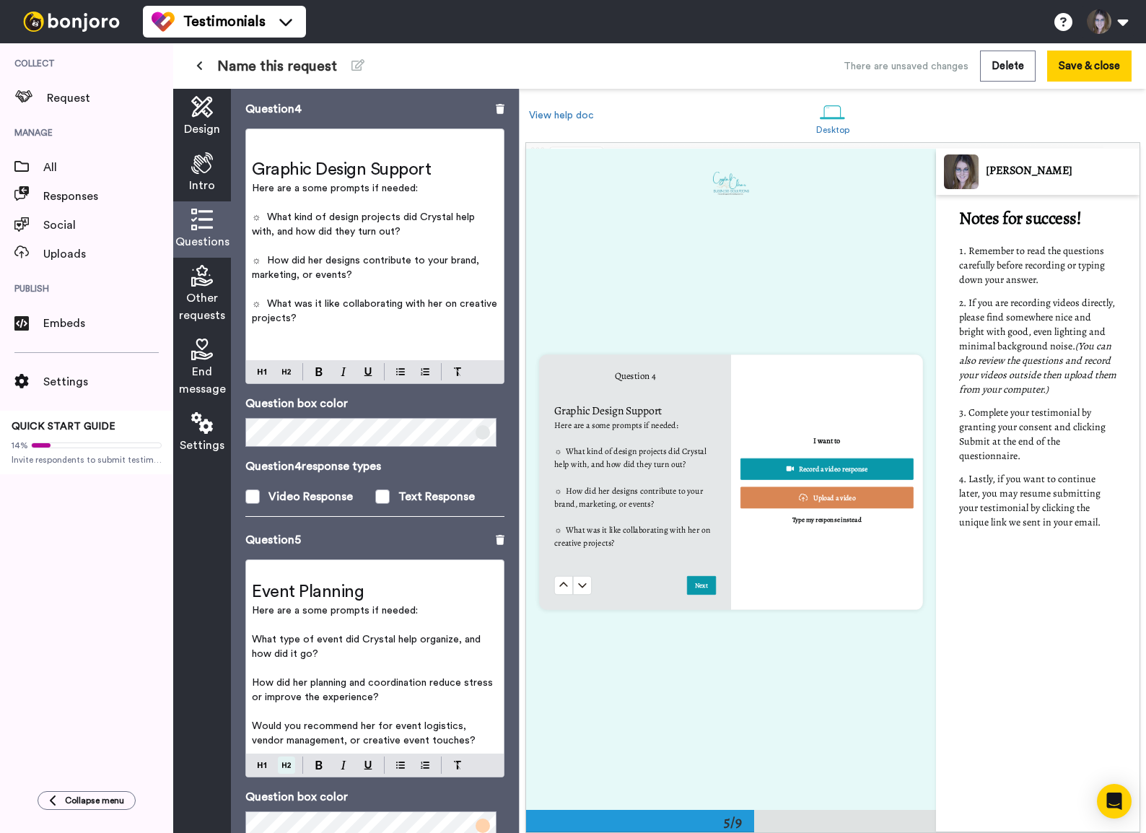
click at [292, 568] on button at bounding box center [286, 764] width 17 height 17
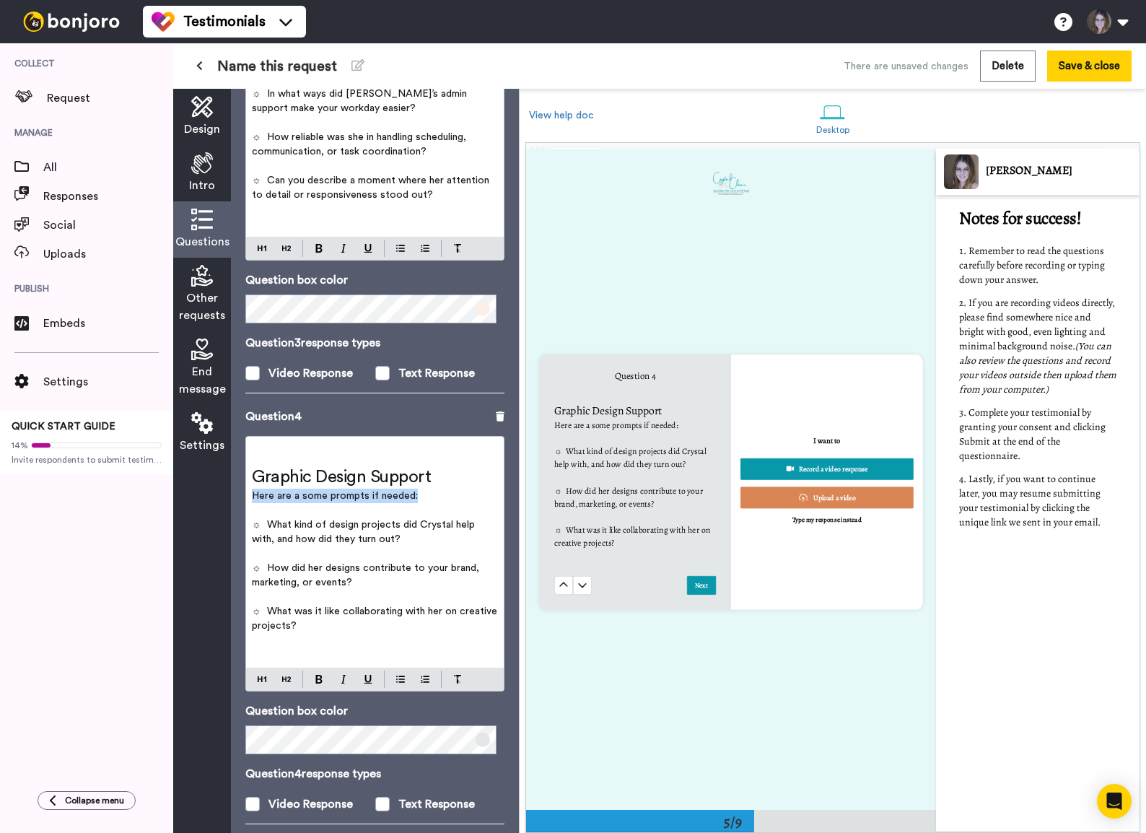
scroll to position [2642, 0]
click at [303, 568] on p "﻿" at bounding box center [375, 640] width 246 height 14
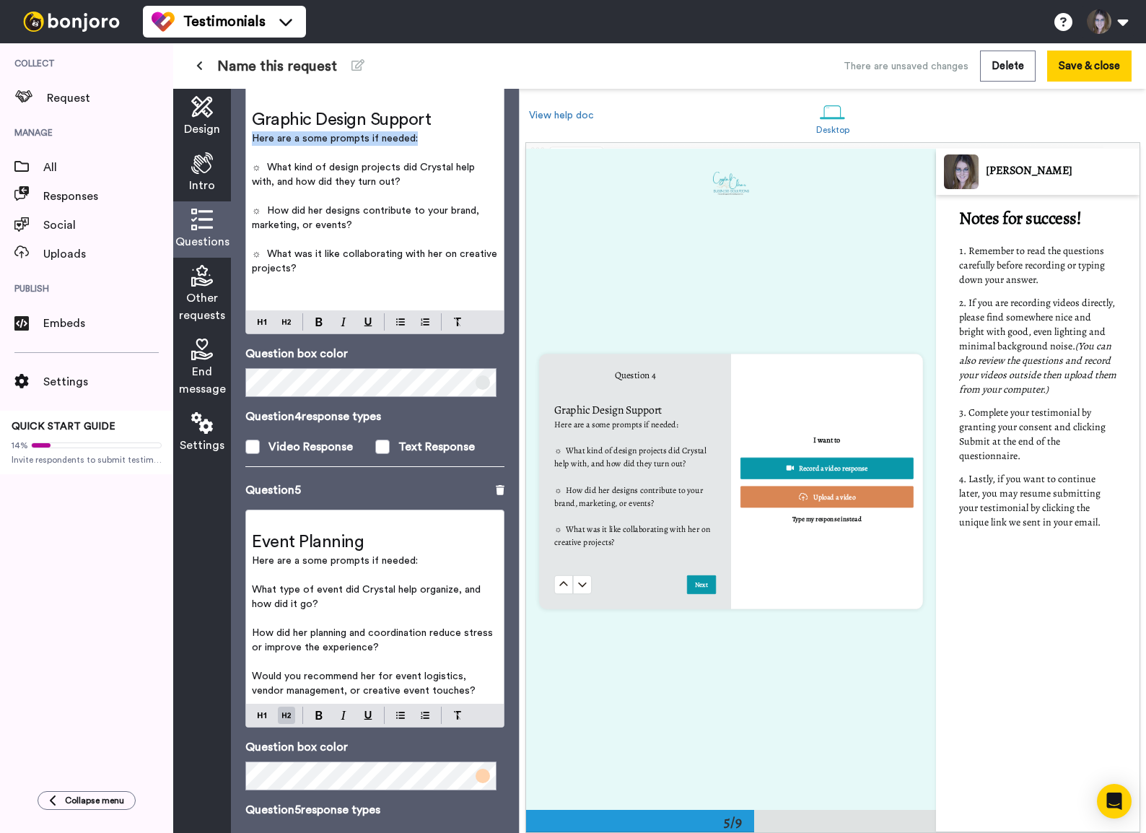
scroll to position [1510, 0]
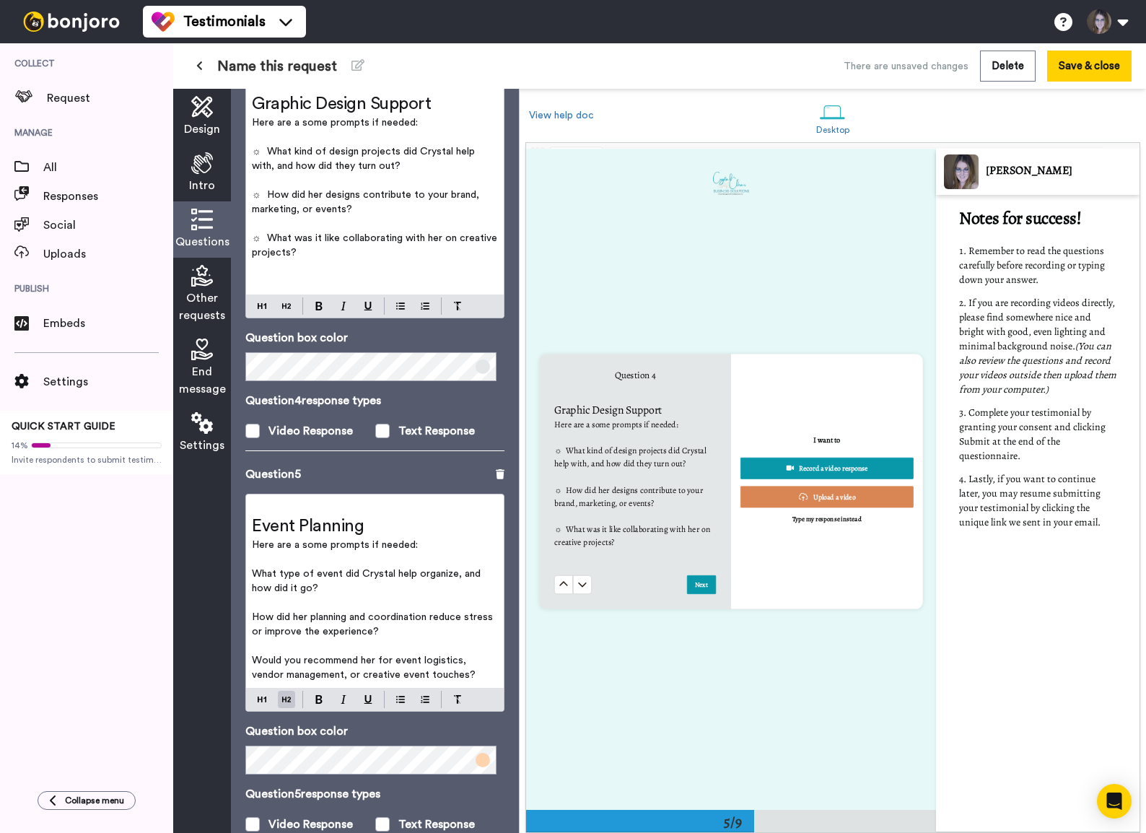
click at [264, 233] on span "☼ What was it like collaborating with her on creative projects?" at bounding box center [376, 245] width 248 height 25
drag, startPoint x: 266, startPoint y: 222, endPoint x: 247, endPoint y: 222, distance: 18.8
click at [247, 222] on div "﻿ Graphic Design Support Here are a some prompts if needed: ﻿ ☼ What kind of de…" at bounding box center [375, 179] width 258 height 231
copy span "☼"
click at [253, 568] on span "What type of event did Crystal help organize, and how did it go?" at bounding box center [368, 581] width 232 height 25
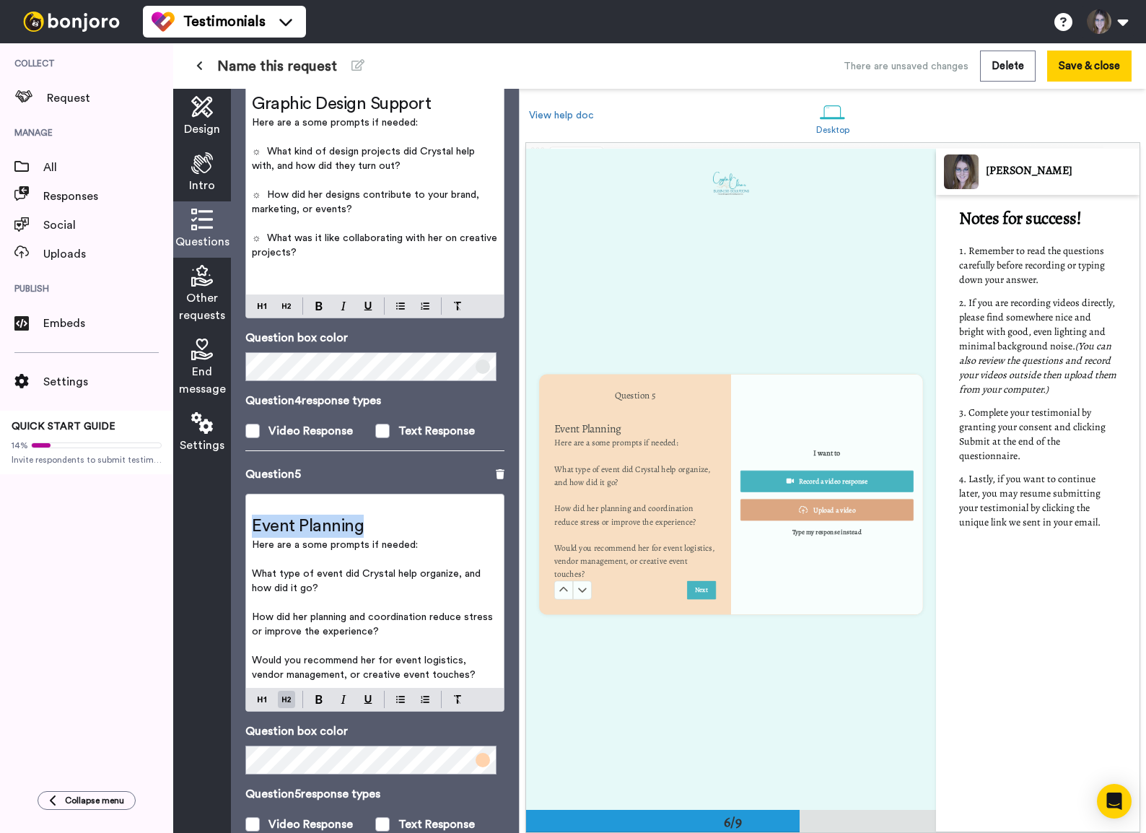
scroll to position [3302, 0]
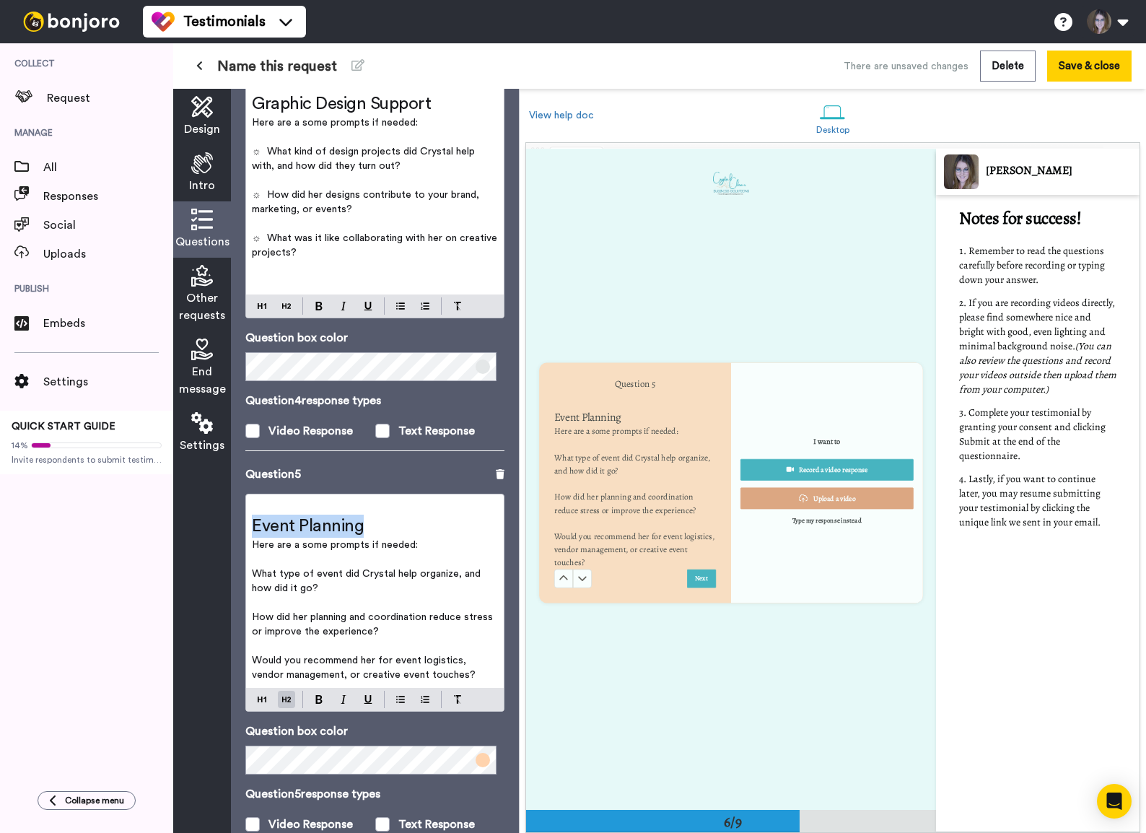
click at [252, 568] on span "What type of event did Crystal help organize, and how did it go?" at bounding box center [368, 581] width 232 height 25
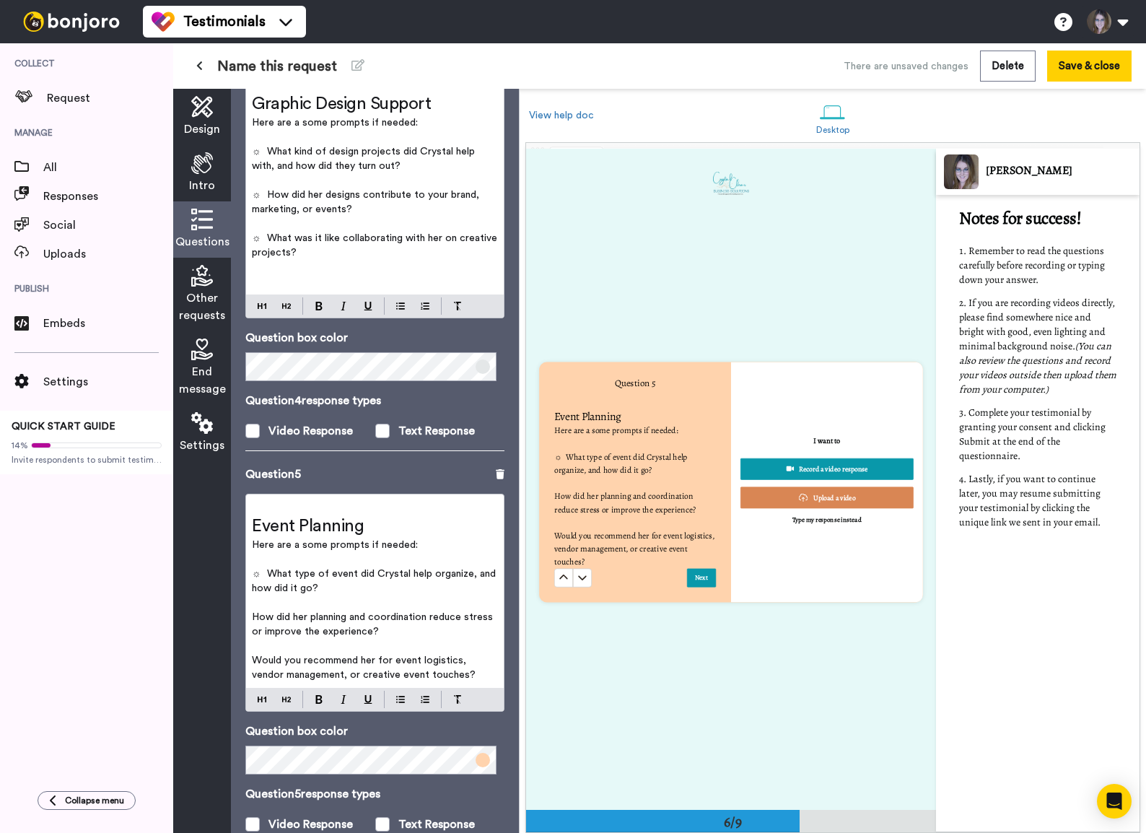
click at [252, 568] on span "How did her planning and coordination reduce stress or improve the experience?" at bounding box center [374, 624] width 244 height 25
click at [252, 568] on span "Would you recommend her for event logistics, vendor management, or creative eve…" at bounding box center [364, 667] width 224 height 25
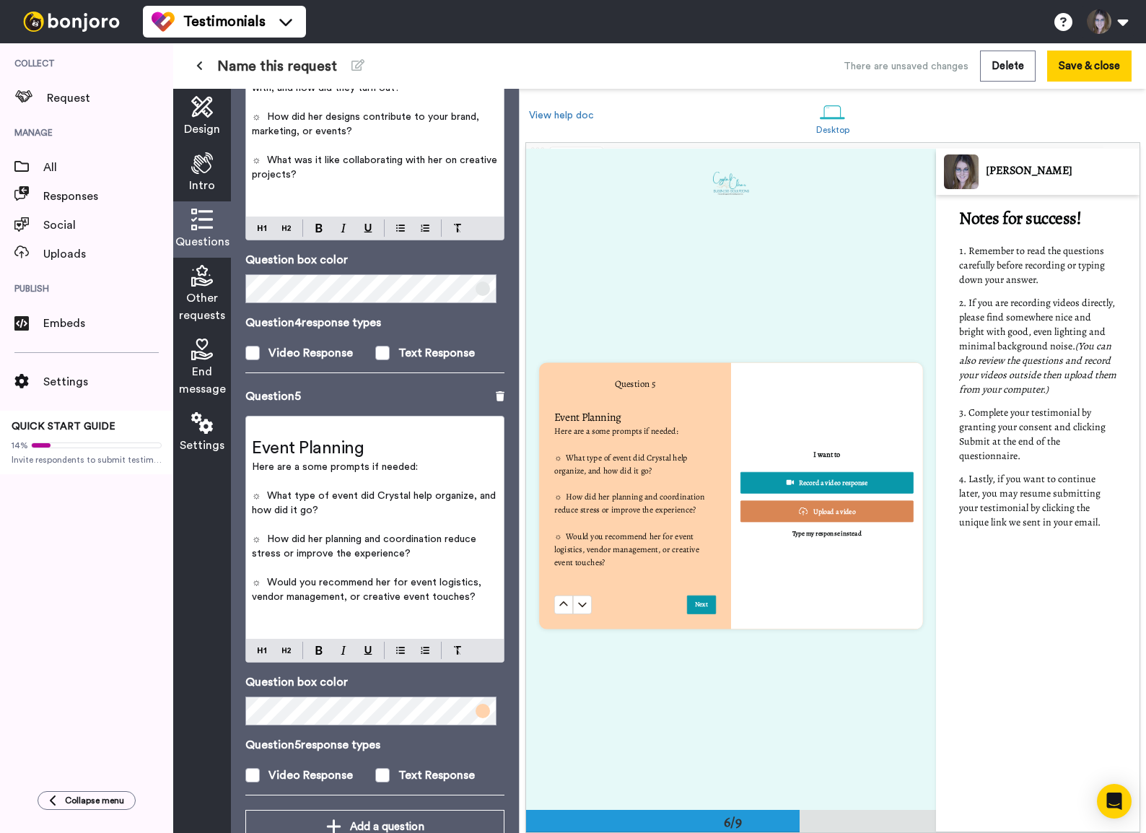
scroll to position [1612, 0]
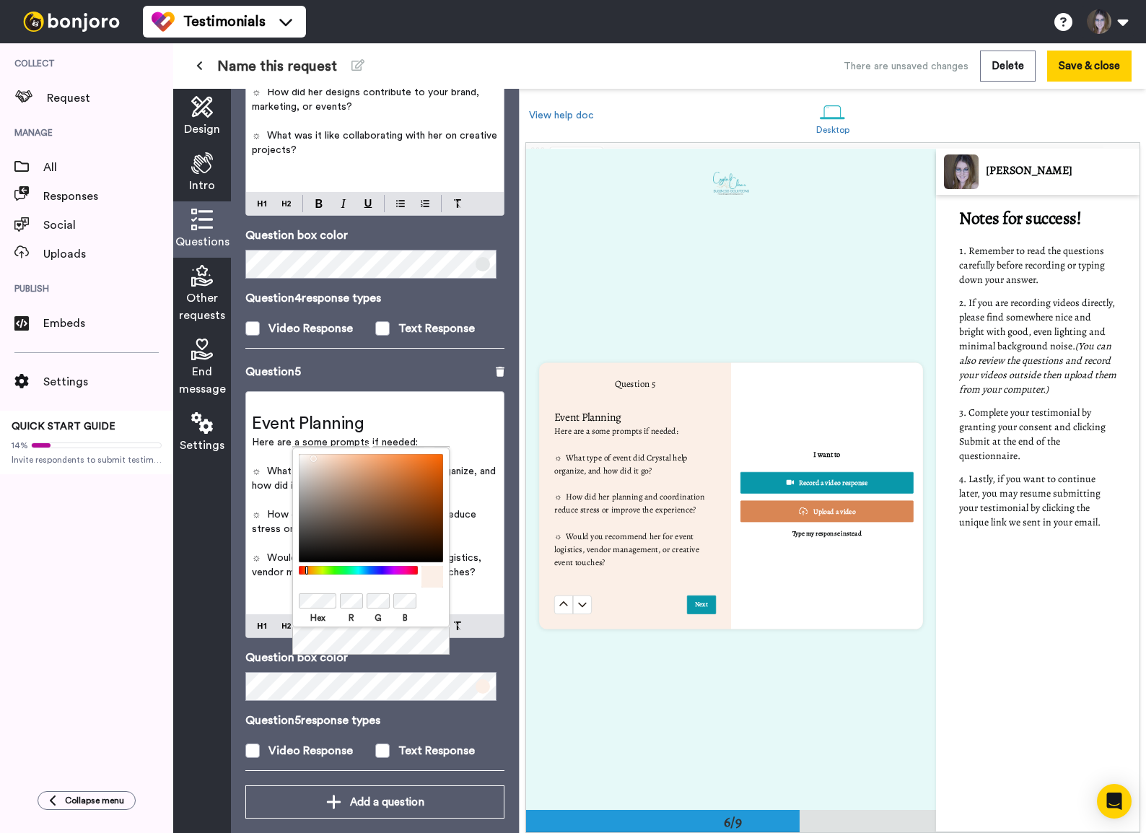
click at [452, 450] on p "﻿" at bounding box center [375, 457] width 246 height 14
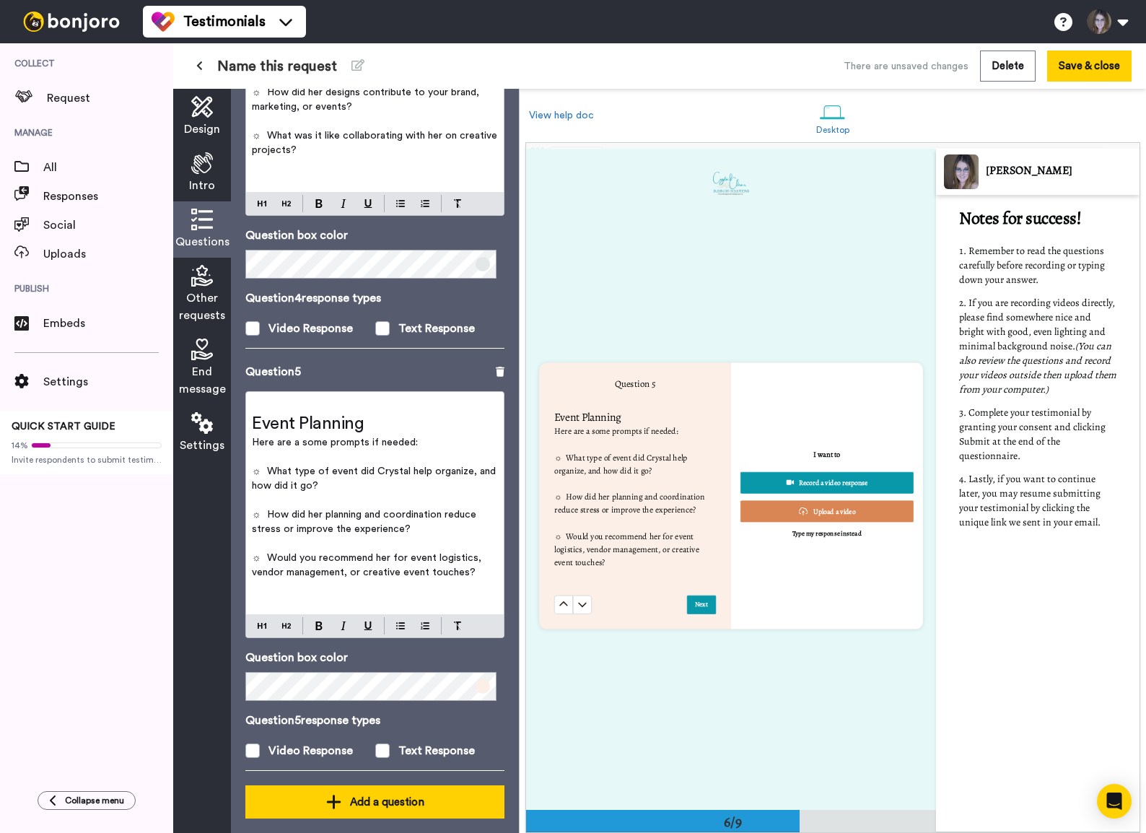
click at [348, 568] on div "Add a question" at bounding box center [375, 801] width 236 height 17
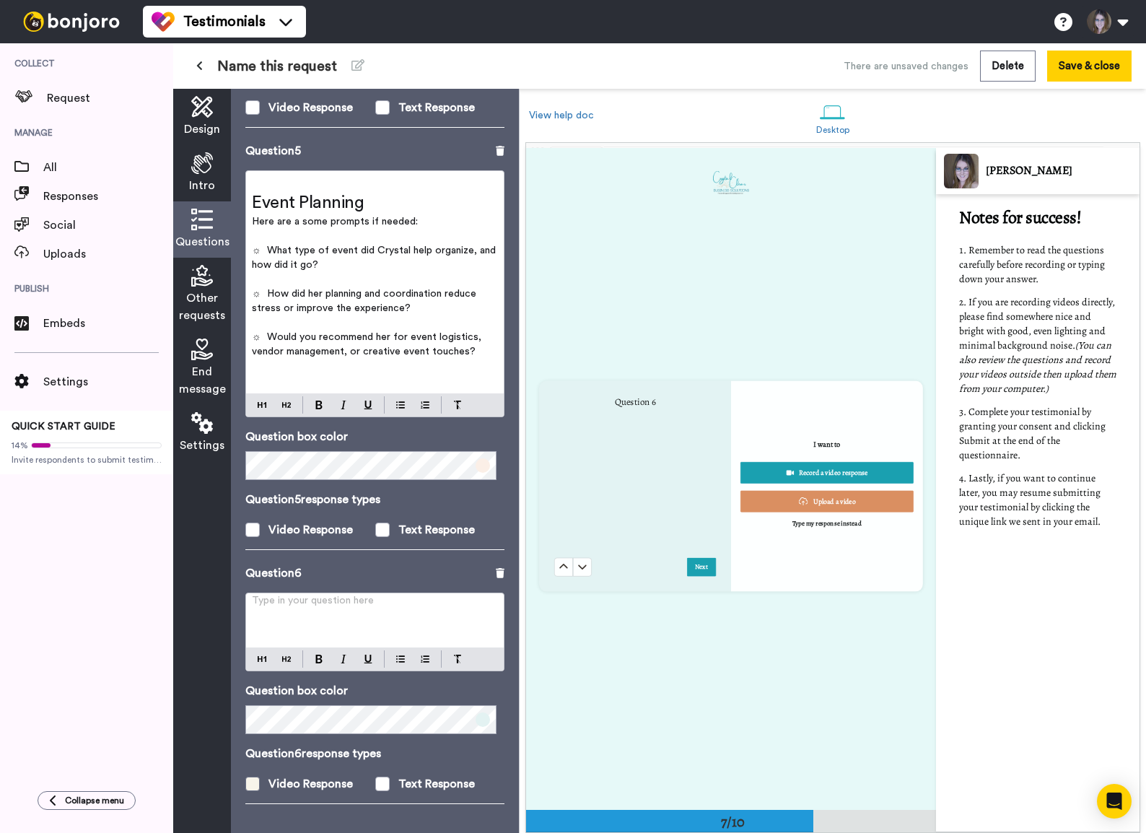
scroll to position [3962, 0]
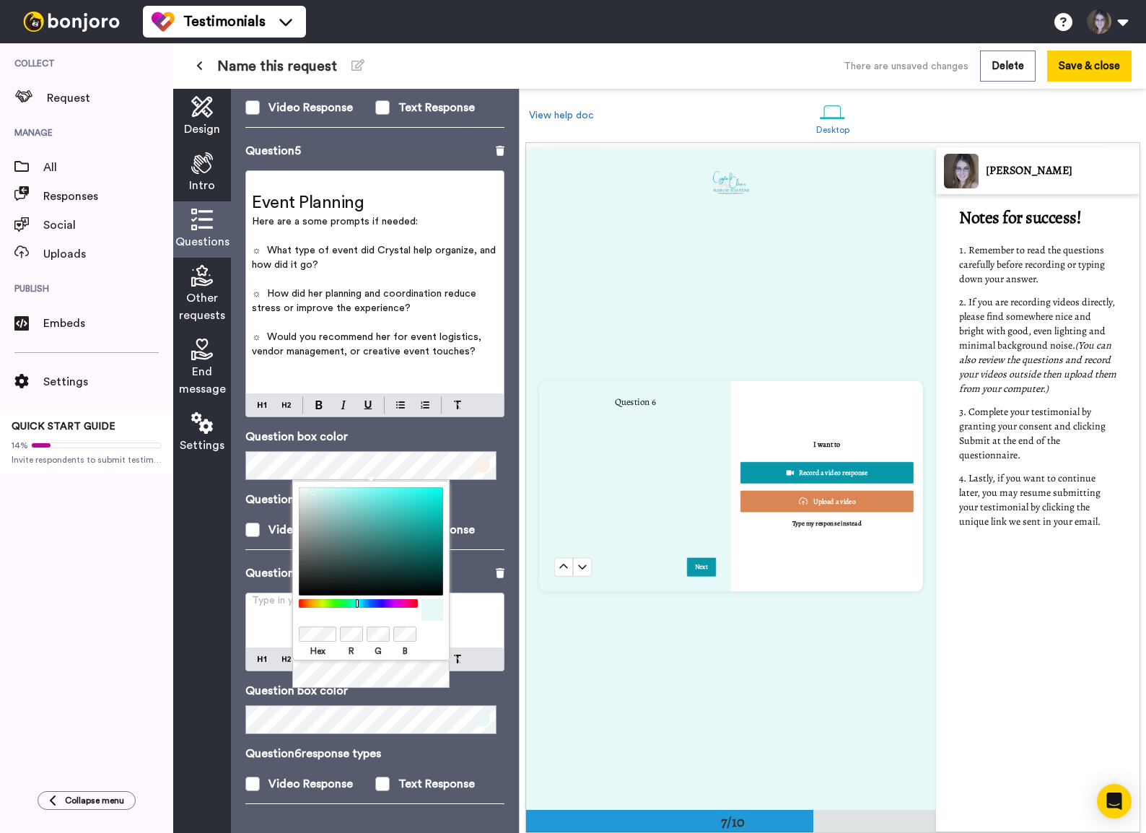
click at [455, 536] on div "Question 5 ﻿ Event Planning Here are a some prompts if needed: ﻿ ☼ What type of…" at bounding box center [374, 353] width 259 height 422
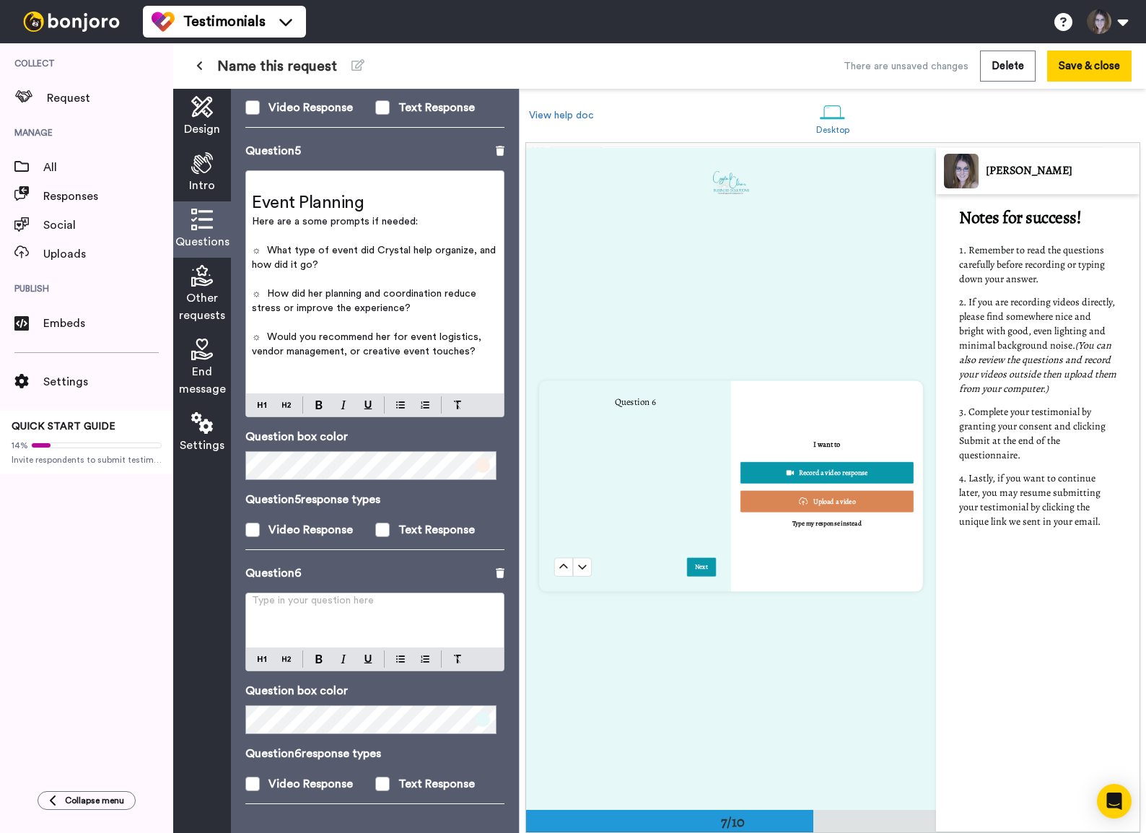
click at [320, 568] on div "Type in your question here ﻿" at bounding box center [375, 620] width 258 height 54
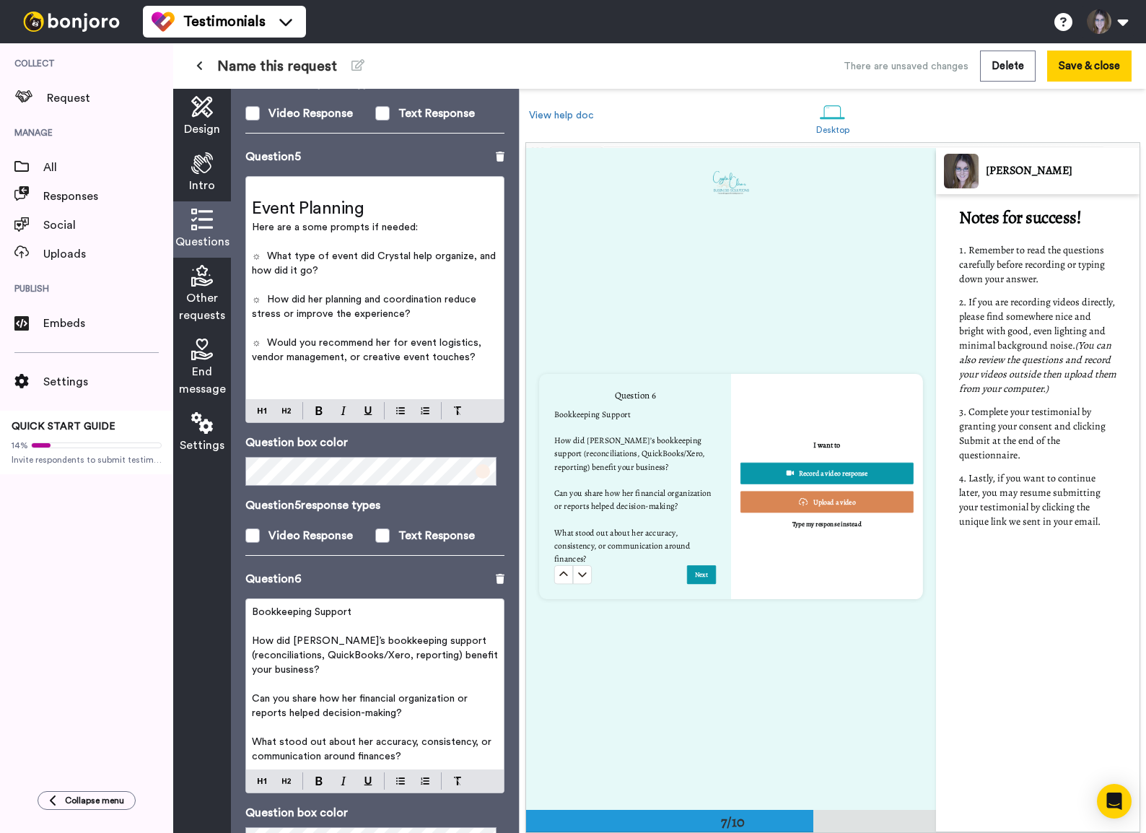
scroll to position [1926, 0]
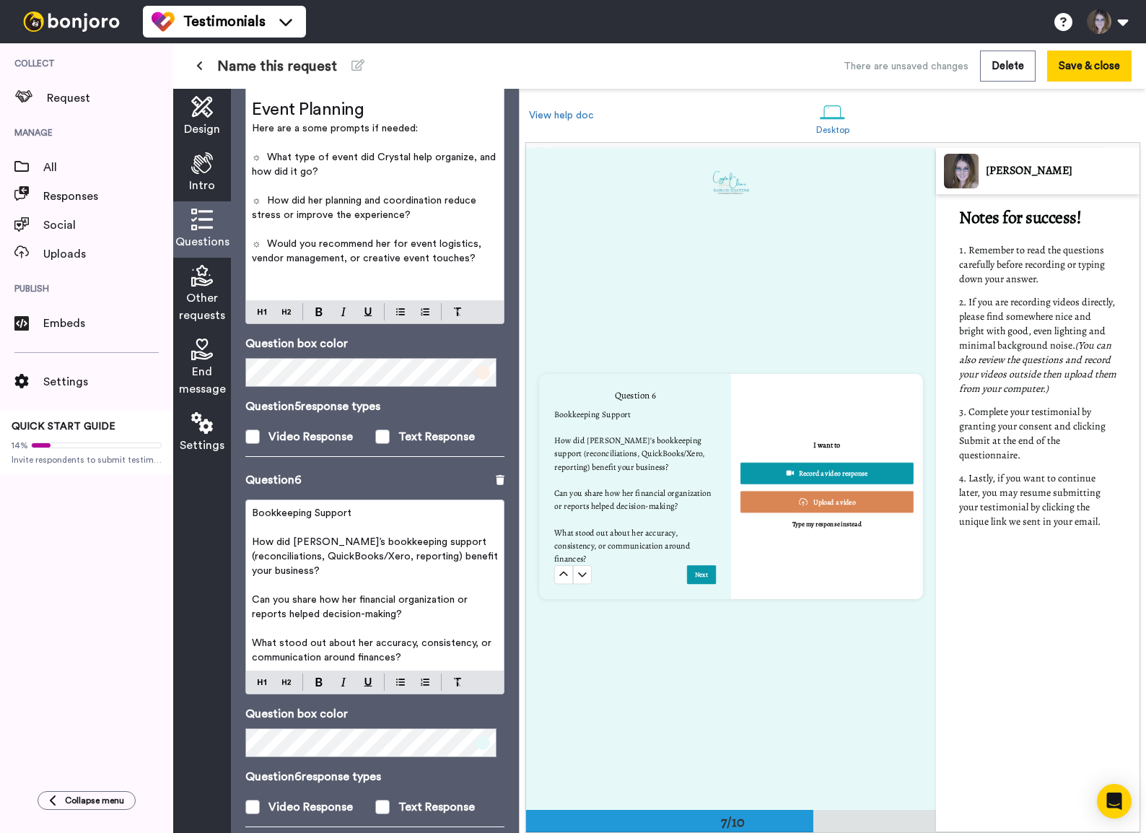
drag, startPoint x: 494, startPoint y: 465, endPoint x: 432, endPoint y: 536, distance: 94.2
click at [432, 536] on div "Question 6 Bookkeeping Support ﻿ How did Crystal’s bookkeeping support (reconci…" at bounding box center [374, 656] width 259 height 370
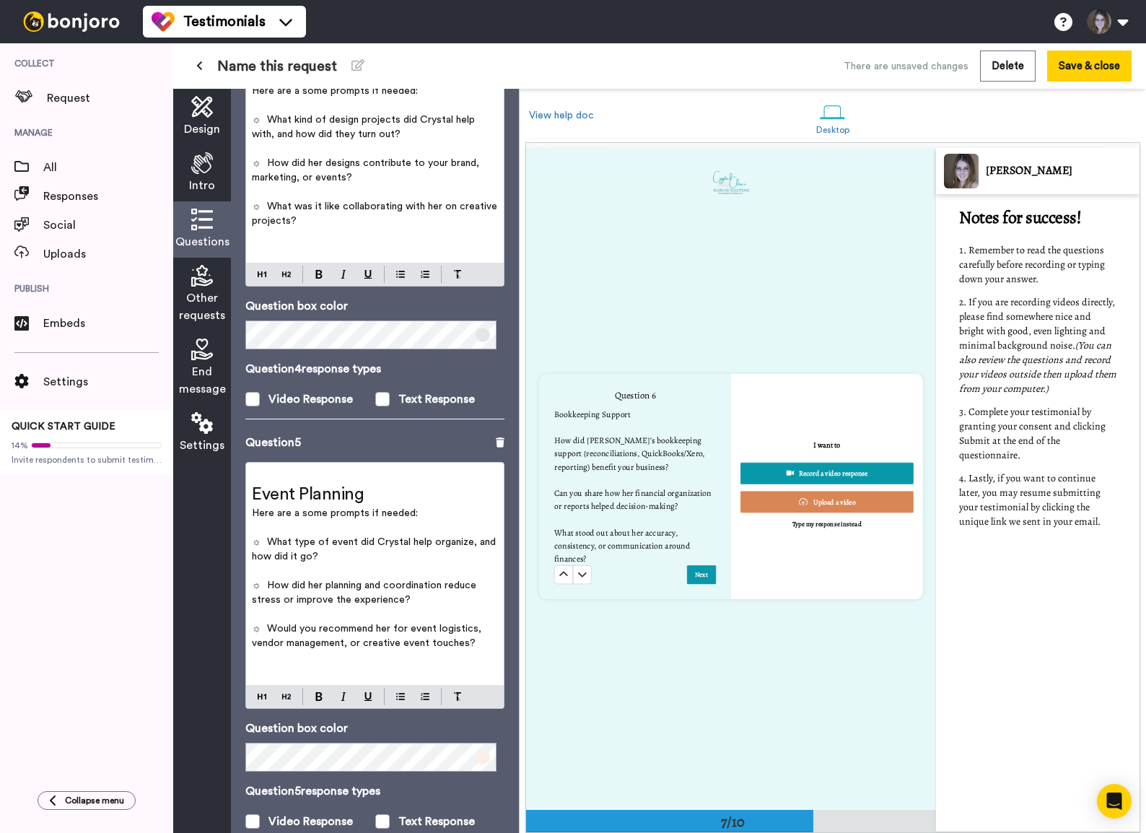
scroll to position [1434, 0]
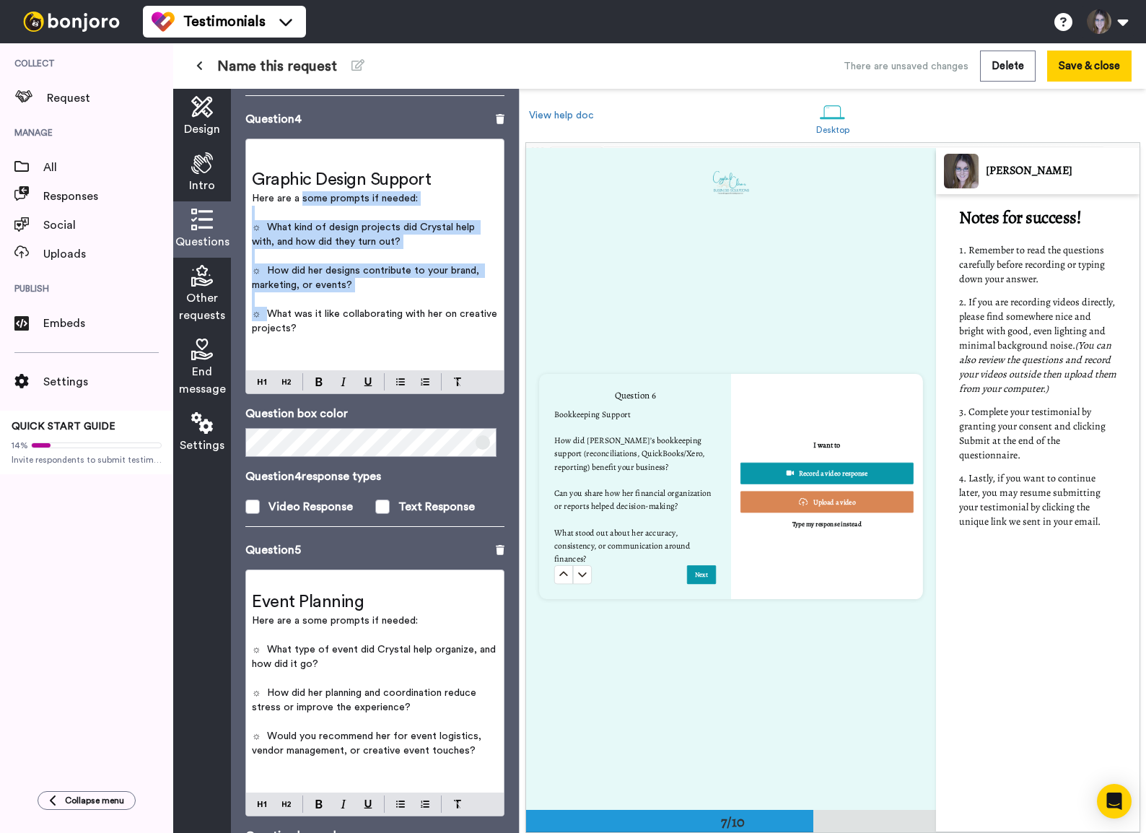
click at [300, 193] on span "Here are a some prompts if needed:" at bounding box center [335, 198] width 166 height 10
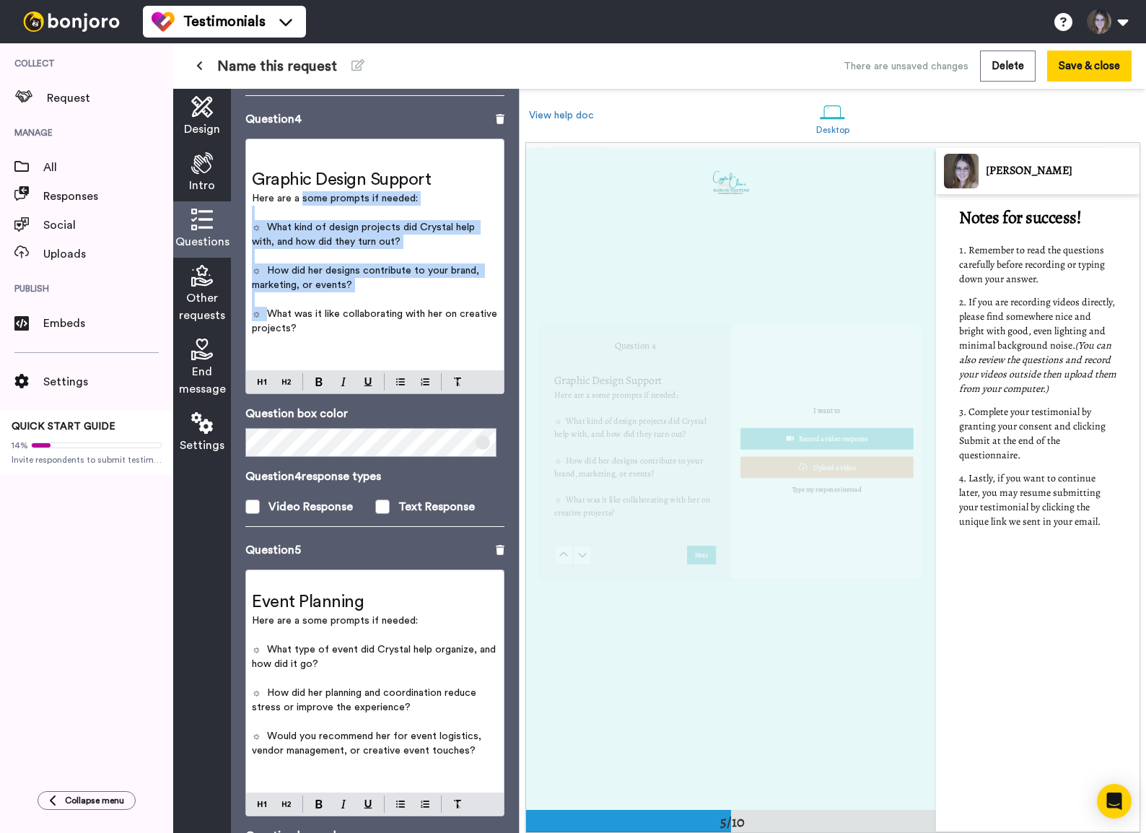
click at [301, 193] on span "Here are a some prompts if needed:" at bounding box center [335, 198] width 166 height 10
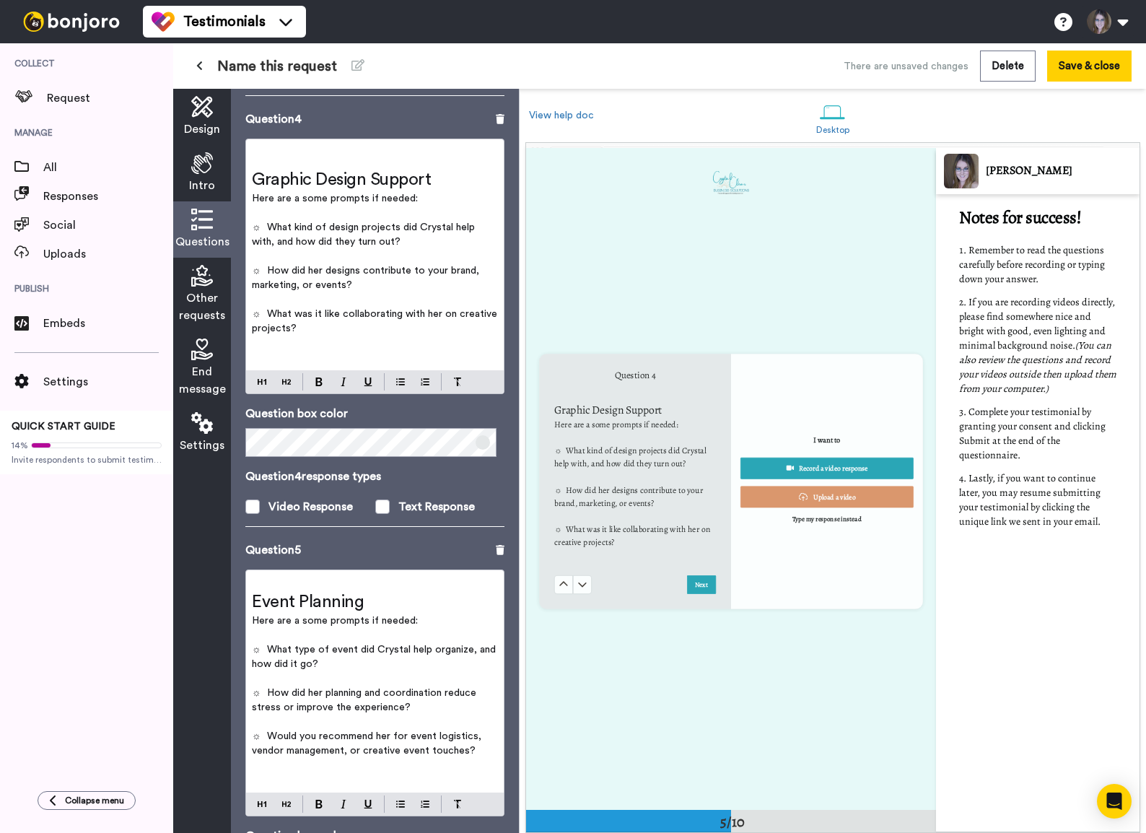
scroll to position [2644, 0]
click at [301, 193] on span "Here are a some prompts if needed:" at bounding box center [335, 198] width 166 height 10
copy span "Here are a some prompts if needed:"
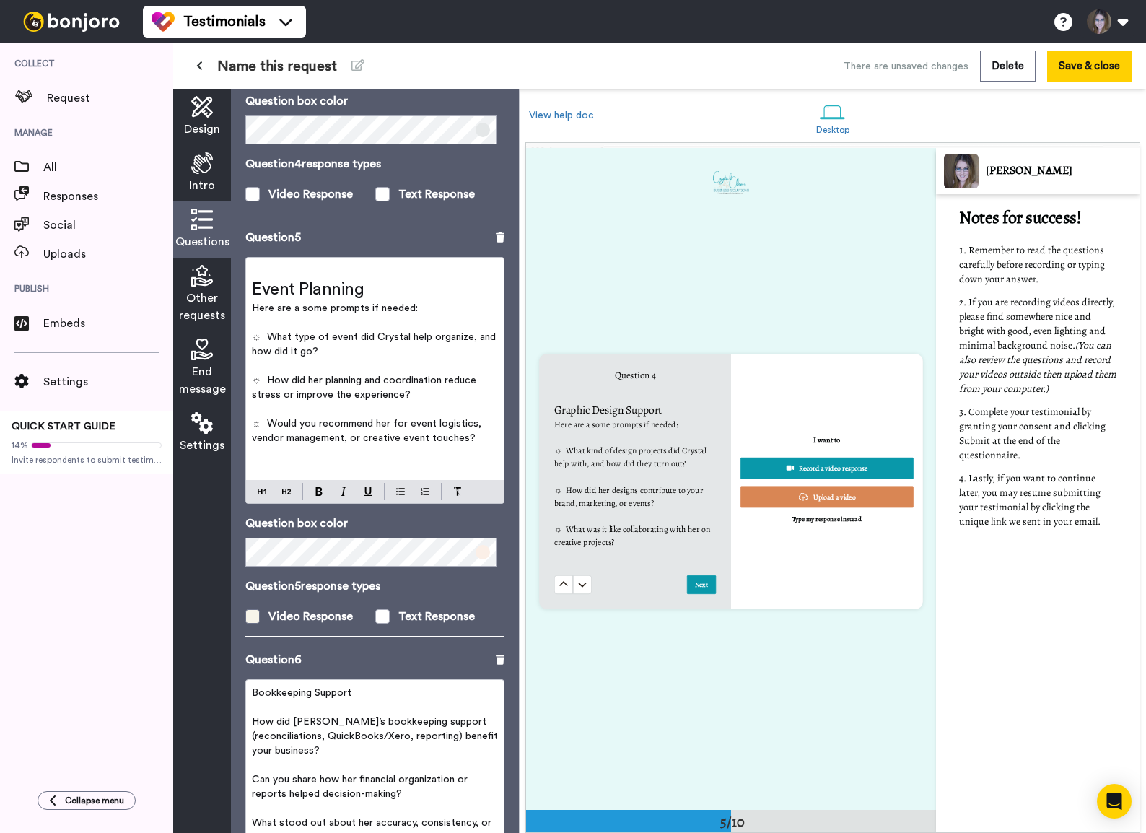
scroll to position [1827, 0]
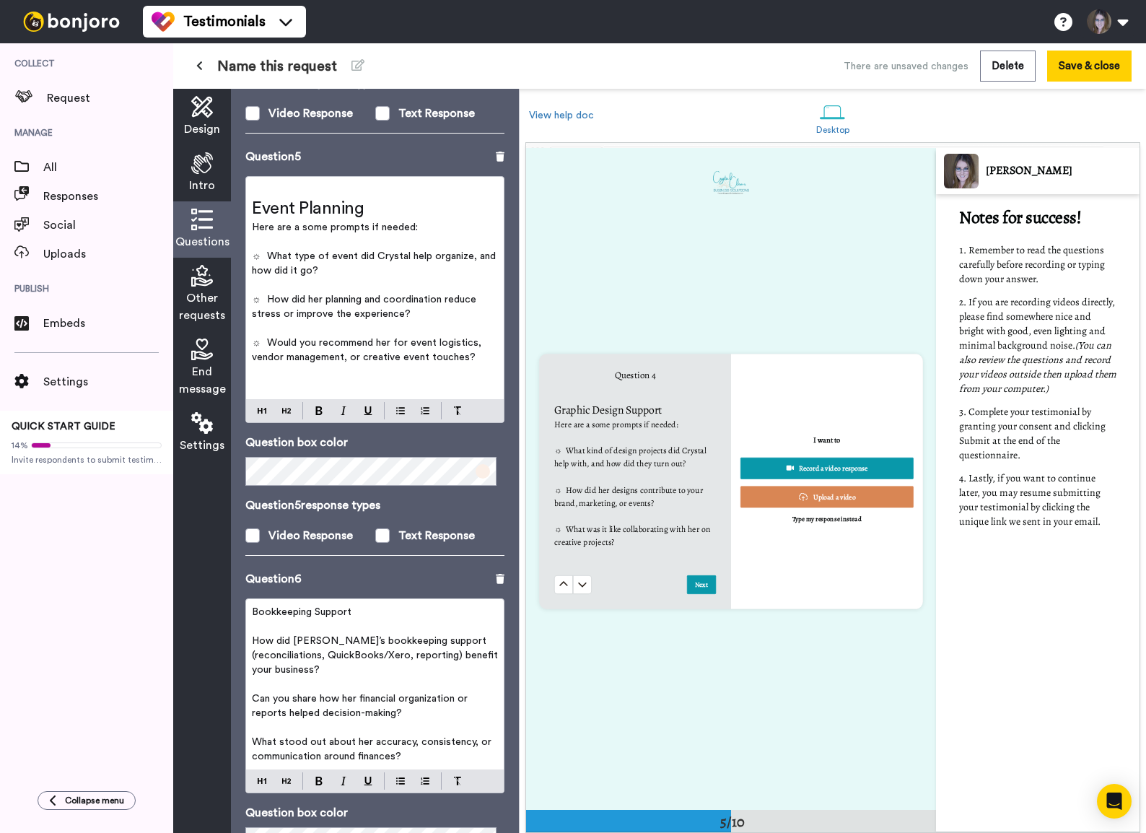
click at [264, 568] on p "﻿" at bounding box center [375, 626] width 246 height 14
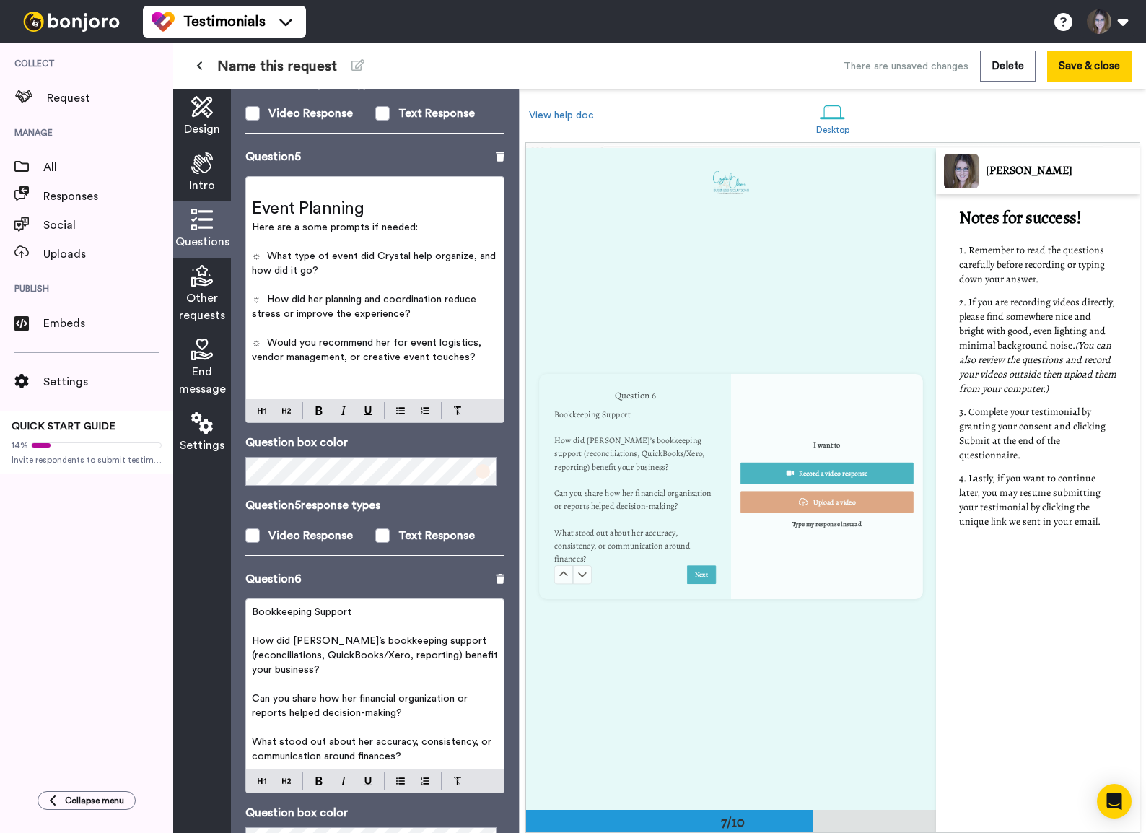
scroll to position [3965, 0]
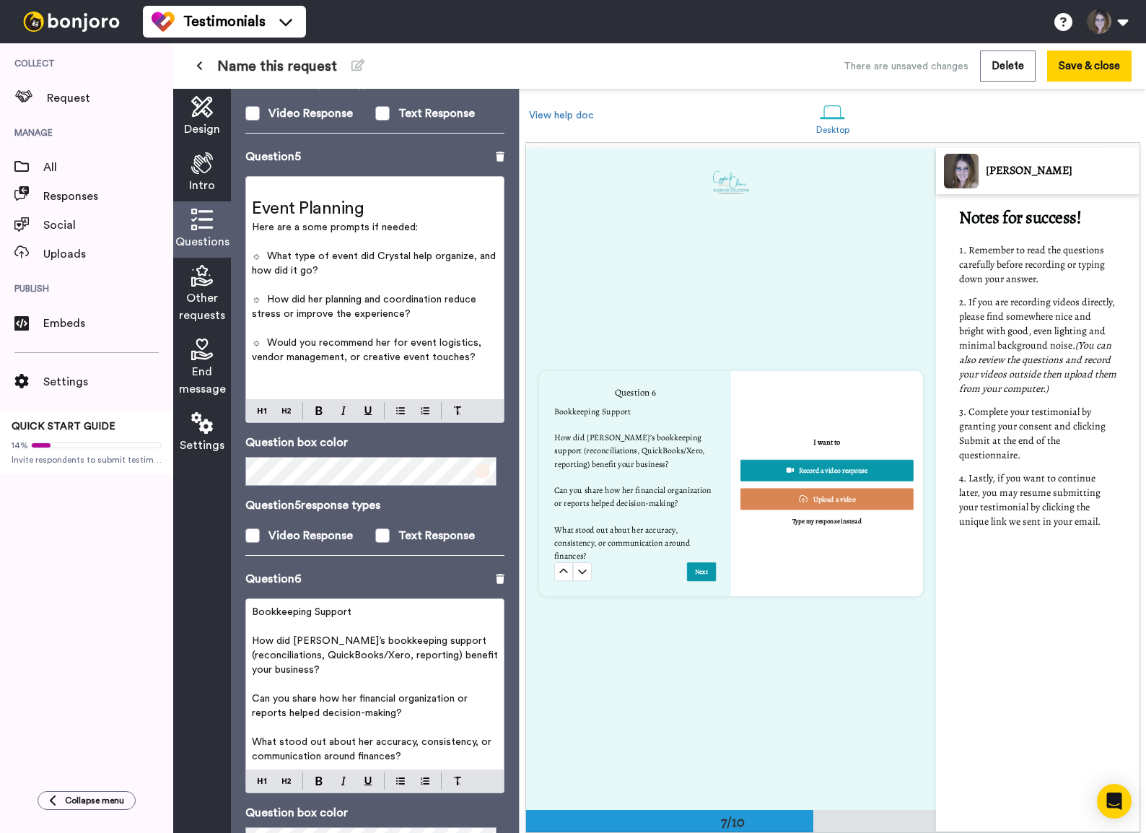
click at [263, 568] on p "﻿" at bounding box center [375, 626] width 246 height 14
click at [253, 568] on span "Bookkeeping Support" at bounding box center [302, 612] width 100 height 10
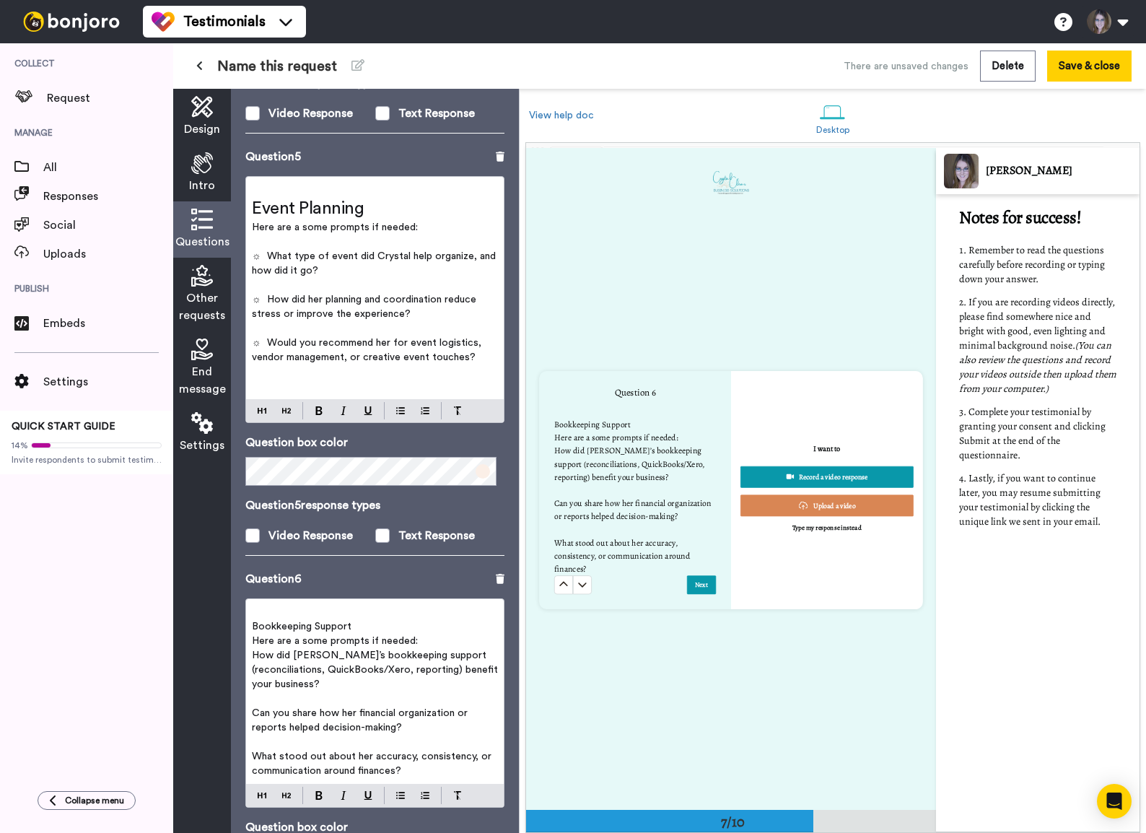
click at [288, 568] on span "Bookkeeping Support" at bounding box center [302, 626] width 100 height 10
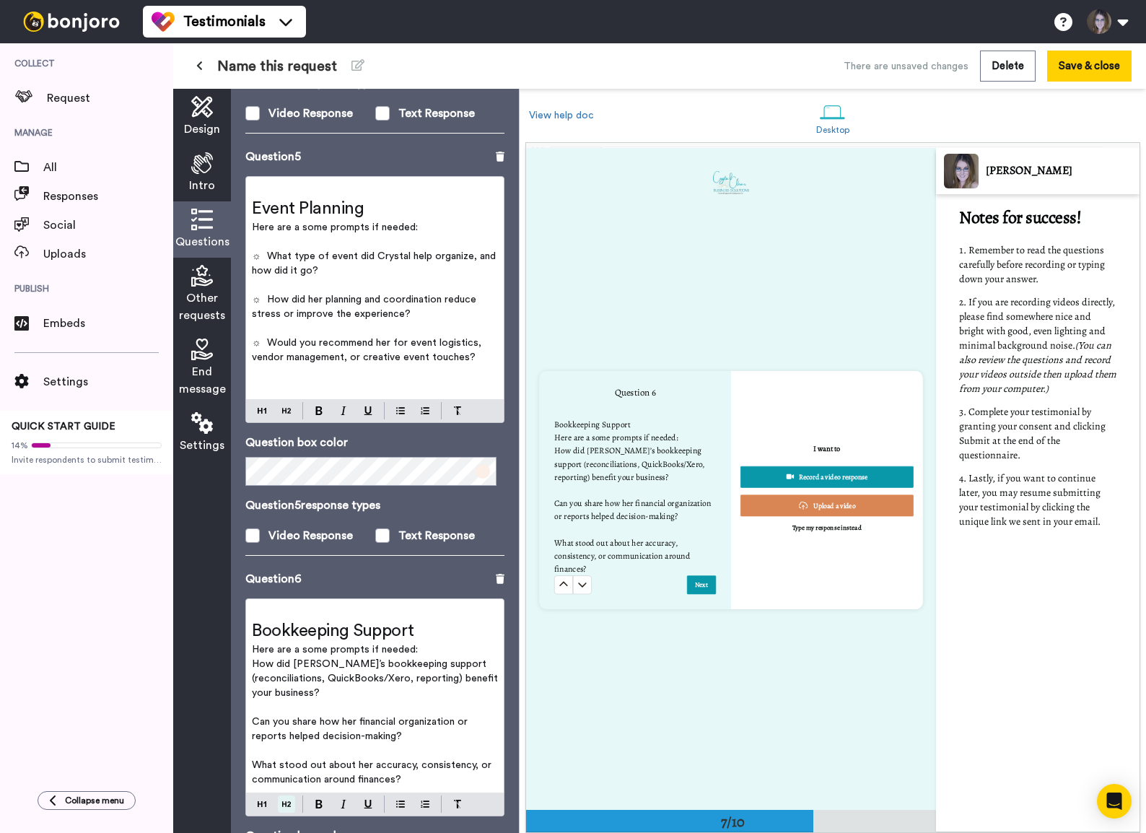
drag, startPoint x: 286, startPoint y: 782, endPoint x: 294, endPoint y: 709, distance: 74.1
click at [286, 568] on button at bounding box center [286, 803] width 17 height 17
click at [419, 568] on p "Here are a some prompts if needed:" at bounding box center [375, 649] width 246 height 14
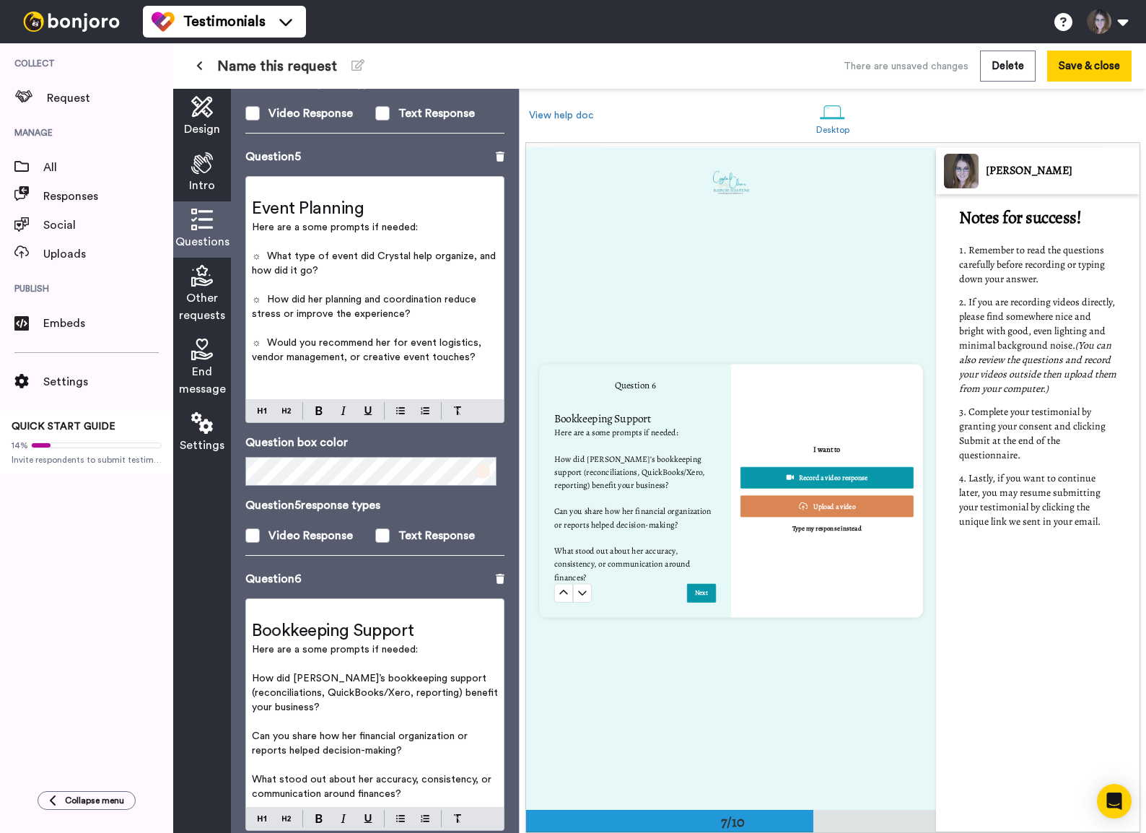
scroll to position [3952, 0]
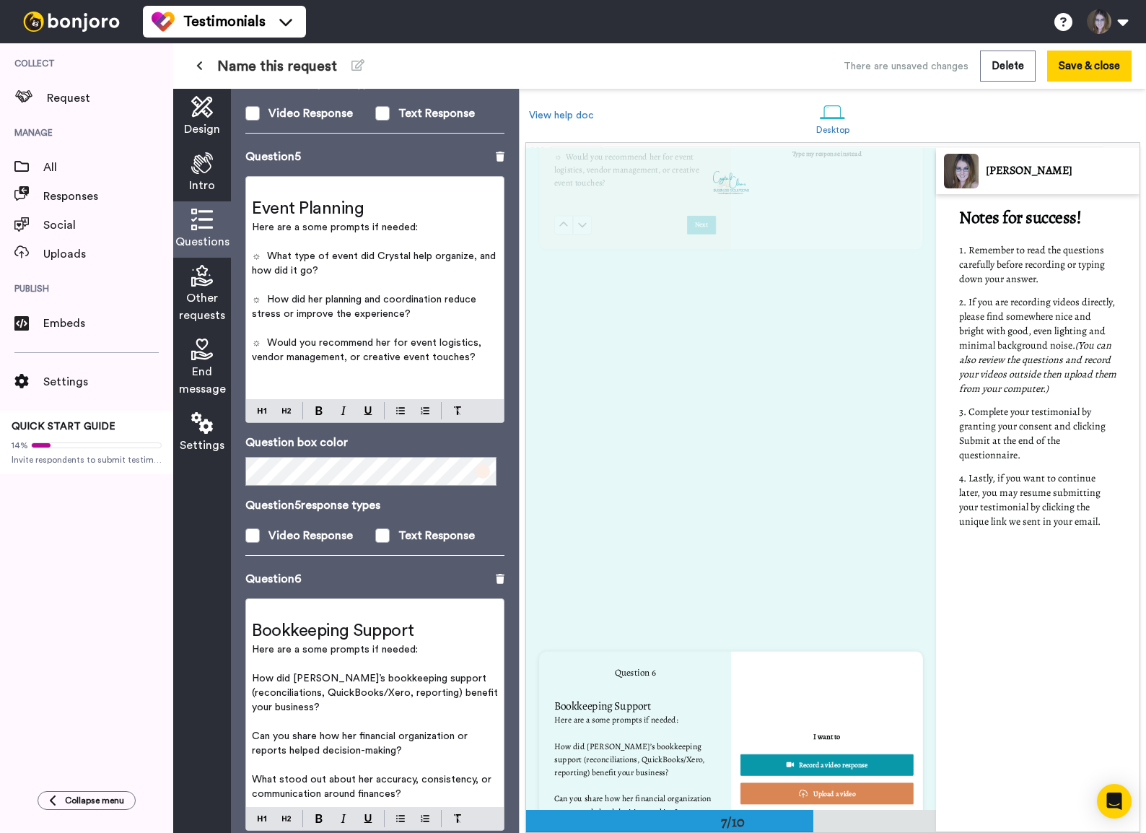
click at [272, 338] on span "☼ Would you recommend her for event logistics, vendor management, or creative e…" at bounding box center [368, 350] width 232 height 25
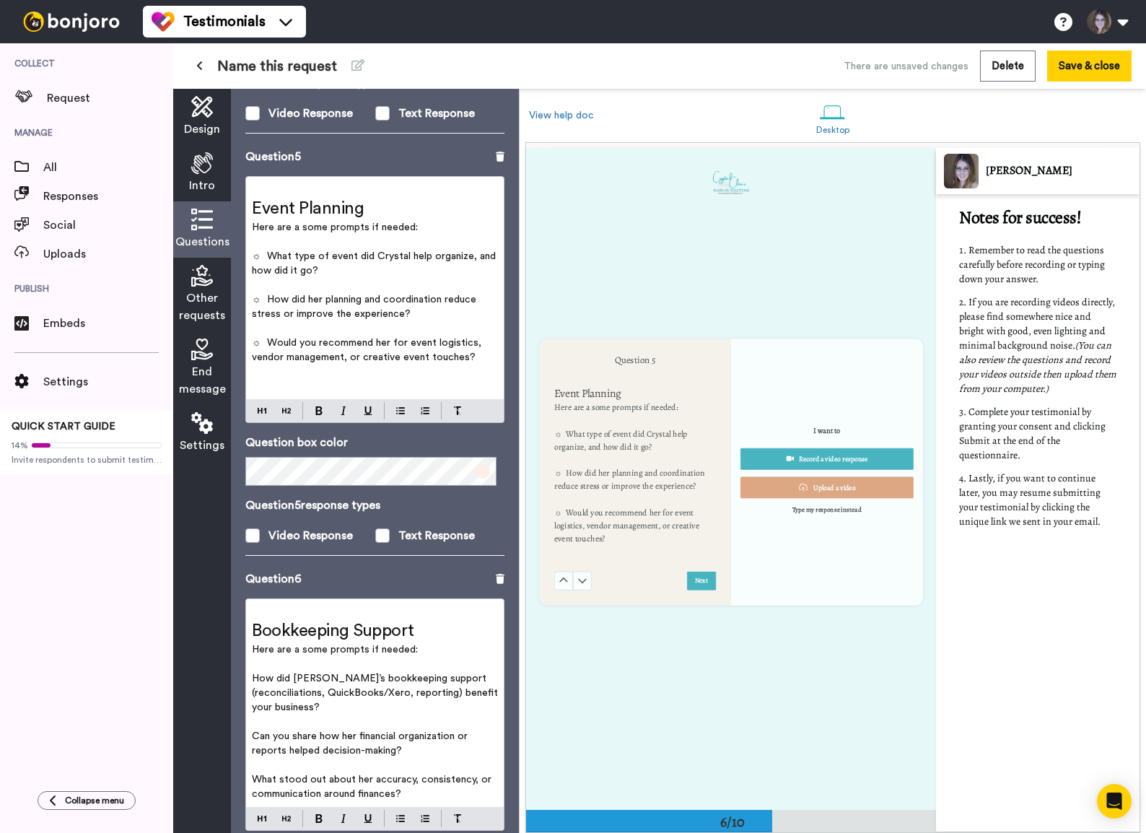
scroll to position [3305, 0]
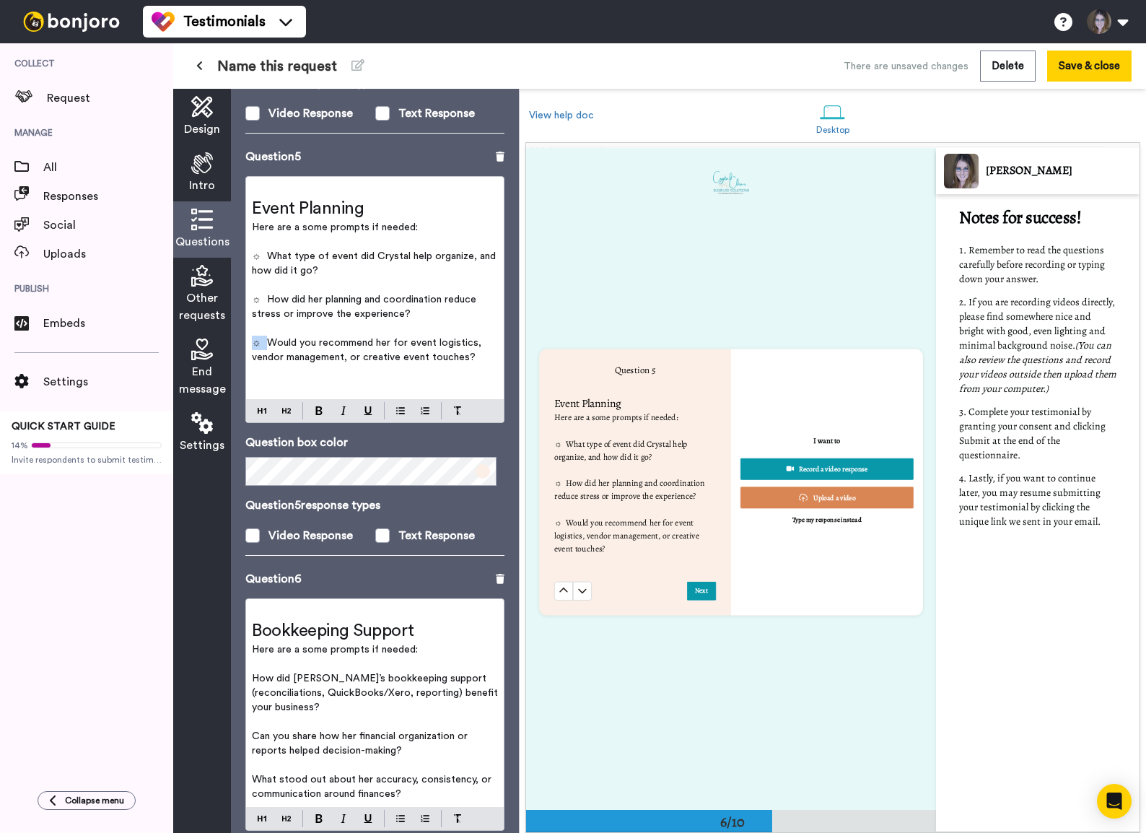
drag, startPoint x: 268, startPoint y: 327, endPoint x: 227, endPoint y: 325, distance: 40.5
click at [227, 325] on div "Design Intro Questions Other requests End message Settings Questions Ask a sing…" at bounding box center [346, 461] width 346 height 744
copy span "☼"
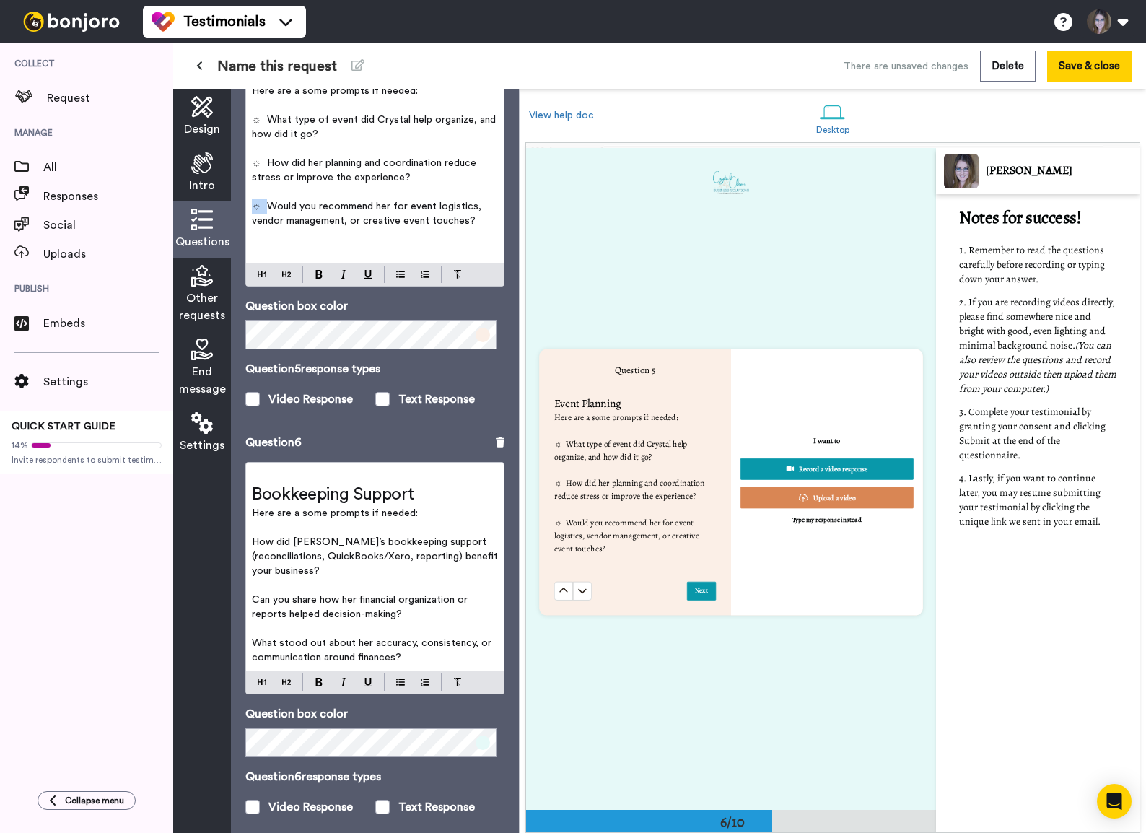
scroll to position [1987, 0]
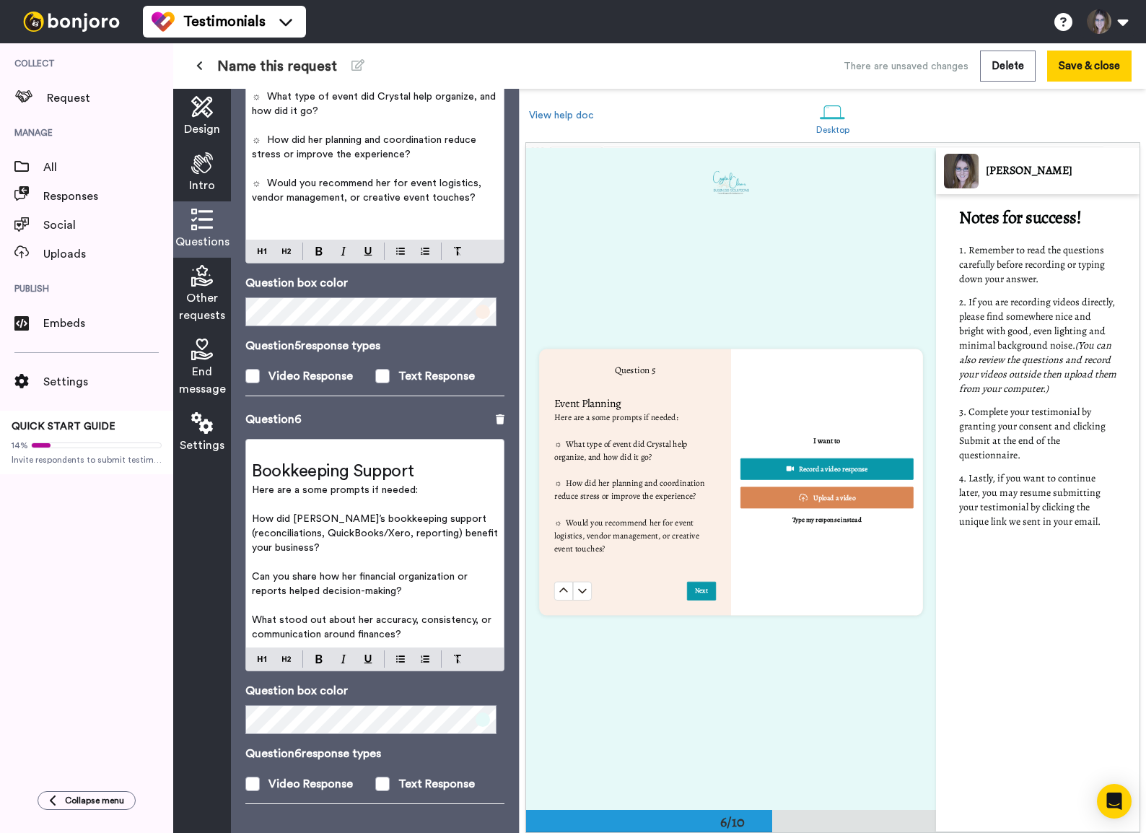
click at [255, 514] on span "How did Crystal’s bookkeeping support (reconciliations, QuickBooks/Xero, report…" at bounding box center [376, 533] width 249 height 39
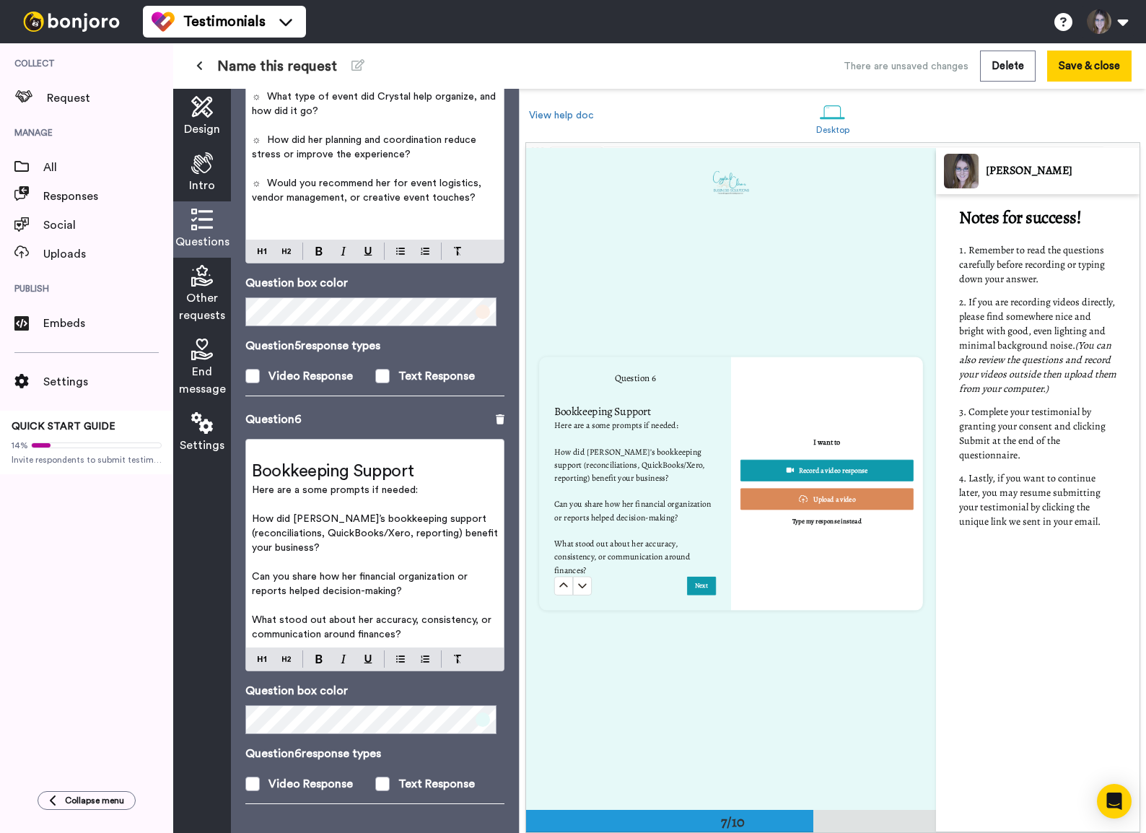
scroll to position [3966, 0]
click at [250, 500] on div "﻿ Bookkeeping Support Here are a some prompts if needed: ﻿ How did Crystal’s bo…" at bounding box center [375, 543] width 258 height 208
click at [250, 562] on div "﻿ Bookkeeping Support Here are a some prompts if needed: ﻿ ☼ How did Crystal’s …" at bounding box center [375, 543] width 258 height 208
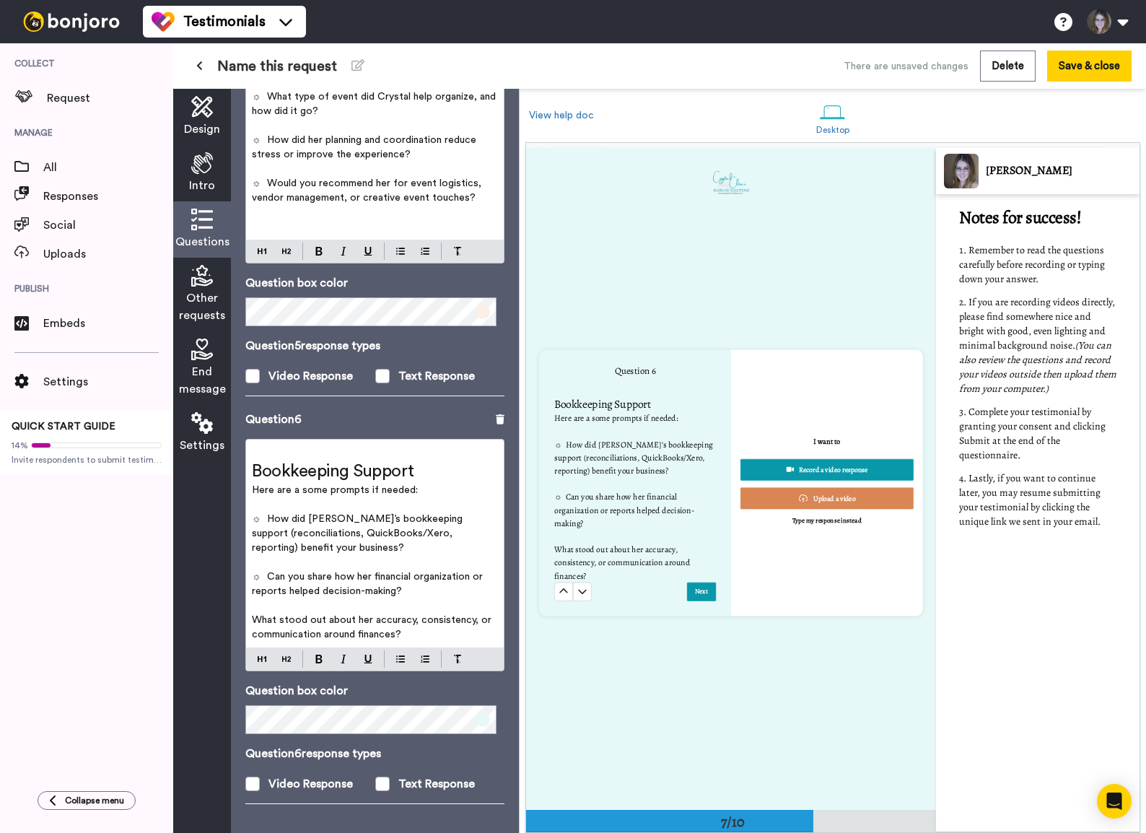
scroll to position [3959, 0]
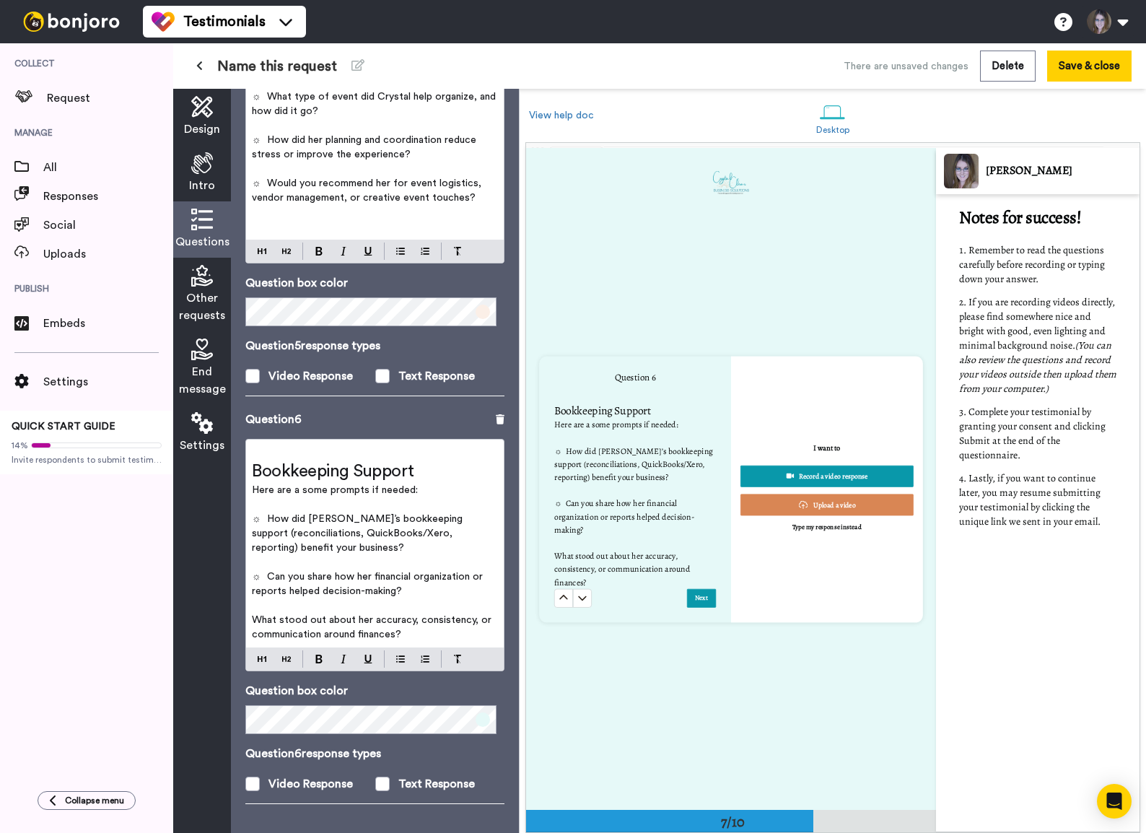
click at [250, 568] on div "﻿ Bookkeeping Support Here are a some prompts if needed: ﻿ ☼ How did Crystal’s …" at bounding box center [375, 543] width 258 height 208
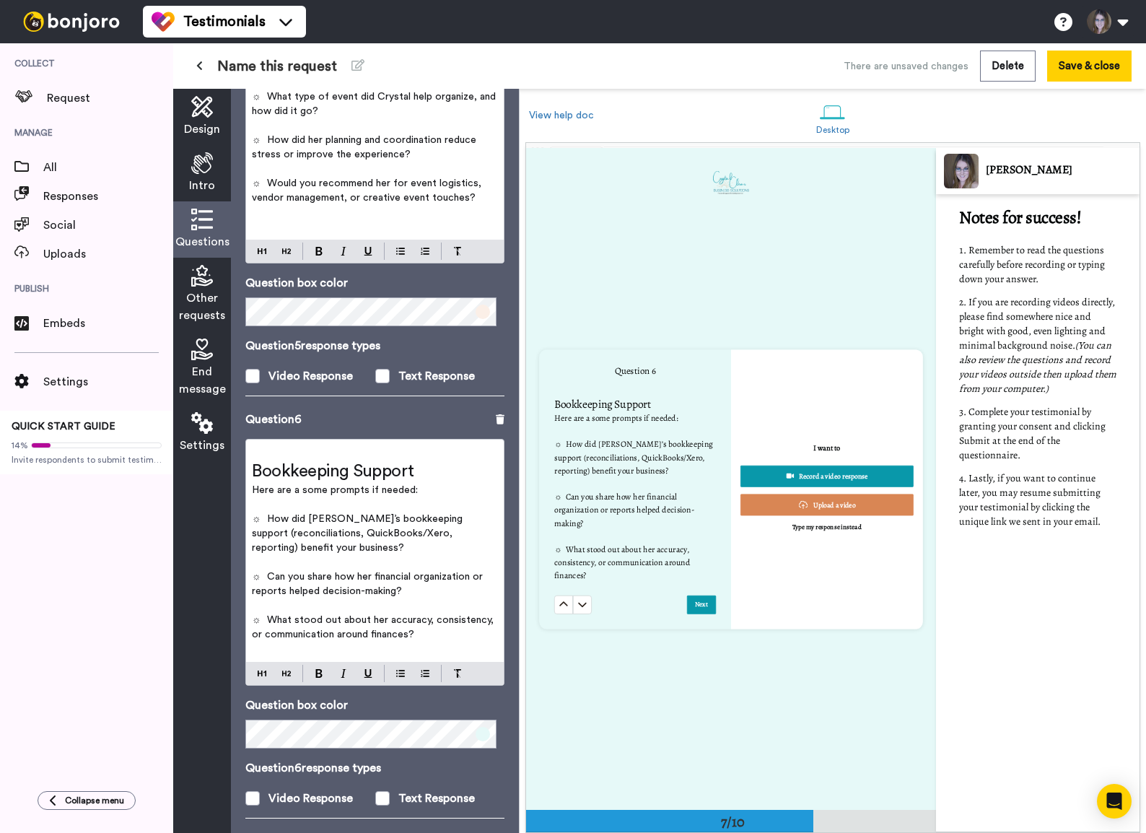
scroll to position [3946, 0]
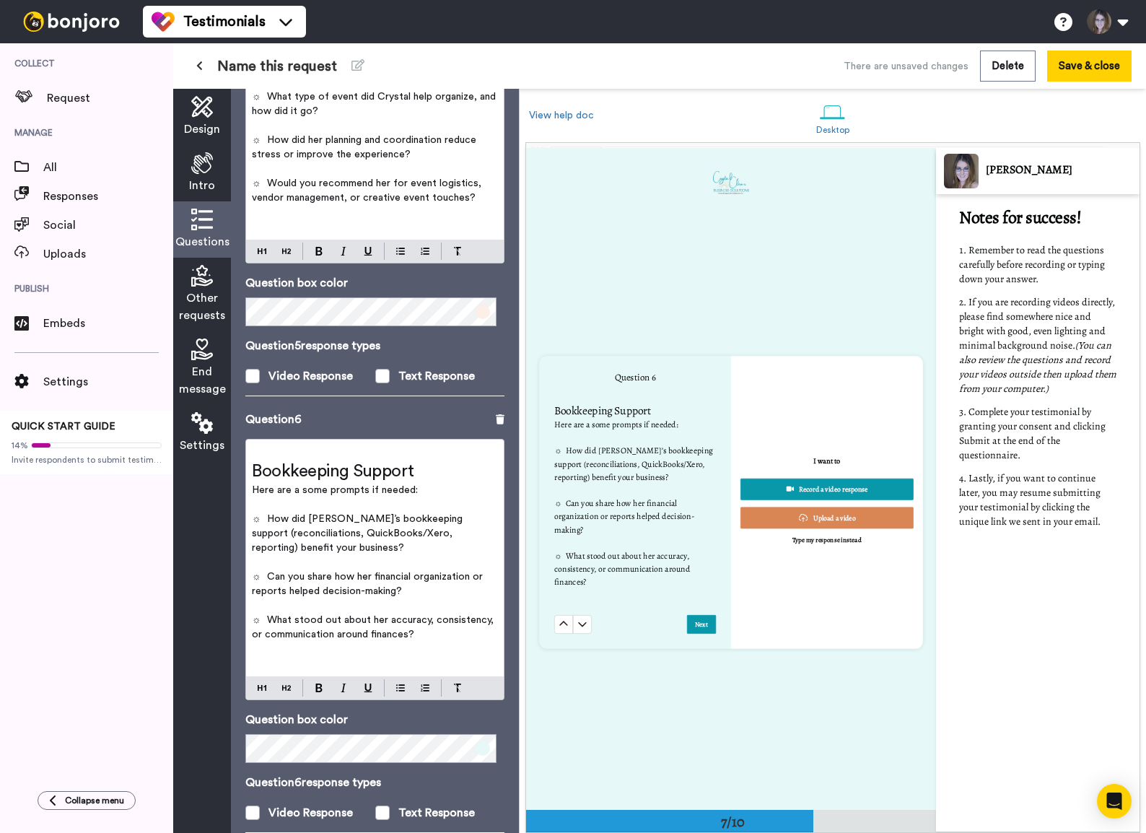
click at [881, 568] on div "Question 6 ﻿ Bookkeeping Support Here are a some prompts if needed: ﻿ ☼ How did…" at bounding box center [731, 503] width 410 height 662
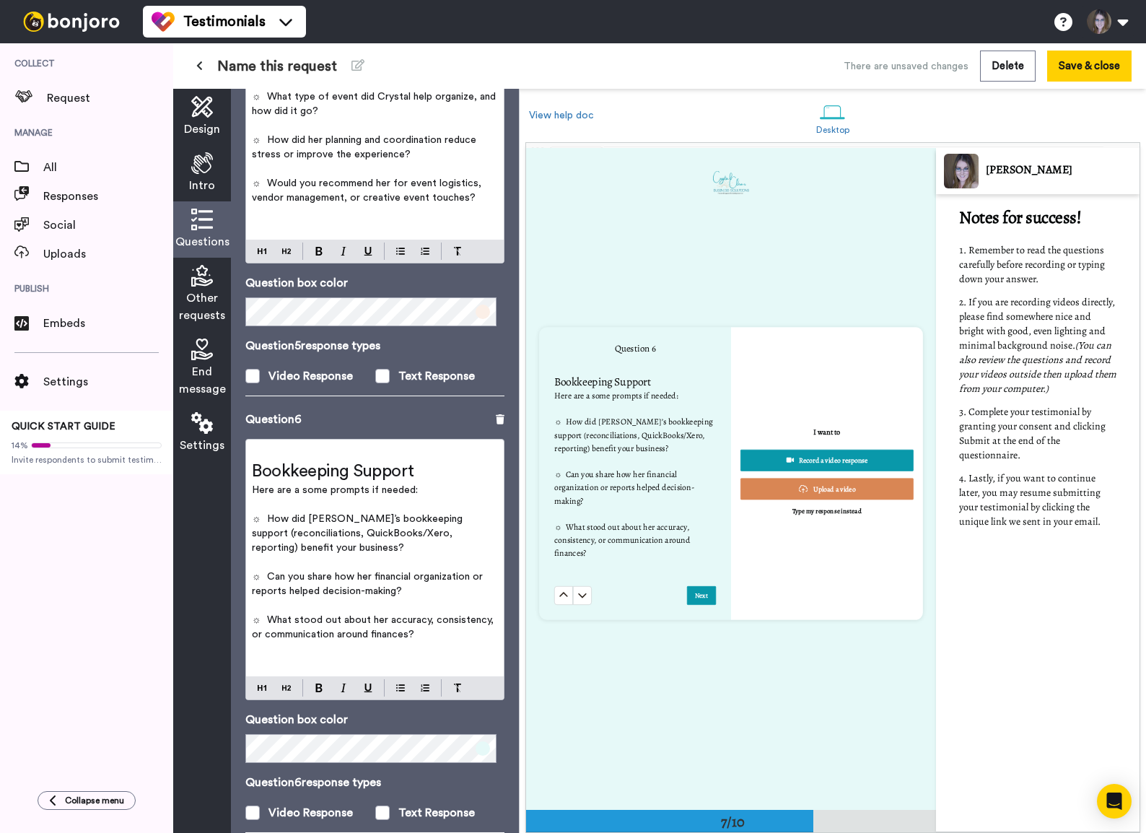
scroll to position [3978, 0]
click at [277, 568] on p "﻿" at bounding box center [375, 663] width 246 height 14
click at [281, 568] on p "﻿" at bounding box center [375, 649] width 246 height 14
click at [279, 568] on p "﻿" at bounding box center [375, 663] width 246 height 14
click at [250, 459] on div "﻿ Bookkeeping Support Here are a some prompts if needed: ﻿ ☼ How did Crystal’s …" at bounding box center [375, 557] width 258 height 237
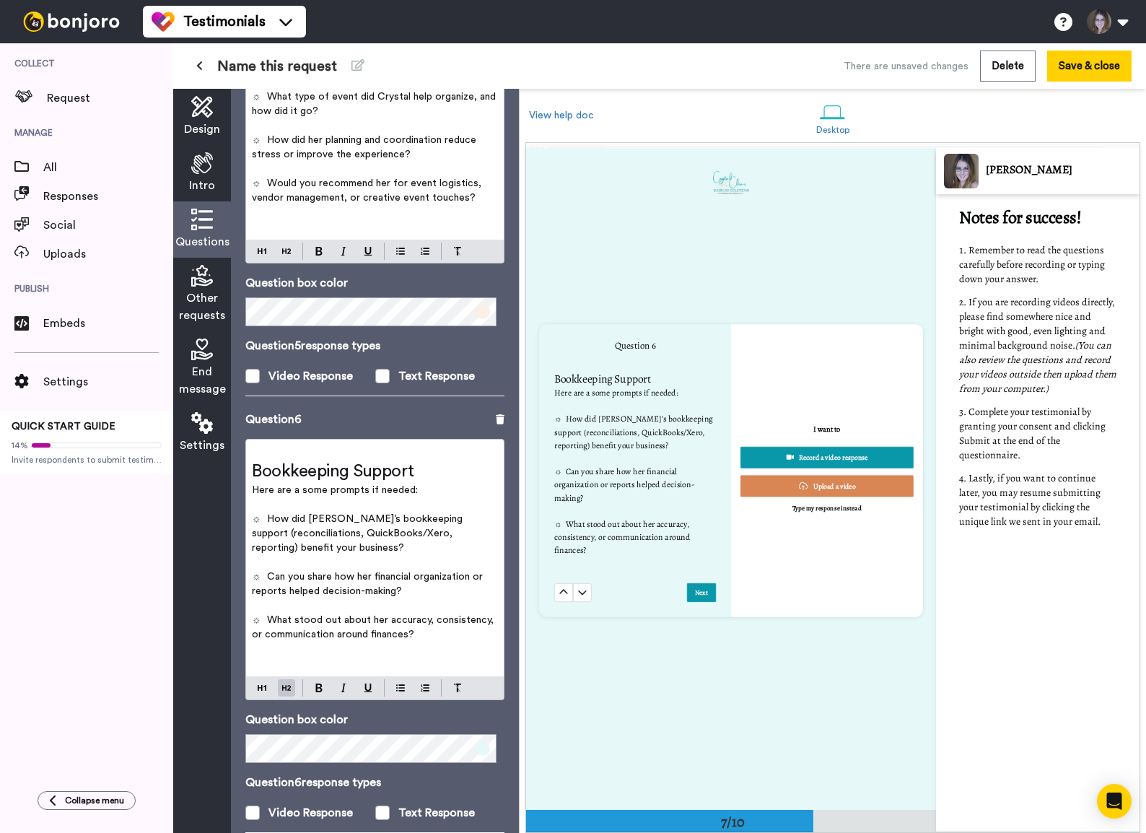
scroll to position [3985, 0]
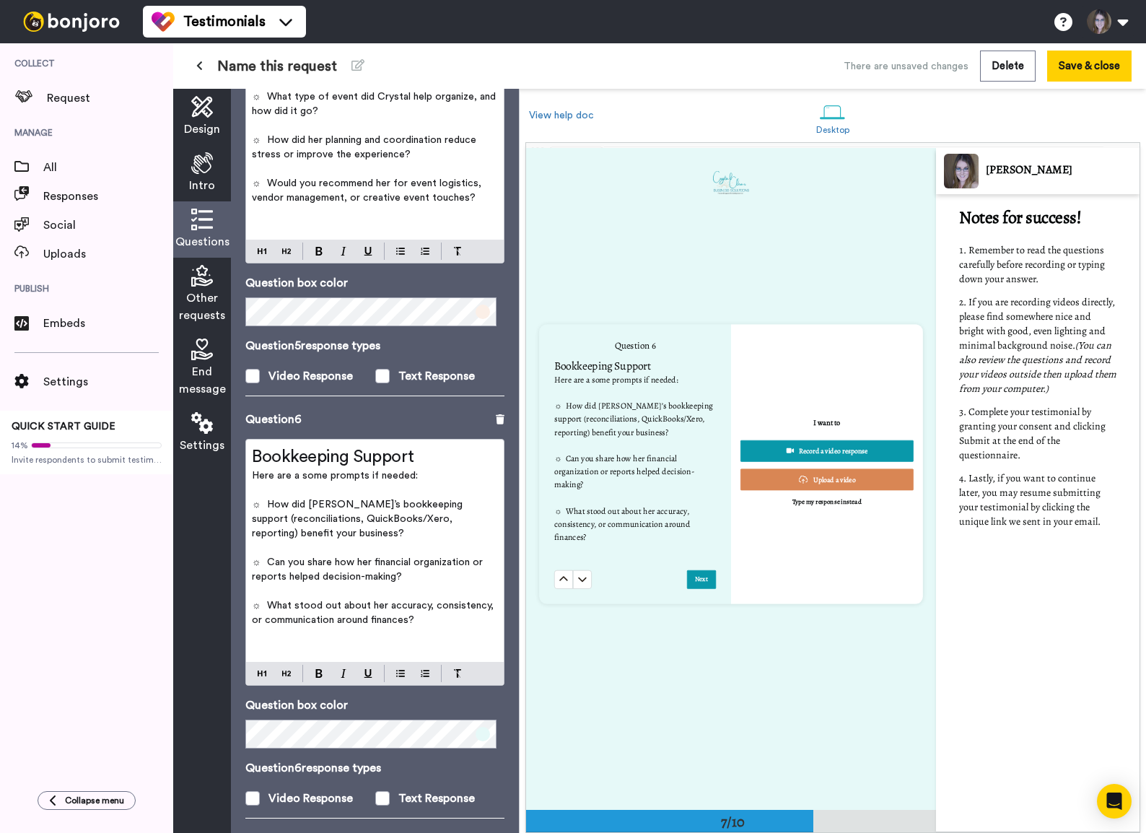
click at [269, 568] on p "﻿" at bounding box center [375, 634] width 246 height 14
click at [269, 568] on p "﻿" at bounding box center [375, 649] width 246 height 14
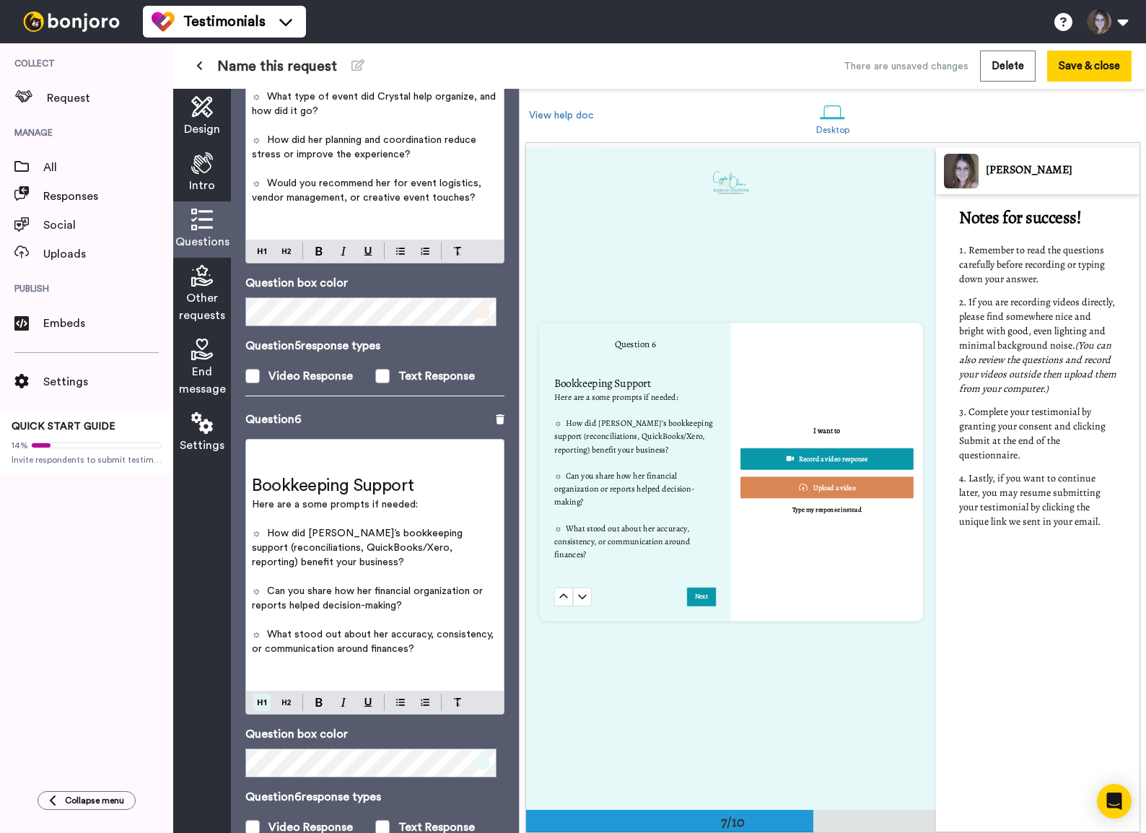
scroll to position [3975, 0]
click at [266, 568] on button at bounding box center [261, 701] width 17 height 17
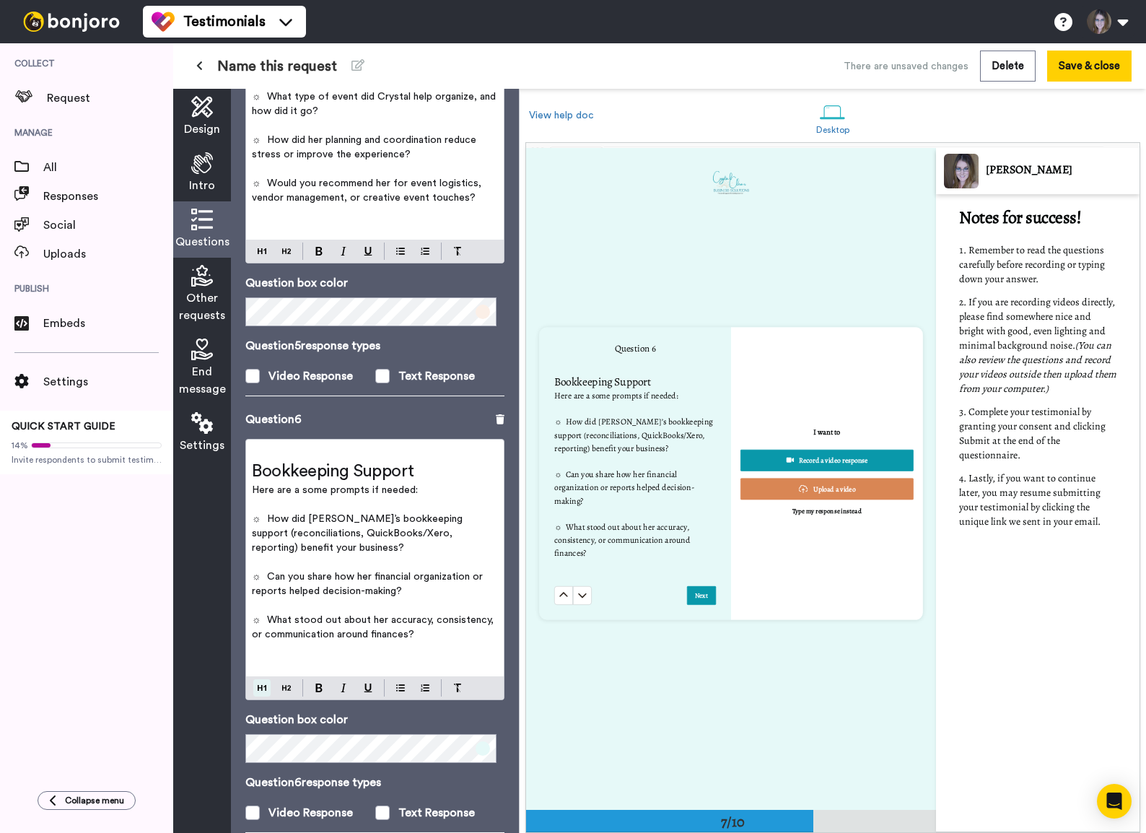
scroll to position [3978, 0]
click at [266, 568] on div "Question 6 ﻿ Bookkeeping Support Here are a some prompts if needed: ﻿ ☼ How did…" at bounding box center [374, 629] width 259 height 437
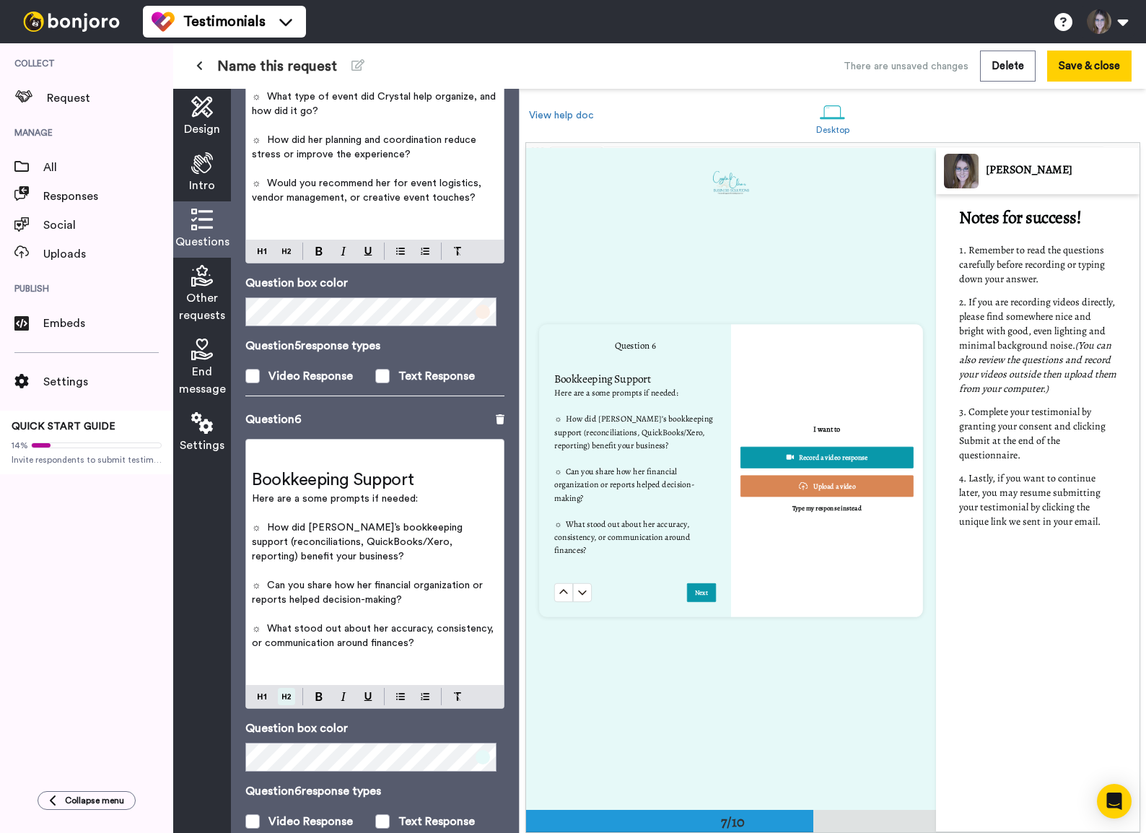
click at [284, 568] on button at bounding box center [286, 696] width 17 height 17
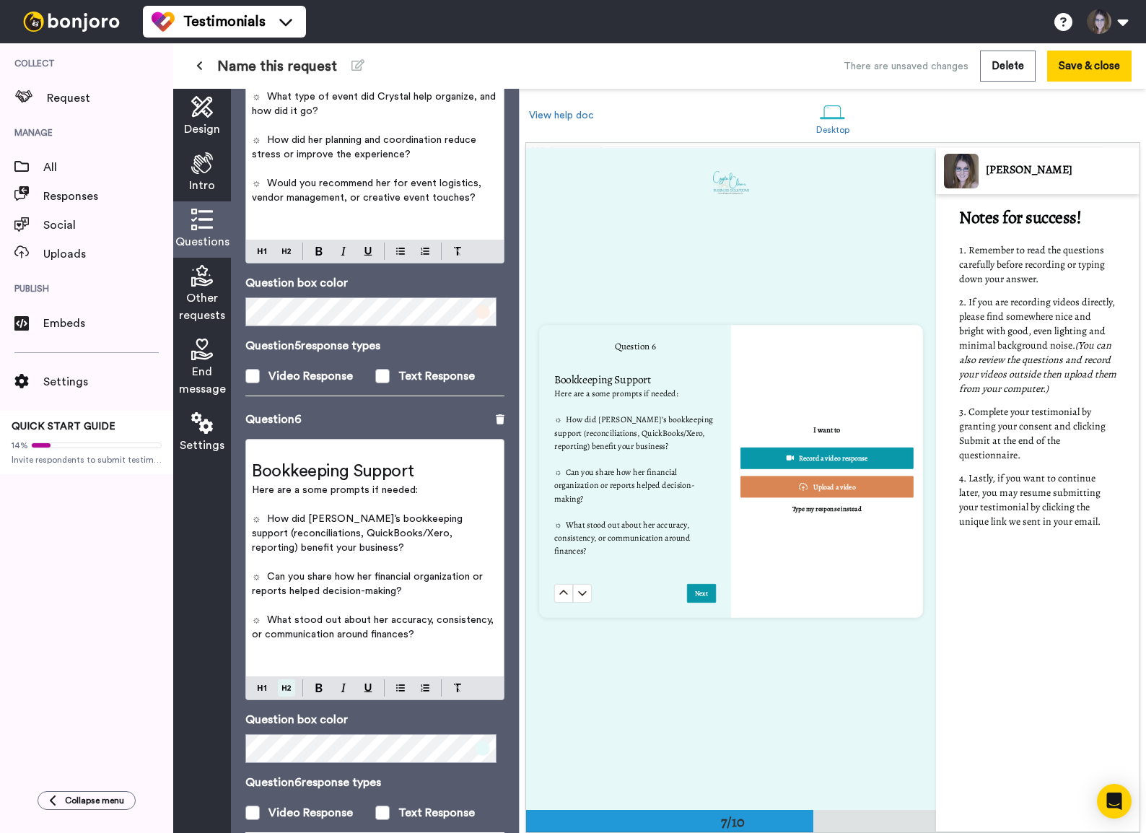
click at [284, 568] on button at bounding box center [286, 687] width 17 height 17
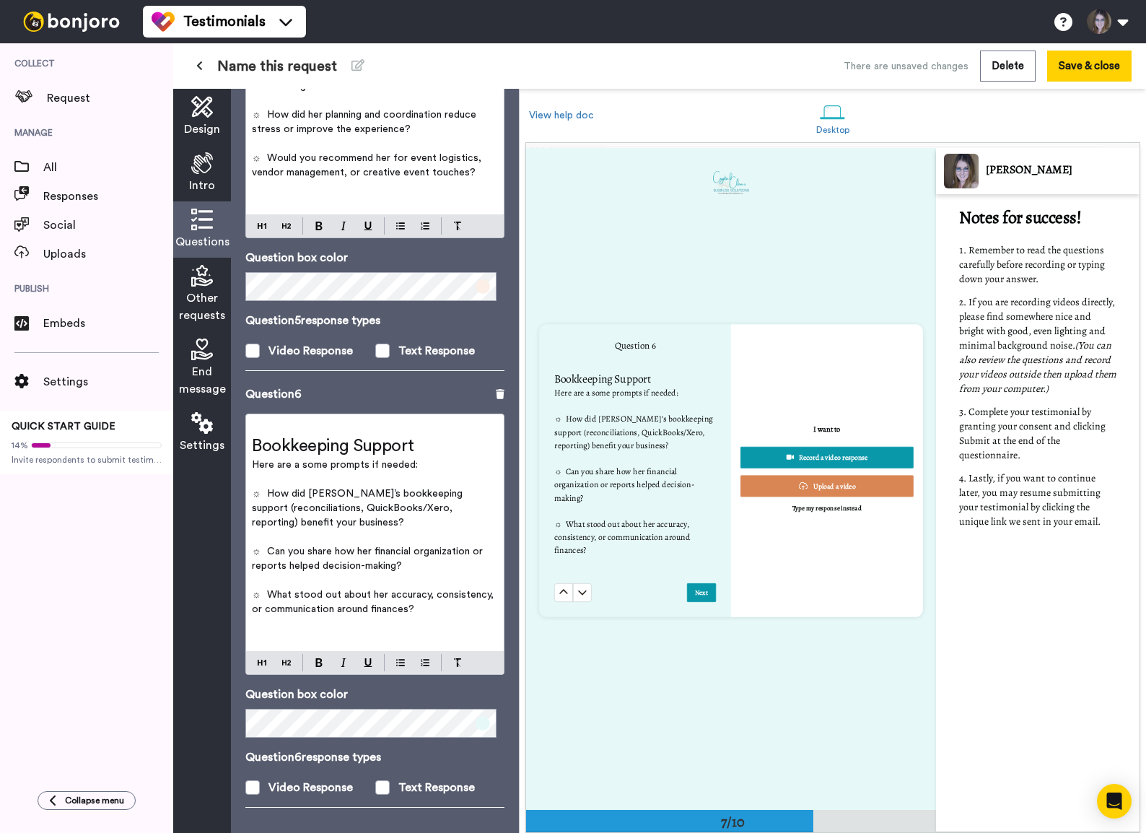
scroll to position [2015, 0]
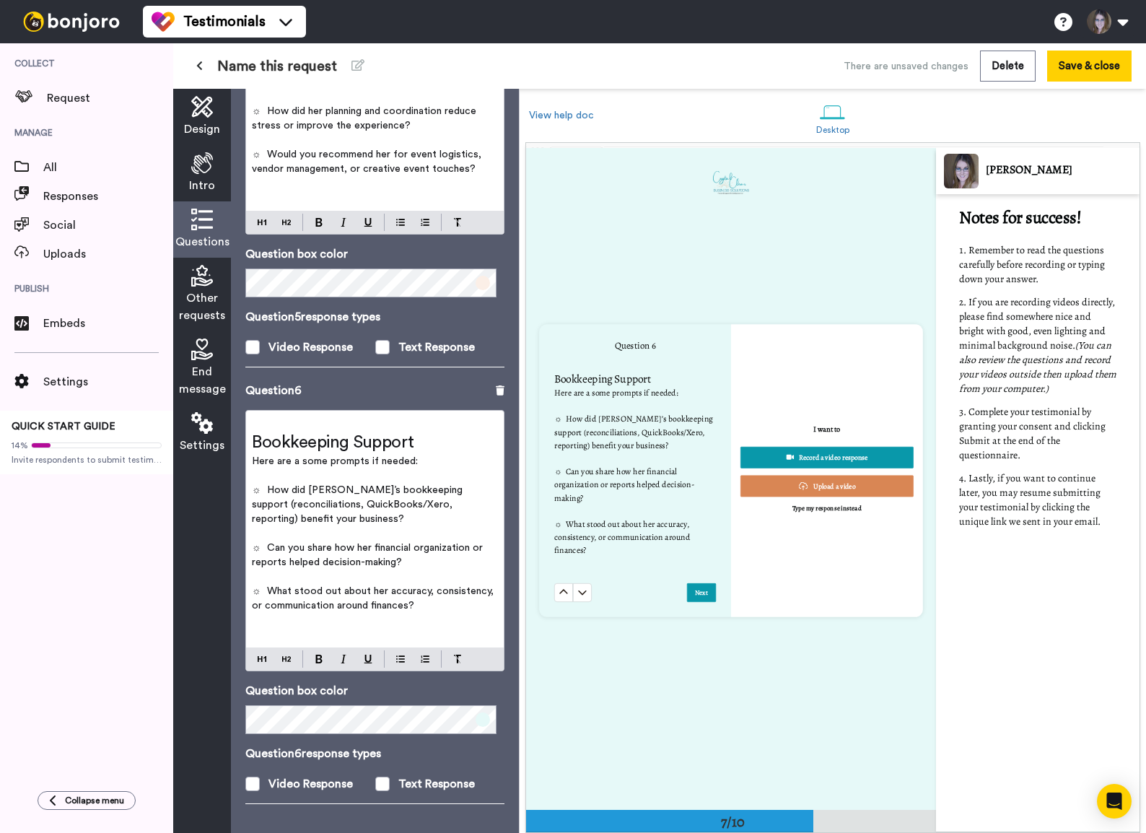
click at [198, 287] on div "Other requests" at bounding box center [202, 295] width 58 height 74
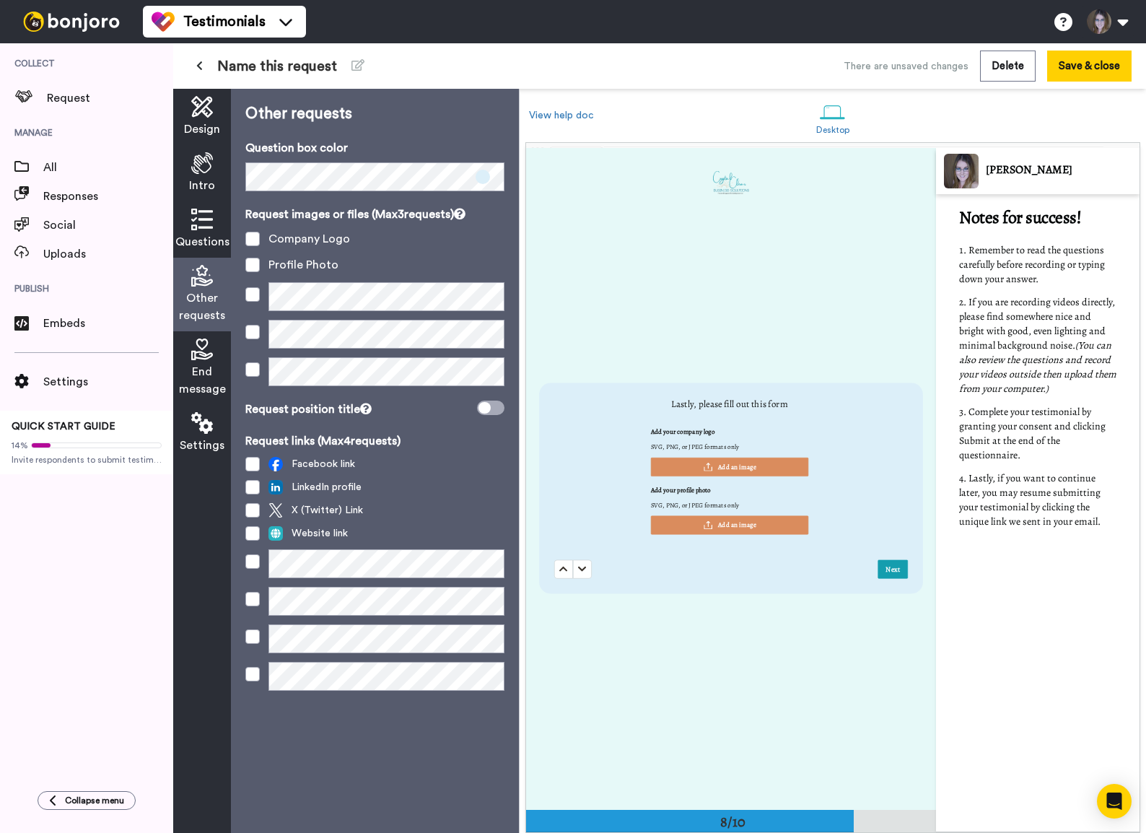
scroll to position [4627, 0]
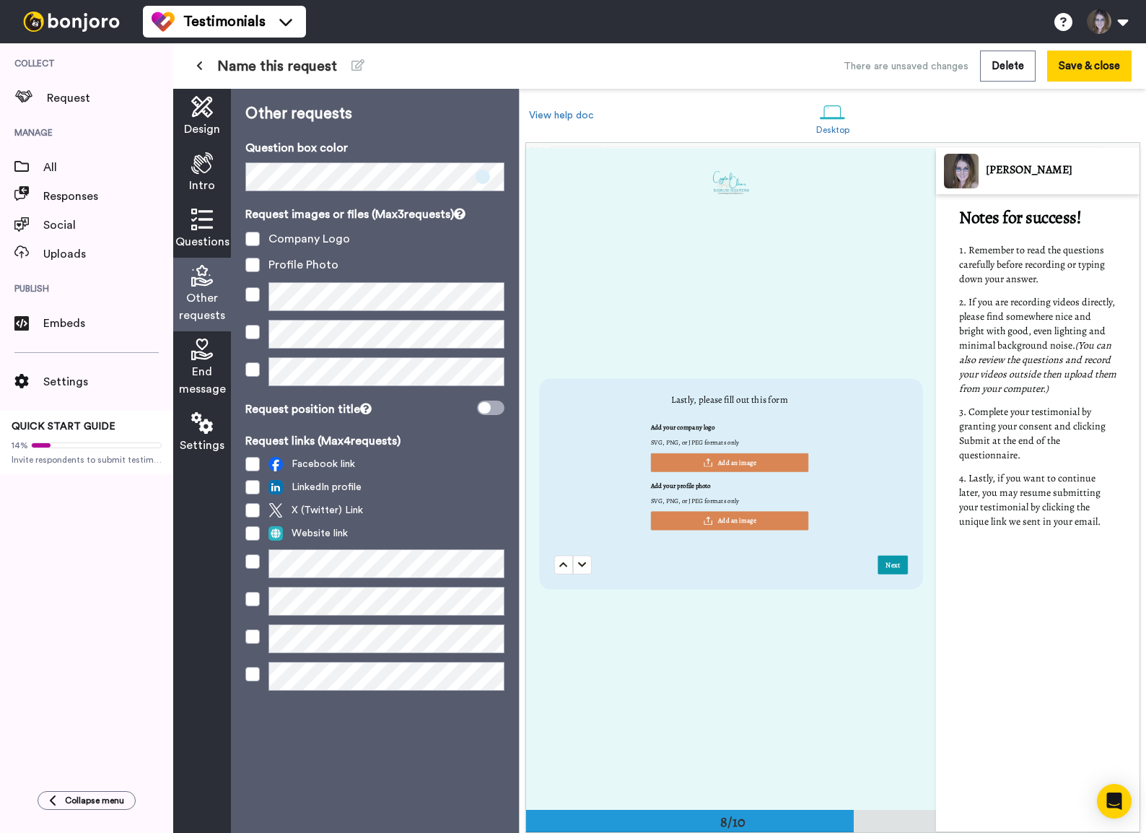
click at [189, 227] on div "Questions" at bounding box center [202, 229] width 58 height 56
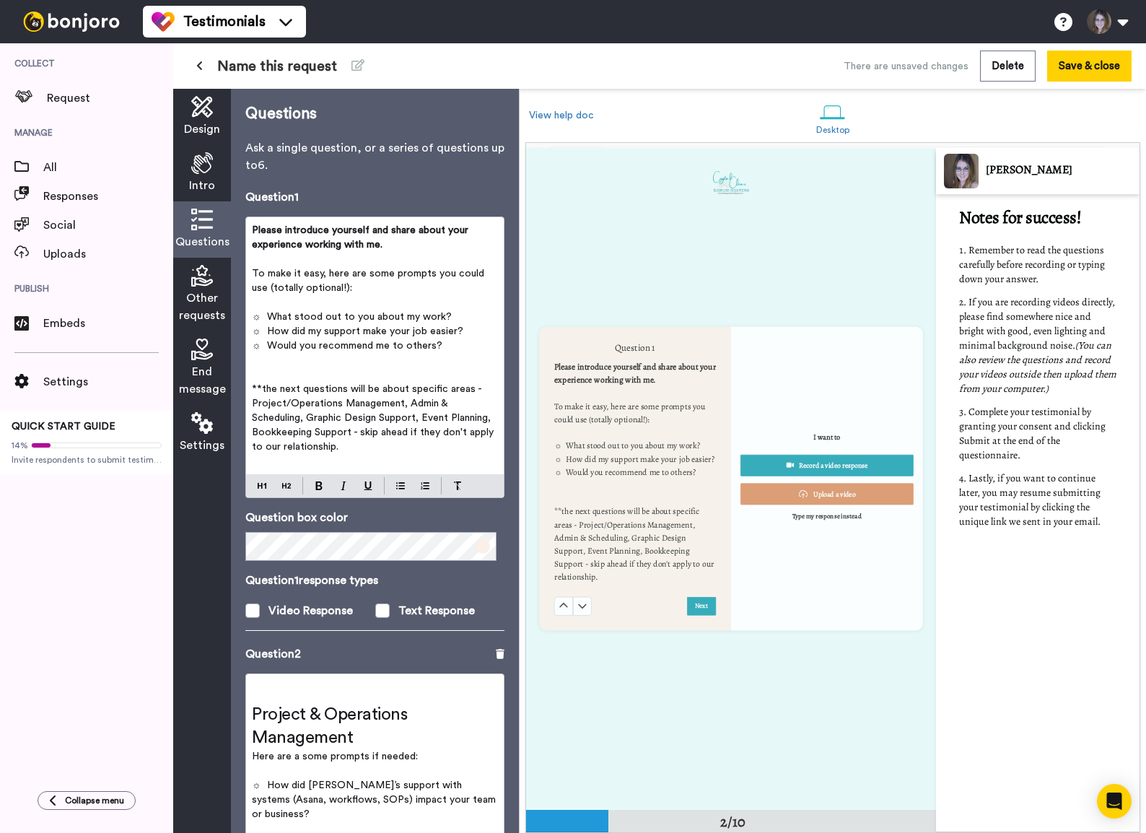
scroll to position [661, 0]
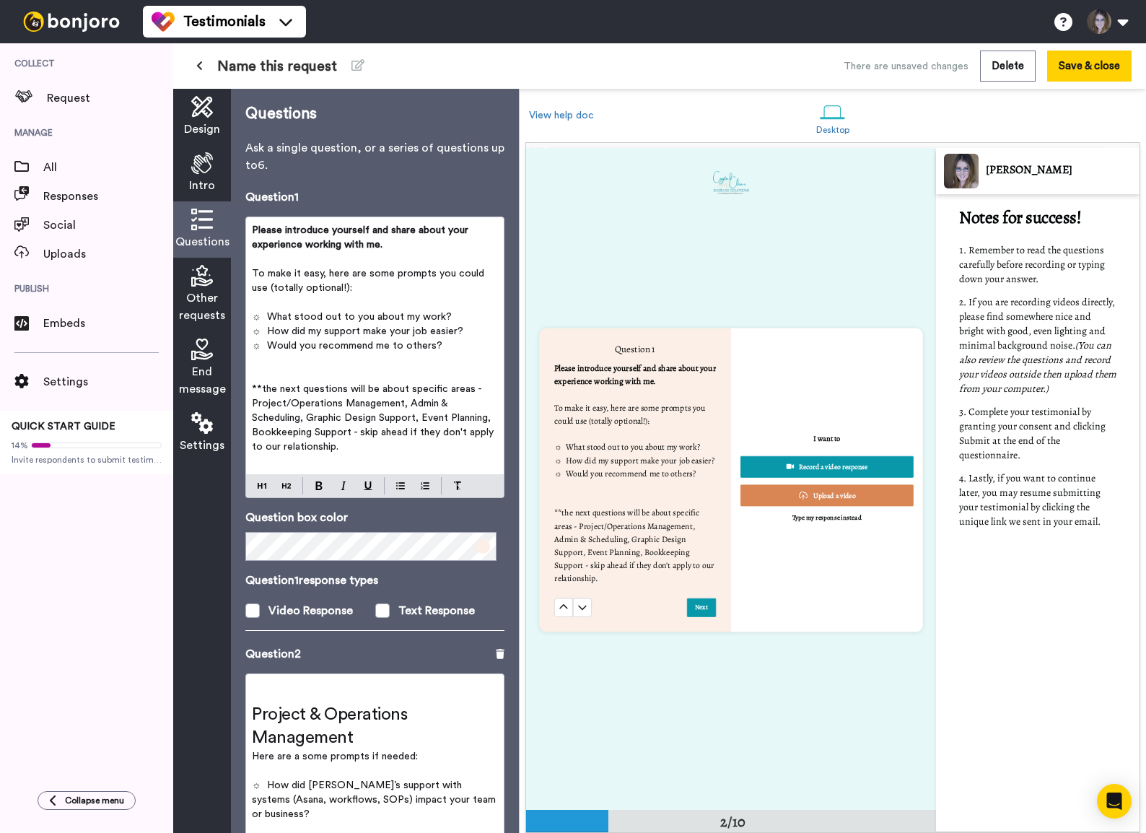
click at [434, 279] on span "To make it easy, here are some prompts you could use (totally optional!):" at bounding box center [369, 280] width 235 height 25
click at [579, 568] on icon at bounding box center [581, 606] width 9 height 9
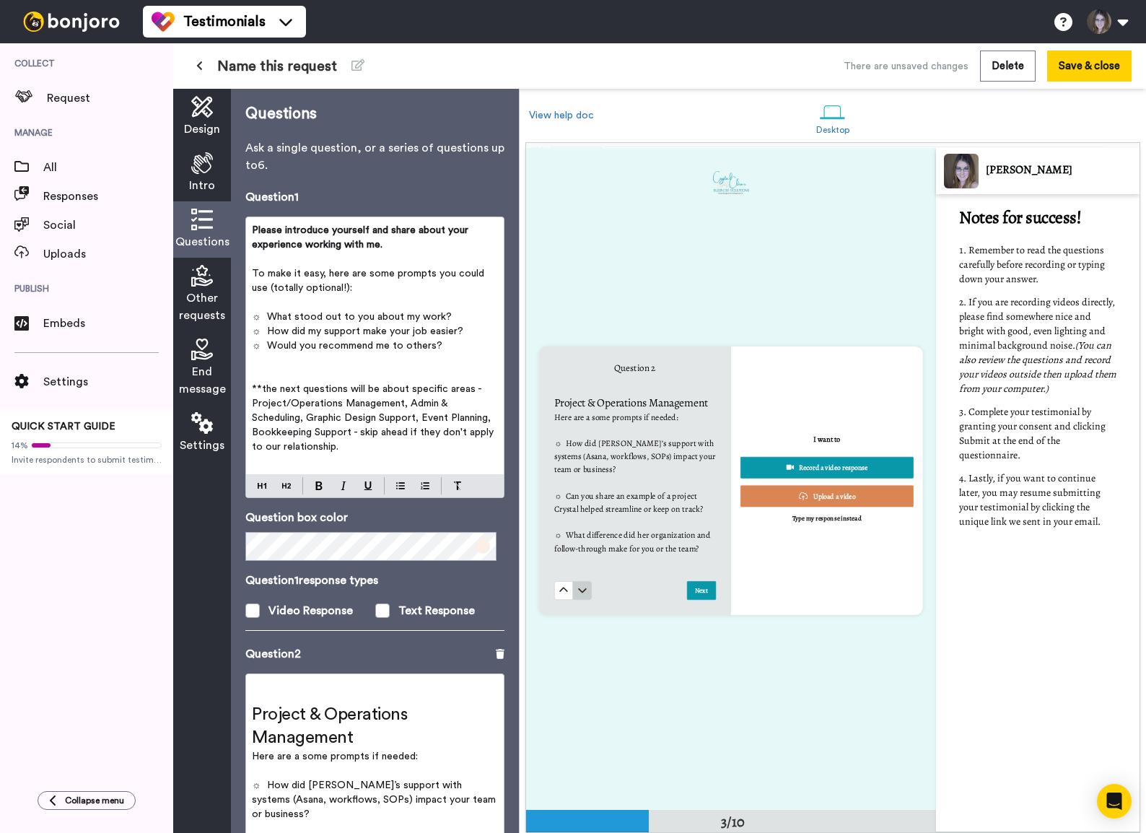
click at [582, 568] on icon at bounding box center [581, 589] width 9 height 9
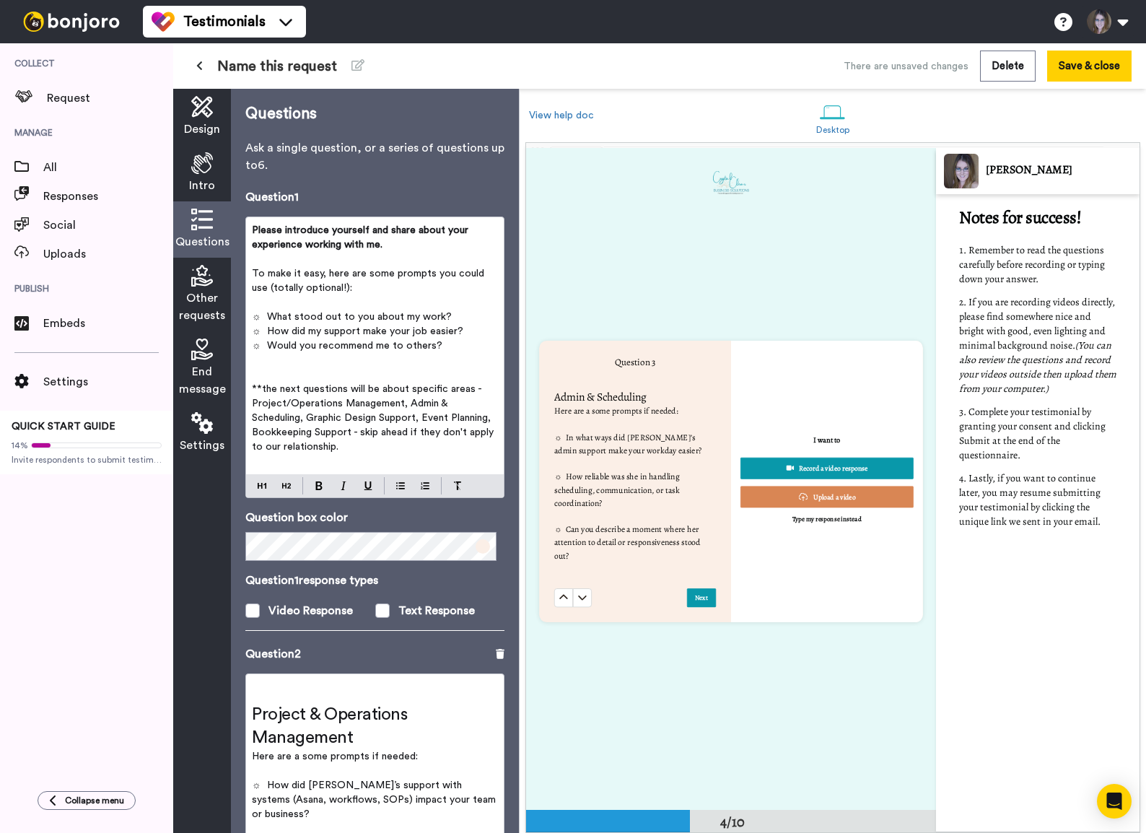
click at [582, 568] on icon at bounding box center [581, 596] width 9 height 9
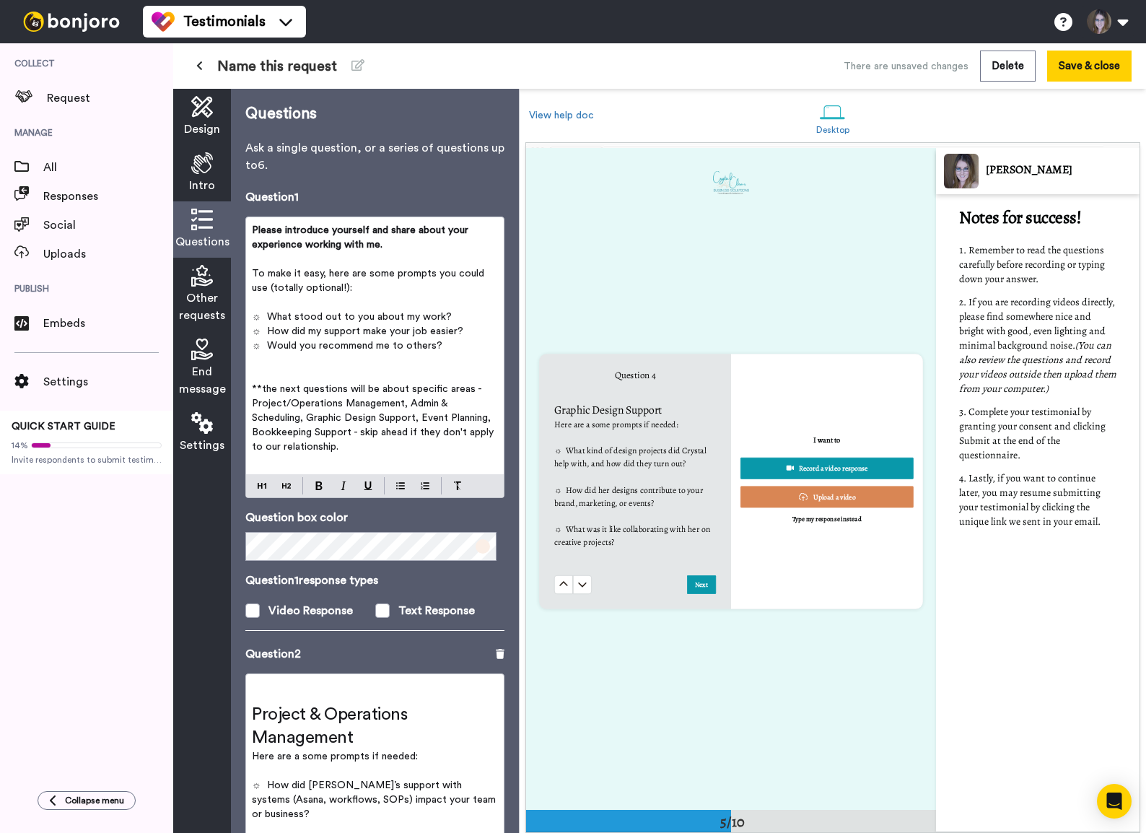
click at [582, 568] on button at bounding box center [582, 584] width 19 height 19
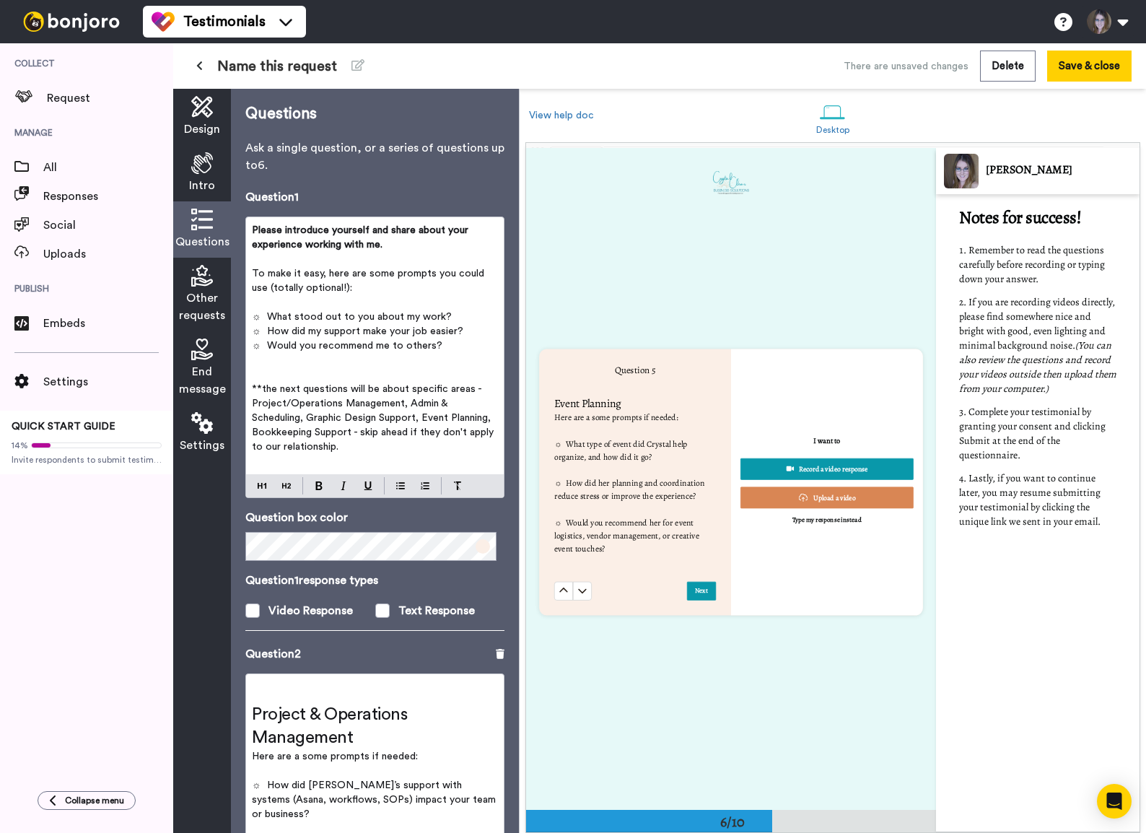
click at [582, 568] on icon at bounding box center [581, 590] width 9 height 9
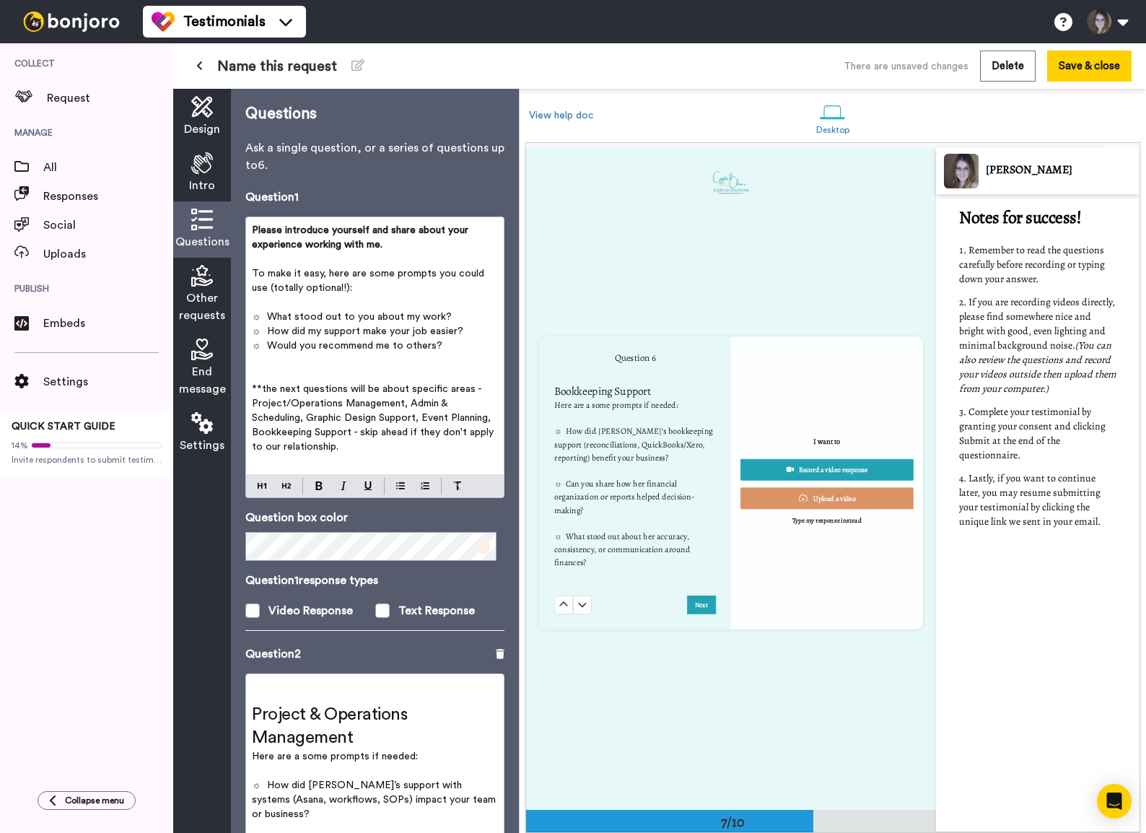
scroll to position [3966, 0]
click at [589, 546] on span "☼ What stood out about her accuracy, consistency, or communication around finan…" at bounding box center [623, 550] width 138 height 38
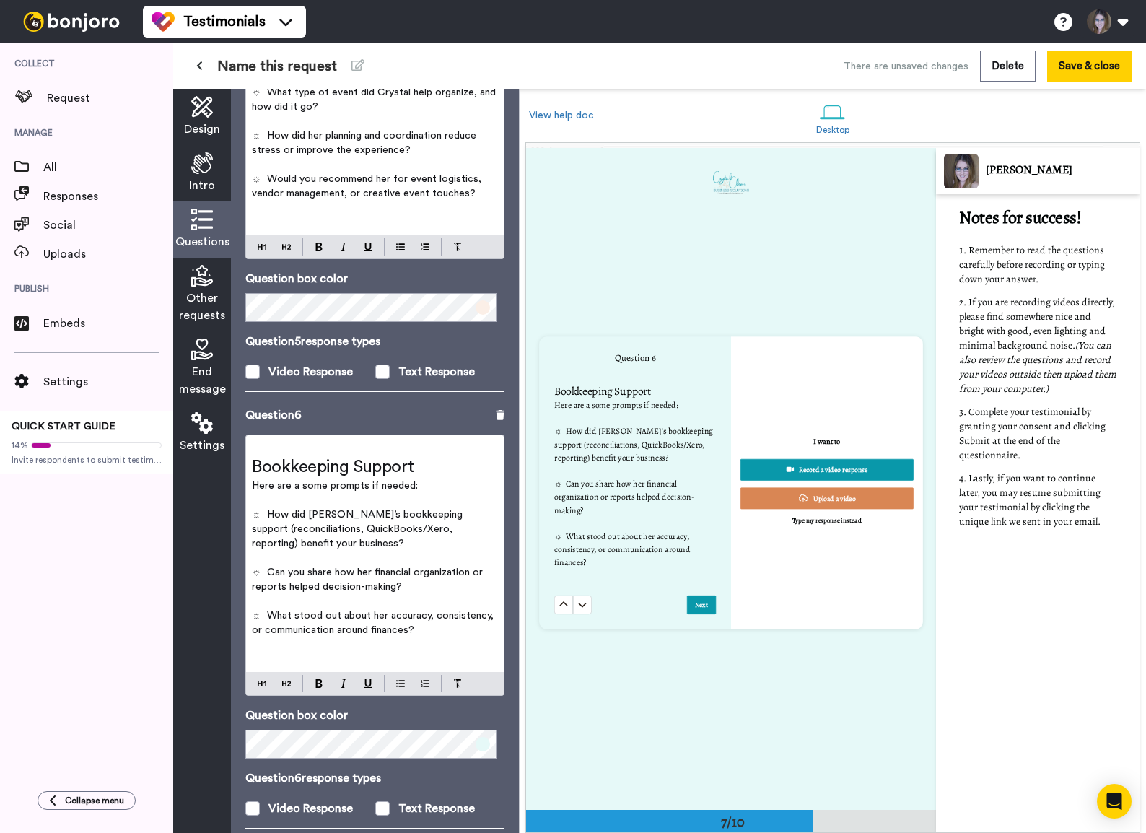
scroll to position [2015, 0]
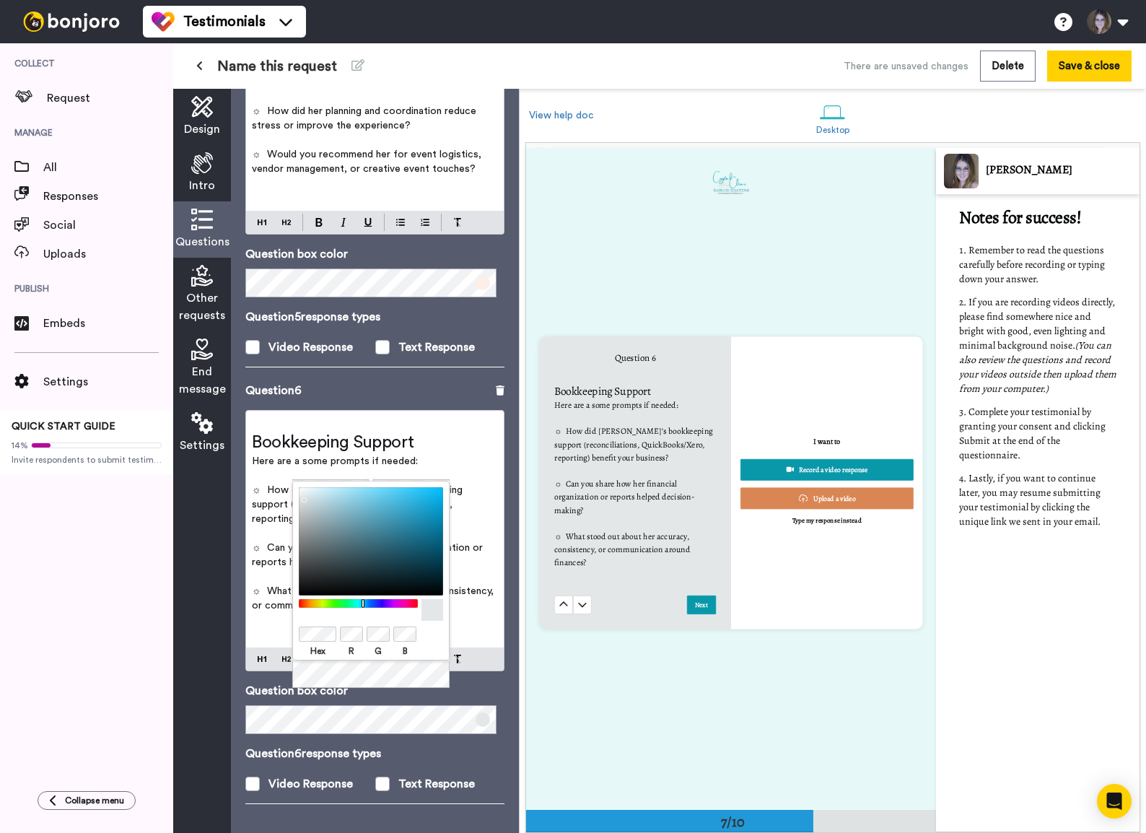
click at [486, 568] on p "Question box color" at bounding box center [374, 690] width 259 height 17
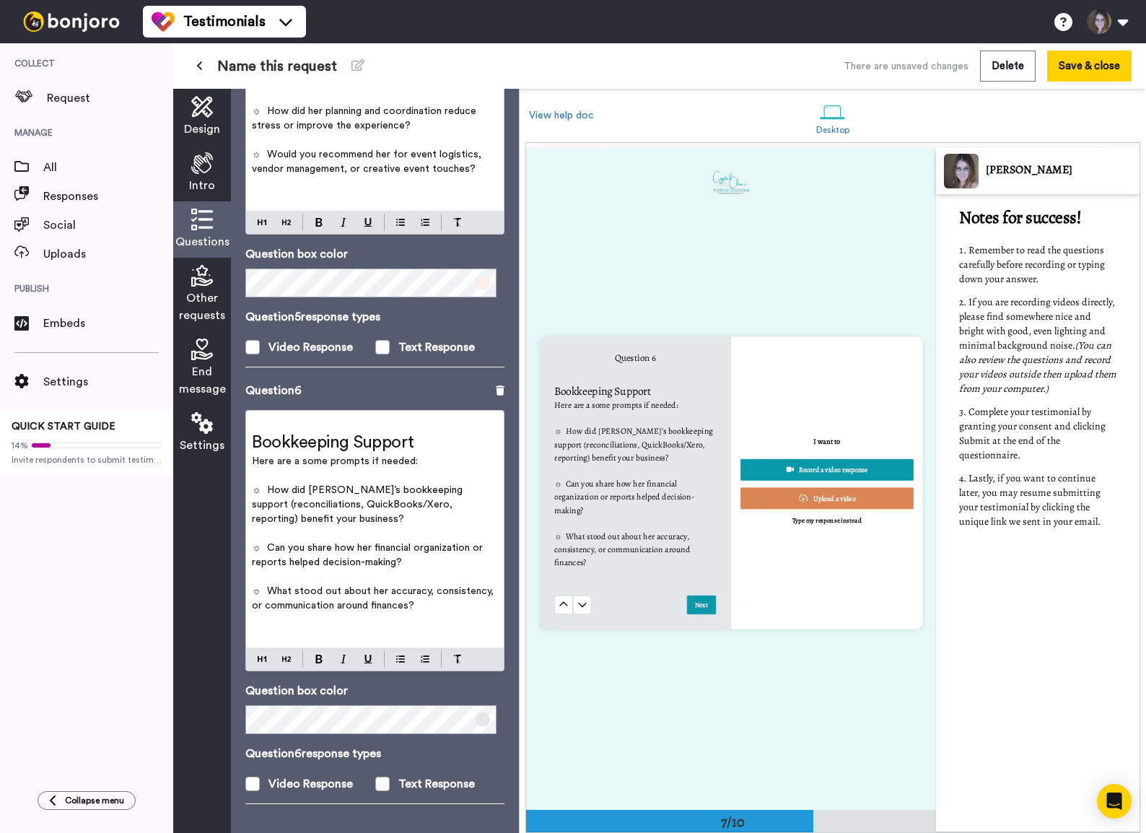
click at [209, 284] on icon at bounding box center [202, 276] width 22 height 22
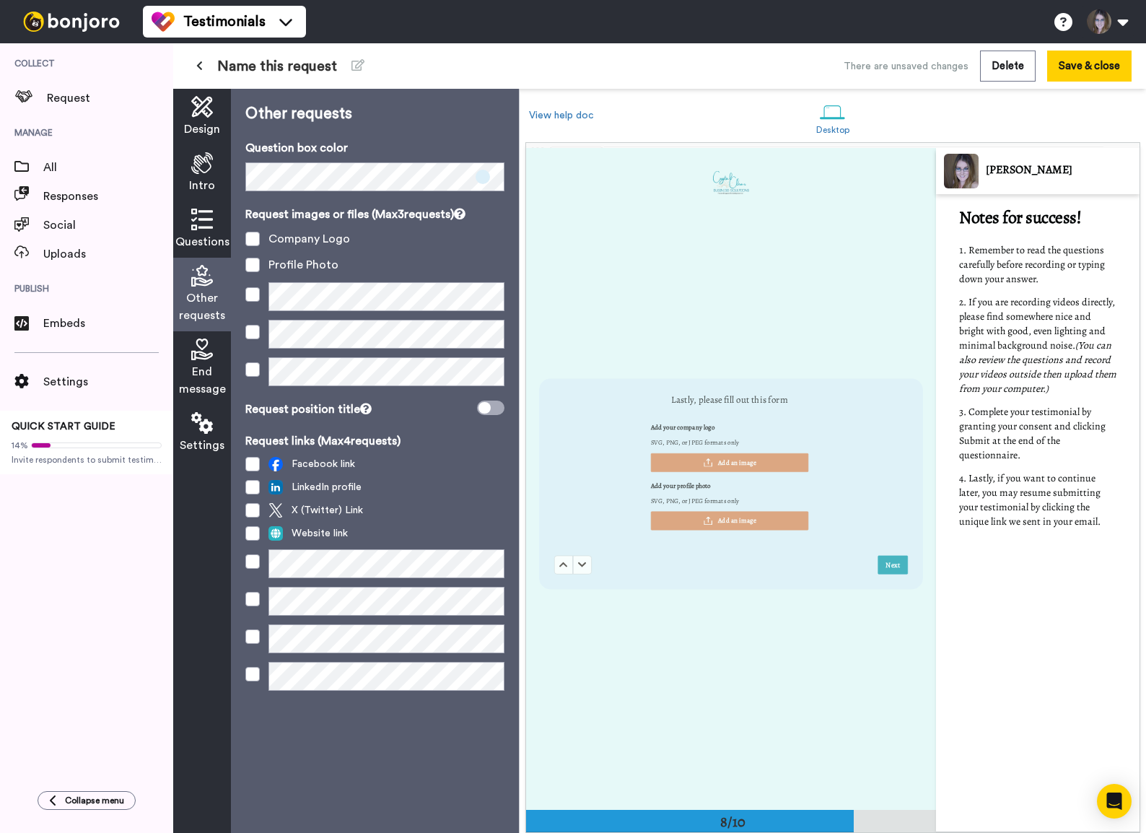
scroll to position [4627, 0]
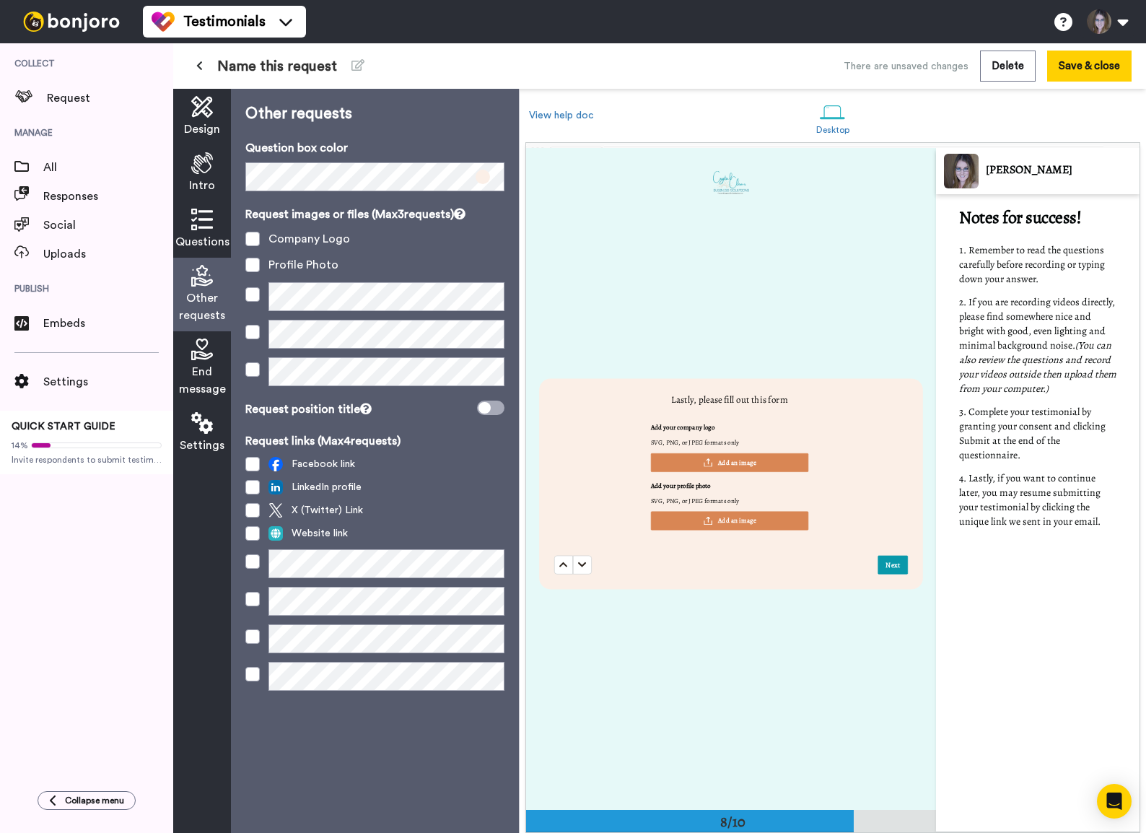
click at [444, 470] on div "Facebook link" at bounding box center [374, 464] width 259 height 14
click at [252, 486] on span at bounding box center [252, 487] width 14 height 14
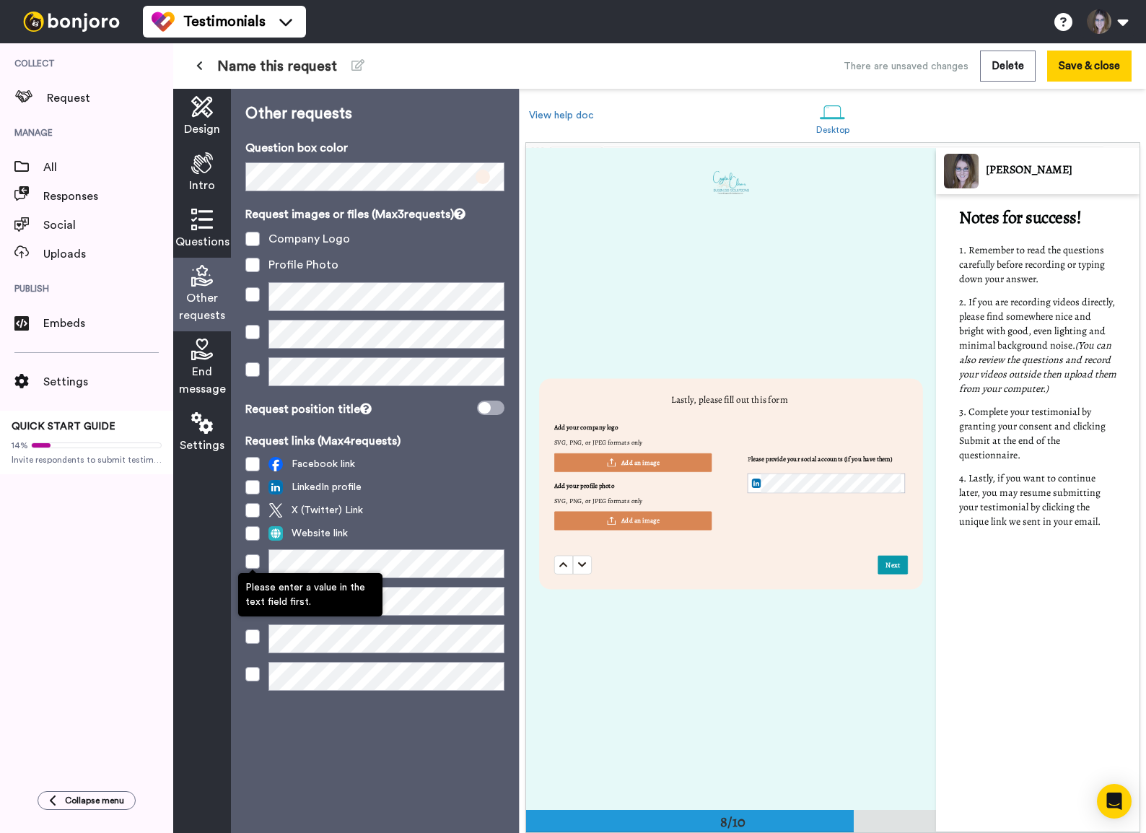
click at [254, 568] on span at bounding box center [252, 561] width 14 height 14
click at [254, 561] on span at bounding box center [252, 561] width 14 height 14
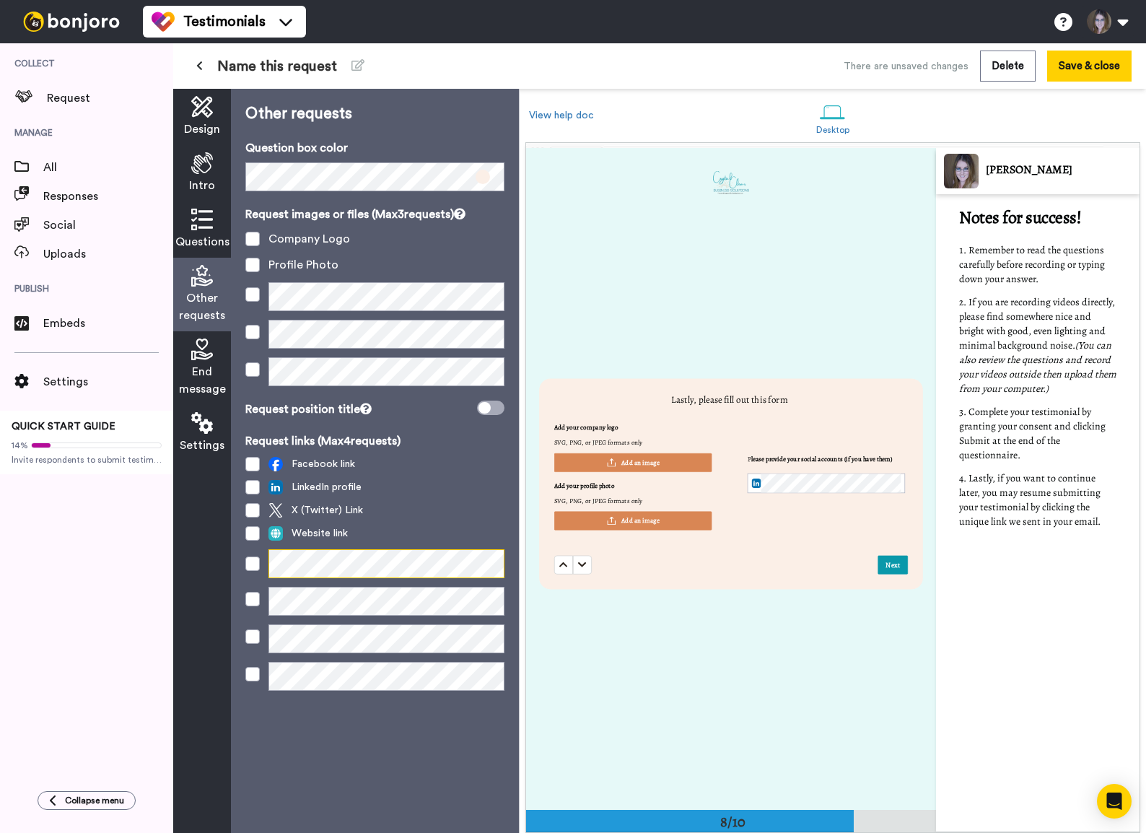
click at [267, 559] on div at bounding box center [374, 563] width 259 height 29
click at [252, 564] on span at bounding box center [252, 563] width 14 height 14
click at [254, 466] on span at bounding box center [252, 464] width 14 height 14
click at [252, 568] on span at bounding box center [252, 601] width 14 height 14
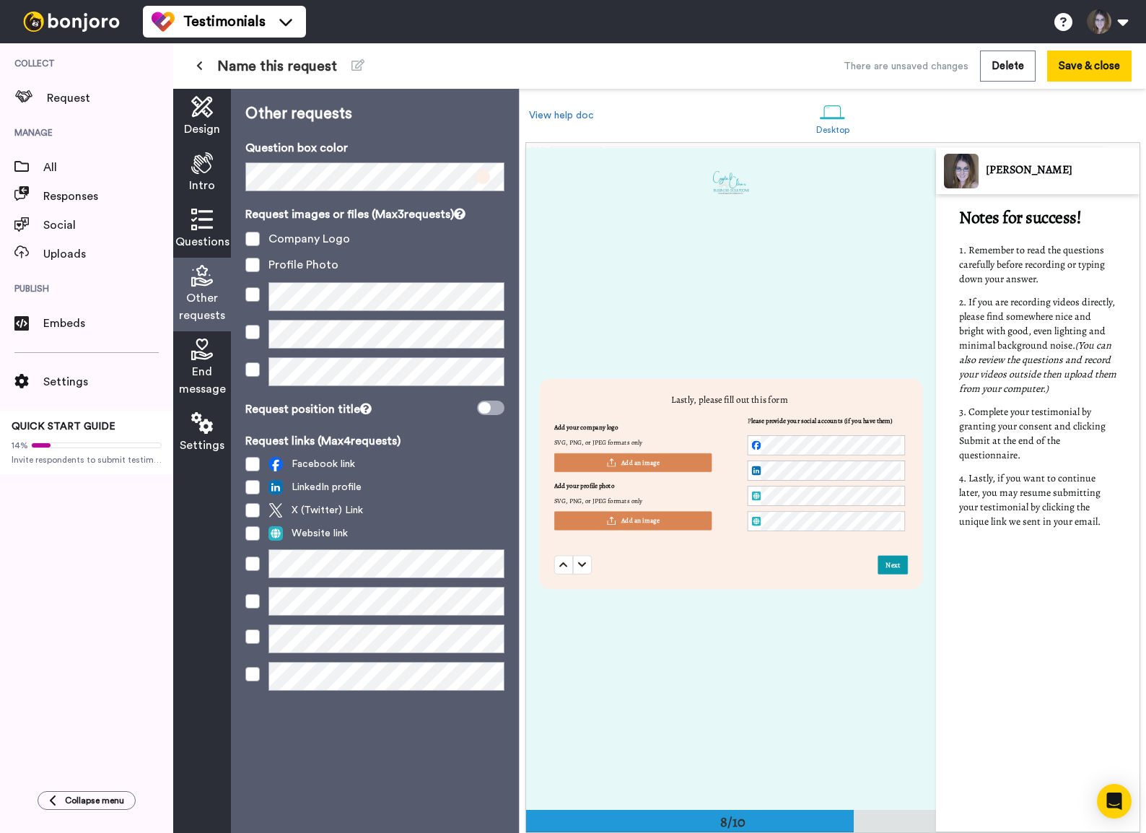
click at [191, 370] on span "End message" at bounding box center [202, 380] width 47 height 35
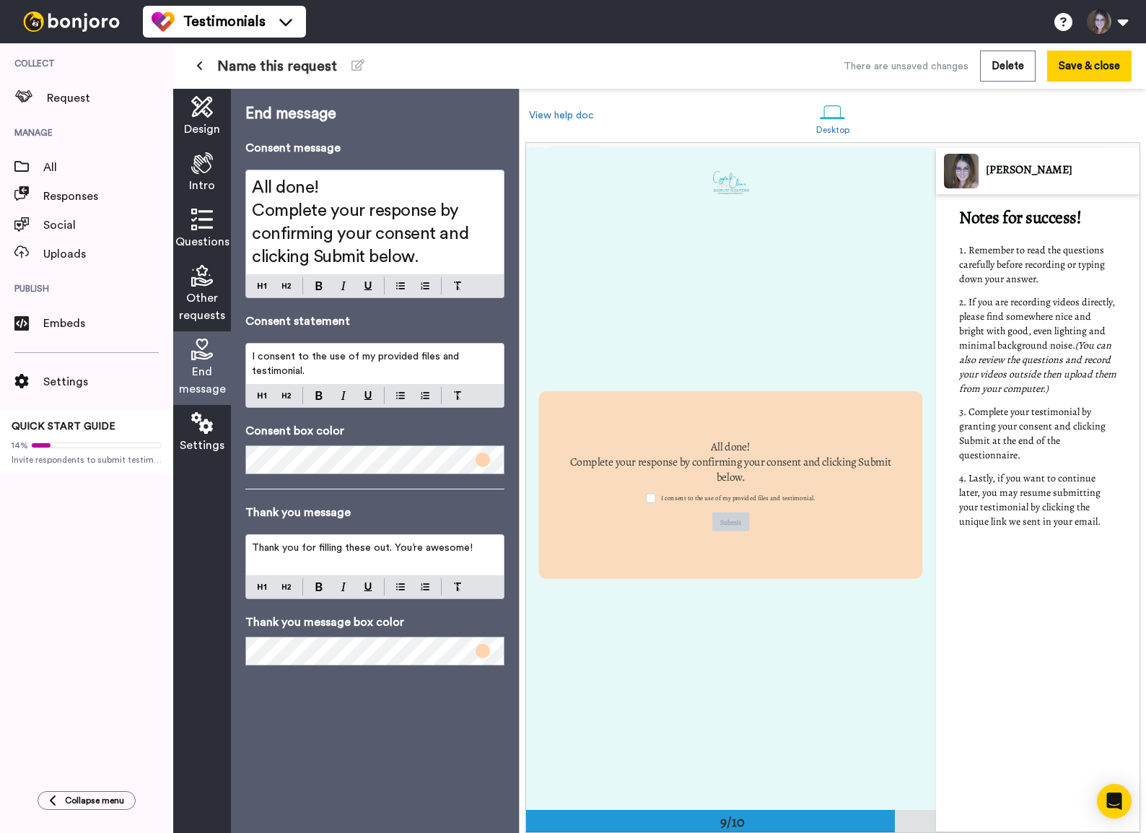
scroll to position [5288, 0]
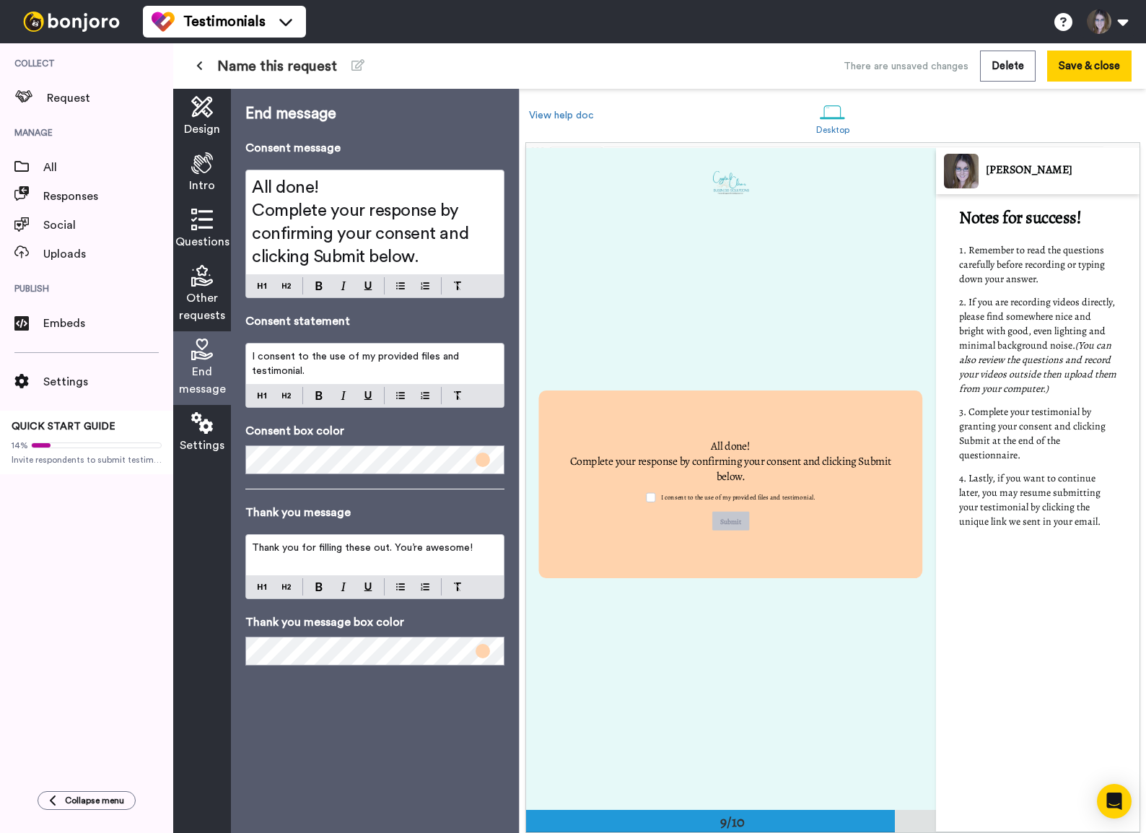
click at [312, 372] on p "I consent to the use of my provided files and testimonial." at bounding box center [375, 363] width 246 height 29
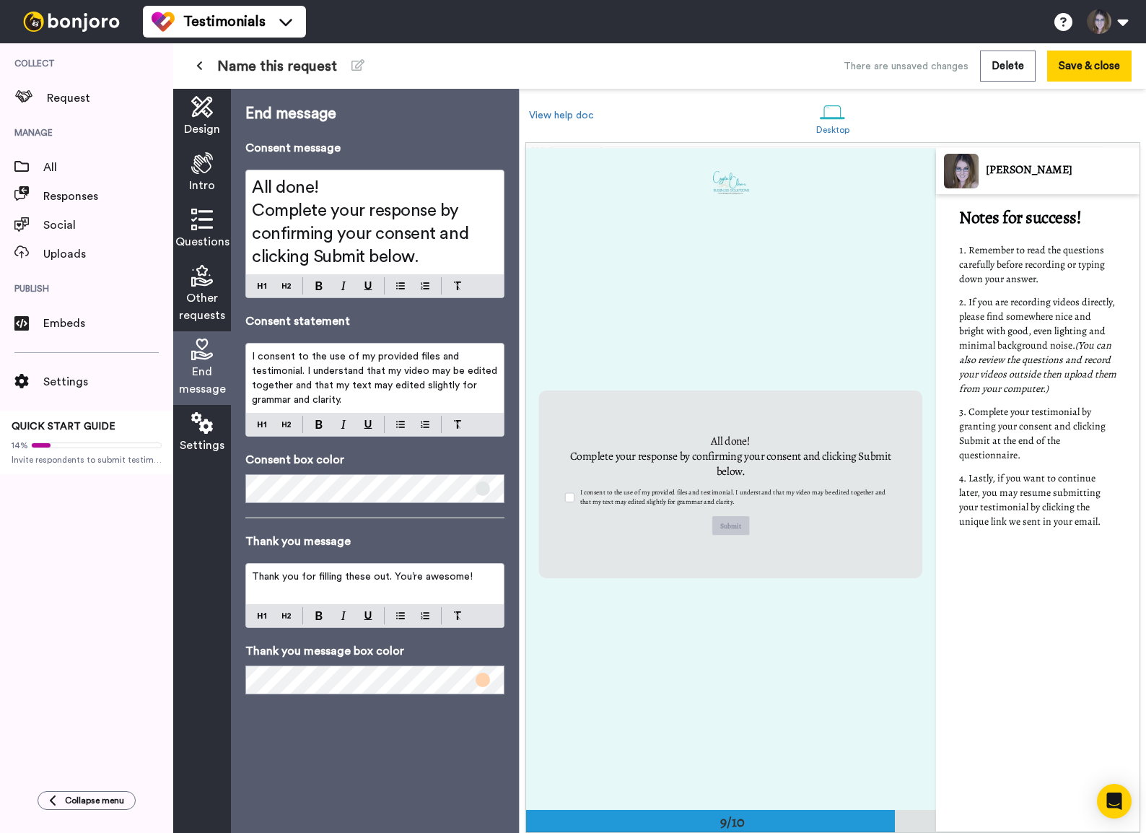
click at [263, 568] on div "Thank you for filling these out. You’re awesome!" at bounding box center [375, 584] width 258 height 40
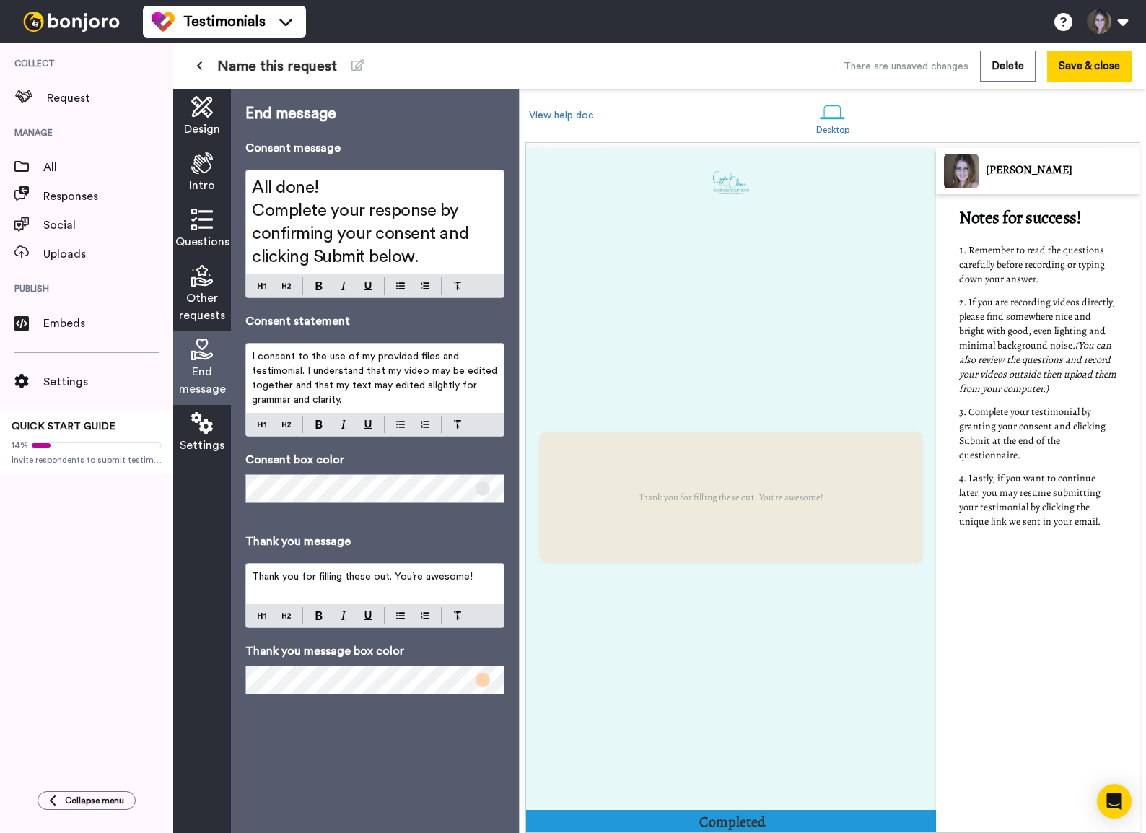
scroll to position [5948, 0]
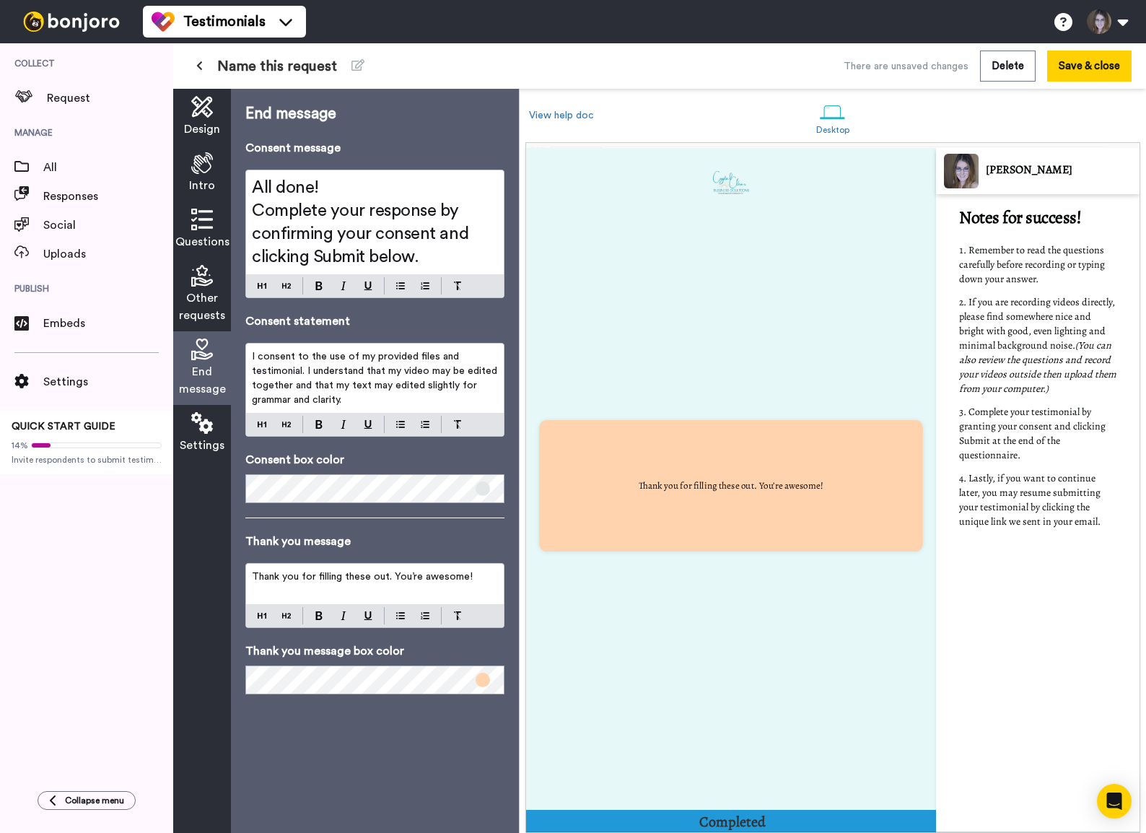
click at [298, 568] on span "Thank you for filling these out. You’re awesome!" at bounding box center [362, 577] width 221 height 10
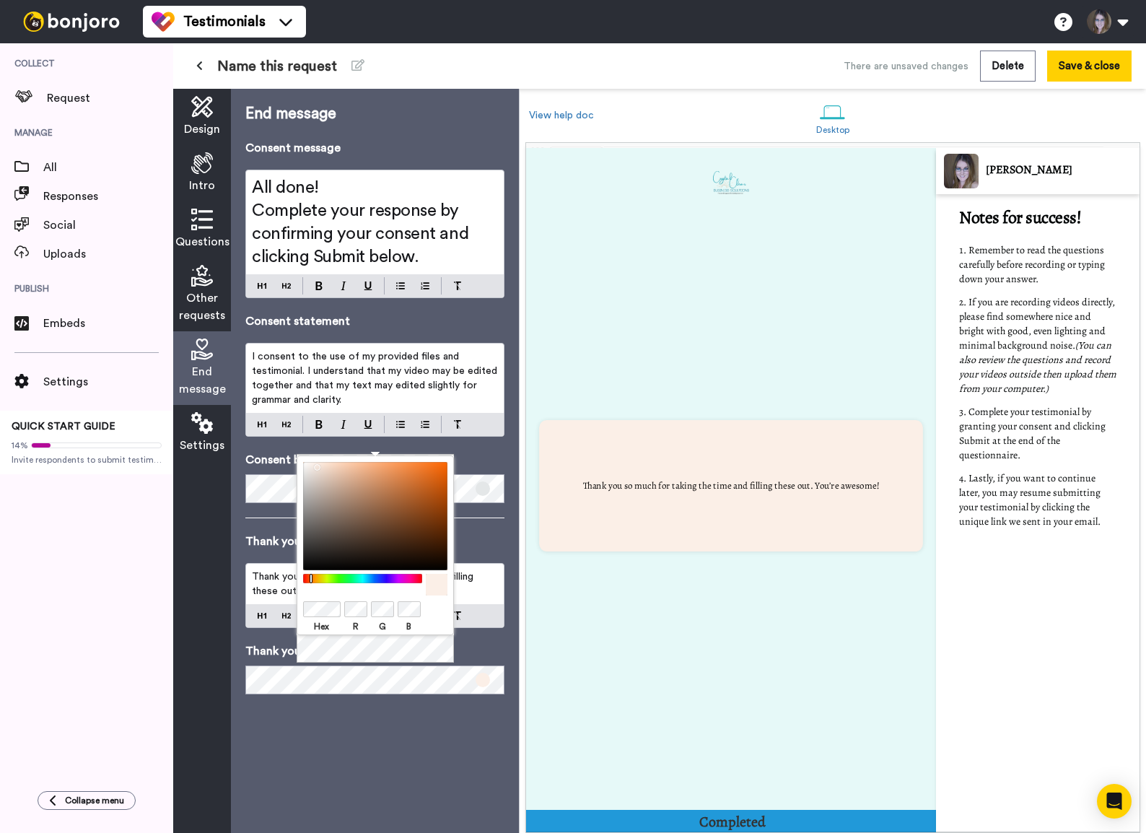
click at [360, 568] on div "End message Consent message All done! Complete your response by confirming your…" at bounding box center [375, 461] width 288 height 744
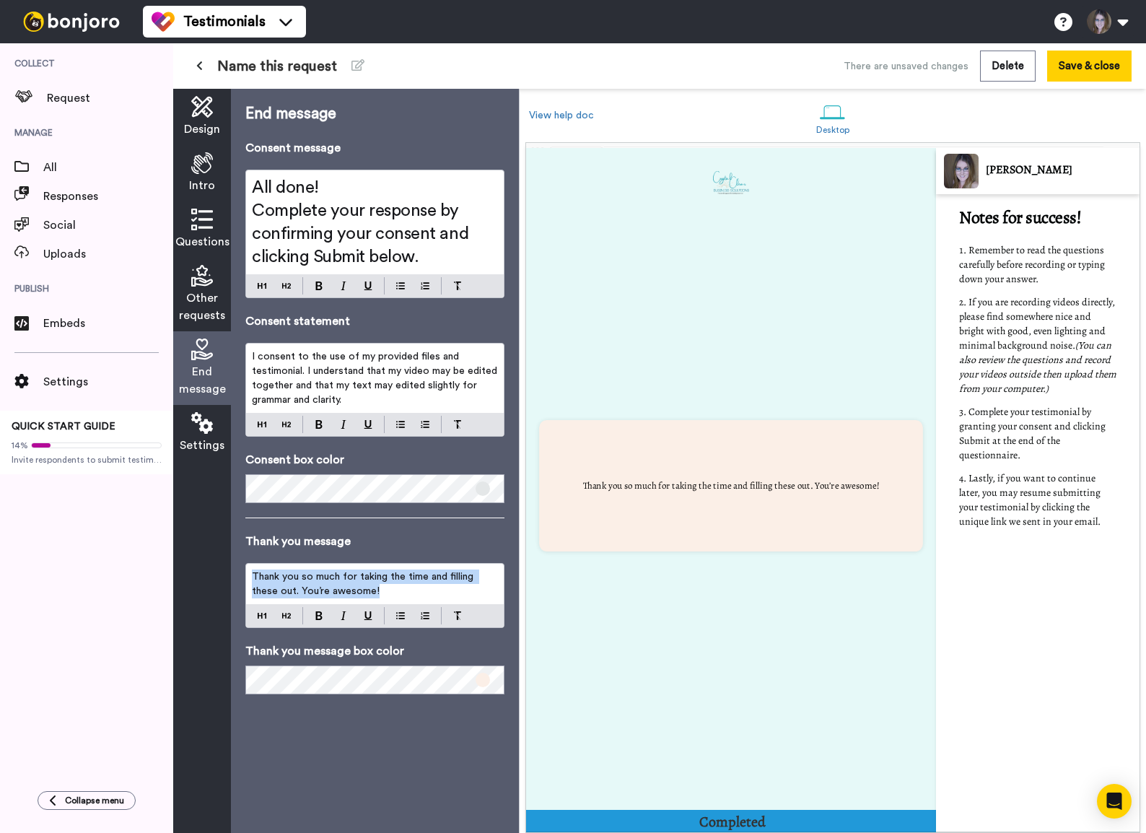
drag, startPoint x: 378, startPoint y: 587, endPoint x: 218, endPoint y: 561, distance: 162.4
click at [218, 561] on div "Design Intro Questions Other requests End message Settings End message Consent …" at bounding box center [346, 461] width 346 height 744
click at [261, 568] on div "Thank you so much for taking the time and filling these out. You’re awesome!" at bounding box center [374, 595] width 259 height 65
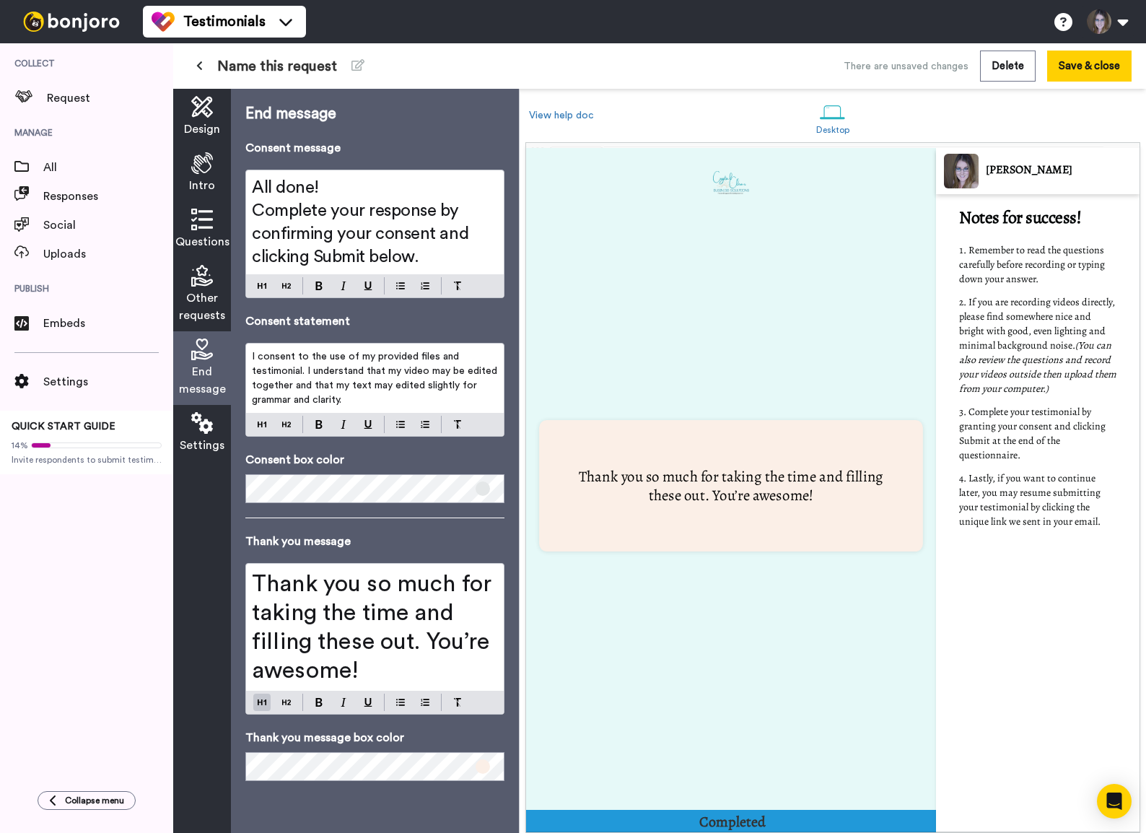
click at [384, 568] on div "End message Consent message All done! Complete your response by confirming your…" at bounding box center [375, 461] width 288 height 744
click at [206, 439] on span "Settings" at bounding box center [202, 445] width 45 height 17
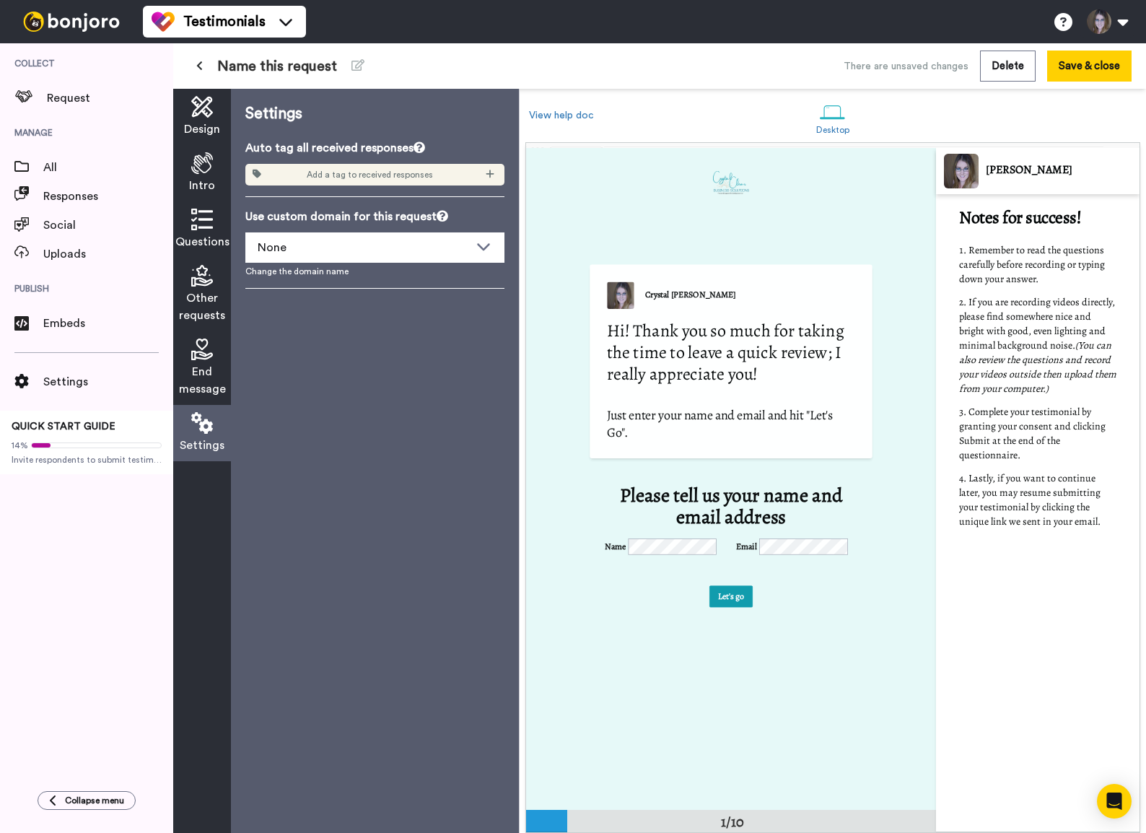
scroll to position [0, 0]
click at [367, 176] on span "Add a tag to received responses" at bounding box center [370, 175] width 126 height 12
click at [494, 170] on icon at bounding box center [490, 174] width 9 height 10
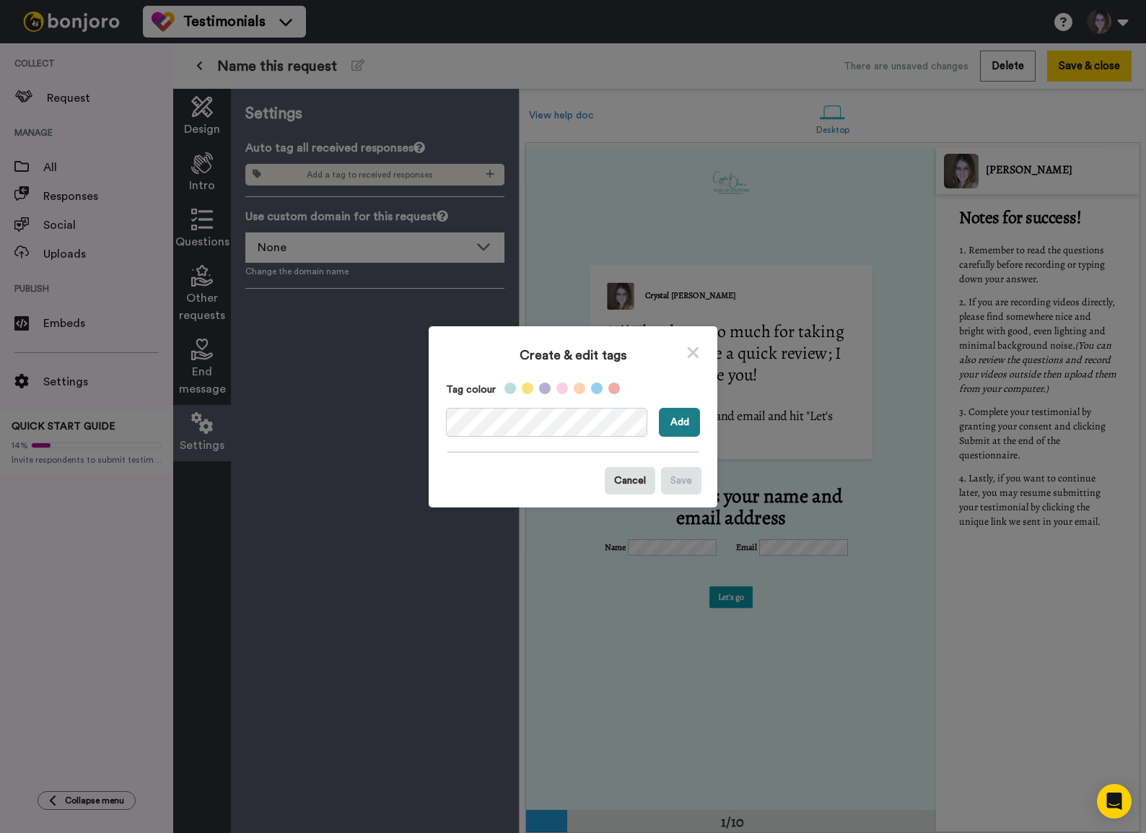
click at [663, 419] on button "Add" at bounding box center [679, 422] width 41 height 29
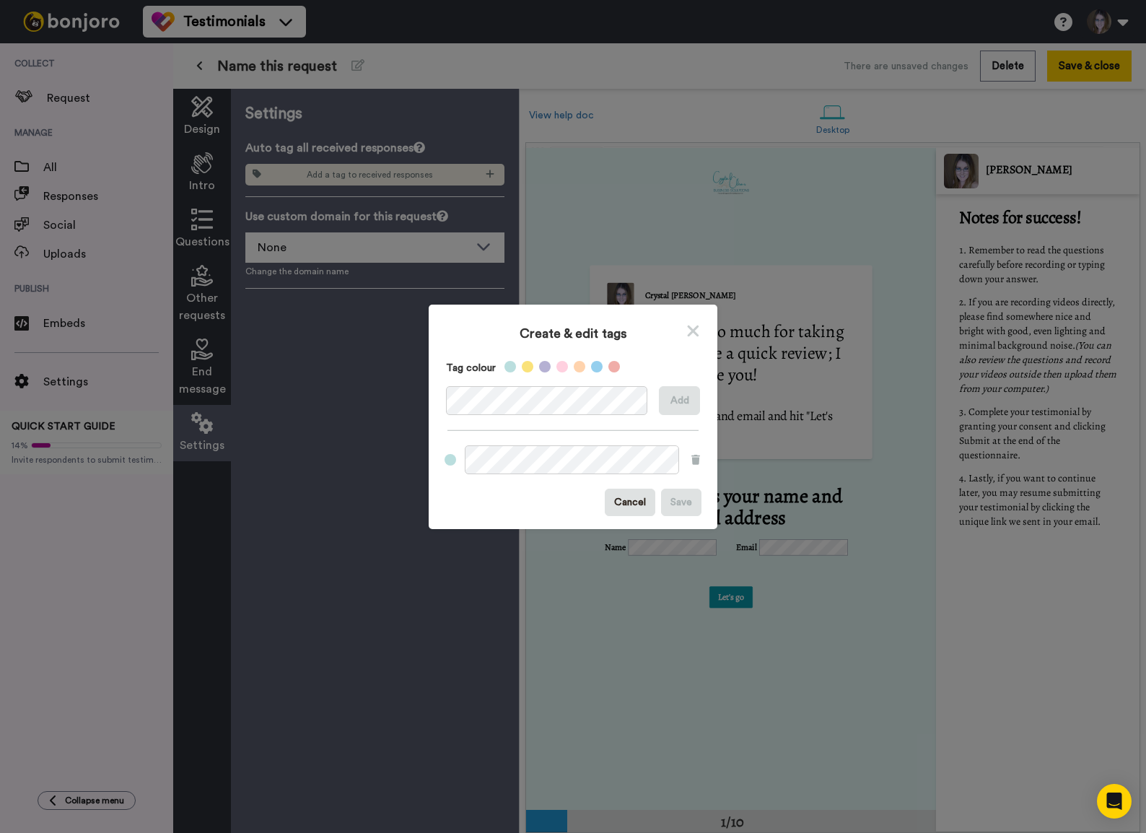
click at [447, 463] on label at bounding box center [451, 460] width 12 height 12
click at [445, 459] on label at bounding box center [451, 460] width 12 height 12
click at [690, 330] on icon at bounding box center [693, 331] width 14 height 18
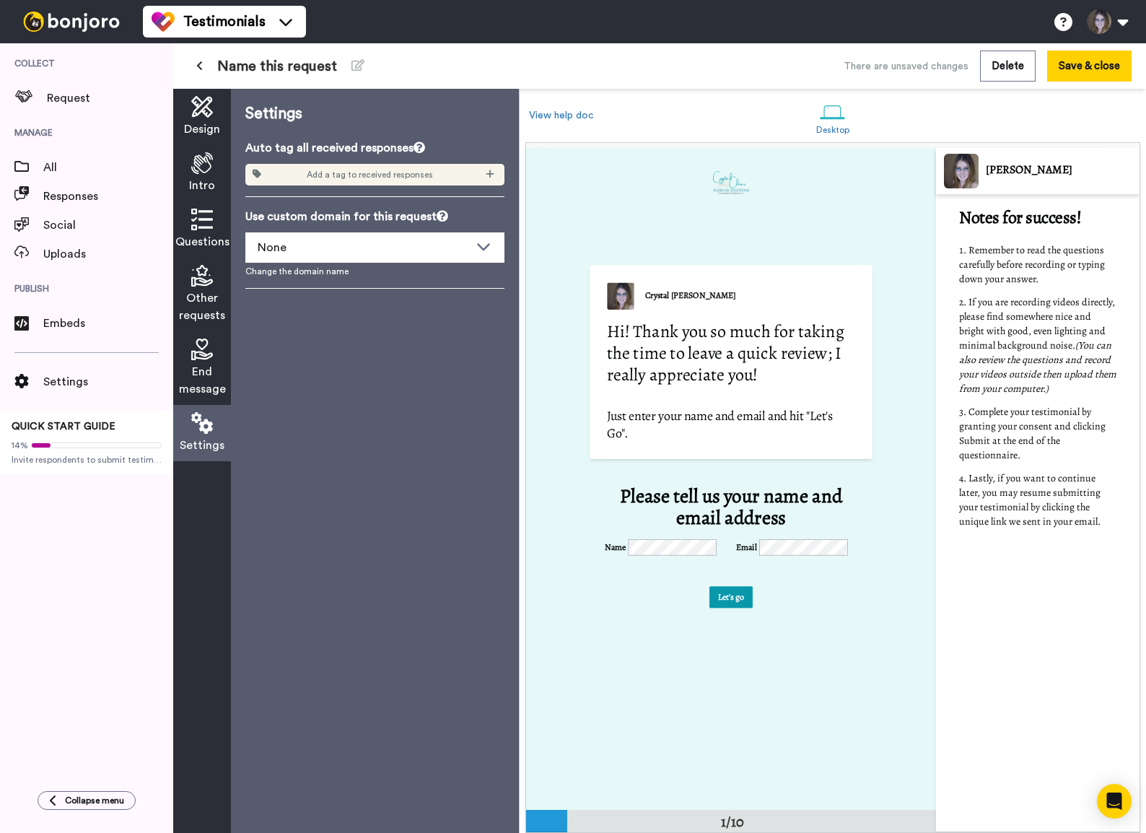
click at [398, 178] on span "Add a tag to received responses" at bounding box center [370, 175] width 126 height 12
click at [502, 176] on div "Add a tag to received responses" at bounding box center [374, 175] width 259 height 22
click at [499, 176] on div "Add a tag to received responses" at bounding box center [374, 175] width 259 height 22
click at [493, 174] on icon at bounding box center [490, 174] width 8 height 8
click at [473, 225] on span "General Testimonial" at bounding box center [464, 223] width 81 height 12
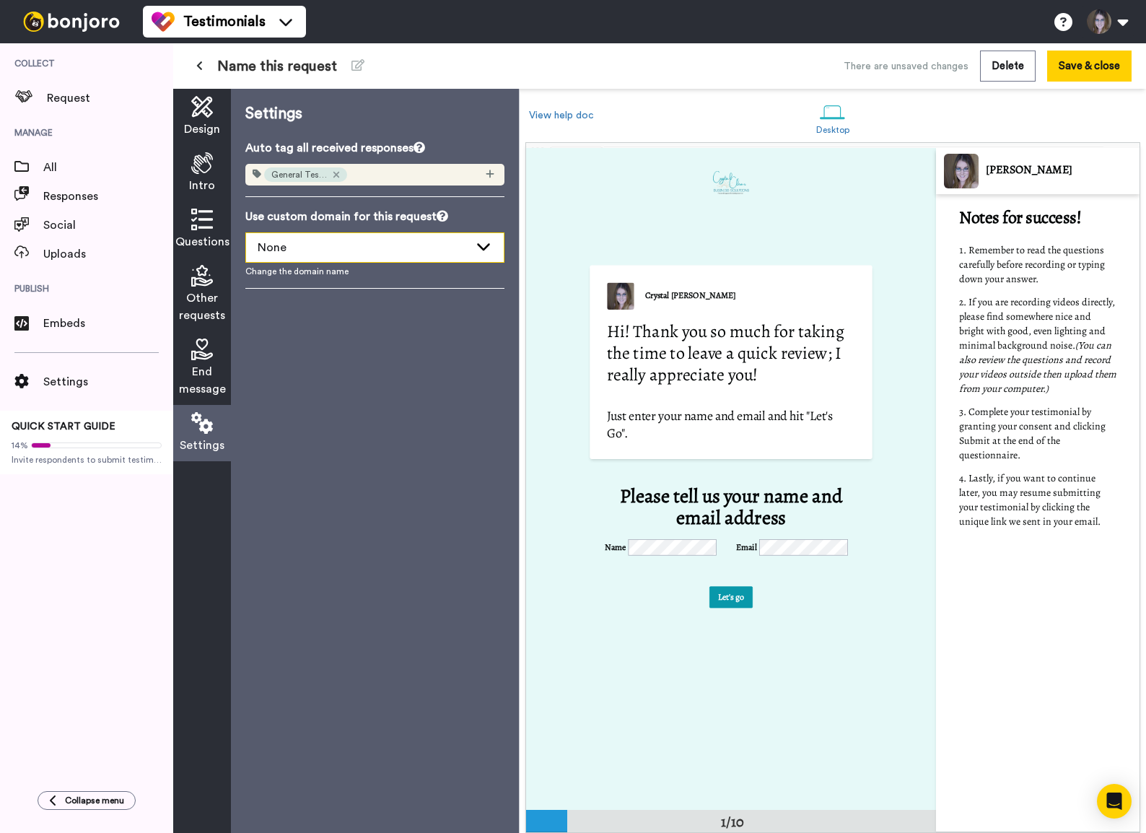
click at [456, 259] on div "None" at bounding box center [375, 247] width 258 height 29
click at [456, 258] on div "None" at bounding box center [375, 247] width 258 height 29
click at [431, 347] on div "Settings Auto tag all received responses General Testimonial Use custom domain …" at bounding box center [375, 461] width 288 height 744
click at [276, 73] on span "Name this request" at bounding box center [277, 66] width 120 height 20
click at [352, 66] on icon at bounding box center [357, 65] width 13 height 12
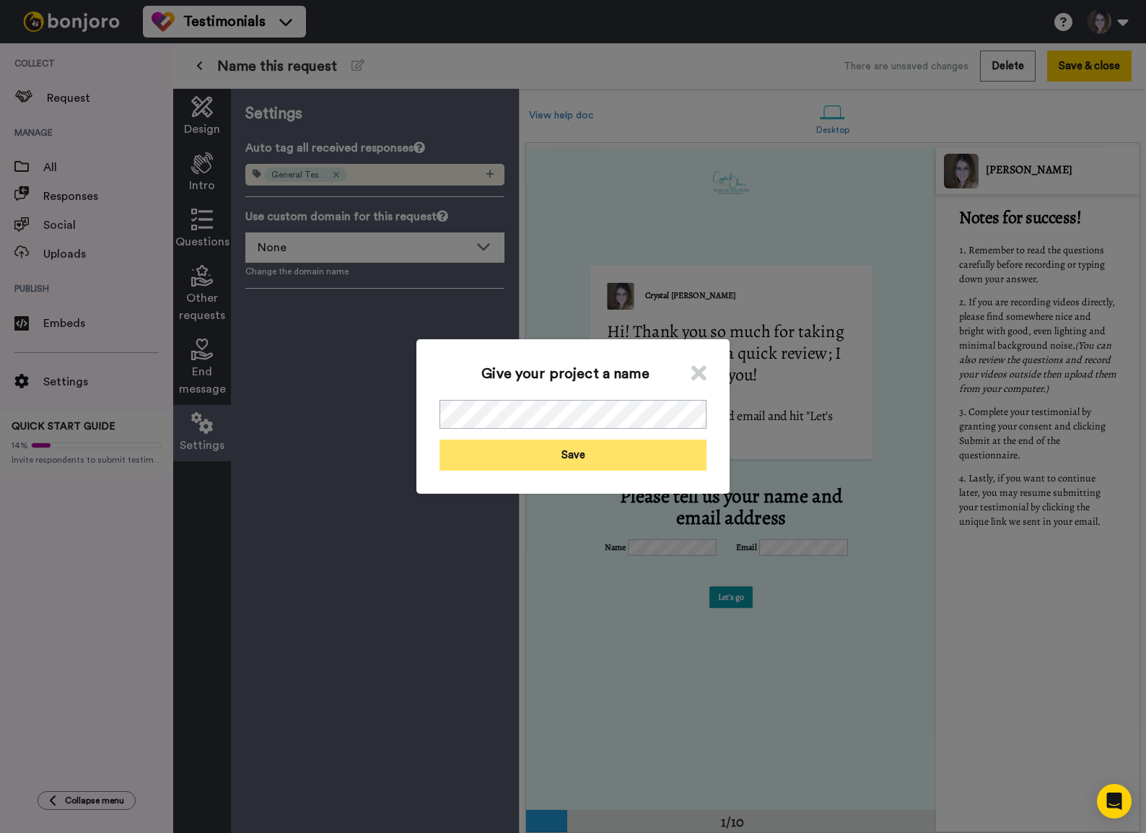
click at [517, 452] on button "Save" at bounding box center [572, 454] width 267 height 31
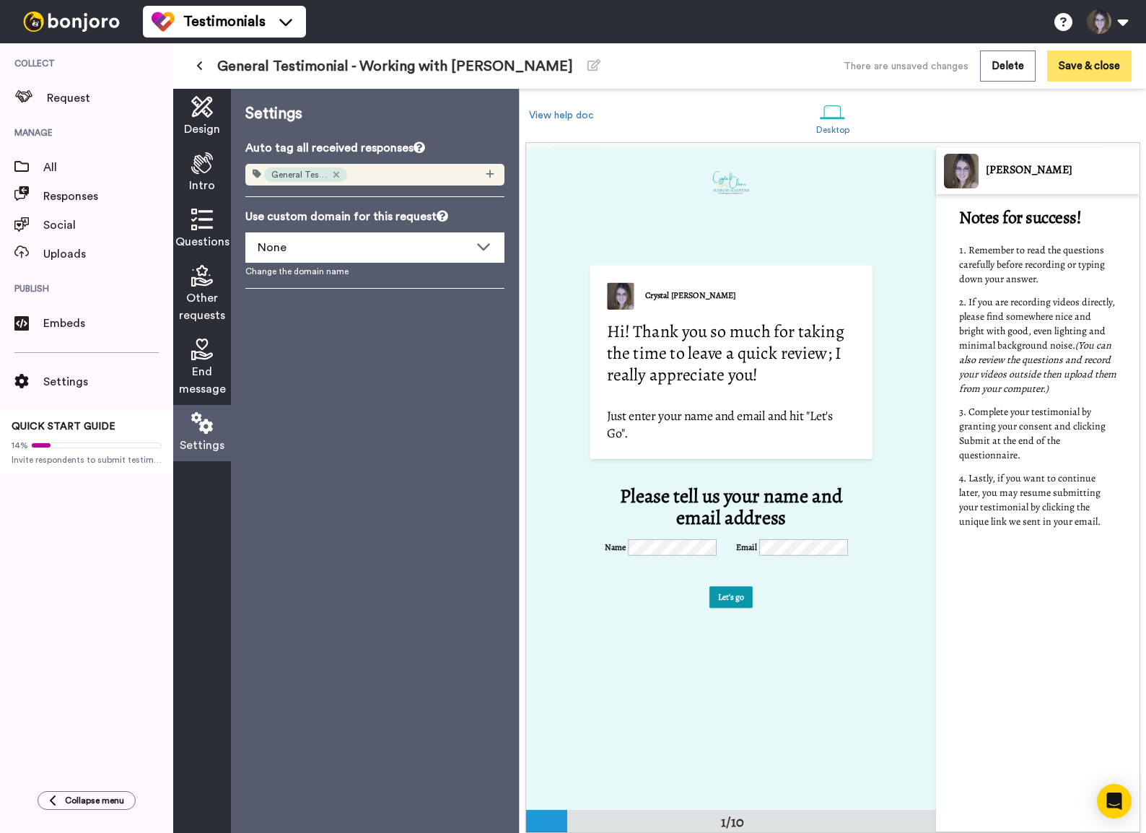
click at [1038, 66] on button "Save & close" at bounding box center [1089, 66] width 84 height 31
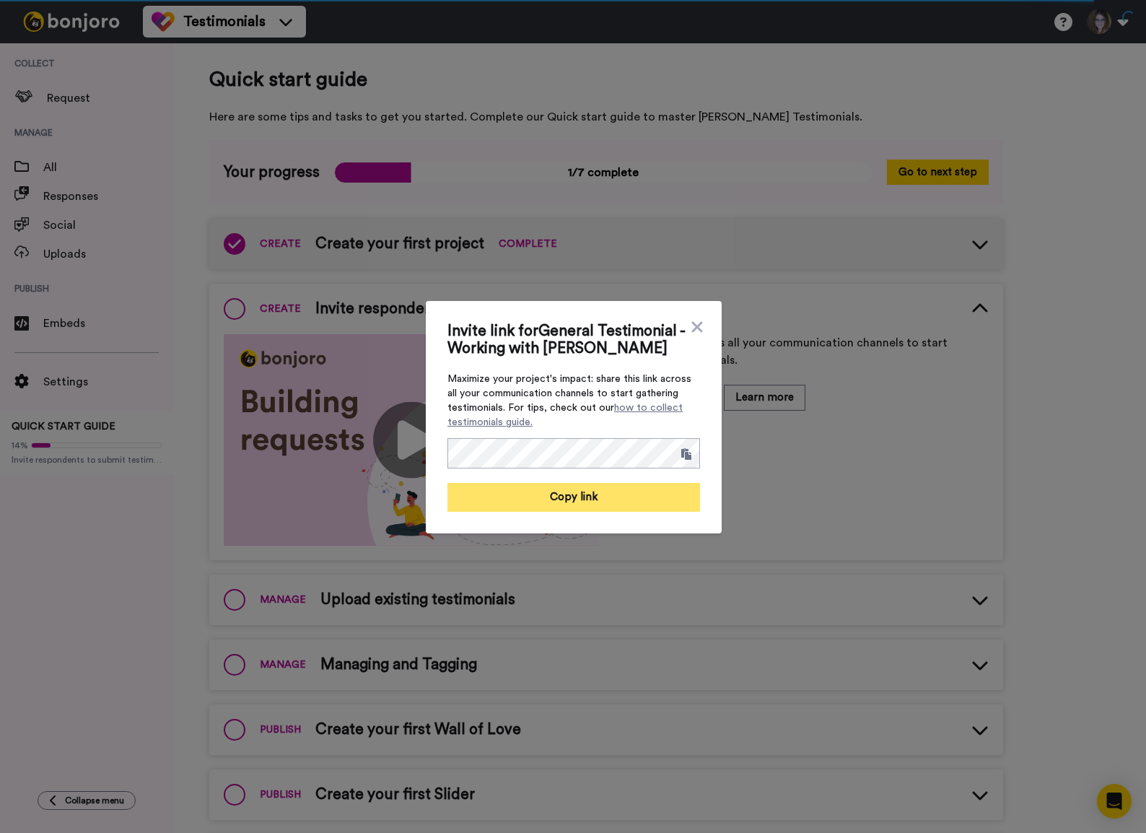
click at [585, 496] on button "Copy link" at bounding box center [573, 497] width 253 height 29
drag, startPoint x: 605, startPoint y: 499, endPoint x: 633, endPoint y: 492, distance: 28.2
click at [606, 499] on button "Link copied!" at bounding box center [573, 497] width 253 height 29
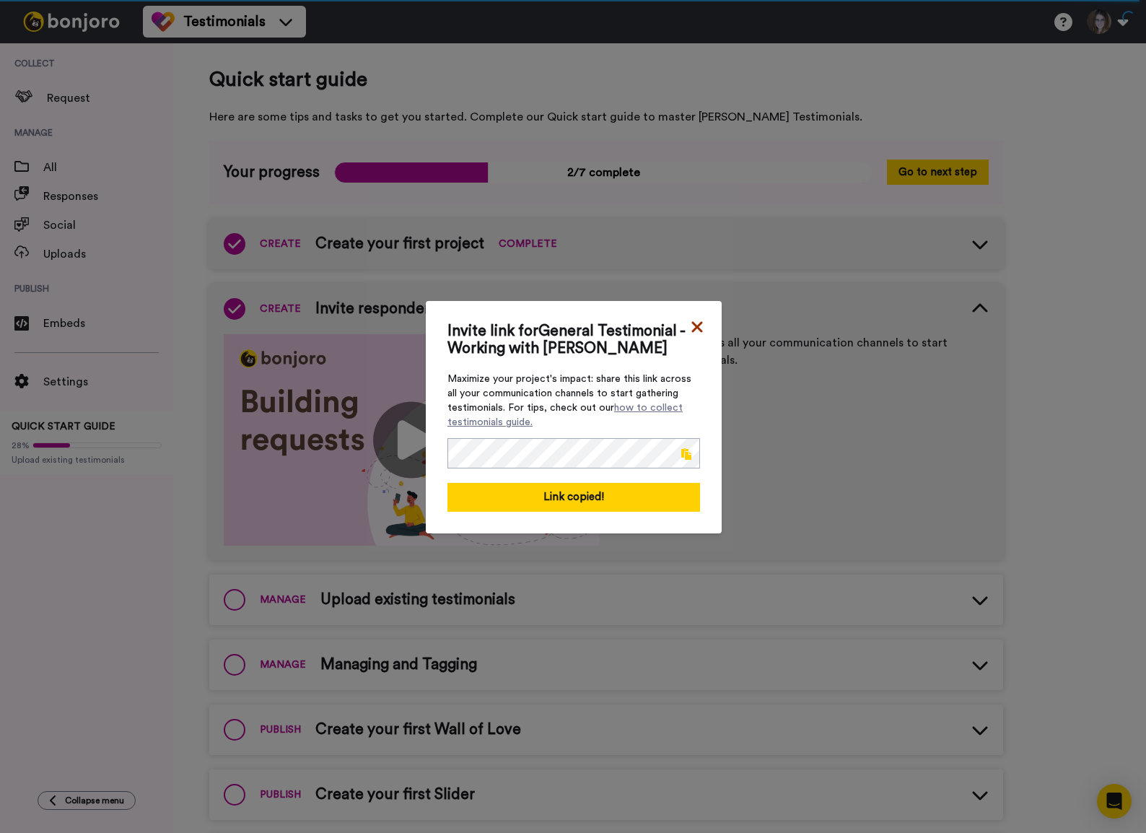
click at [694, 323] on icon at bounding box center [696, 326] width 11 height 11
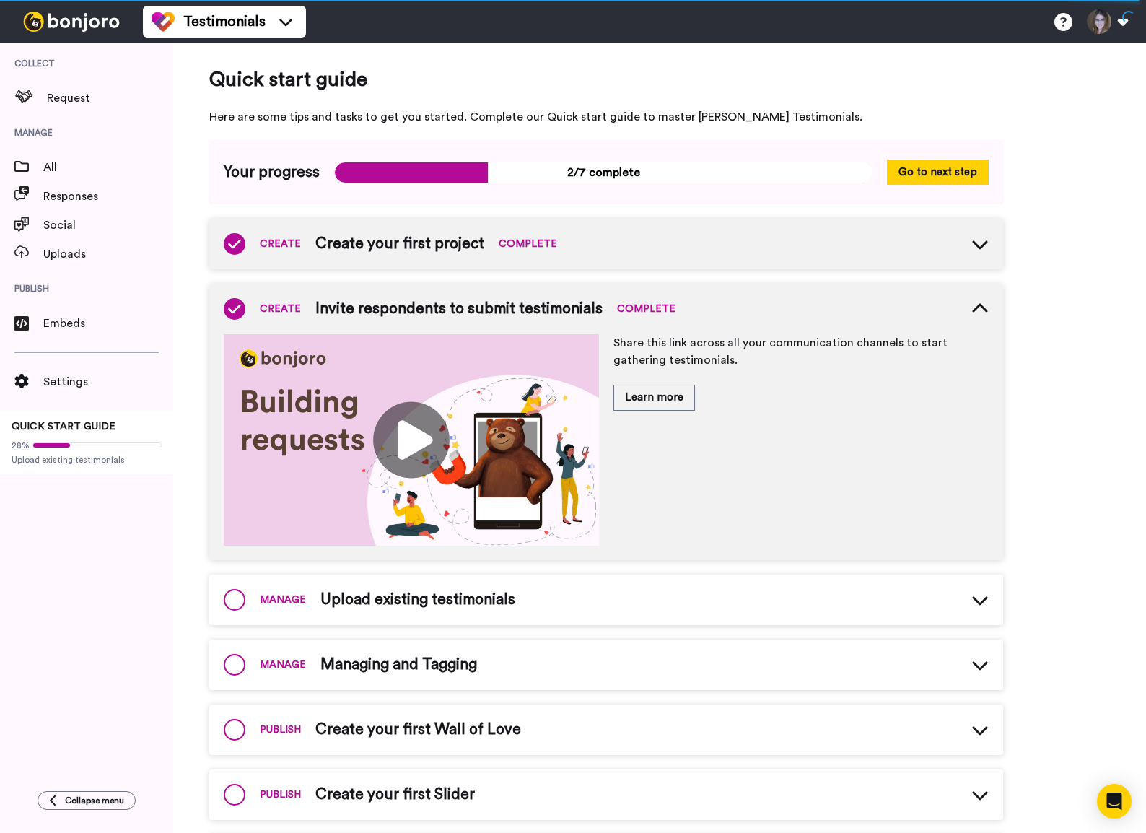
scroll to position [3, 0]
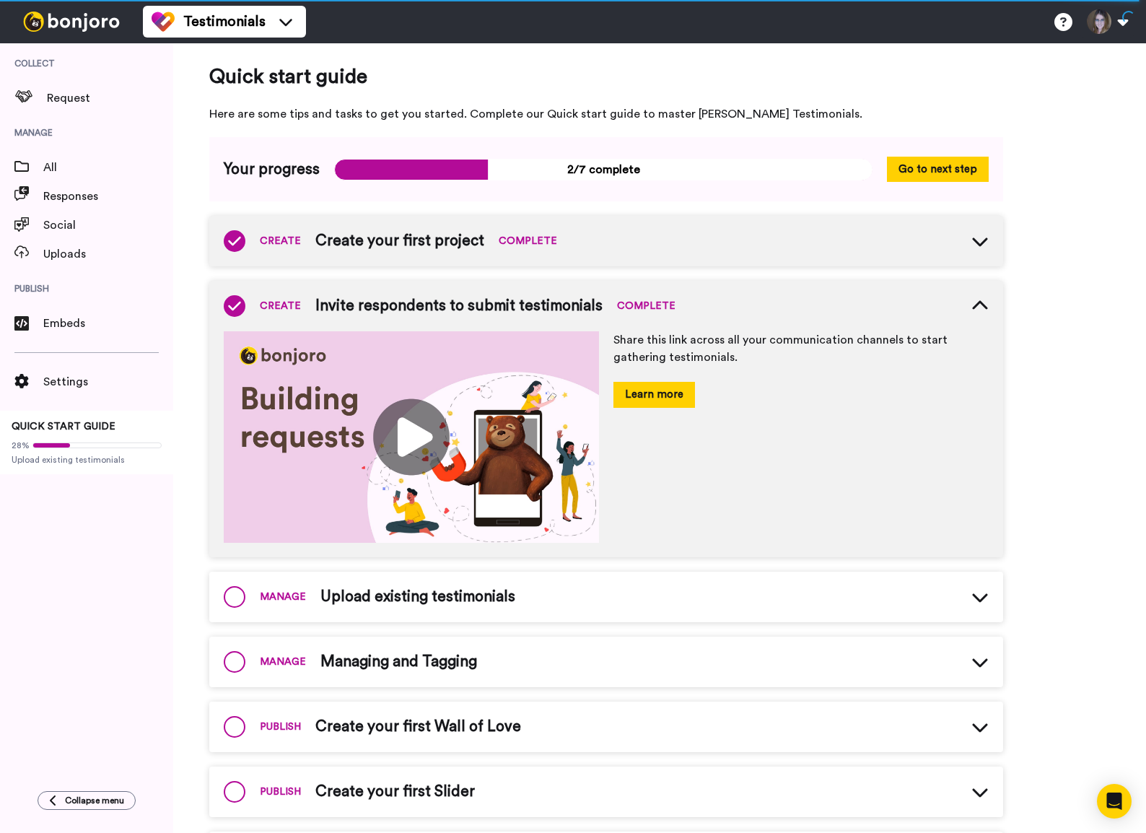
click at [660, 393] on button "Learn more" at bounding box center [654, 394] width 82 height 25
click at [974, 302] on icon at bounding box center [979, 305] width 17 height 17
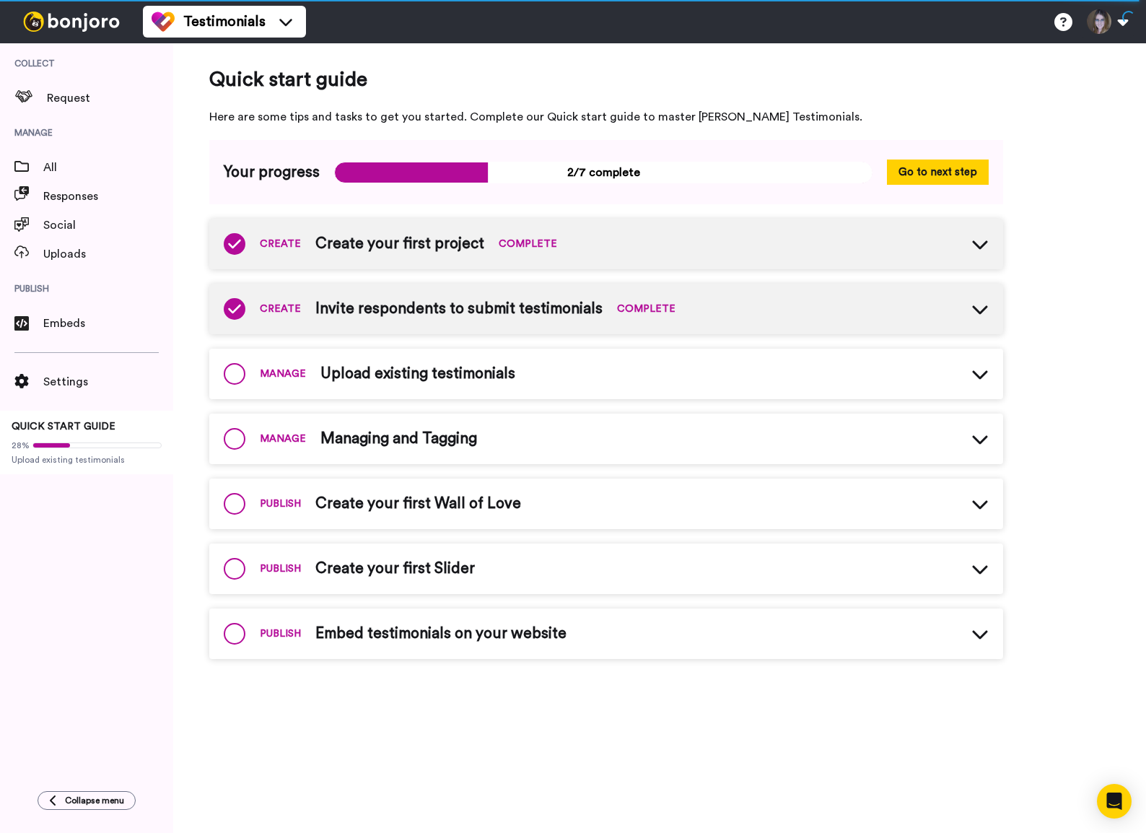
scroll to position [0, 0]
click at [47, 105] on span "Request" at bounding box center [110, 97] width 126 height 17
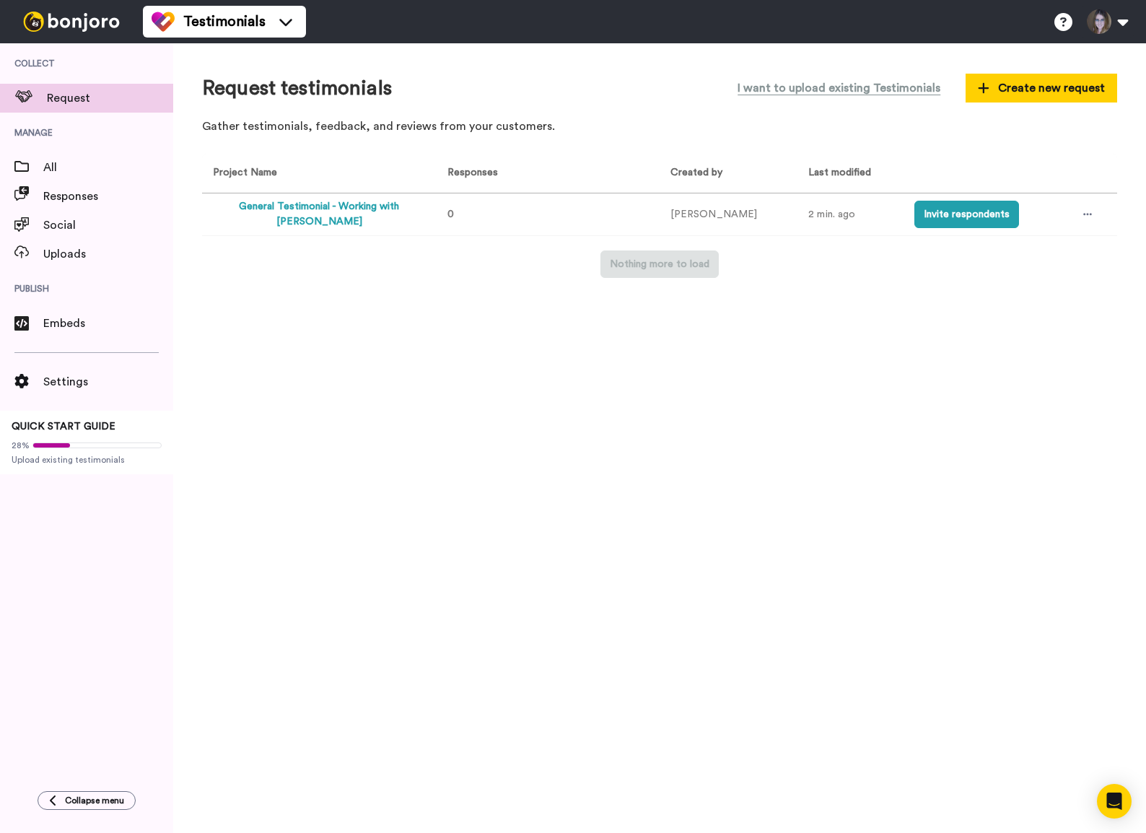
click at [352, 215] on button "General Testimonial - Working with [PERSON_NAME]" at bounding box center [319, 214] width 212 height 30
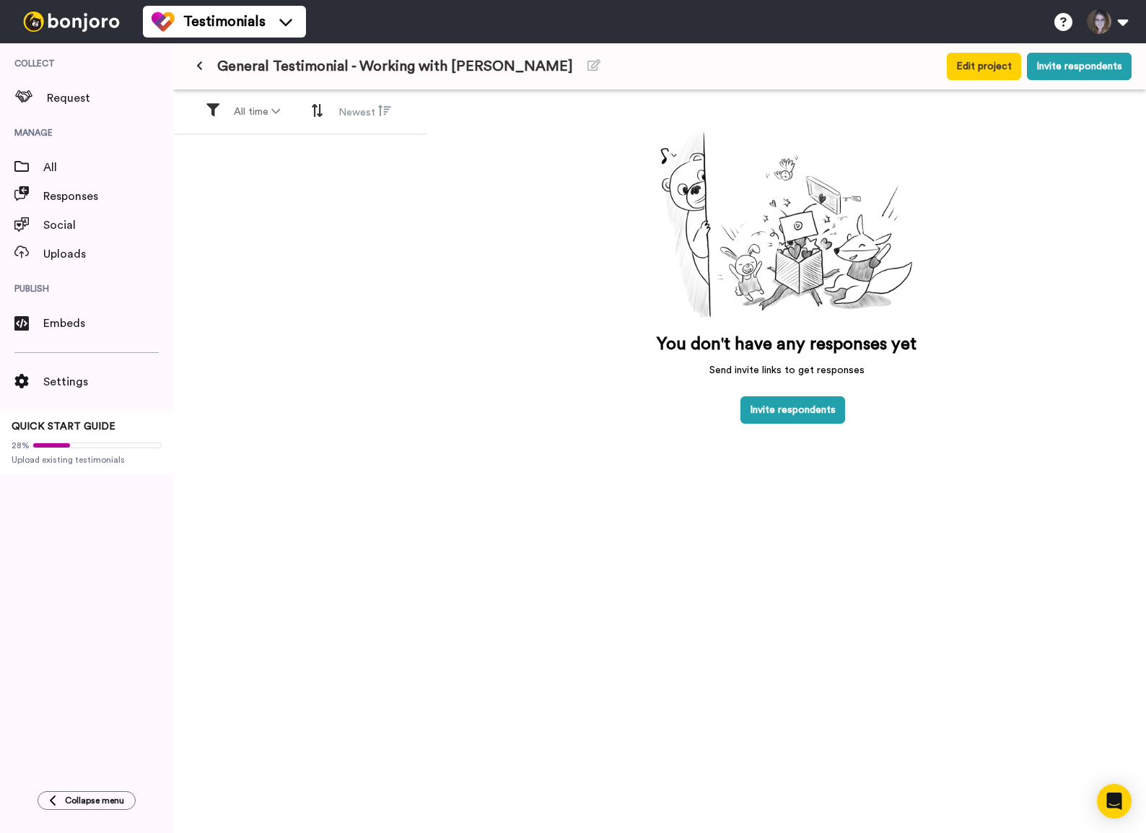
click at [1027, 68] on div "Edit project Invite respondents" at bounding box center [1039, 66] width 185 height 27
click at [1016, 69] on button "Edit project" at bounding box center [984, 66] width 74 height 27
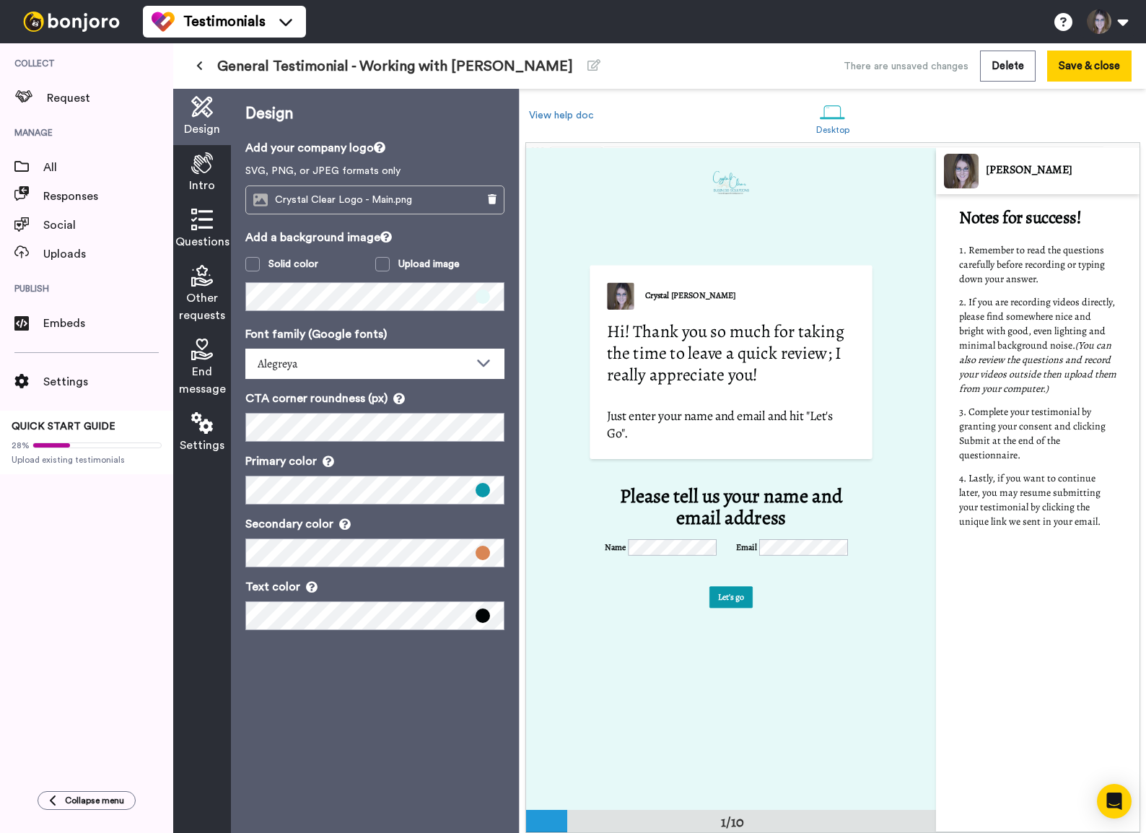
click at [207, 423] on icon at bounding box center [202, 423] width 22 height 22
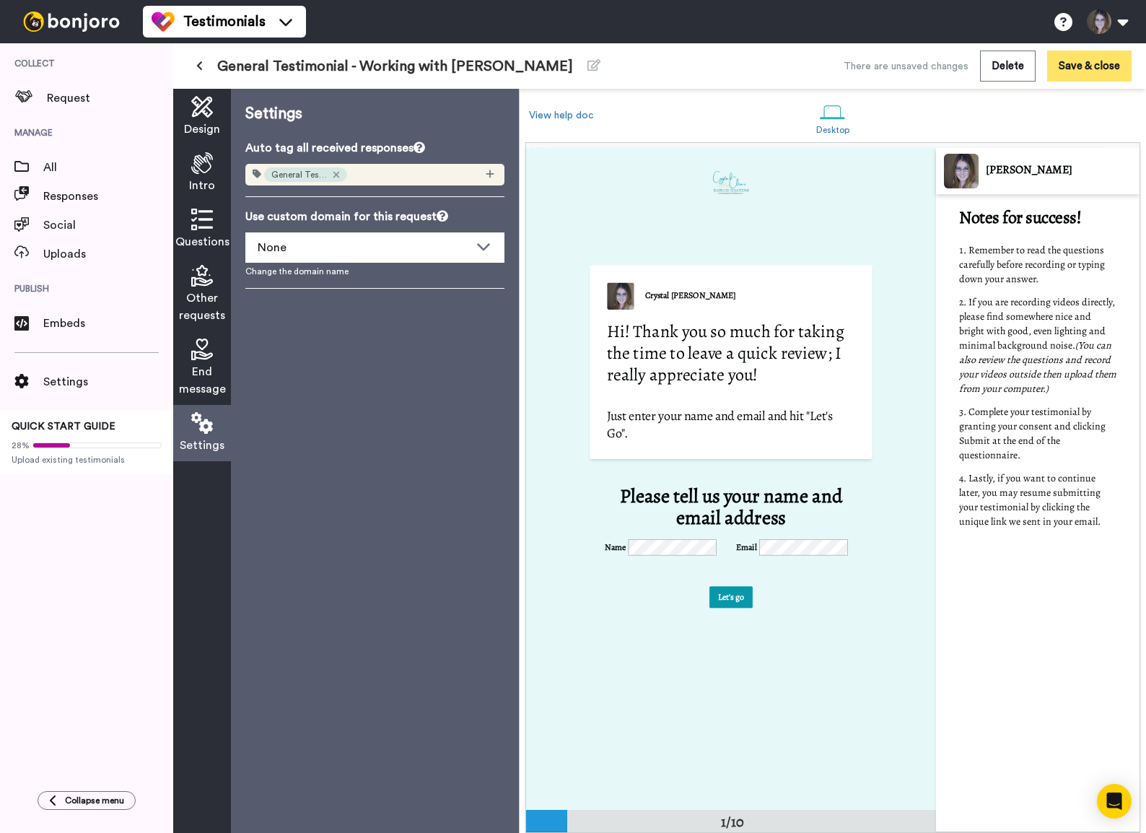
click at [1069, 61] on button "Save & close" at bounding box center [1089, 66] width 84 height 31
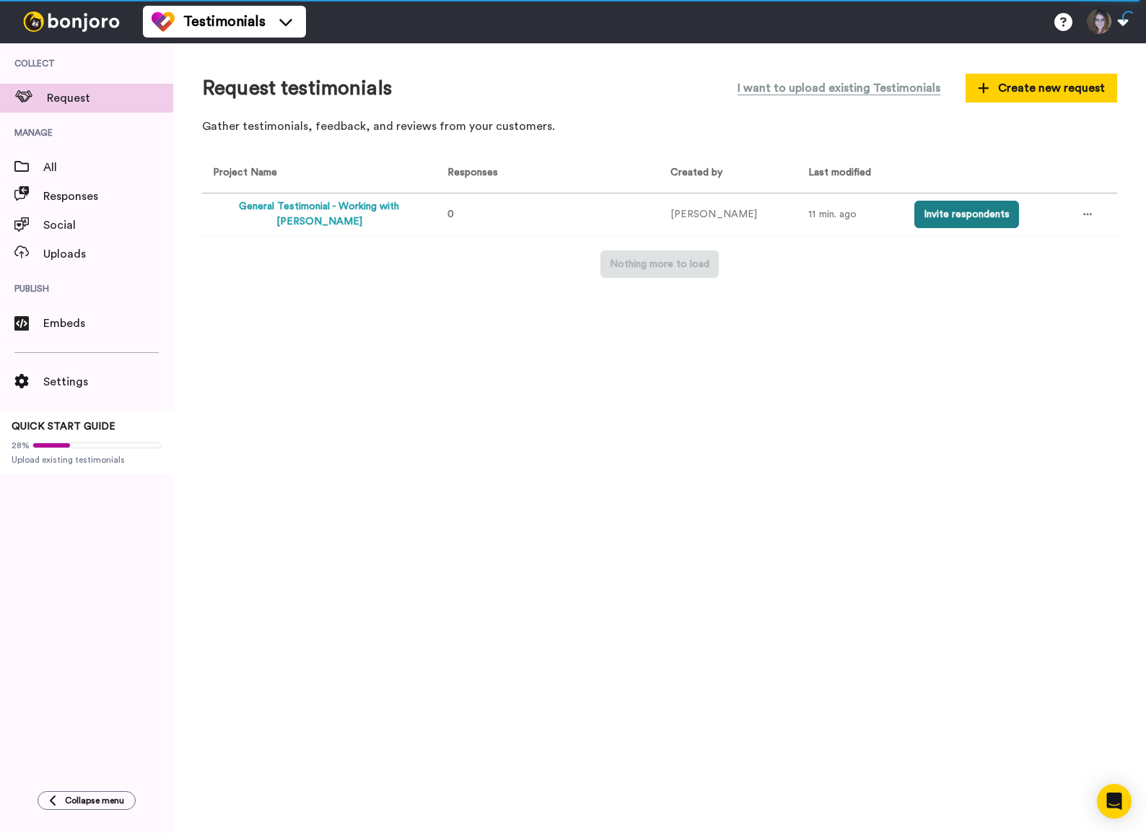
click at [961, 217] on button "Invite respondents" at bounding box center [966, 214] width 105 height 27
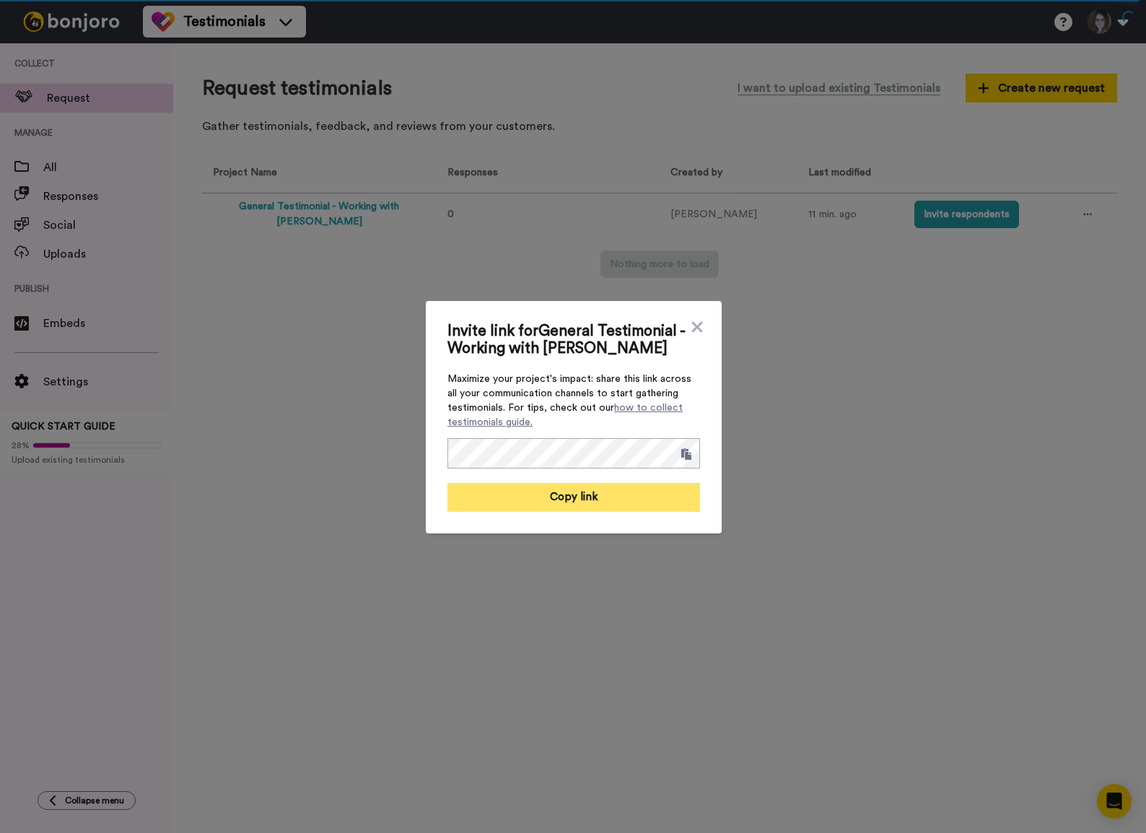
click at [578, 492] on button "Copy link" at bounding box center [573, 497] width 253 height 29
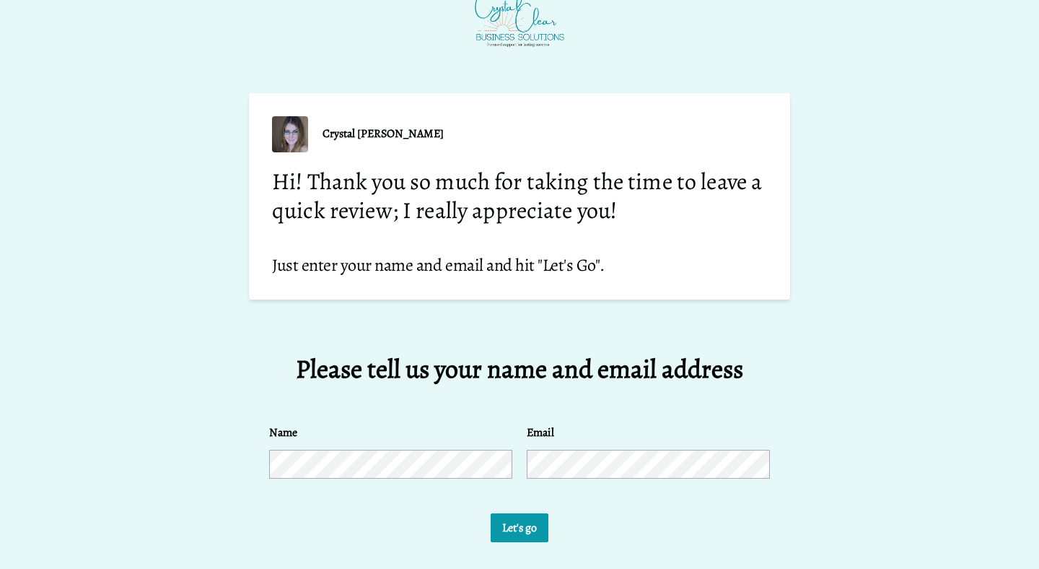
scroll to position [71, 0]
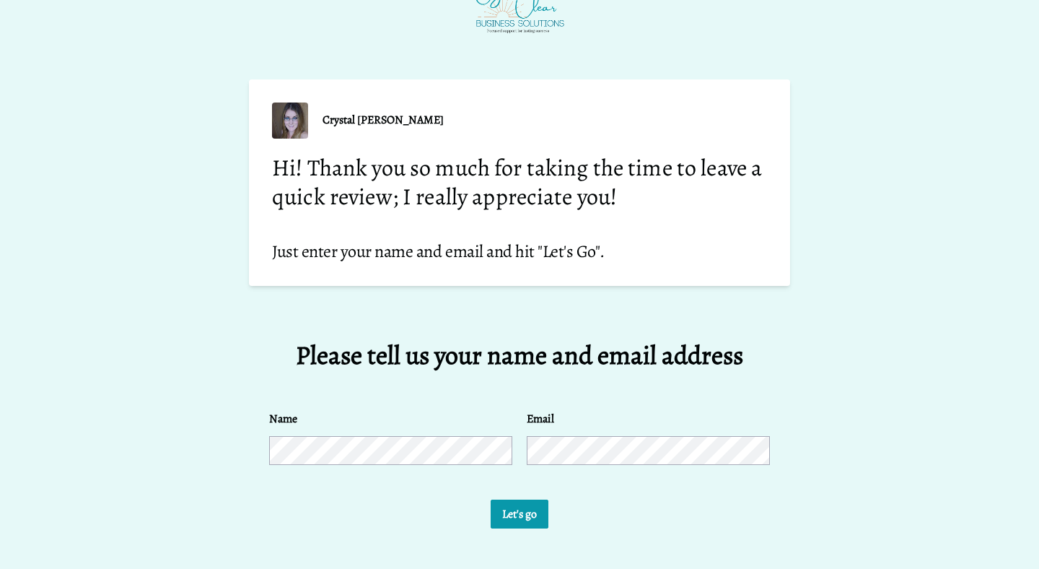
click at [491, 499] on button "Let's go" at bounding box center [520, 513] width 58 height 29
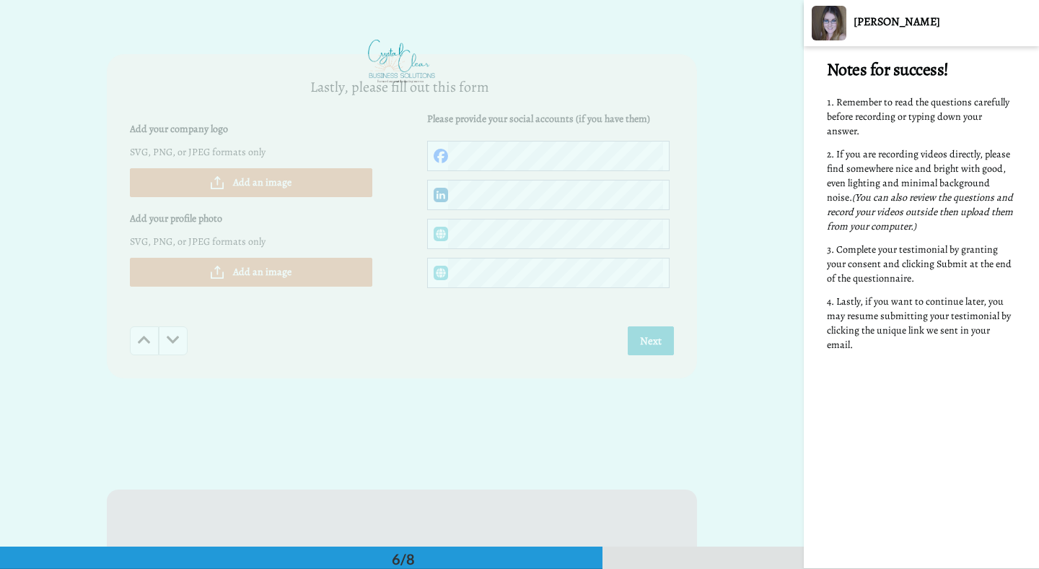
scroll to position [2902, 0]
